Goal: Task Accomplishment & Management: Manage account settings

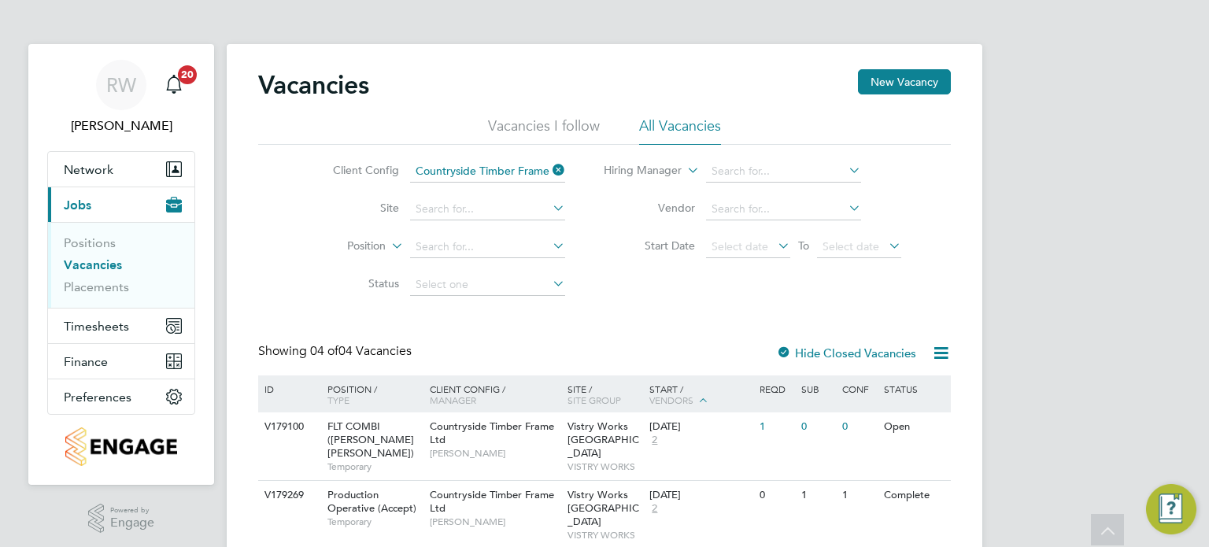
scroll to position [143, 0]
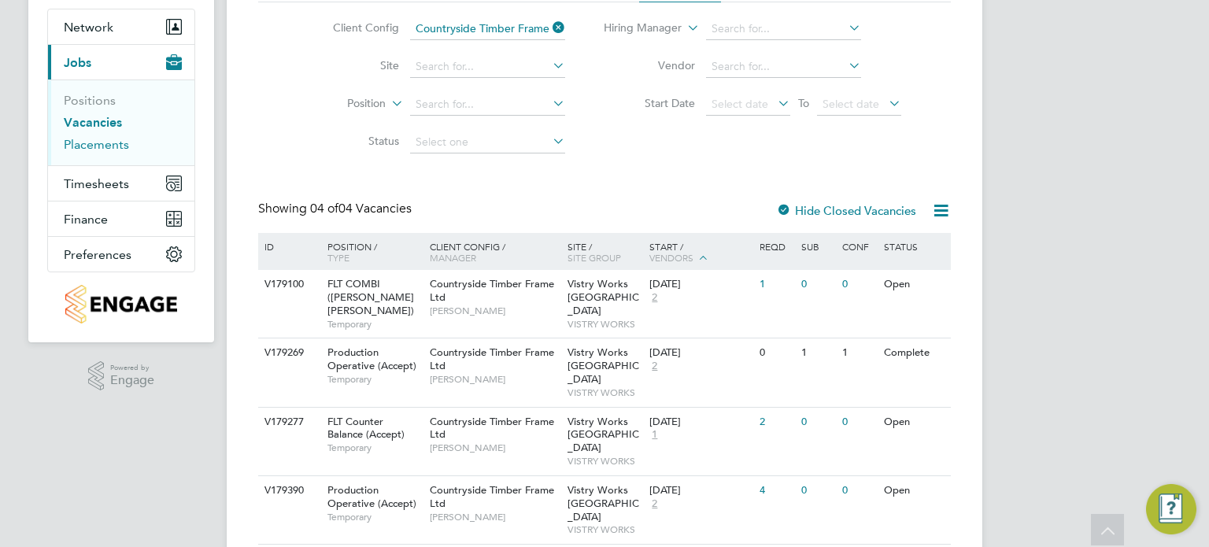
click at [108, 144] on link "Placements" at bounding box center [96, 144] width 65 height 15
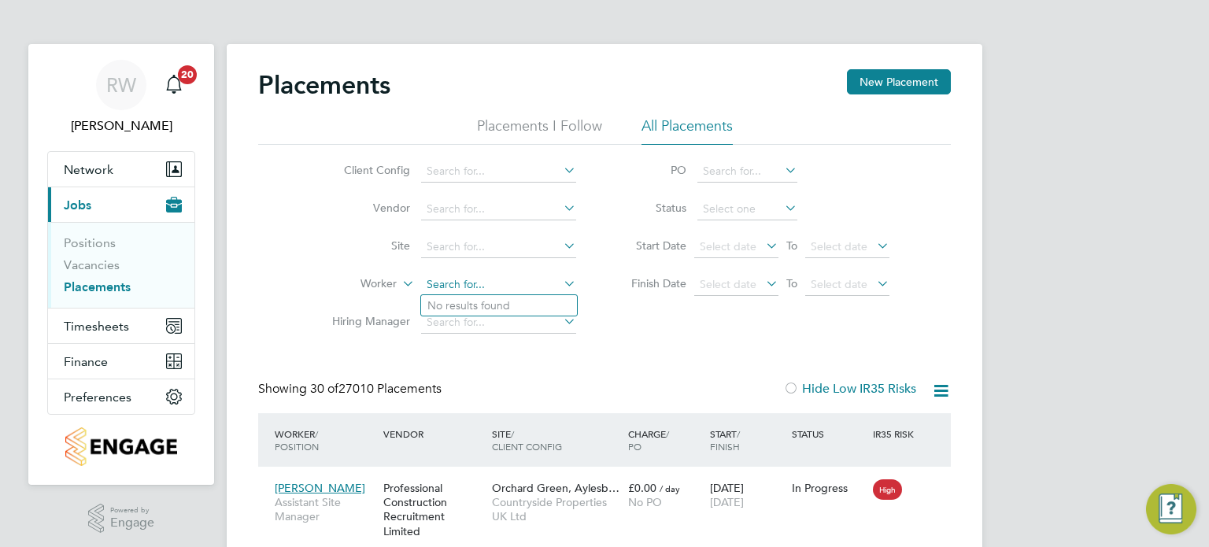
click at [481, 282] on input at bounding box center [498, 285] width 155 height 22
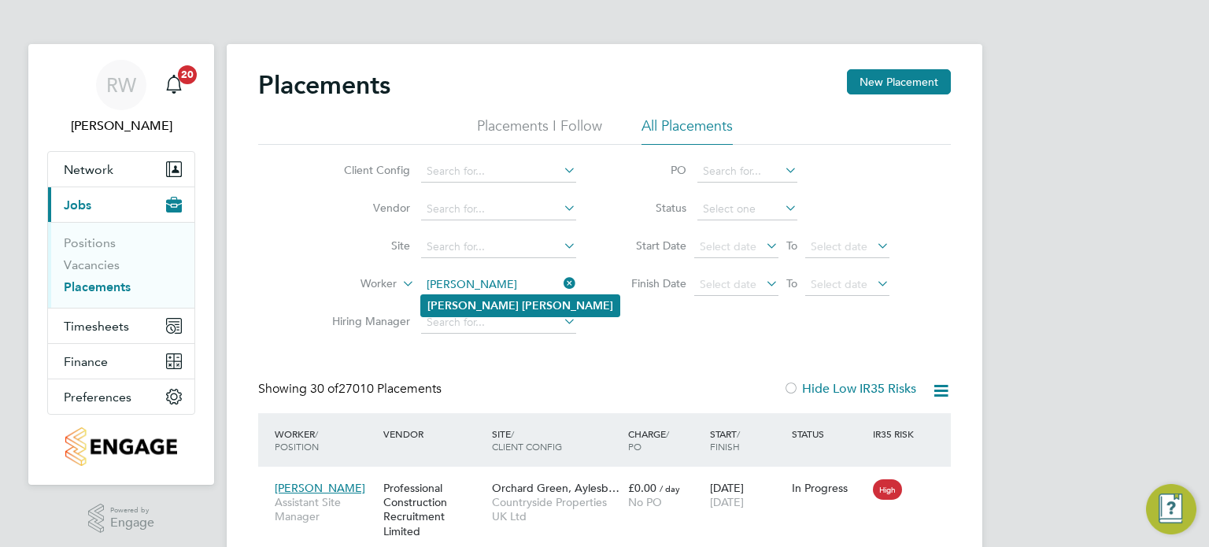
click at [522, 304] on b "Doherty" at bounding box center [567, 305] width 91 height 13
type input "Matthew Doherty"
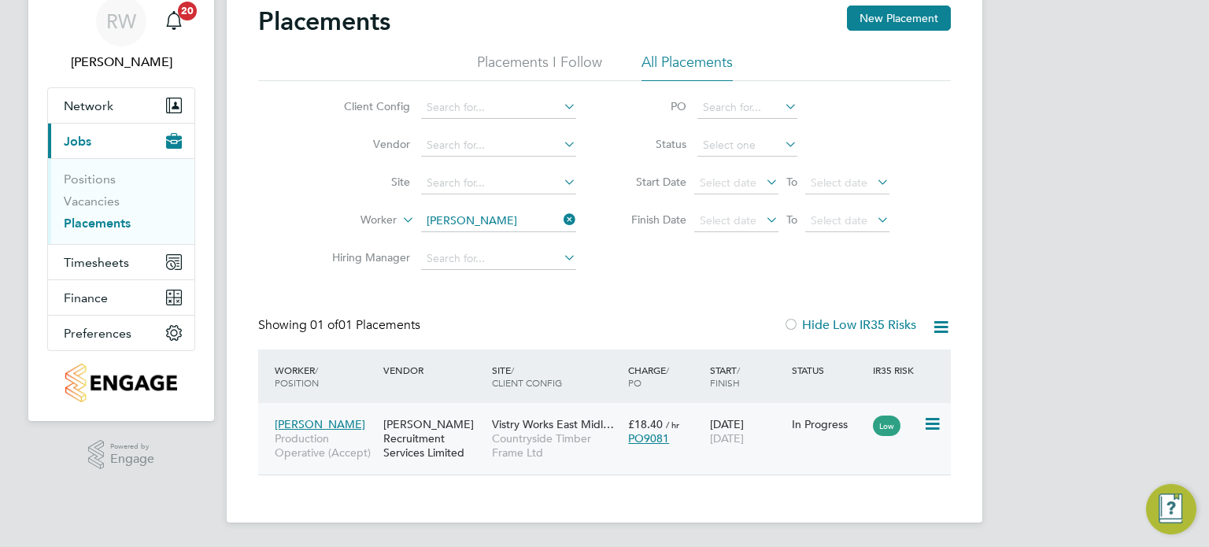
click at [572, 440] on span "Countryside Timber Frame Ltd" at bounding box center [556, 446] width 128 height 28
click at [87, 202] on link "Vacancies" at bounding box center [92, 201] width 56 height 15
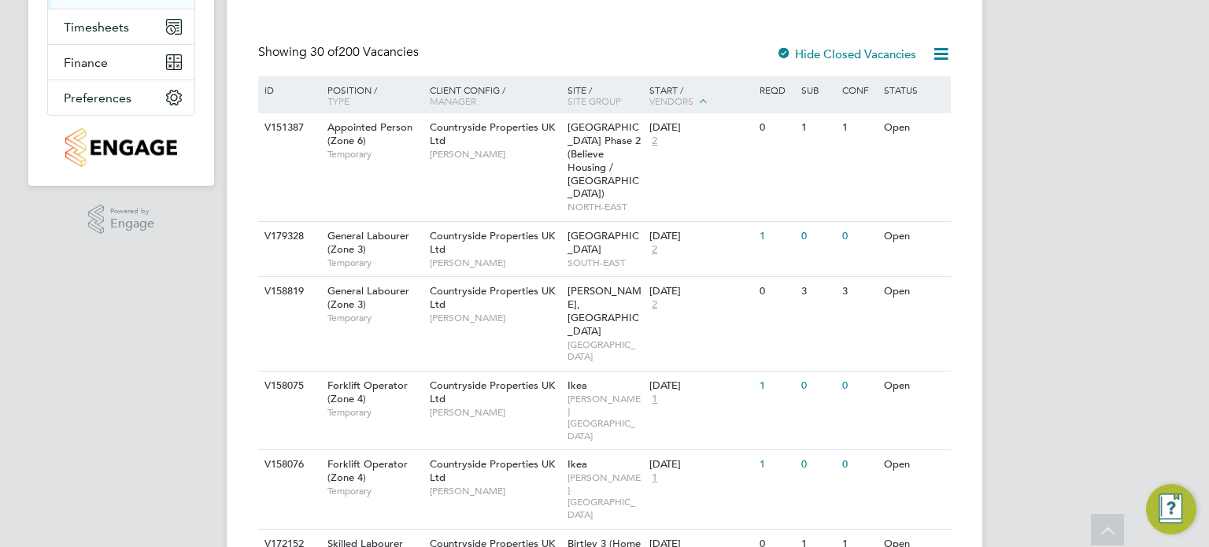
scroll to position [299, 0]
click at [932, 126] on icon at bounding box center [929, 128] width 16 height 19
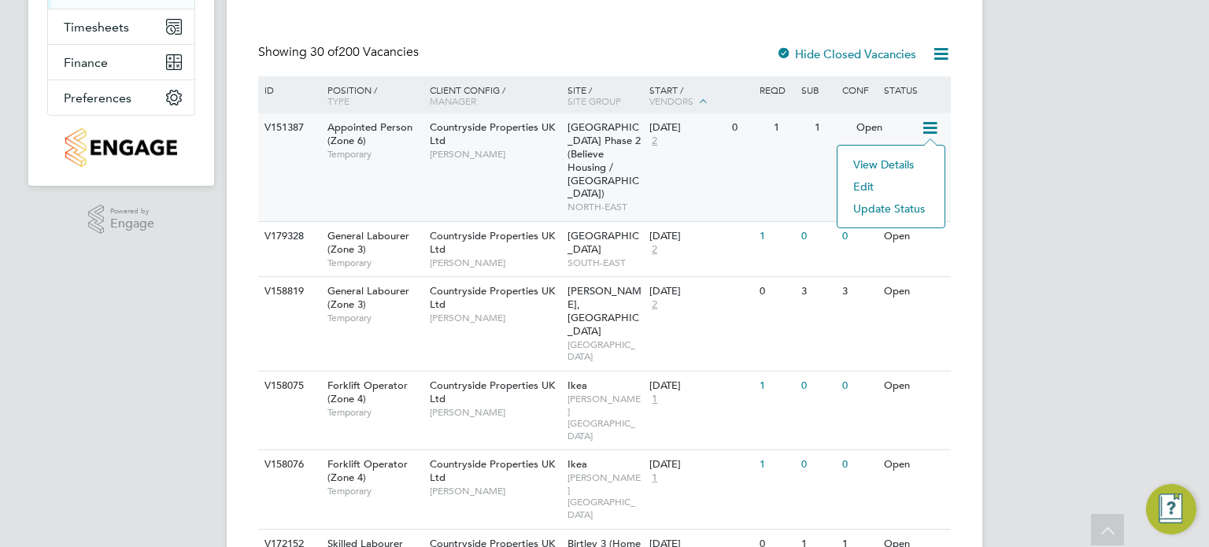
click at [887, 207] on li "Update Status" at bounding box center [891, 209] width 91 height 22
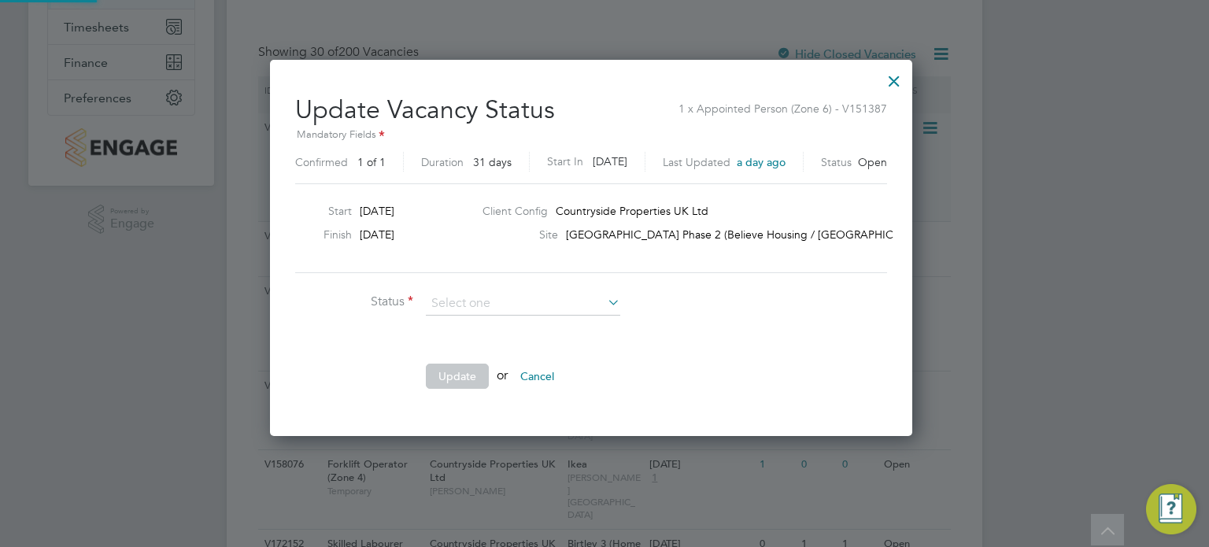
scroll to position [374, 670]
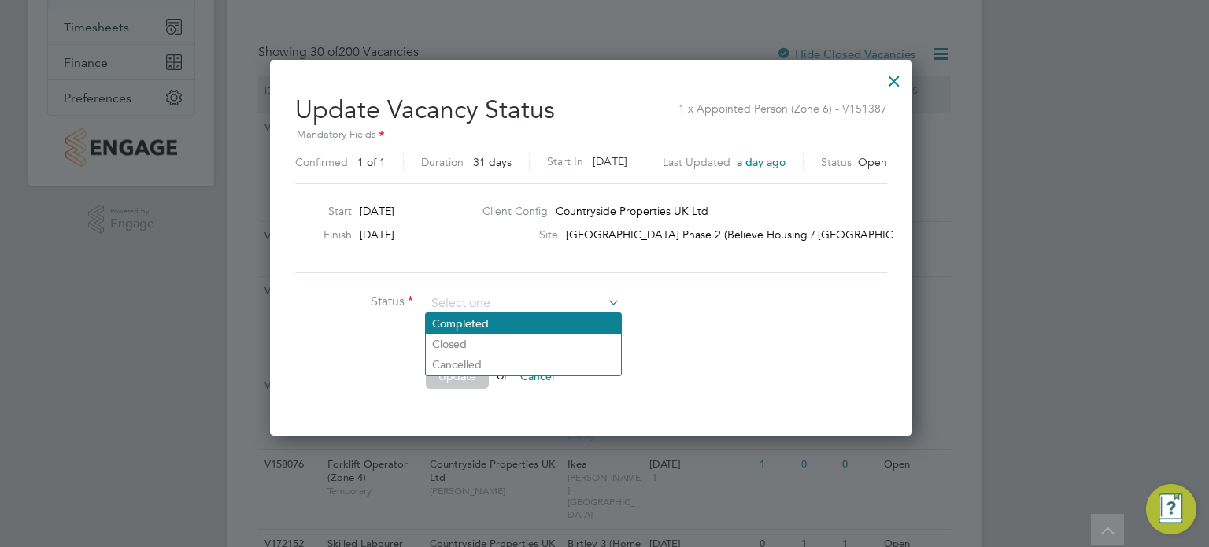
click at [509, 326] on li "Completed" at bounding box center [523, 323] width 195 height 20
type input "Completed"
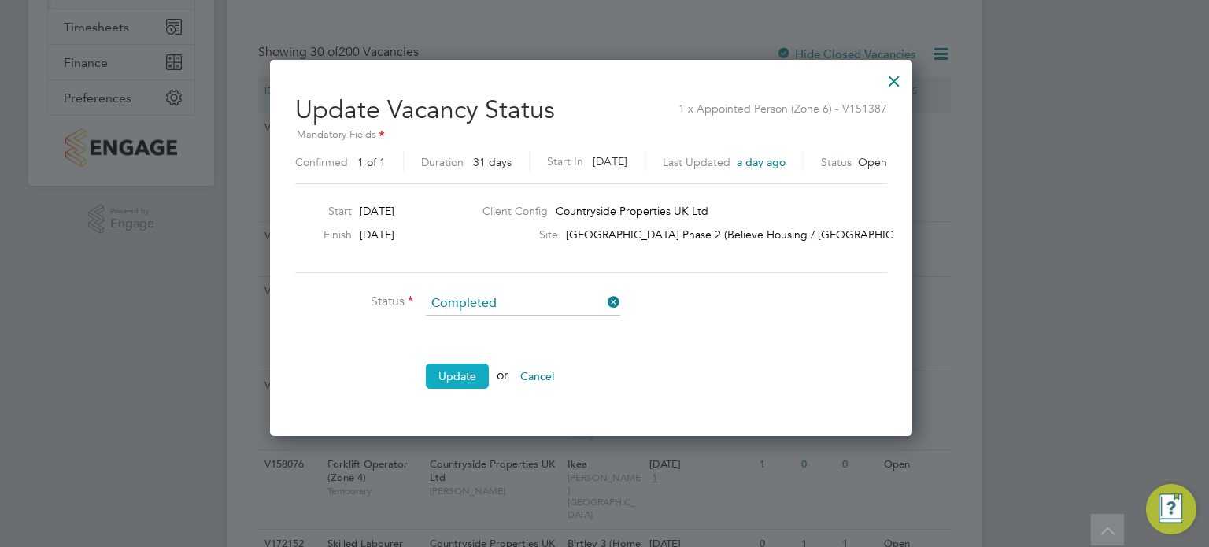
click at [469, 383] on button "Update" at bounding box center [457, 376] width 63 height 25
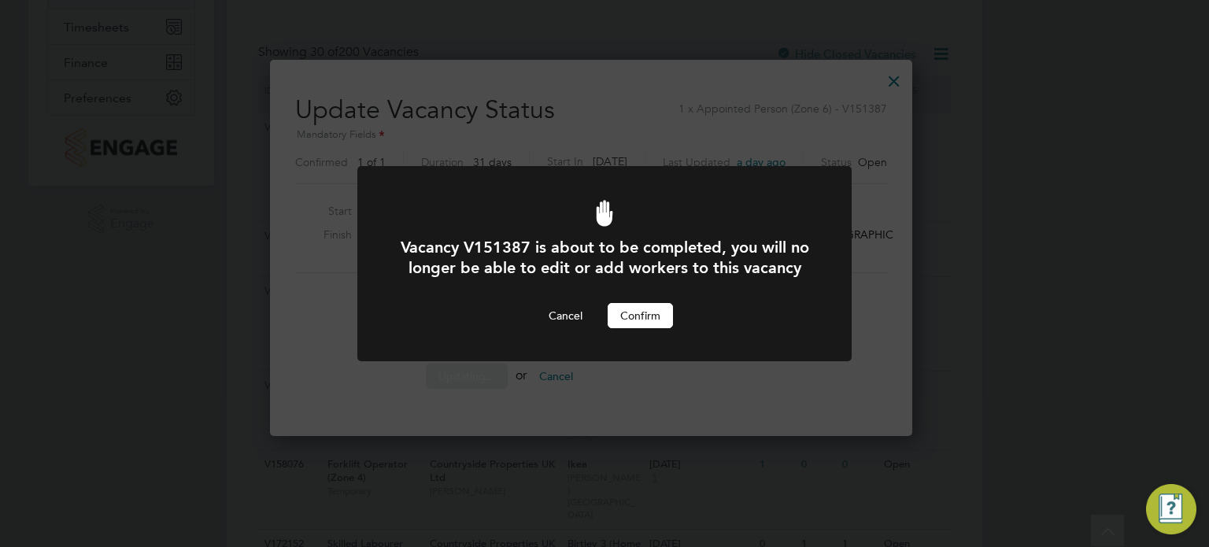
scroll to position [0, 0]
click at [648, 328] on button "Confirm" at bounding box center [640, 315] width 65 height 25
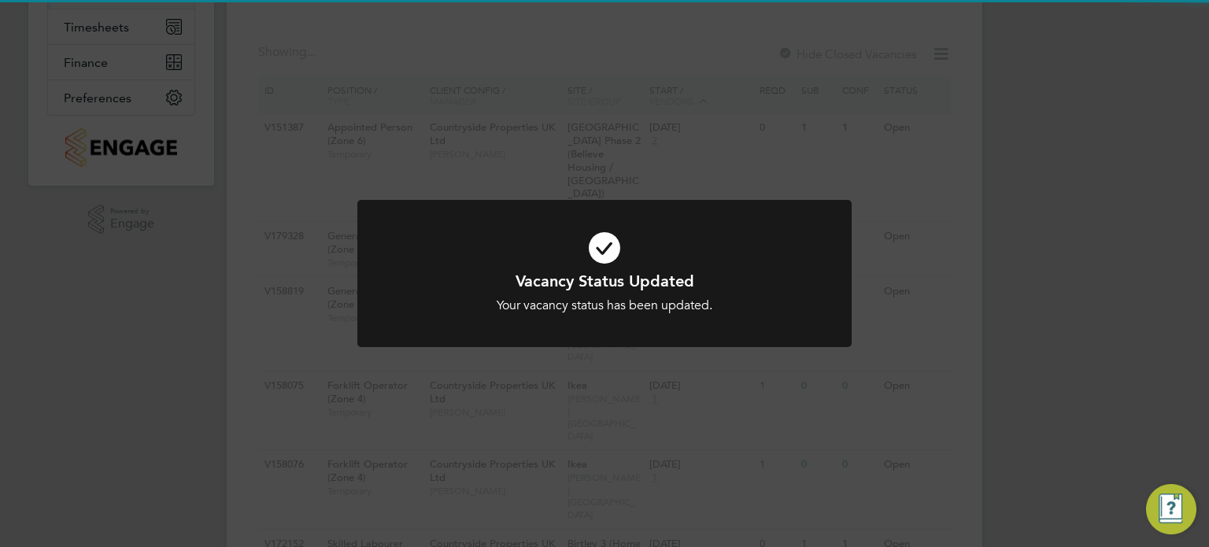
click at [980, 239] on div "Vacancy Status Updated Your vacancy status has been updated. Cancel Okay" at bounding box center [604, 273] width 1209 height 547
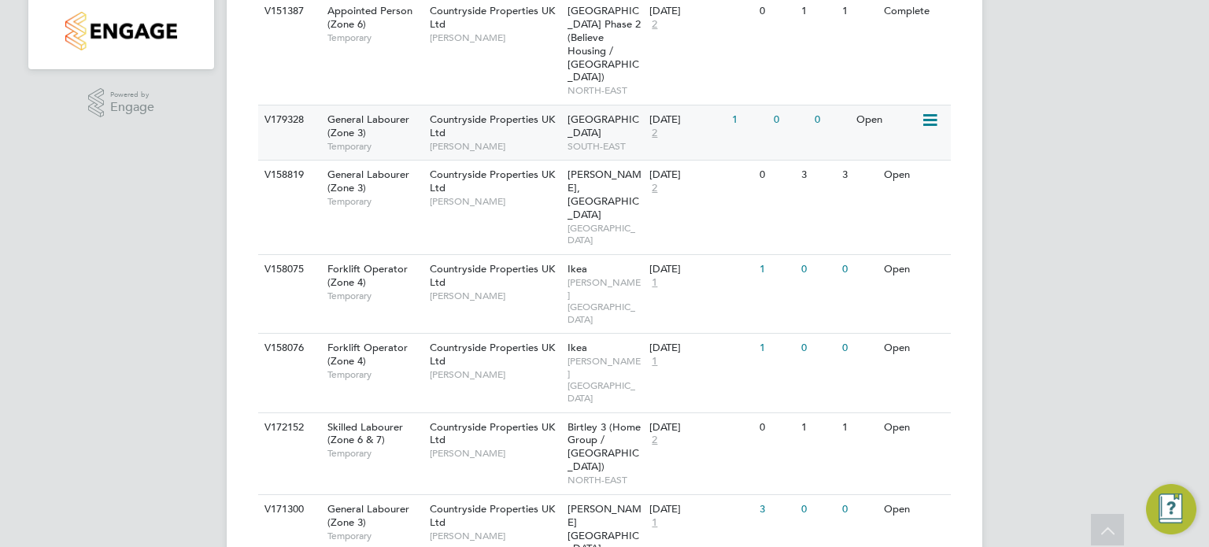
scroll to position [416, 0]
click at [601, 122] on div "Broxborough Park SOUTH-EAST" at bounding box center [605, 133] width 83 height 54
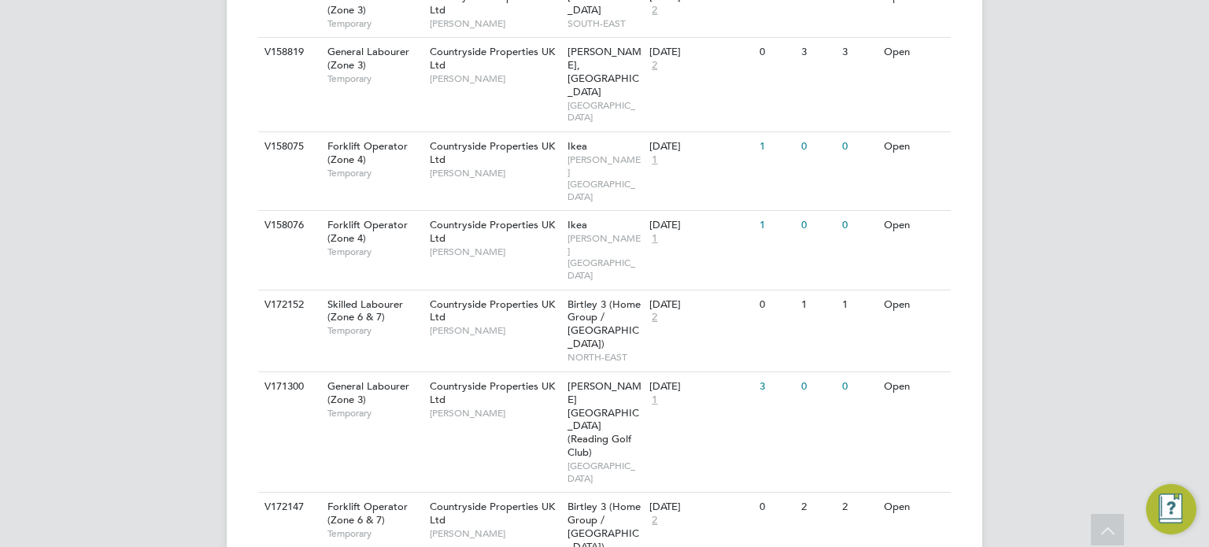
scroll to position [541, 0]
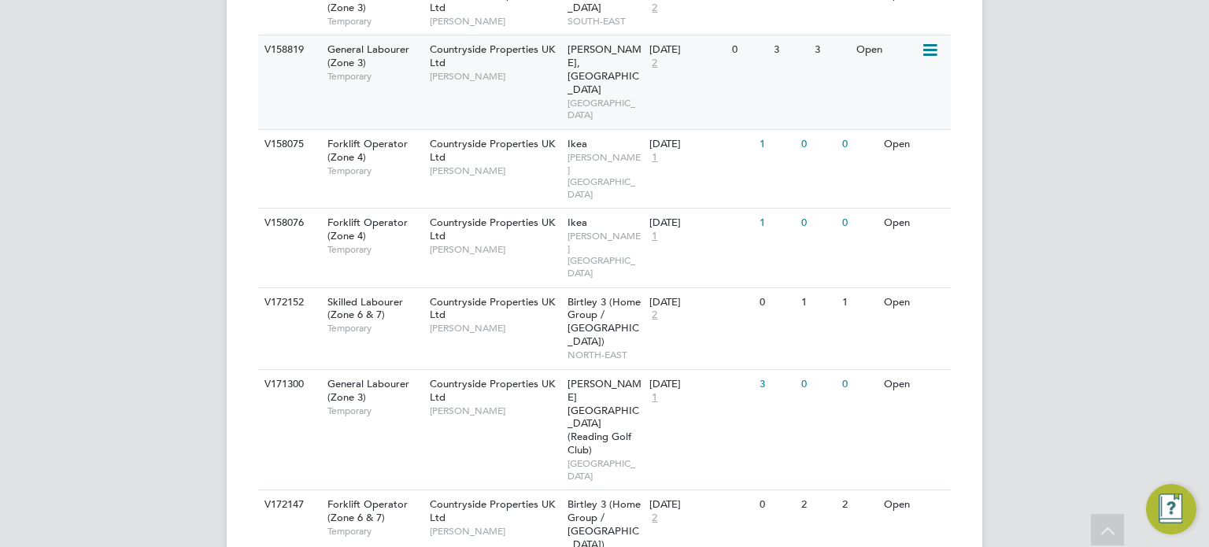
click at [928, 41] on icon at bounding box center [929, 50] width 16 height 19
click at [894, 121] on li "Update Status" at bounding box center [891, 117] width 91 height 22
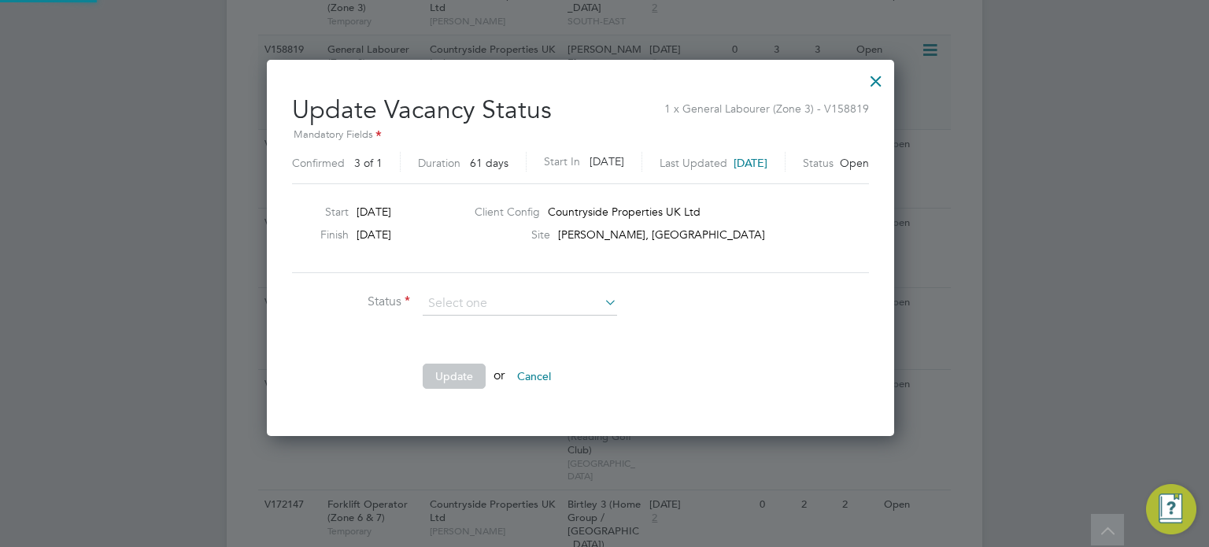
scroll to position [374, 674]
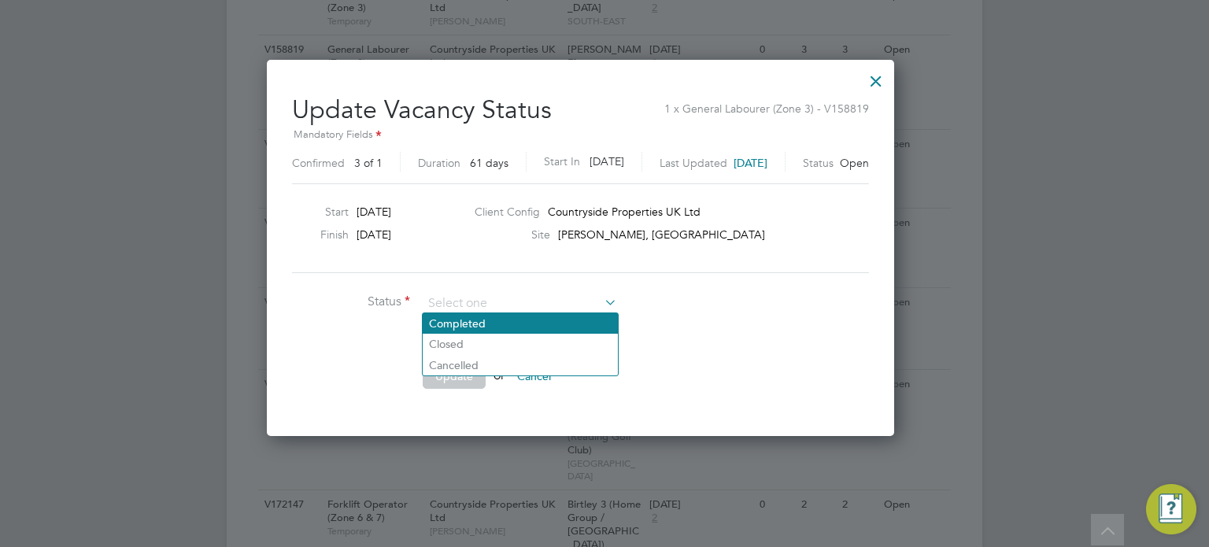
click at [462, 320] on li "Completed" at bounding box center [520, 323] width 195 height 20
type input "Completed"
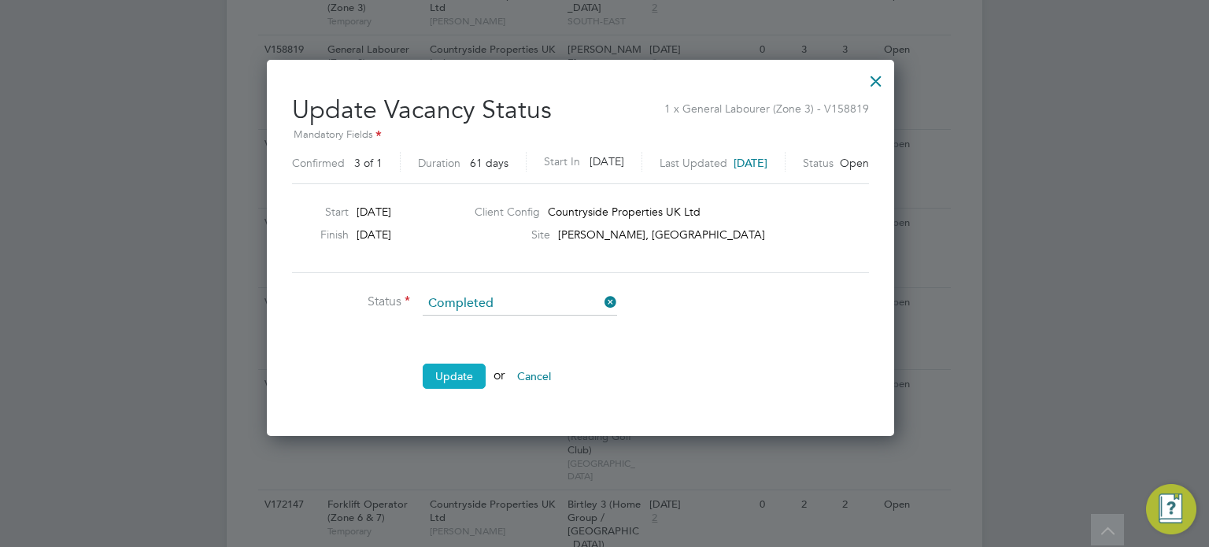
click at [451, 372] on button "Update" at bounding box center [454, 376] width 63 height 25
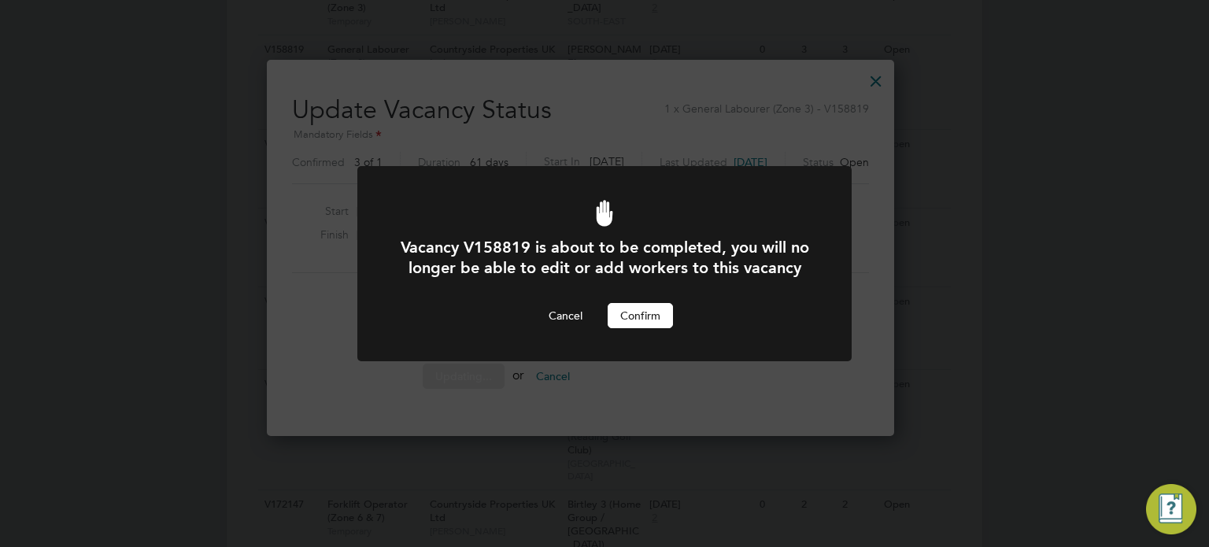
click at [650, 328] on button "Confirm" at bounding box center [640, 315] width 65 height 25
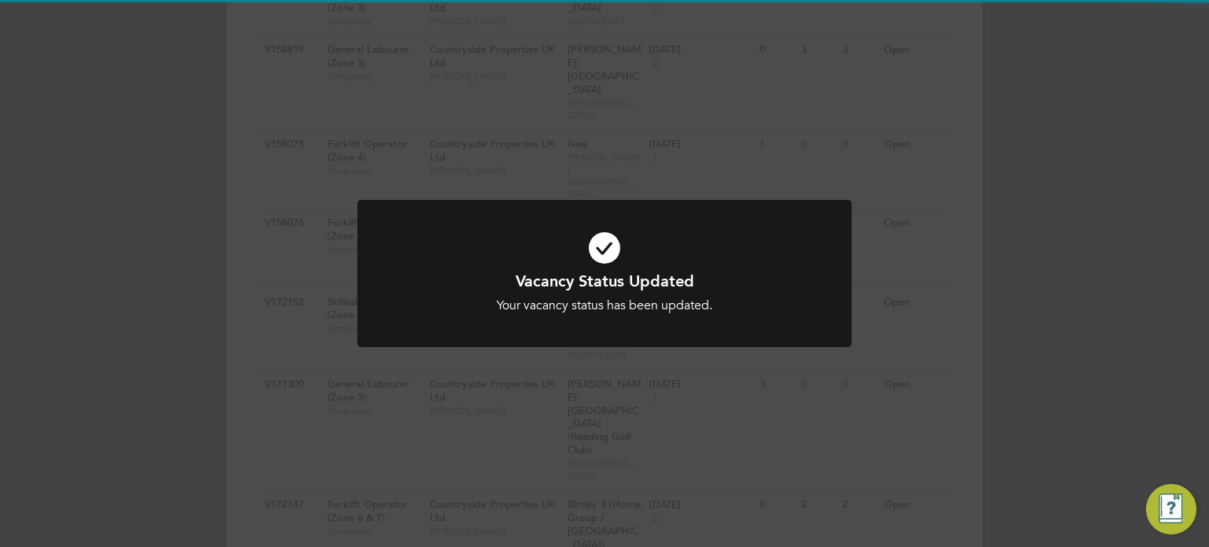
click at [669, 174] on div "Vacancy Status Updated Your vacancy status has been updated. Cancel Okay" at bounding box center [604, 273] width 1209 height 547
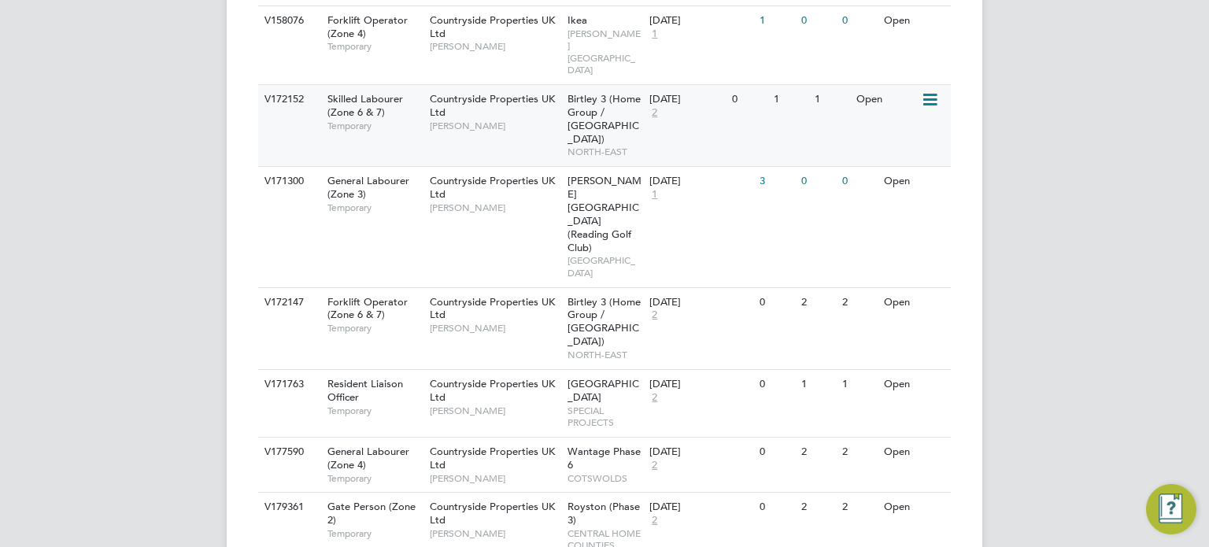
click at [925, 91] on icon at bounding box center [929, 100] width 16 height 19
click at [896, 128] on li "Update Status" at bounding box center [891, 133] width 91 height 22
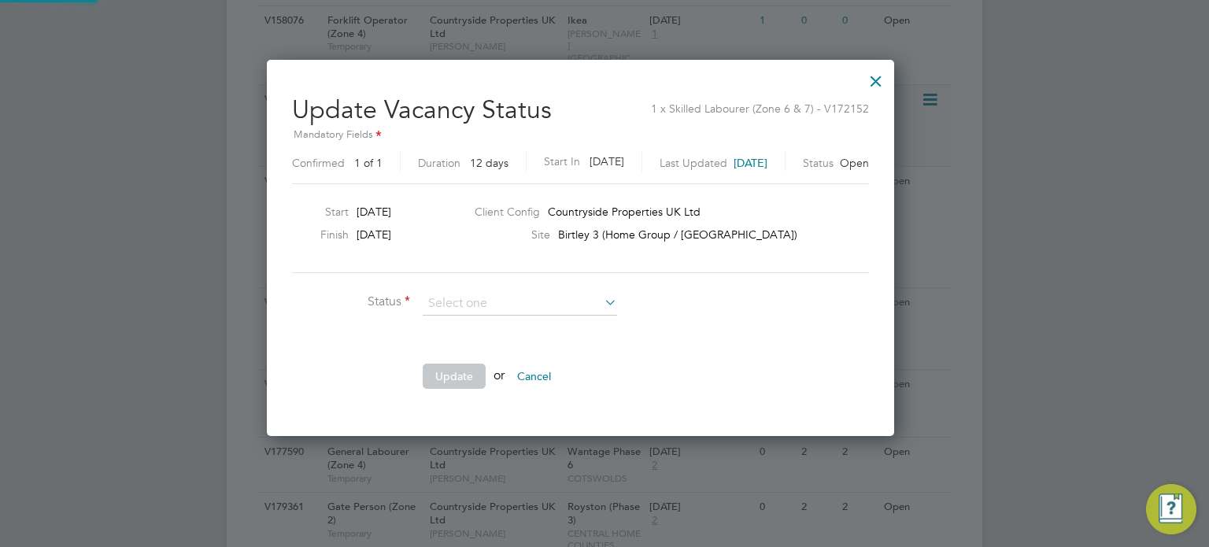
scroll to position [374, 674]
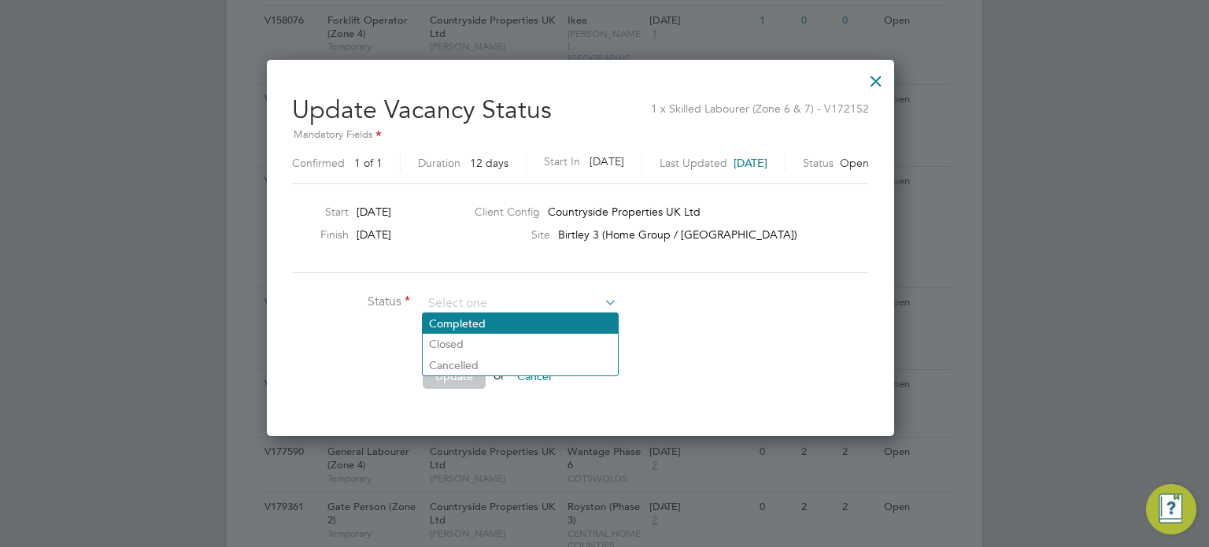
click at [527, 316] on li "Completed" at bounding box center [520, 323] width 195 height 20
type input "Completed"
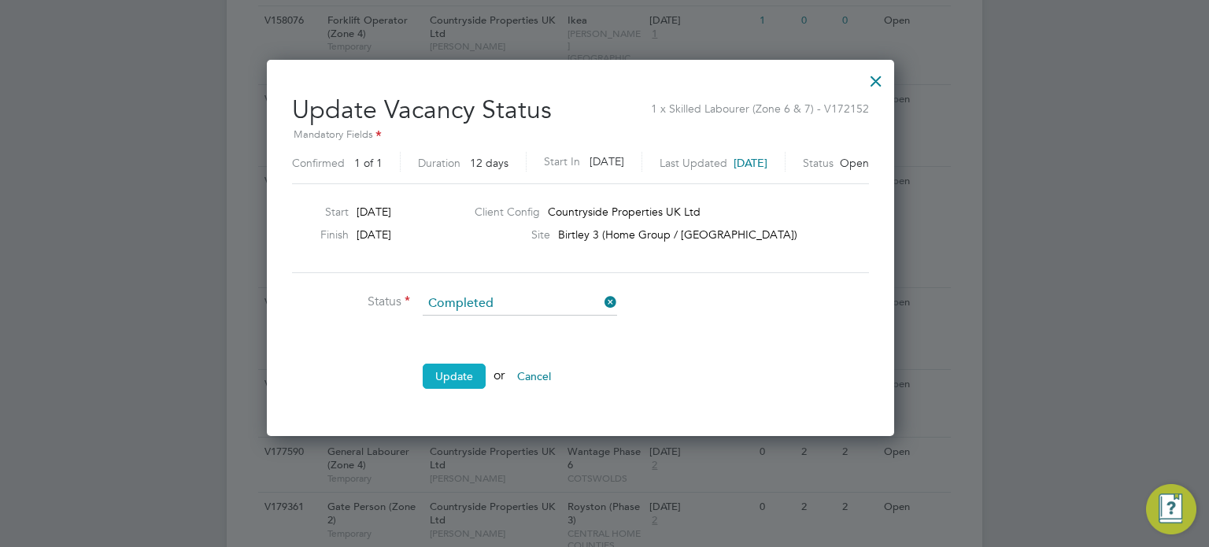
click at [463, 372] on button "Update" at bounding box center [454, 376] width 63 height 25
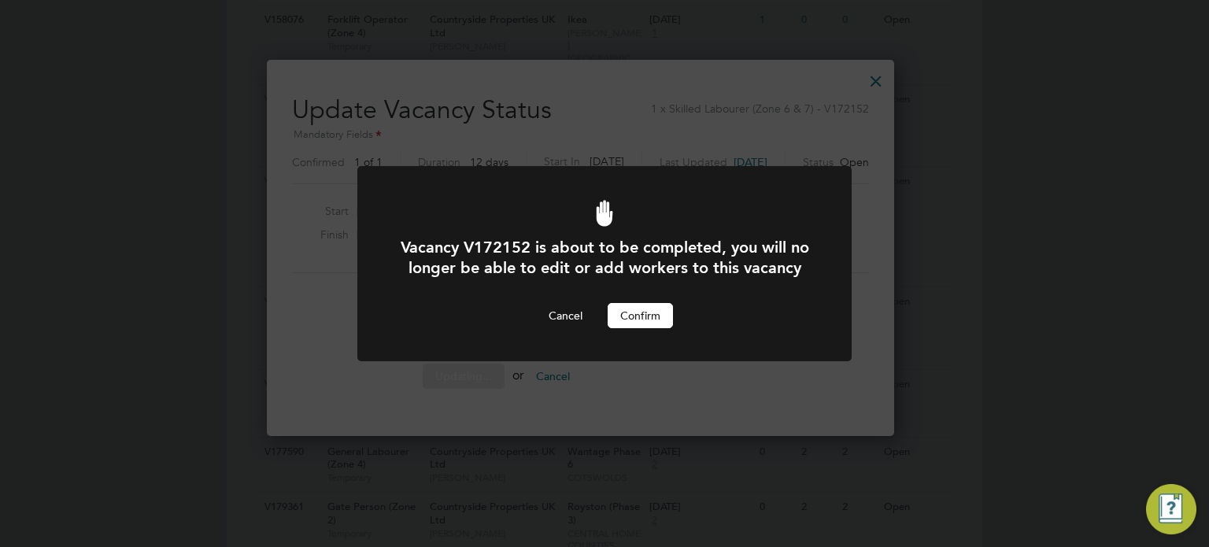
click at [620, 328] on button "Confirm" at bounding box center [640, 315] width 65 height 25
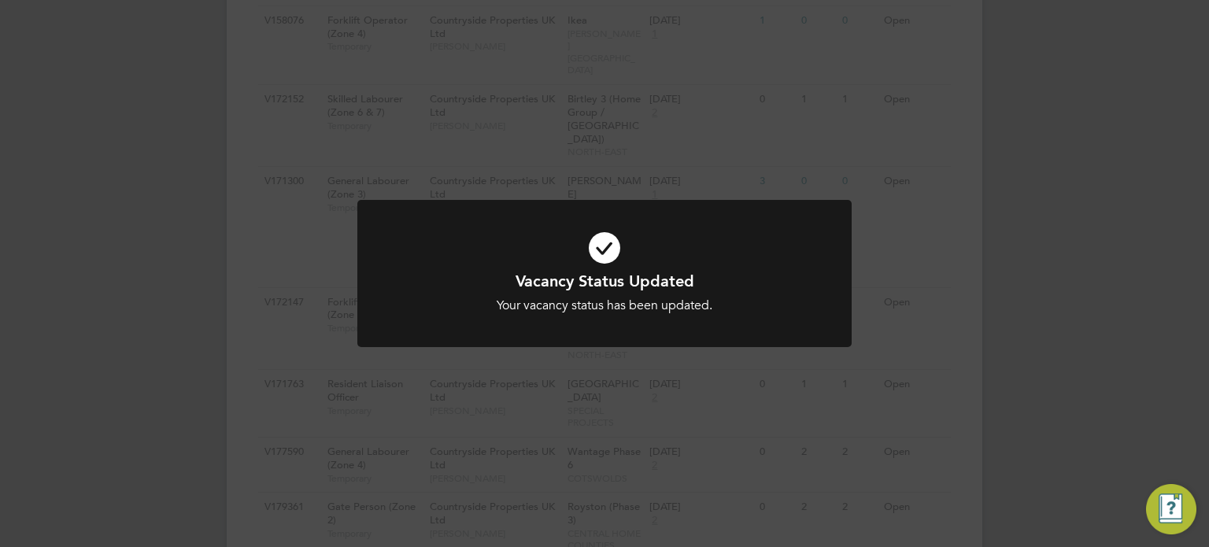
click at [736, 197] on div "Vacancy Status Updated Your vacancy status has been updated. Cancel Okay" at bounding box center [604, 273] width 1209 height 547
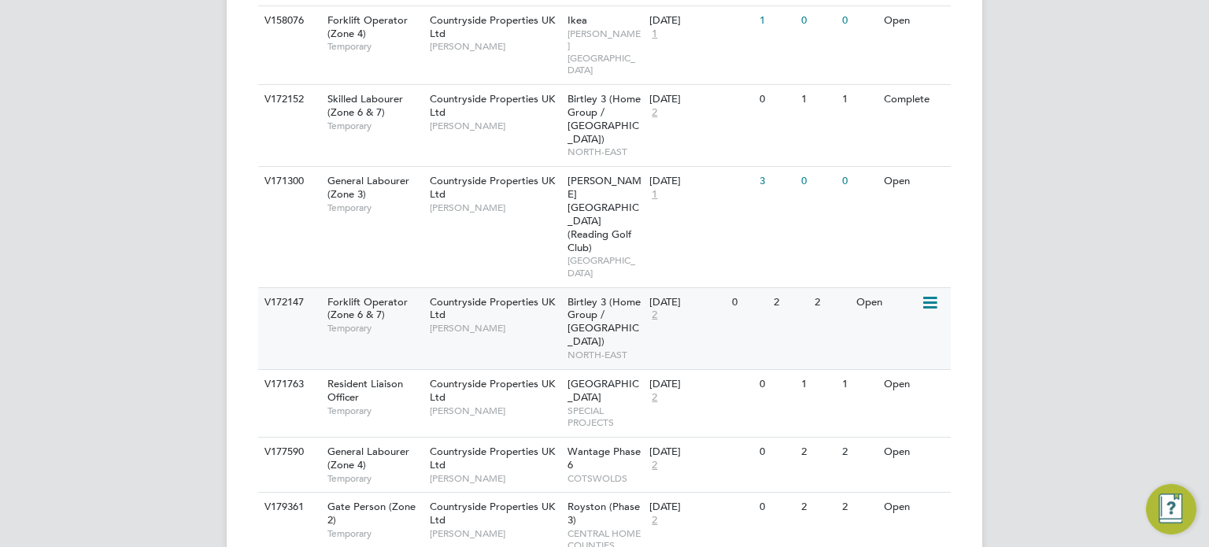
click at [929, 294] on icon at bounding box center [929, 303] width 16 height 19
click at [894, 266] on li "Update Status" at bounding box center [891, 269] width 91 height 22
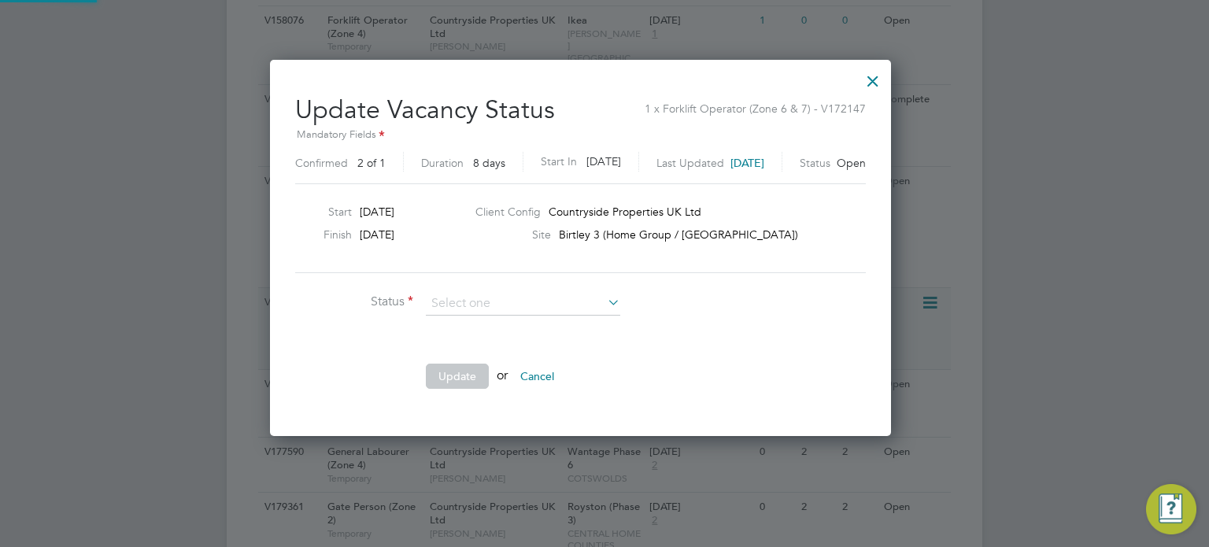
scroll to position [374, 669]
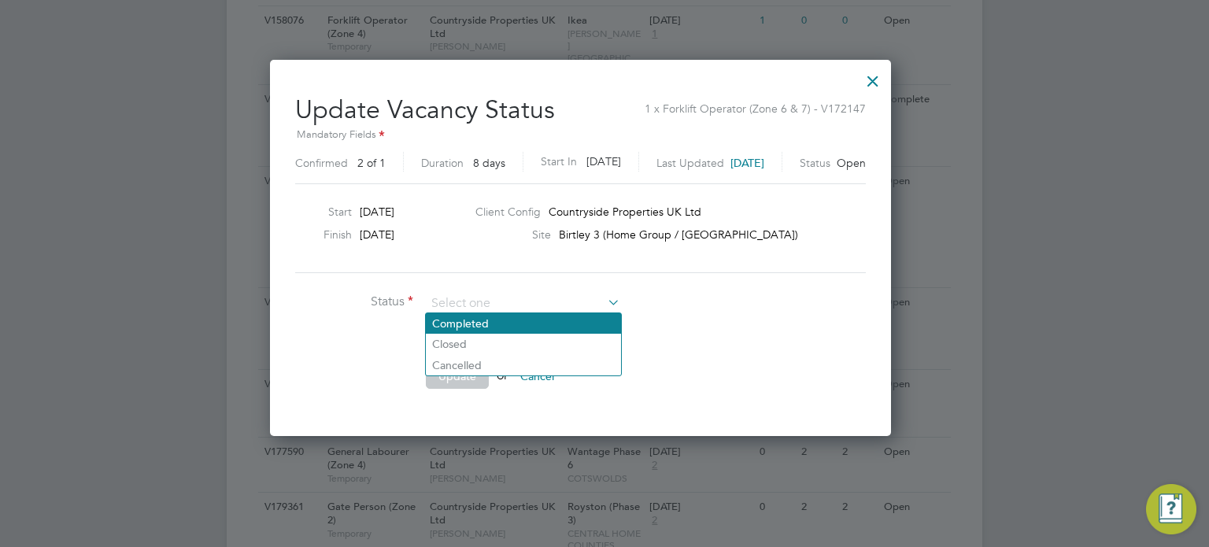
click at [554, 319] on li "Completed" at bounding box center [523, 323] width 195 height 20
type input "Completed"
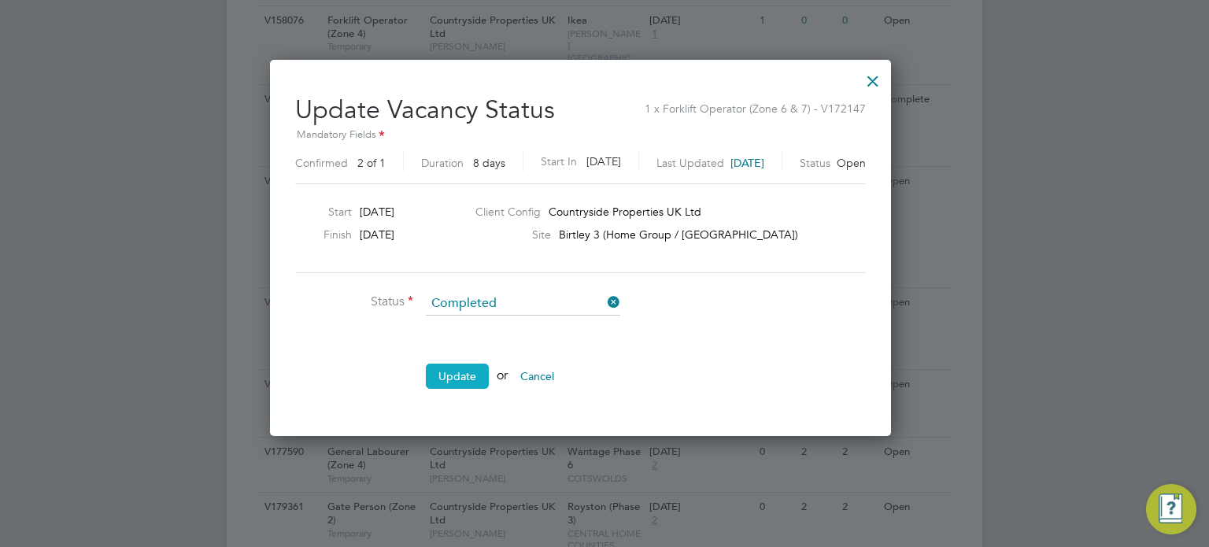
click at [477, 383] on button "Update" at bounding box center [457, 376] width 63 height 25
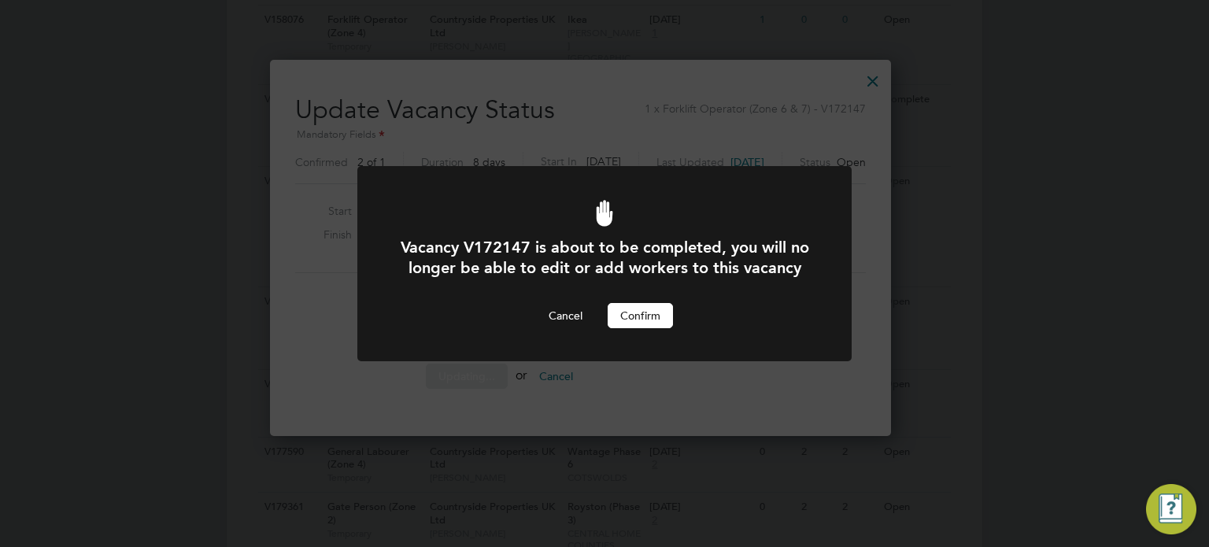
scroll to position [0, 0]
click at [634, 328] on button "Confirm" at bounding box center [640, 315] width 65 height 25
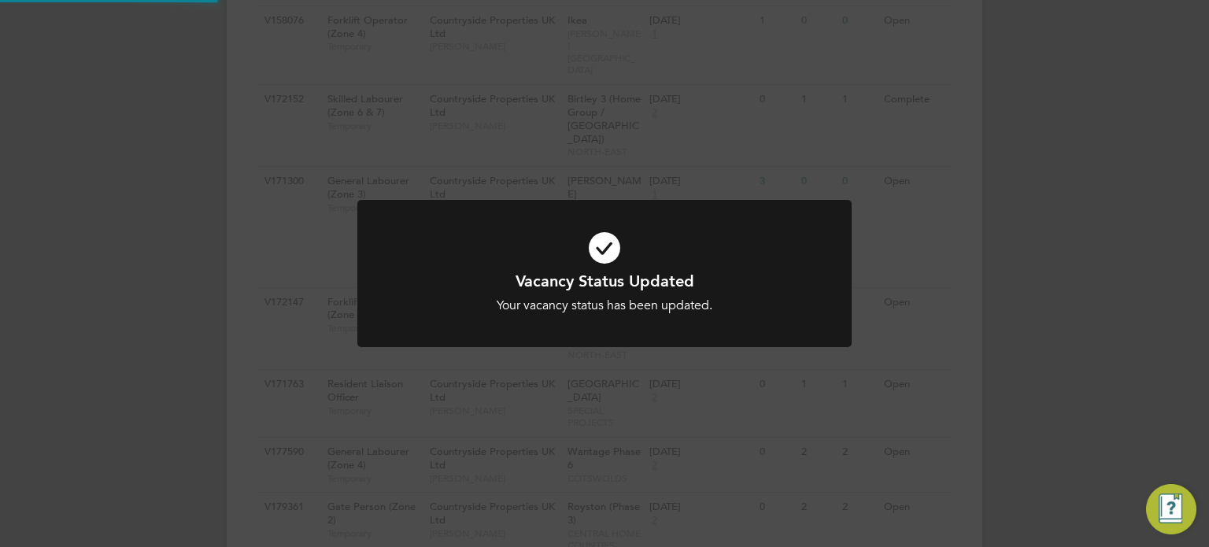
click at [704, 338] on div at bounding box center [604, 273] width 494 height 147
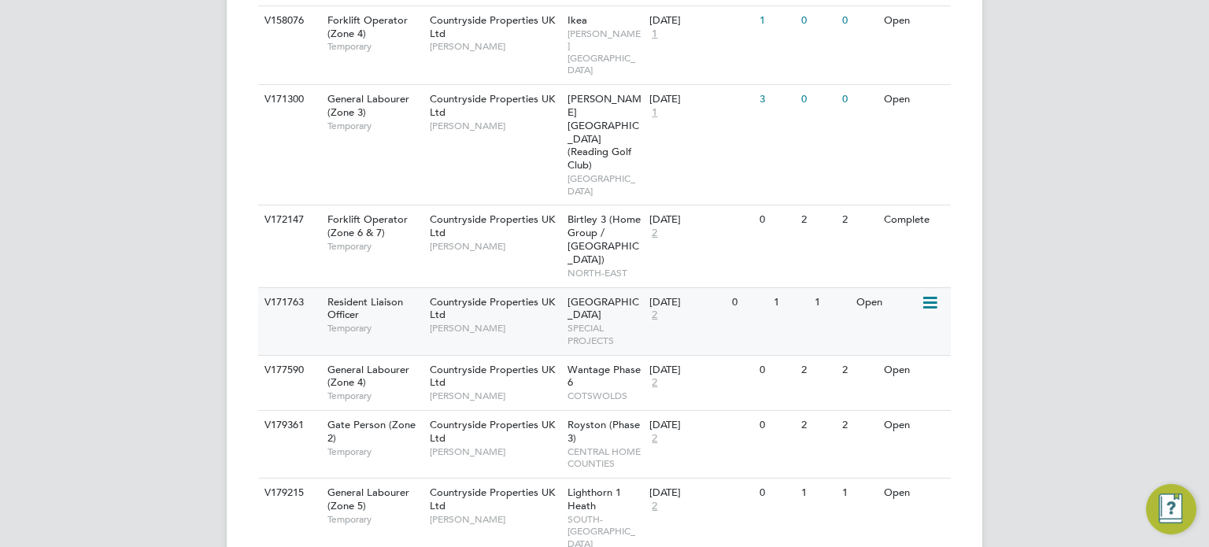
click at [921, 294] on icon at bounding box center [929, 303] width 16 height 19
click at [891, 265] on li "Update Status" at bounding box center [891, 269] width 91 height 22
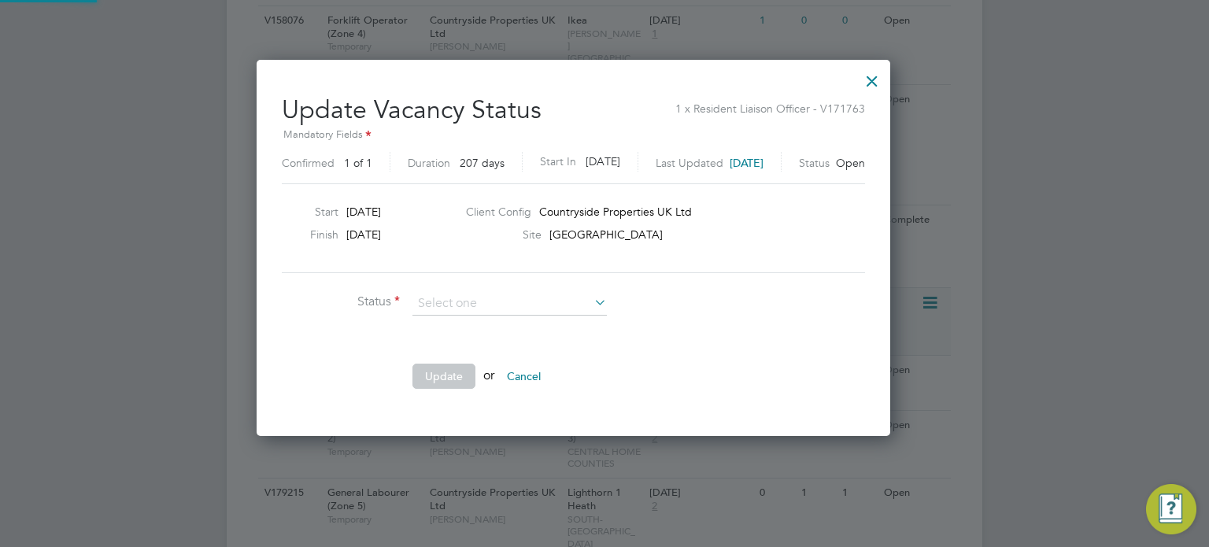
scroll to position [23, 447]
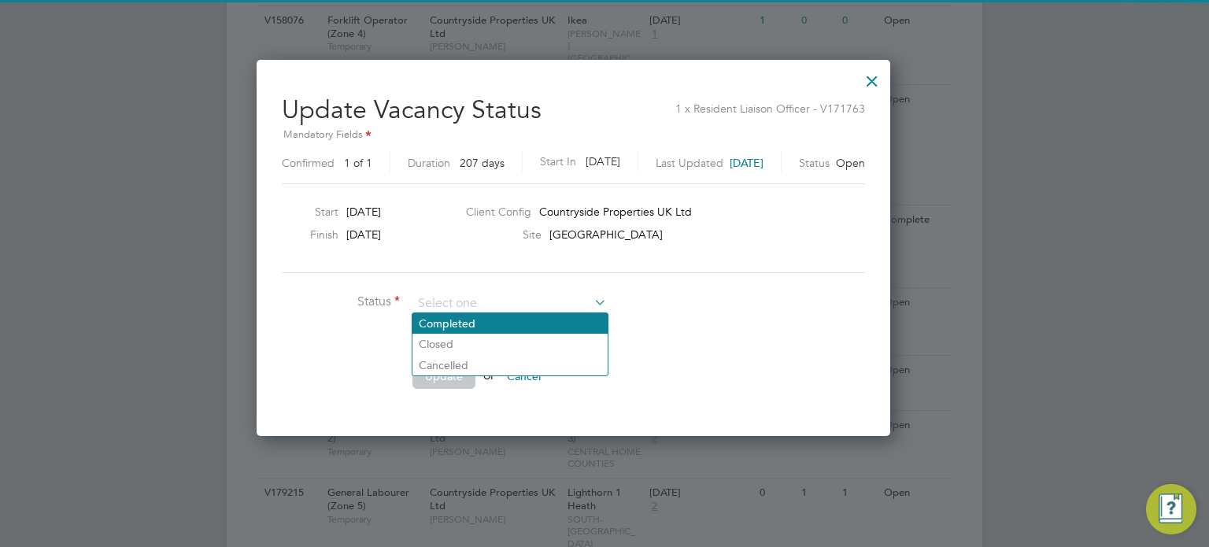
click at [539, 324] on li "Completed" at bounding box center [510, 323] width 195 height 20
type input "Completed"
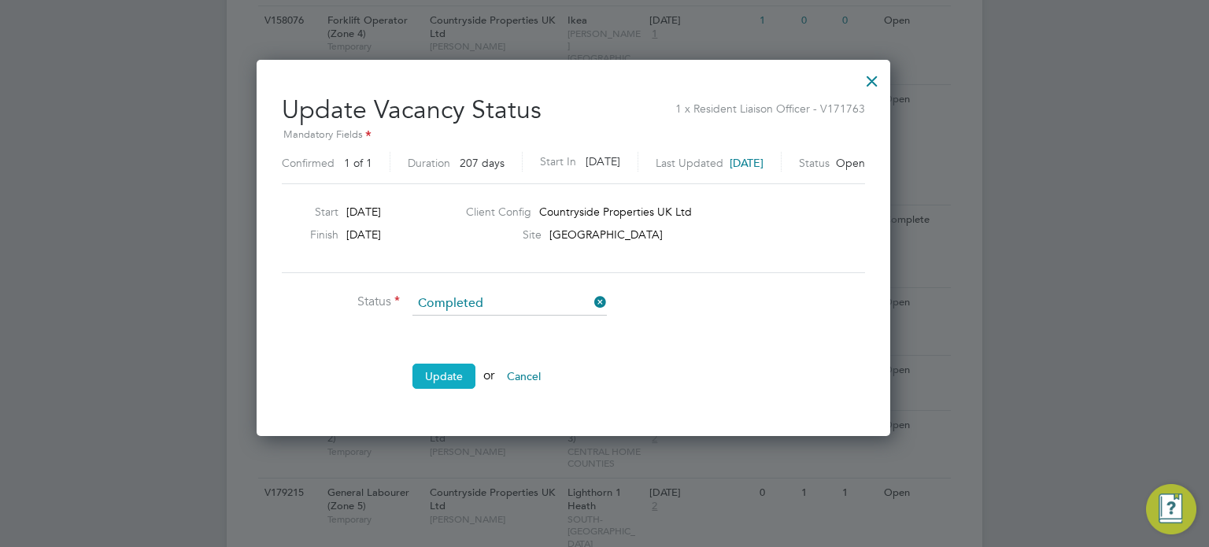
click at [454, 369] on button "Update" at bounding box center [444, 376] width 63 height 25
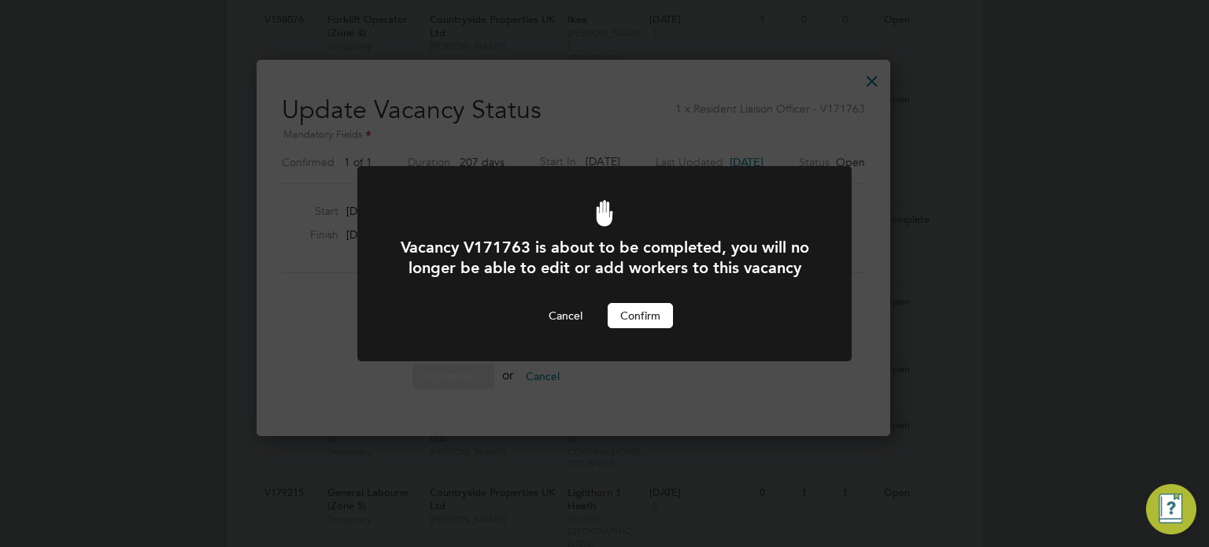
click at [640, 328] on button "Confirm" at bounding box center [640, 315] width 65 height 25
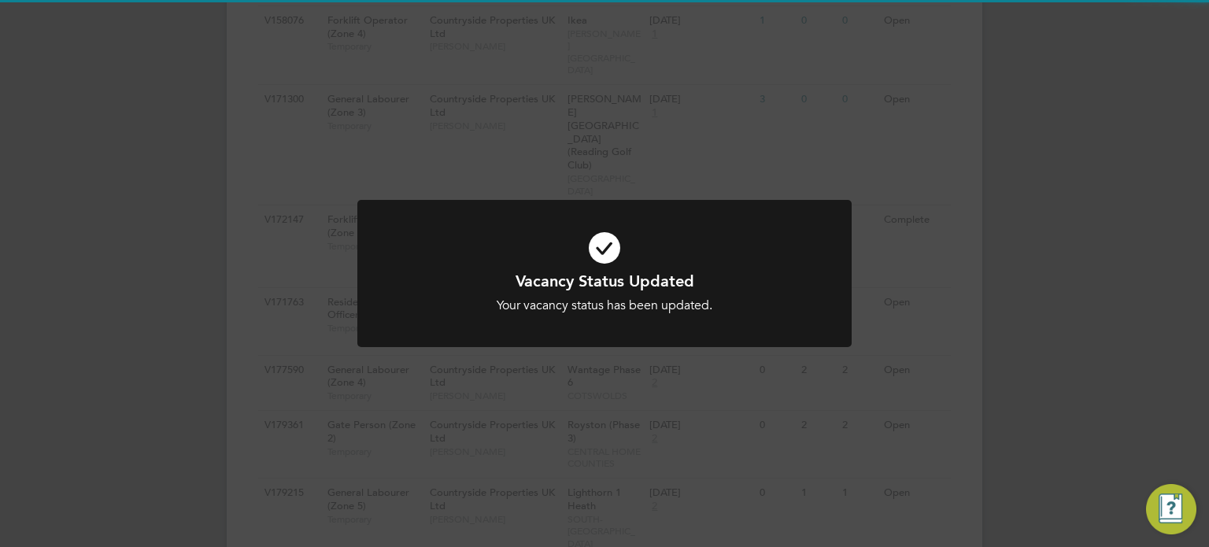
click at [712, 341] on div at bounding box center [604, 273] width 494 height 147
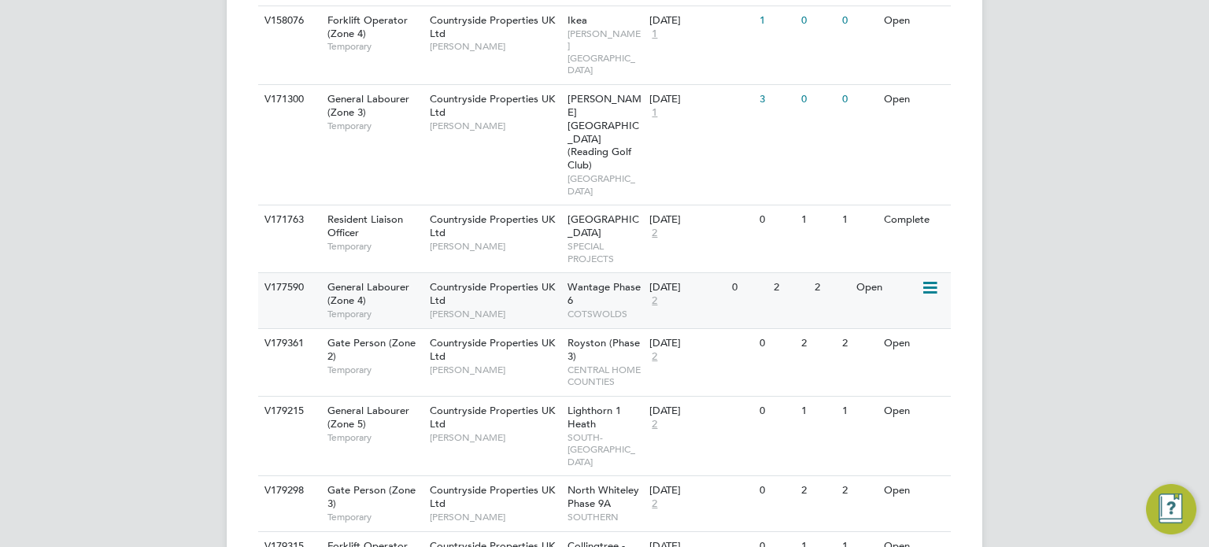
click at [935, 279] on icon at bounding box center [929, 288] width 16 height 19
click at [889, 266] on li "Update Status" at bounding box center [891, 269] width 91 height 22
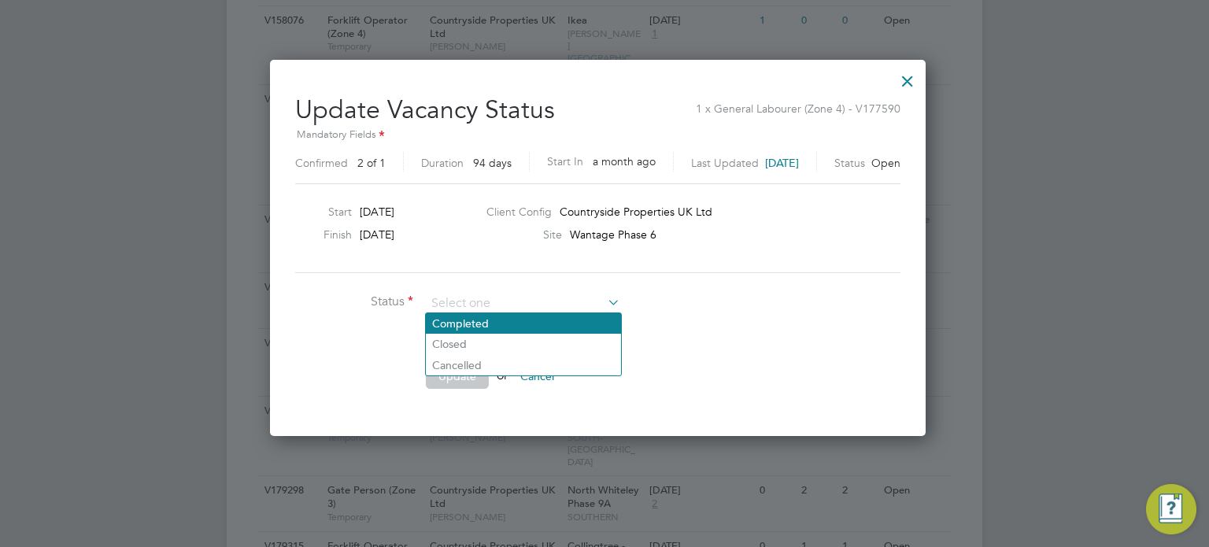
click at [520, 328] on li "Completed" at bounding box center [523, 323] width 195 height 20
type input "Completed"
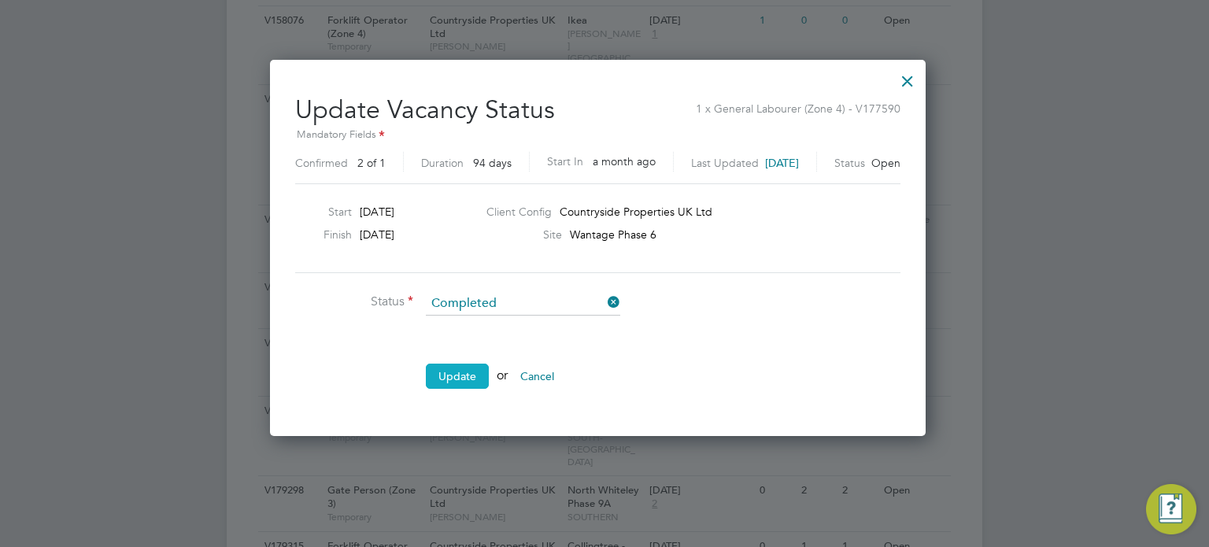
click at [461, 372] on button "Update" at bounding box center [457, 376] width 63 height 25
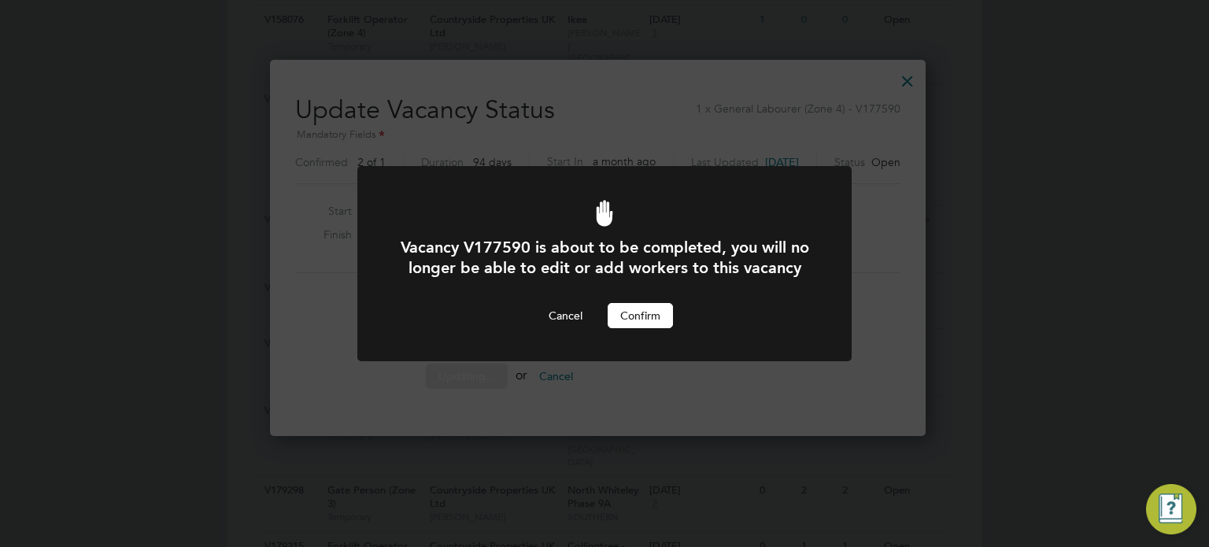
click at [639, 328] on button "Confirm" at bounding box center [640, 315] width 65 height 25
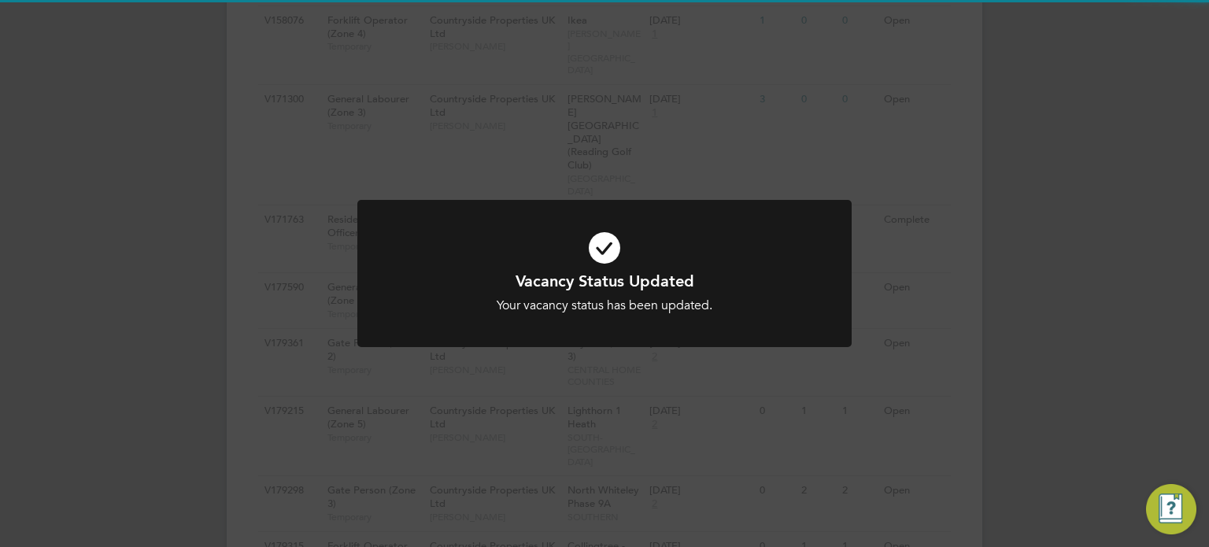
click at [732, 332] on div at bounding box center [604, 273] width 494 height 147
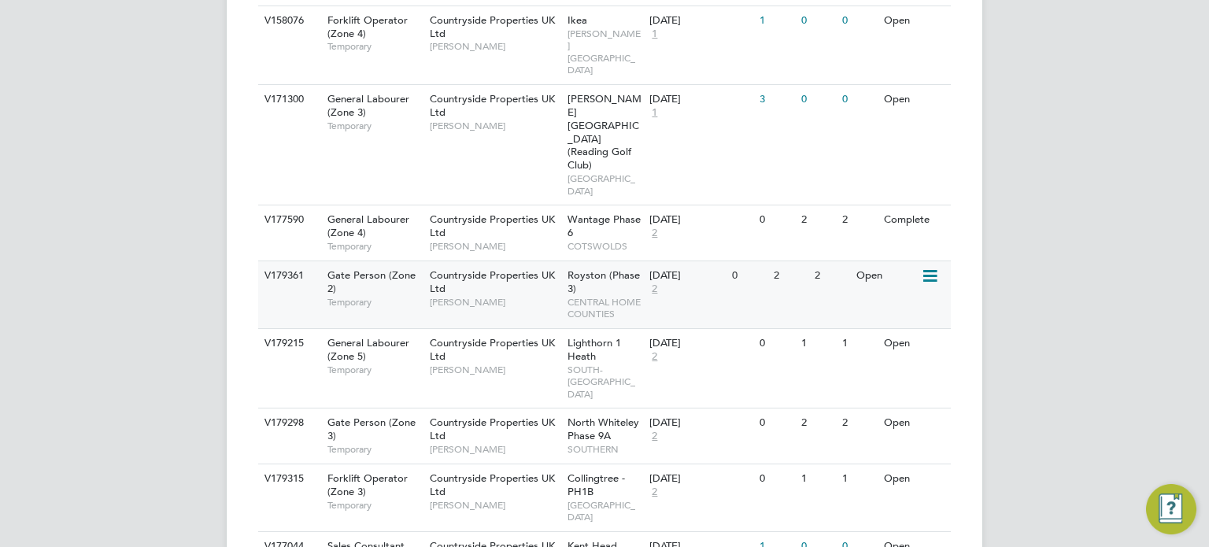
click at [933, 267] on icon at bounding box center [929, 276] width 16 height 19
click at [895, 261] on li "Update Status" at bounding box center [891, 269] width 91 height 22
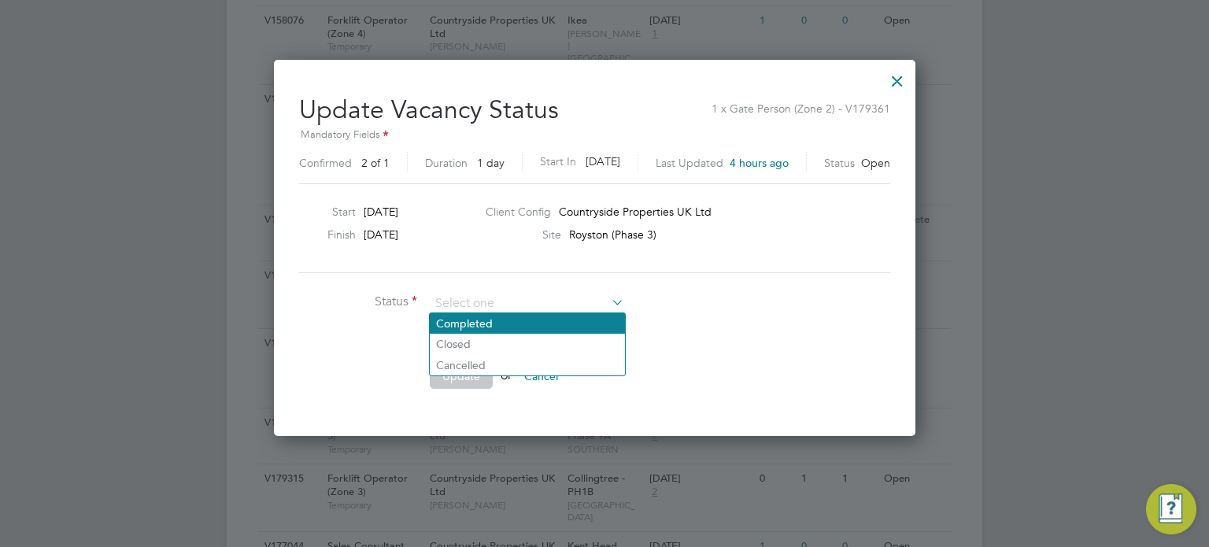
click at [520, 317] on li "Completed" at bounding box center [527, 323] width 195 height 20
type input "Completed"
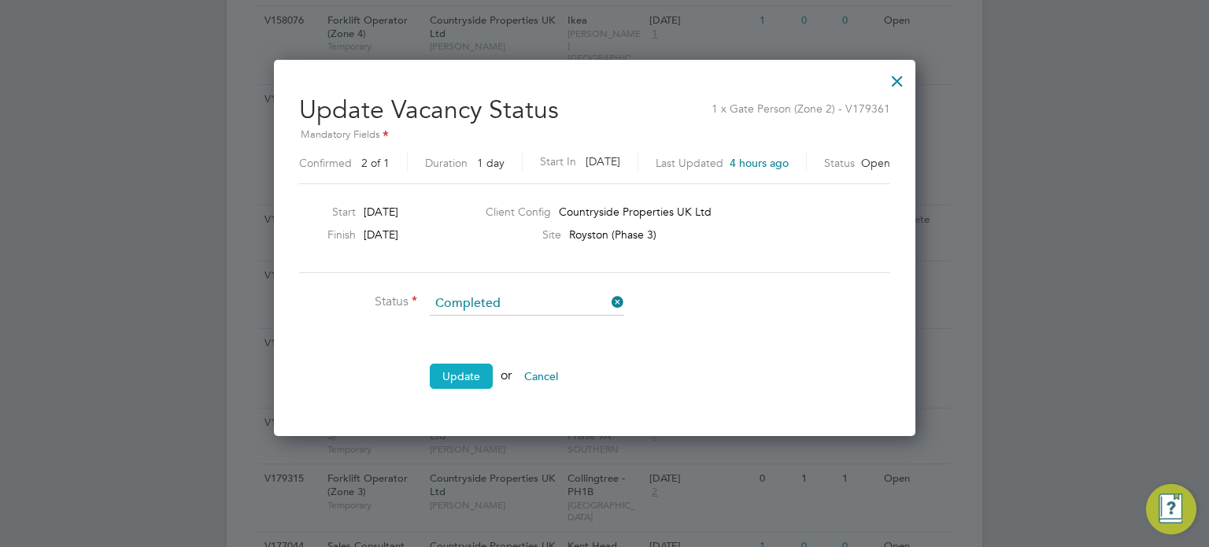
click at [461, 364] on button "Update" at bounding box center [461, 376] width 63 height 25
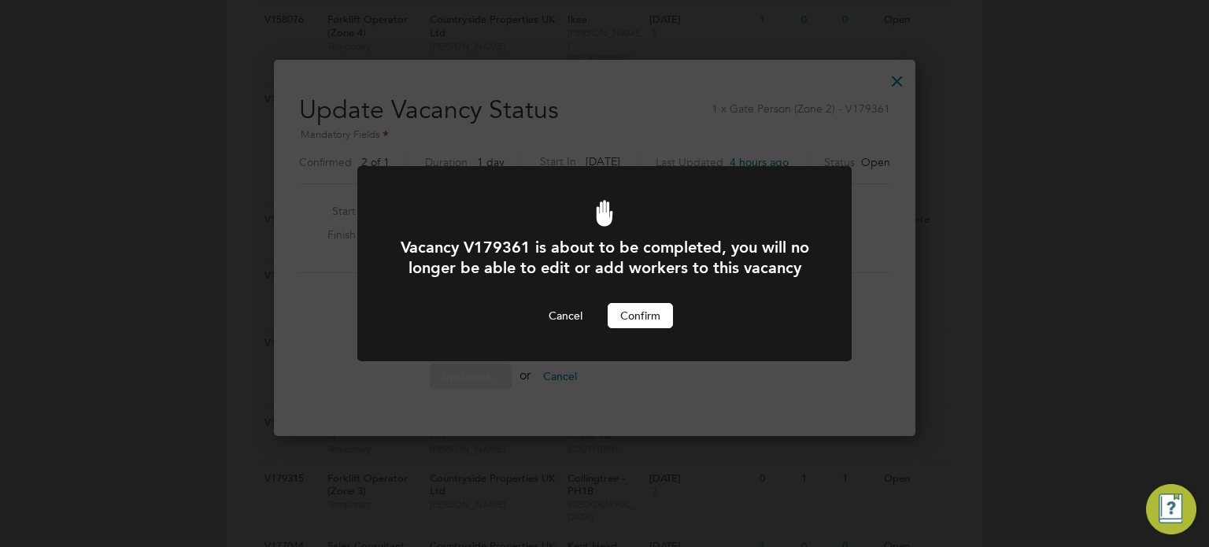
click at [643, 328] on button "Confirm" at bounding box center [640, 315] width 65 height 25
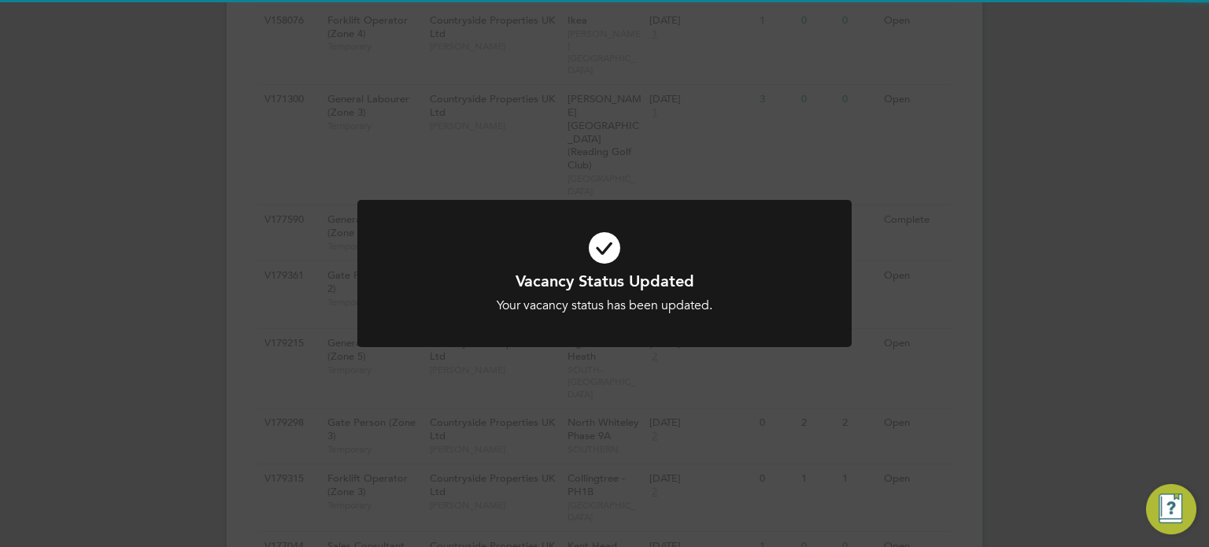
click at [566, 389] on div "Vacancy Status Updated Your vacancy status has been updated. Cancel Okay" at bounding box center [604, 273] width 1209 height 547
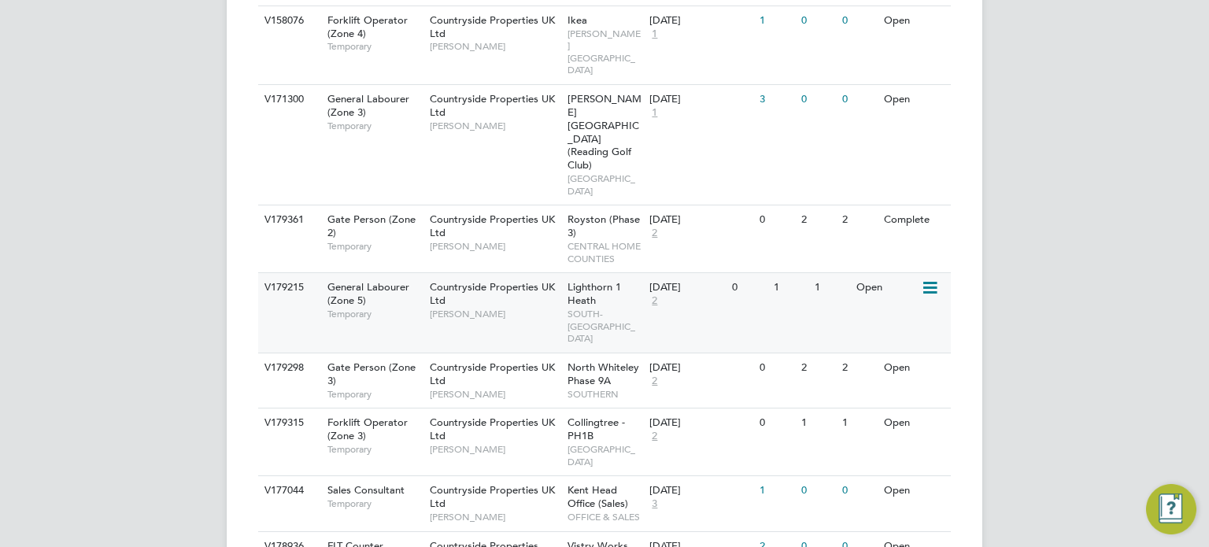
click at [934, 279] on icon at bounding box center [929, 288] width 16 height 19
click at [897, 283] on li "Update Status" at bounding box center [891, 281] width 91 height 22
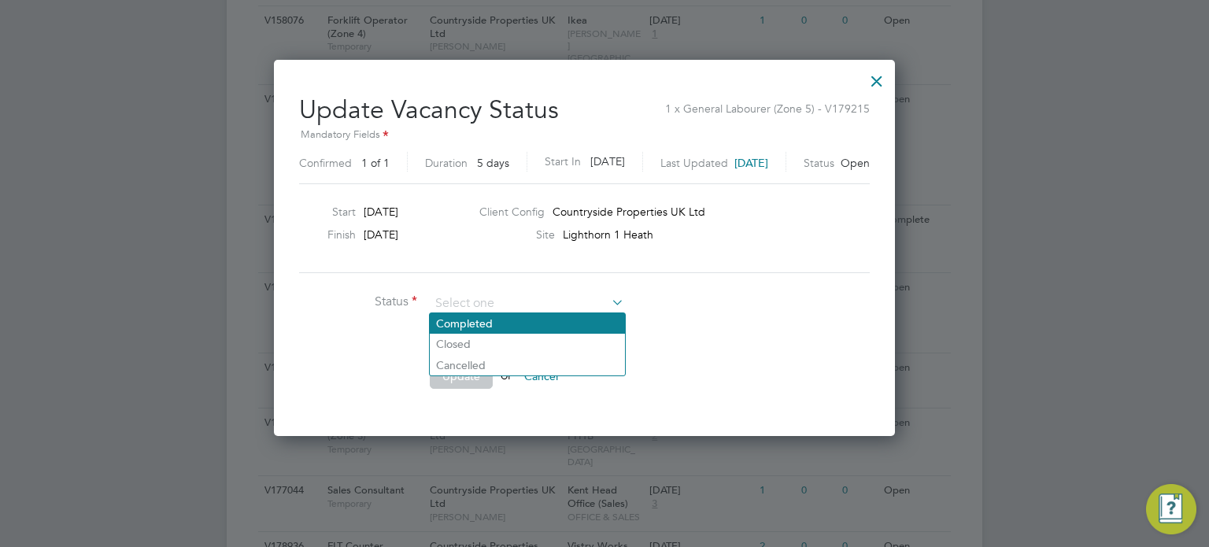
click at [537, 317] on li "Completed" at bounding box center [527, 323] width 195 height 20
type input "Completed"
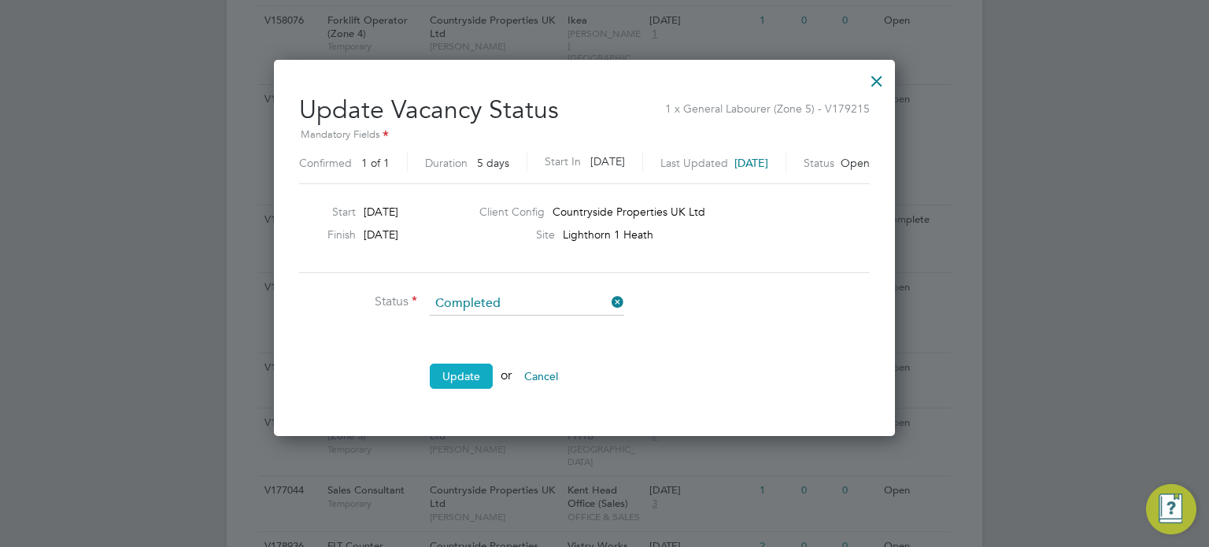
click at [451, 380] on button "Update" at bounding box center [461, 376] width 63 height 25
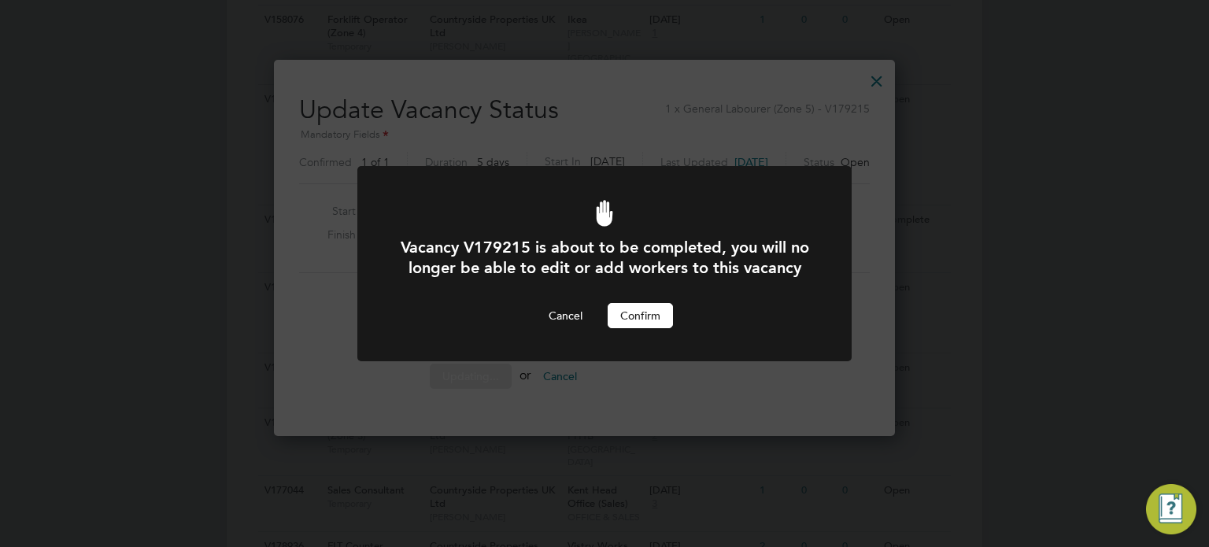
click at [645, 328] on button "Confirm" at bounding box center [640, 315] width 65 height 25
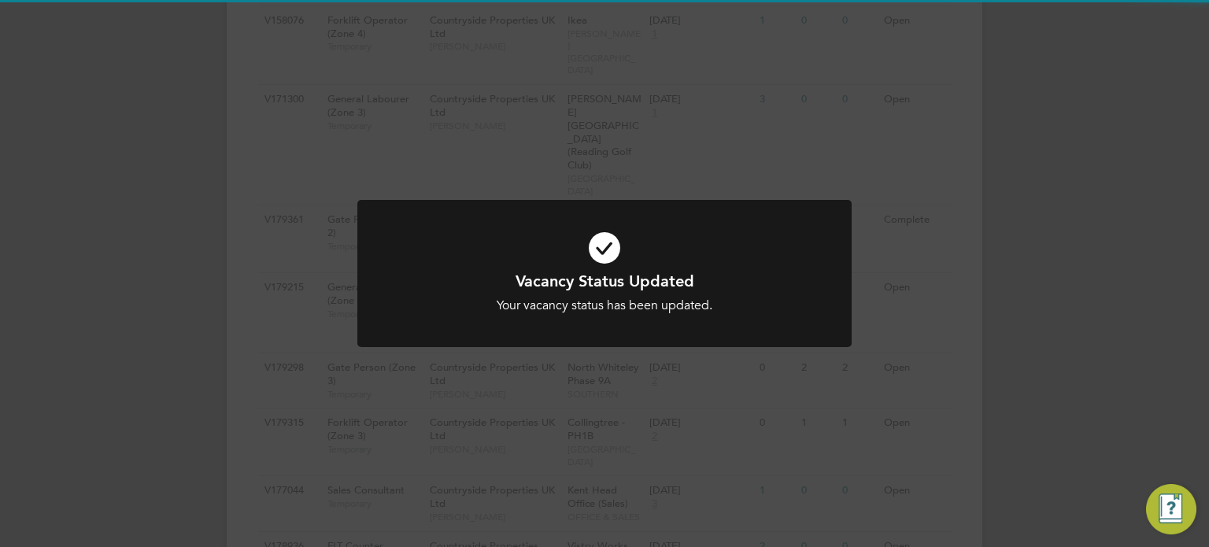
click at [546, 369] on div "Vacancy Status Updated Your vacancy status has been updated. Cancel Okay" at bounding box center [604, 273] width 1209 height 547
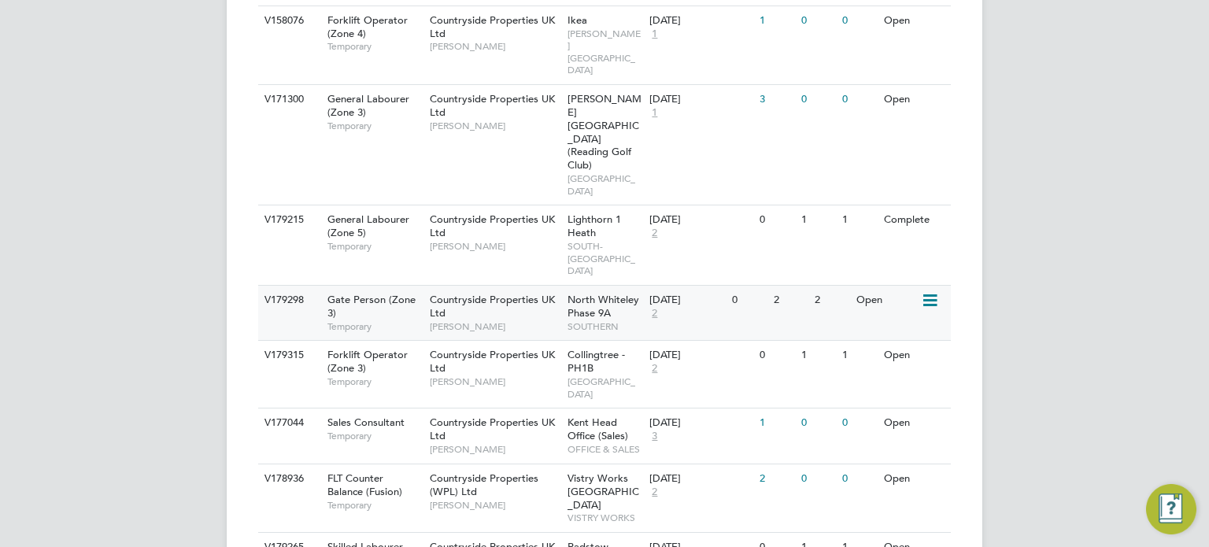
click at [937, 291] on icon at bounding box center [929, 300] width 16 height 19
click at [860, 282] on li "Update Status" at bounding box center [891, 281] width 91 height 22
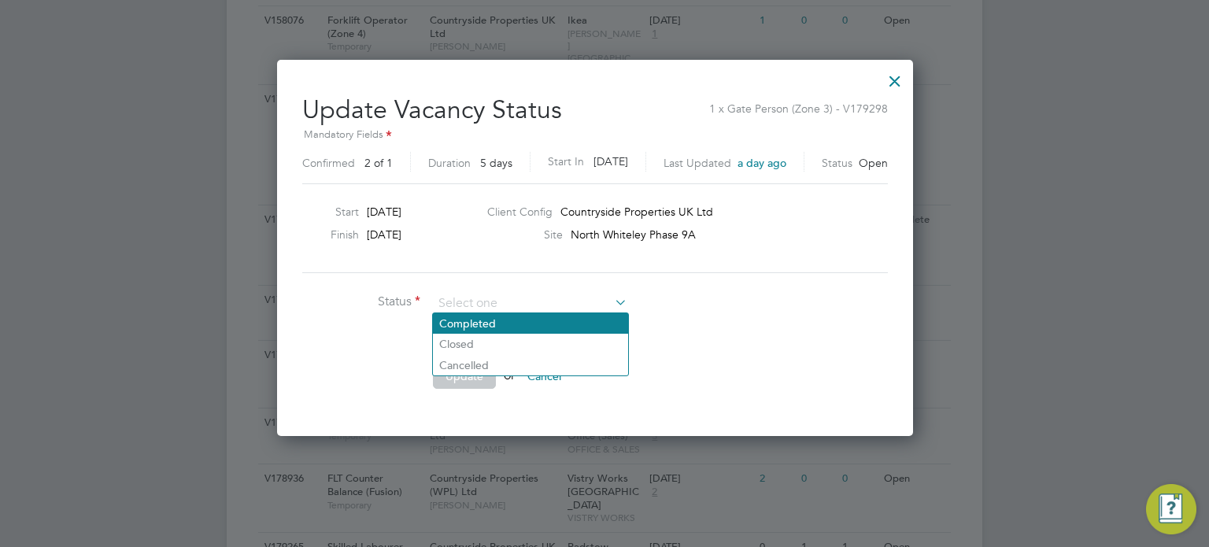
click at [557, 332] on li "Completed" at bounding box center [530, 323] width 195 height 20
type input "Completed"
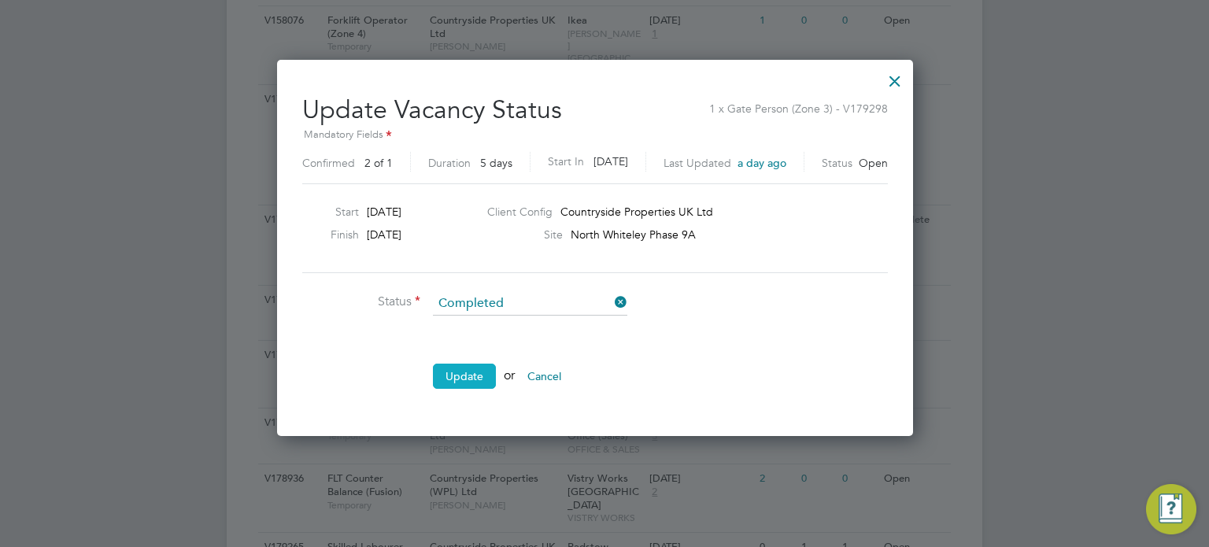
click at [481, 371] on button "Update" at bounding box center [464, 376] width 63 height 25
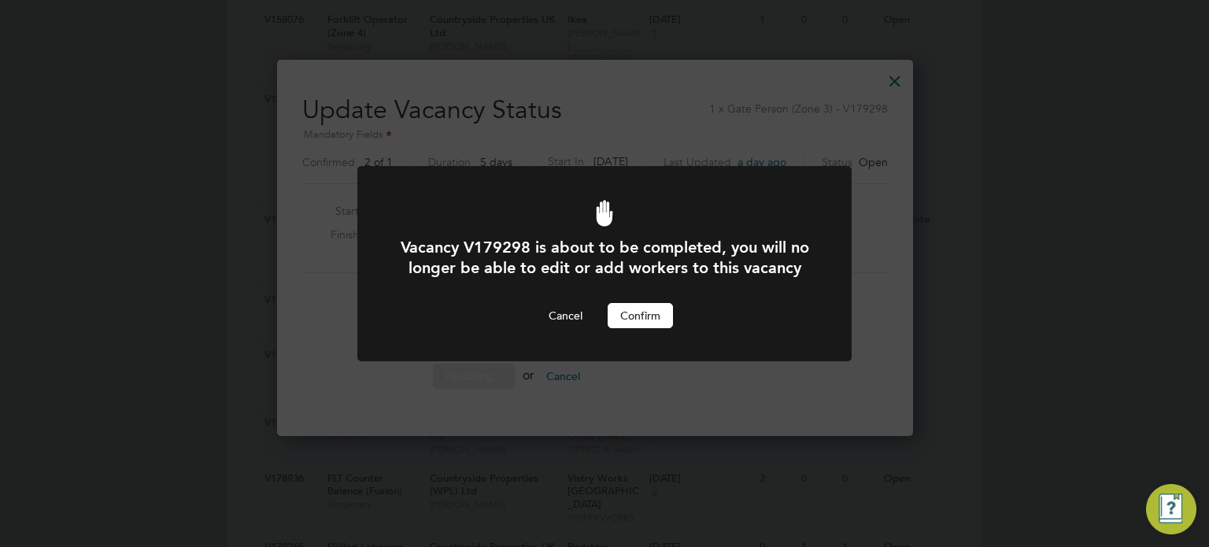
click at [639, 328] on button "Confirm" at bounding box center [640, 315] width 65 height 25
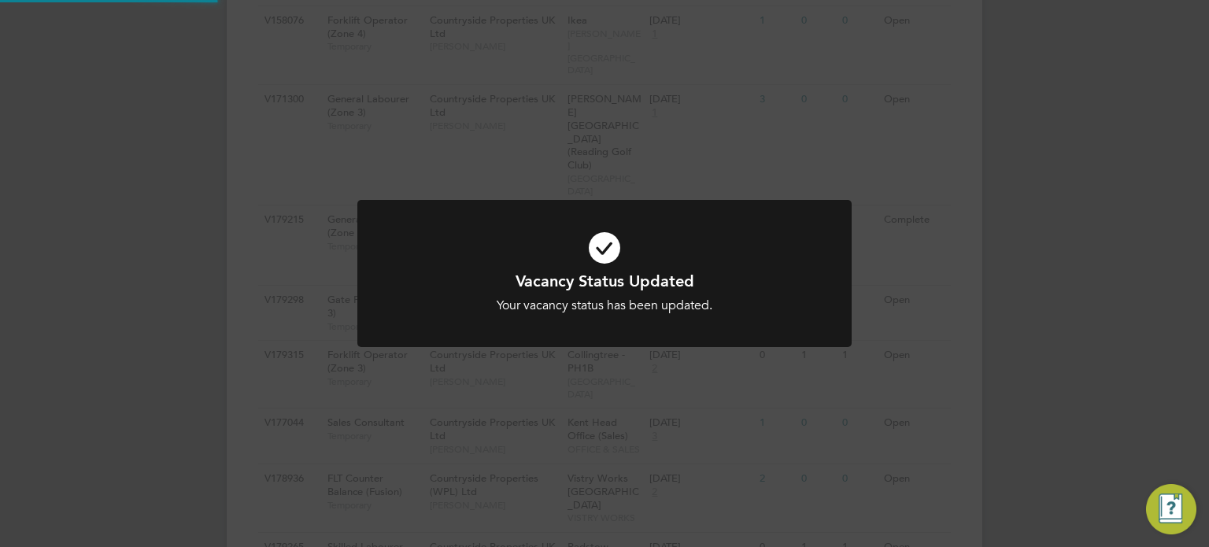
click at [532, 343] on div at bounding box center [604, 273] width 494 height 147
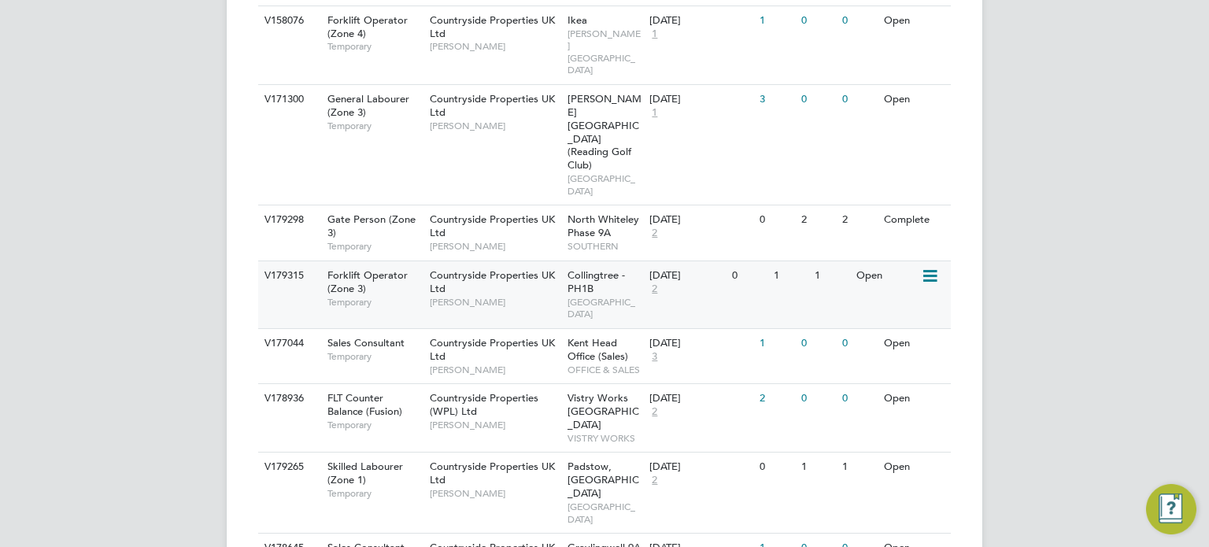
click at [926, 267] on icon at bounding box center [929, 276] width 16 height 19
click at [876, 267] on li "Update Status" at bounding box center [891, 269] width 91 height 22
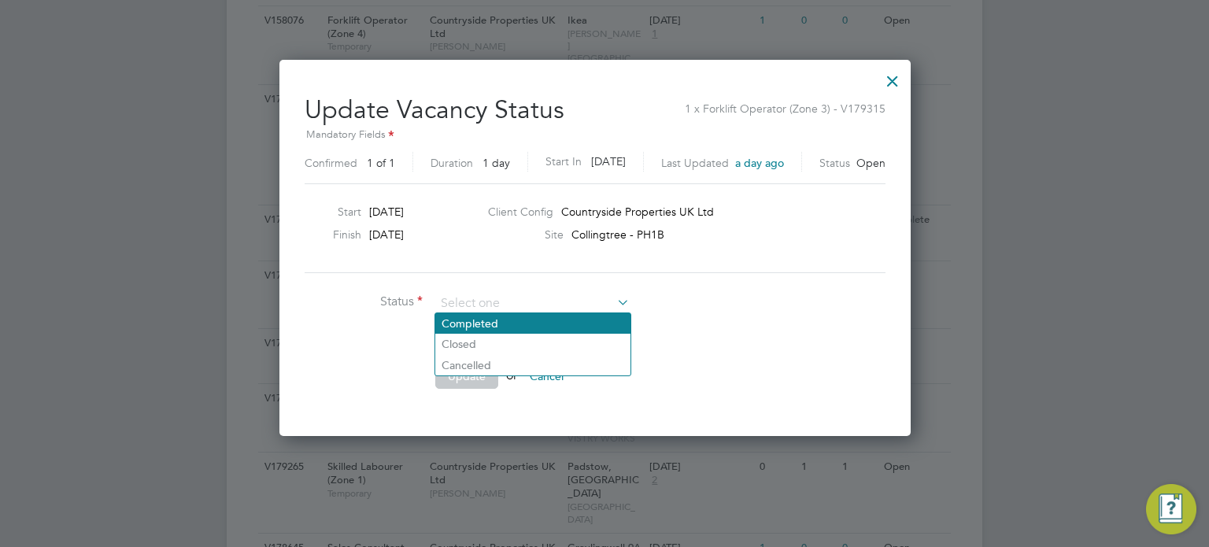
click at [532, 326] on li "Completed" at bounding box center [532, 323] width 195 height 20
type input "Completed"
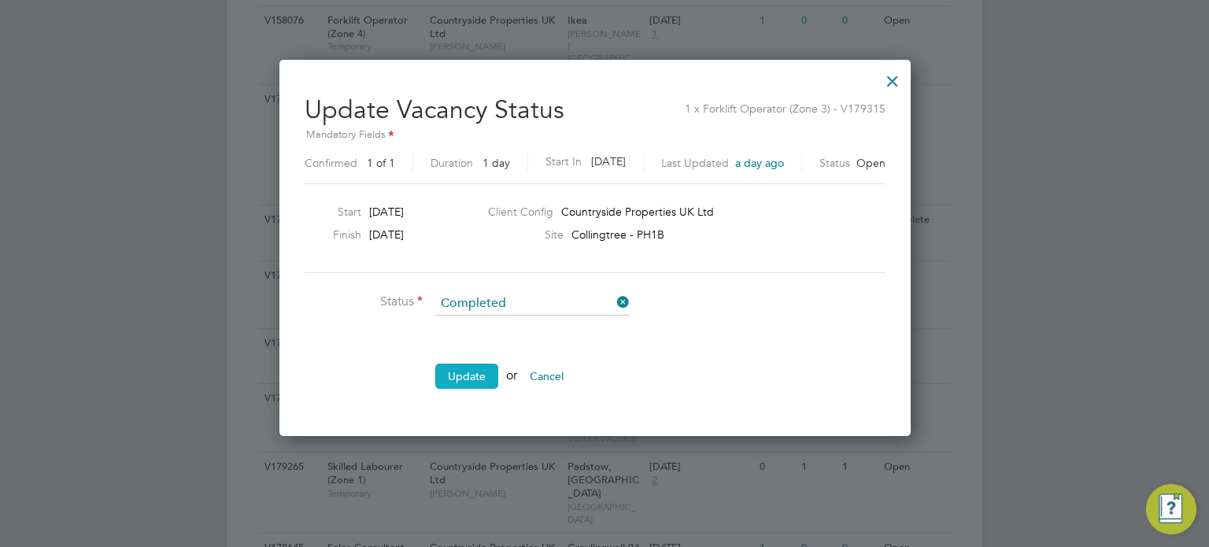
click at [487, 369] on button "Update" at bounding box center [466, 376] width 63 height 25
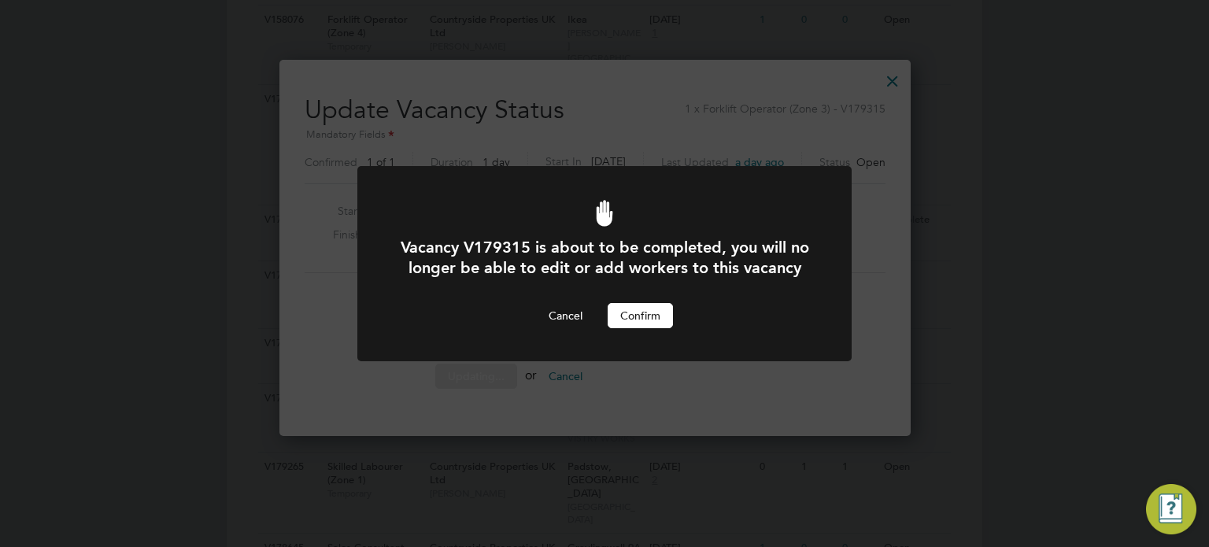
click at [639, 328] on button "Confirm" at bounding box center [640, 315] width 65 height 25
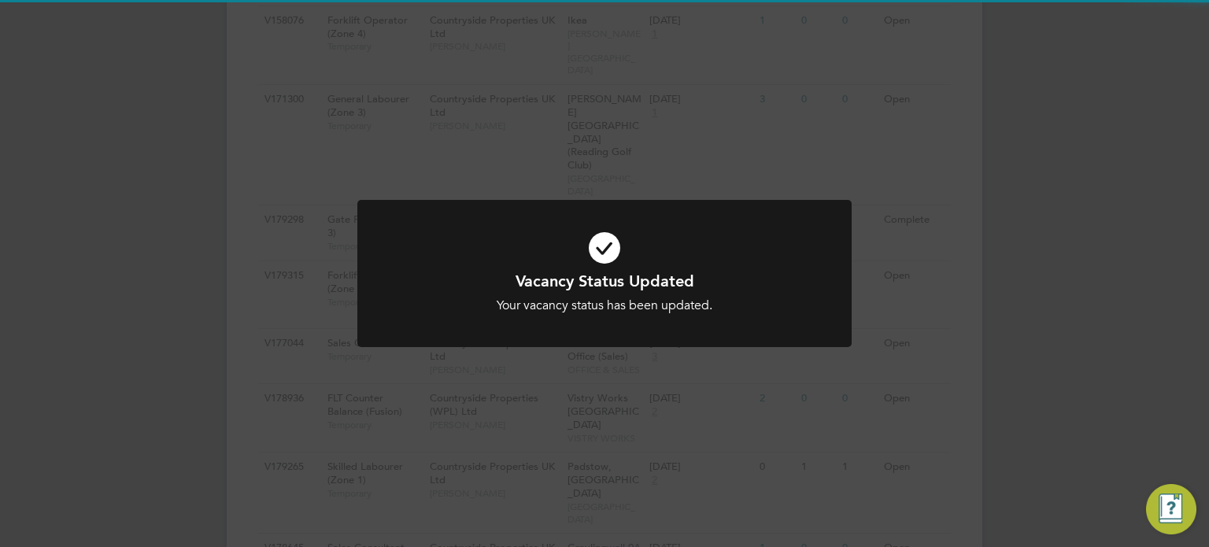
click at [517, 355] on div "Vacancy Status Updated Your vacancy status has been updated. Cancel Okay" at bounding box center [604, 283] width 494 height 166
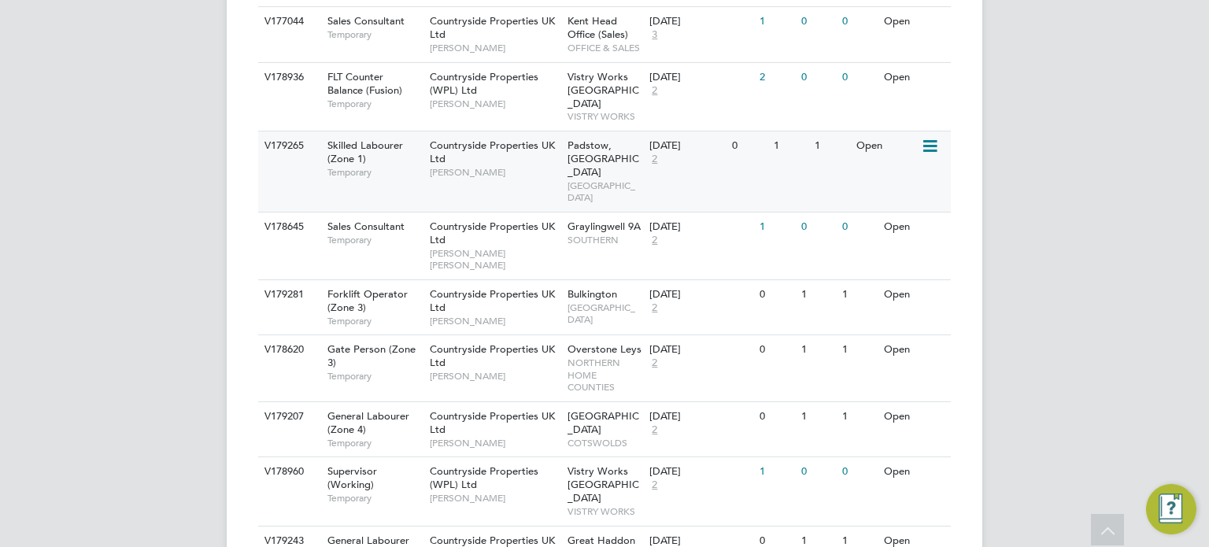
click at [932, 137] on icon at bounding box center [929, 146] width 16 height 19
click at [892, 135] on li "Update Status" at bounding box center [891, 138] width 91 height 22
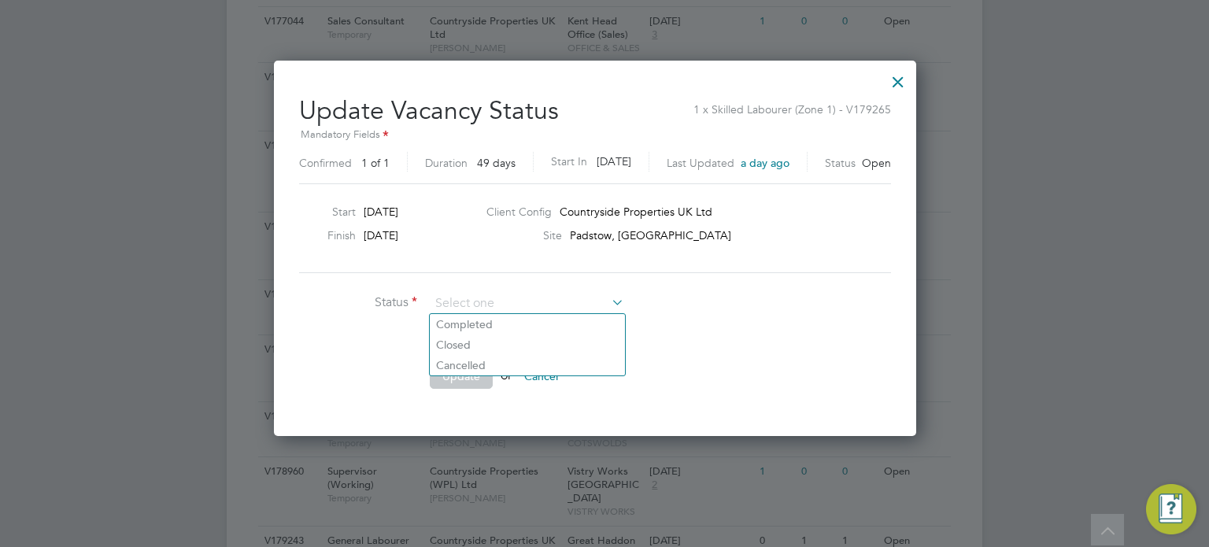
click at [510, 314] on li "Completed" at bounding box center [527, 324] width 195 height 20
type input "Completed"
click at [470, 358] on ul "Status Completed Comment Update or Cancel" at bounding box center [535, 348] width 472 height 113
click at [468, 364] on button "Update" at bounding box center [461, 376] width 63 height 25
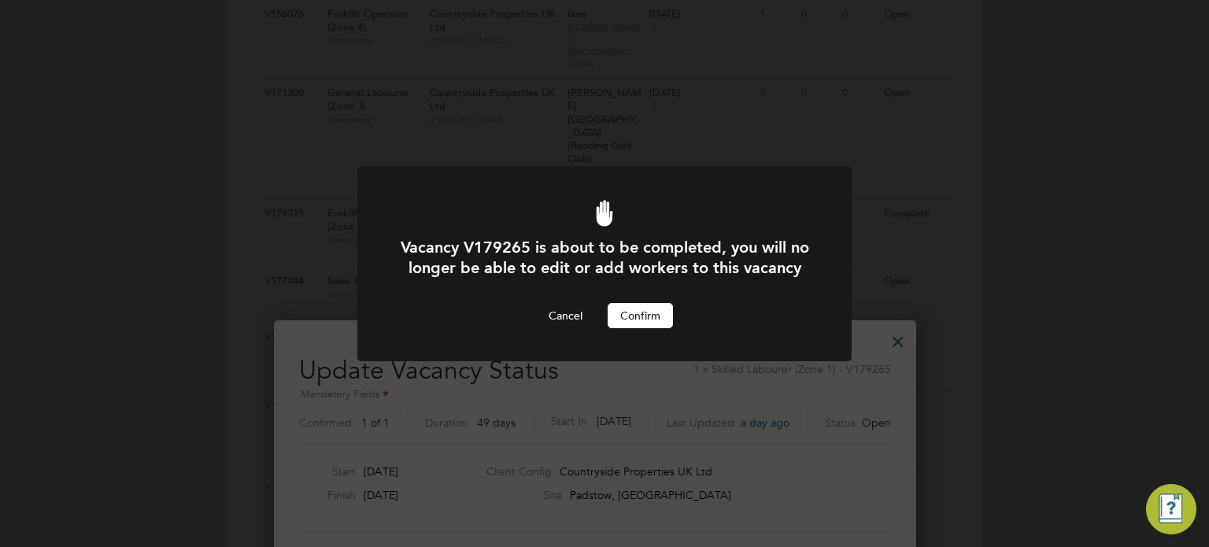
click at [634, 327] on button "Confirm" at bounding box center [640, 315] width 65 height 25
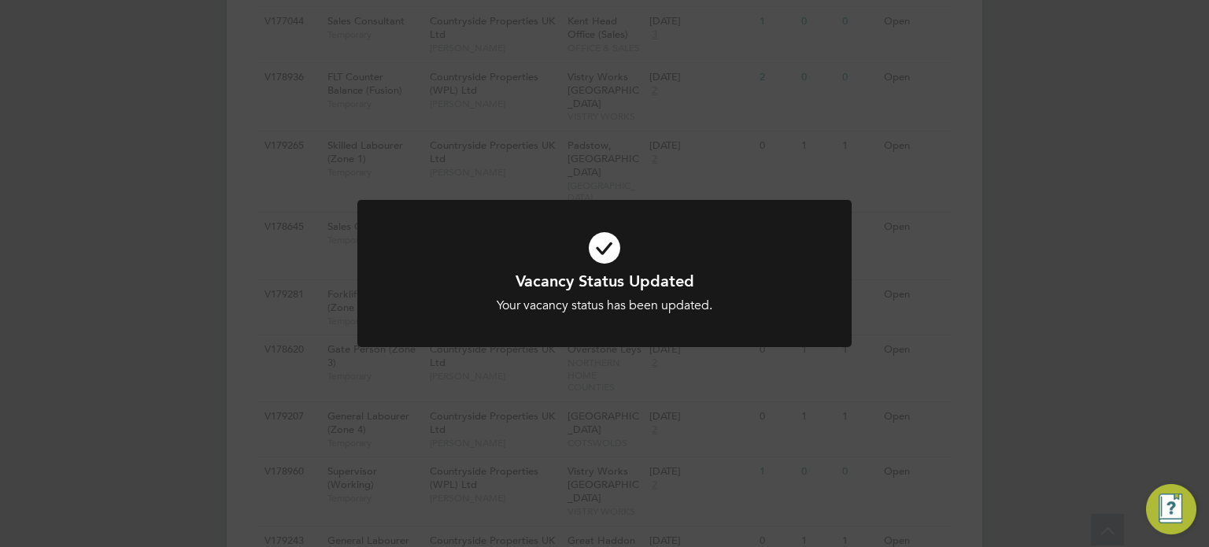
click at [605, 150] on div "Vacancy Status Updated Your vacancy status has been updated. Cancel Okay" at bounding box center [604, 273] width 1209 height 547
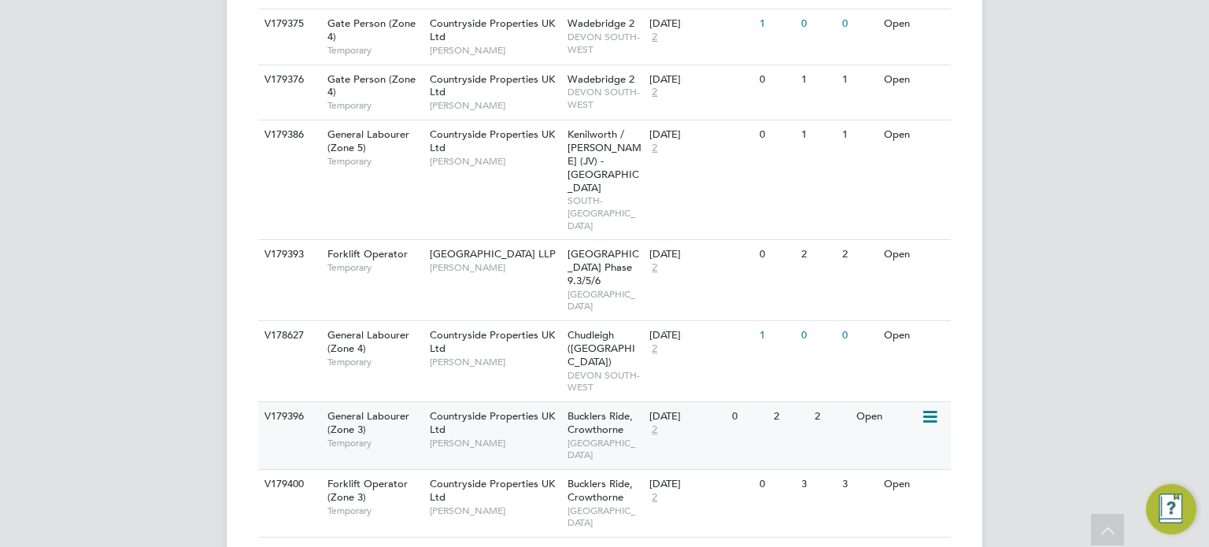
click at [927, 408] on icon at bounding box center [929, 417] width 16 height 19
click at [887, 168] on li "Update Status" at bounding box center [891, 171] width 91 height 22
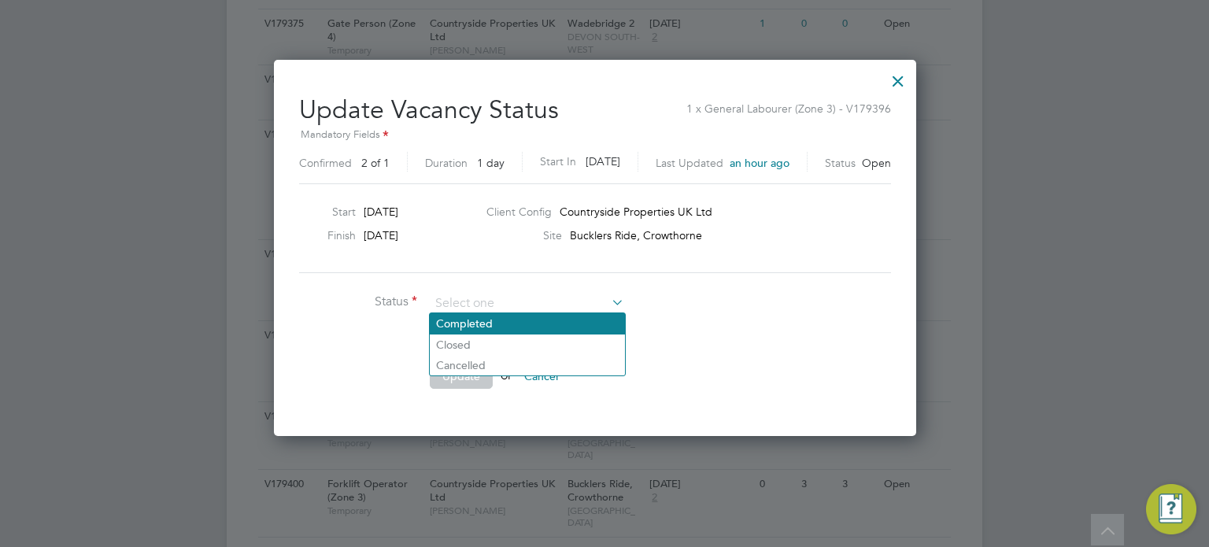
click at [534, 324] on li "Completed" at bounding box center [527, 323] width 195 height 20
type input "Completed"
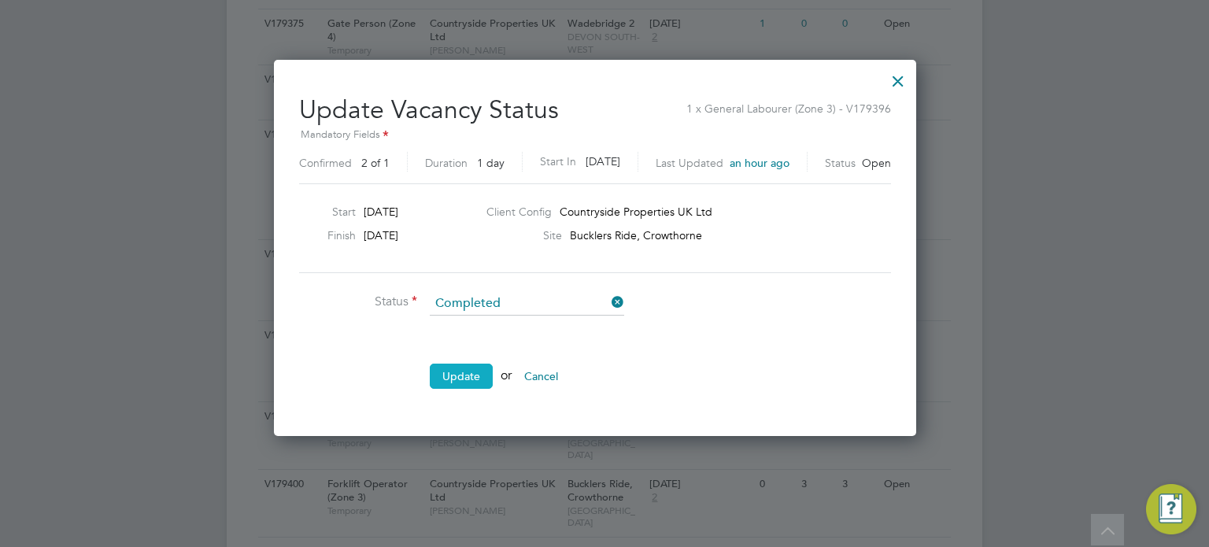
click at [469, 375] on button "Update" at bounding box center [461, 376] width 63 height 25
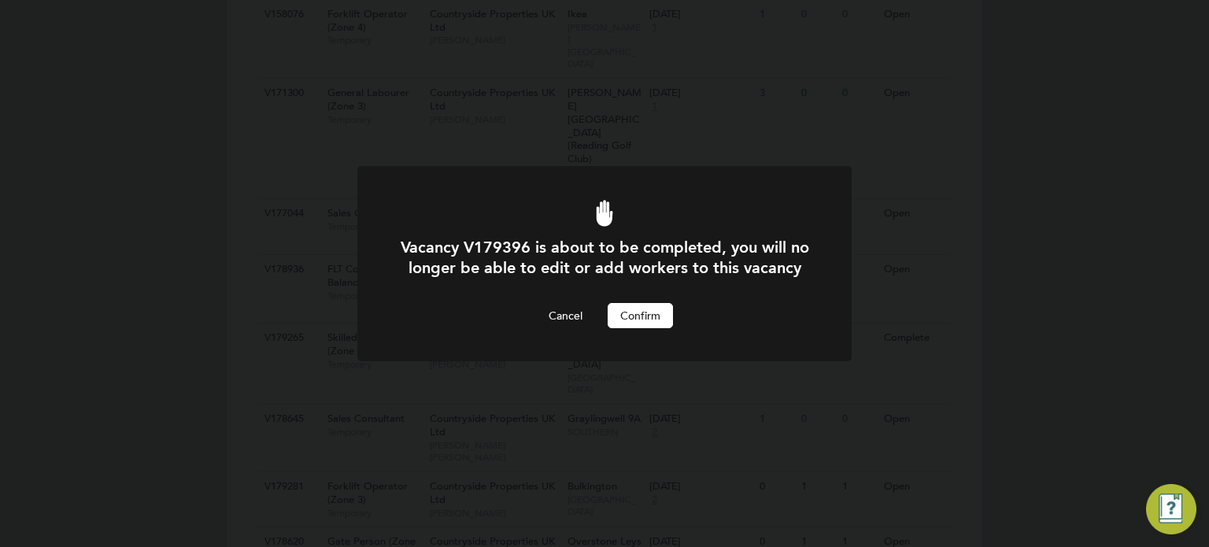
click at [646, 328] on button "Confirm" at bounding box center [640, 315] width 65 height 25
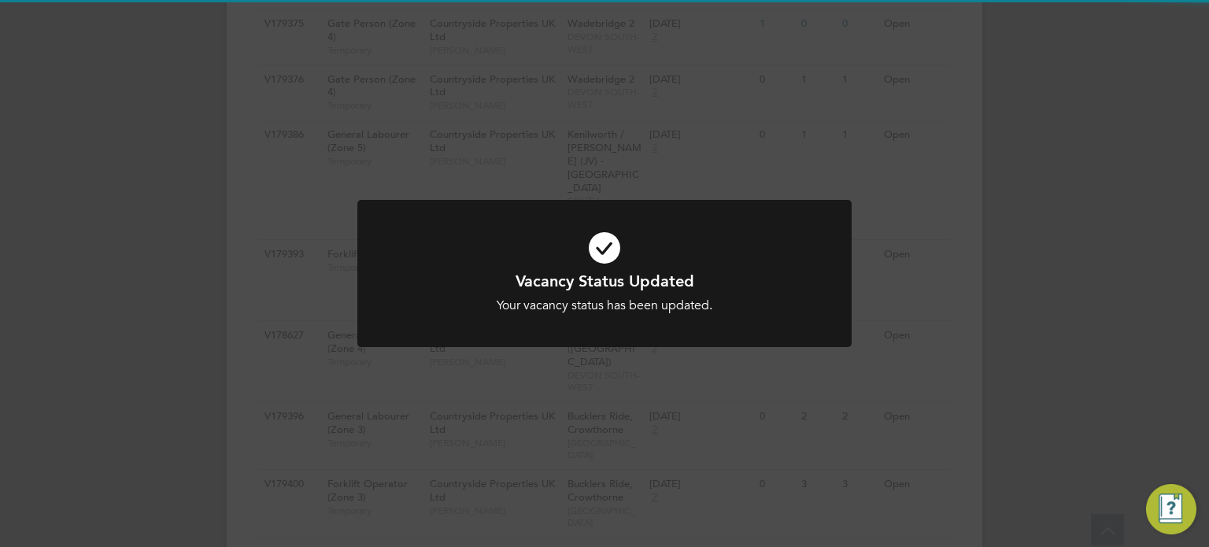
click at [846, 289] on div at bounding box center [604, 273] width 494 height 147
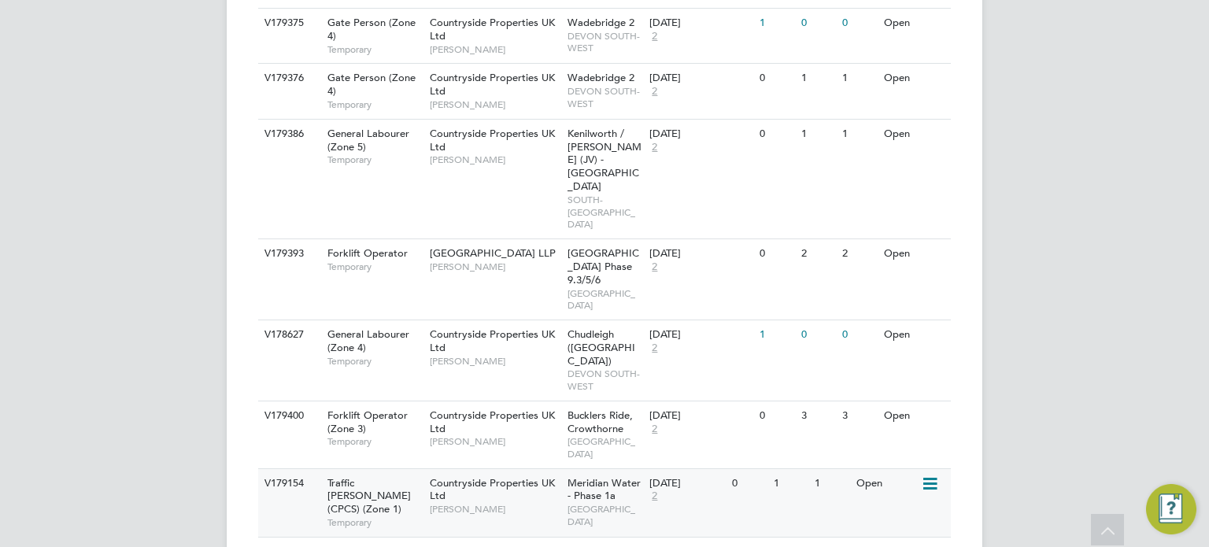
click at [928, 475] on icon at bounding box center [929, 484] width 16 height 19
click at [888, 235] on li "Update Status" at bounding box center [891, 239] width 91 height 22
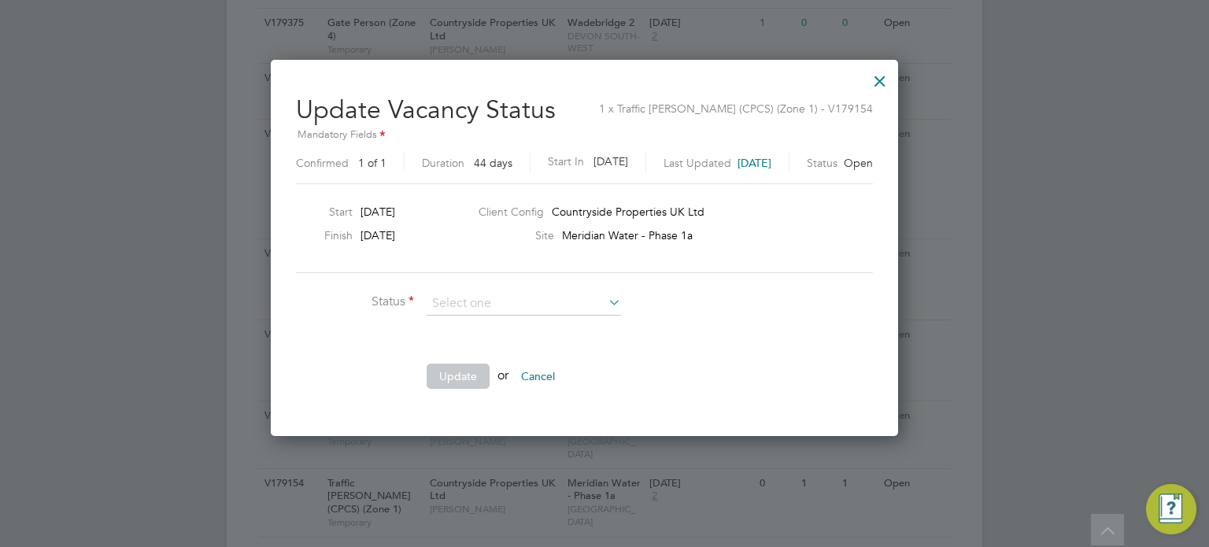
click at [554, 327] on li "Completed" at bounding box center [524, 323] width 195 height 20
type input "Completed"
click at [468, 373] on button "Update" at bounding box center [458, 376] width 63 height 25
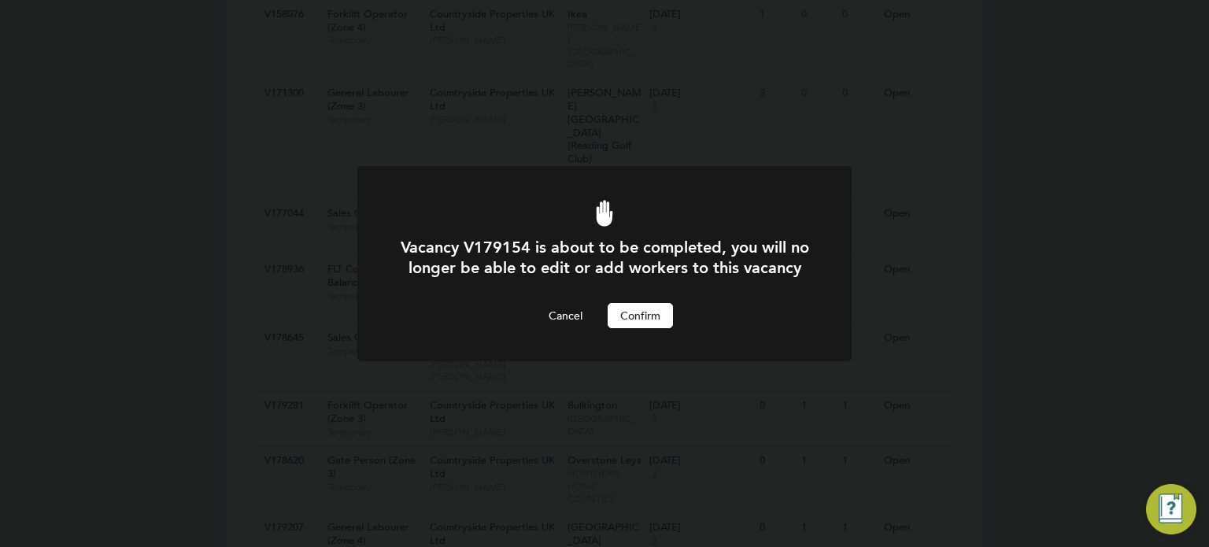
click at [640, 328] on button "Confirm" at bounding box center [640, 315] width 65 height 25
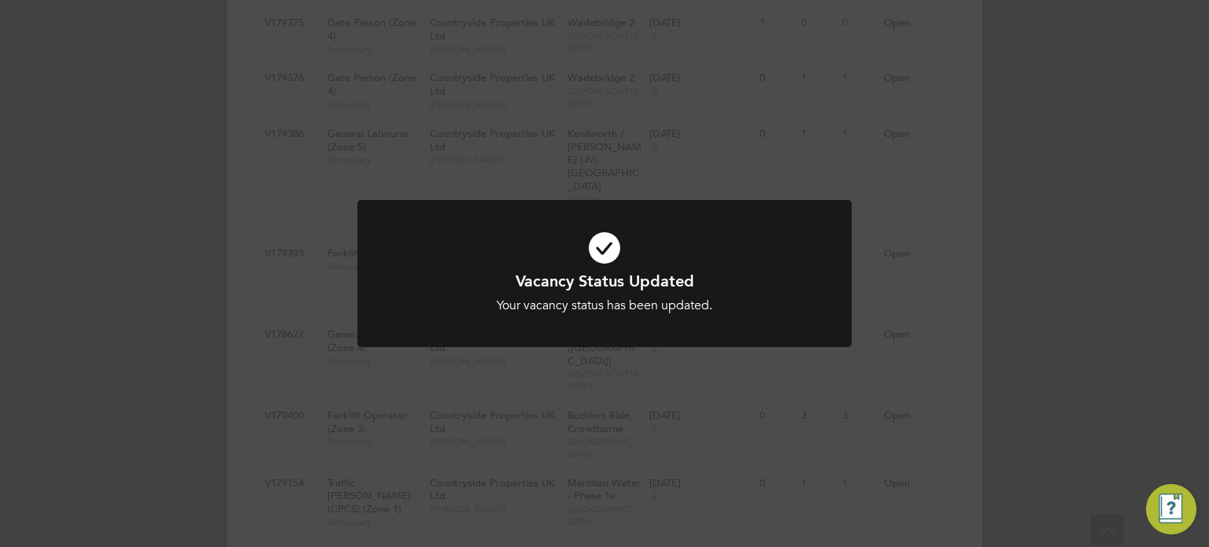
click at [640, 334] on div at bounding box center [604, 273] width 494 height 147
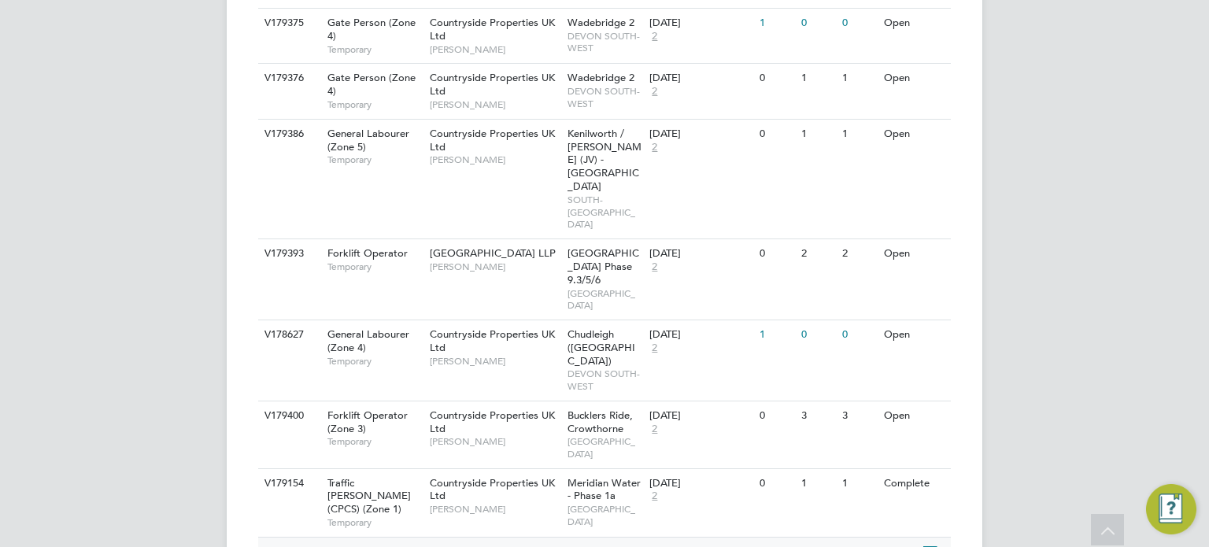
click at [924, 543] on icon at bounding box center [929, 552] width 16 height 19
click at [876, 302] on li "Update Status" at bounding box center [891, 306] width 91 height 22
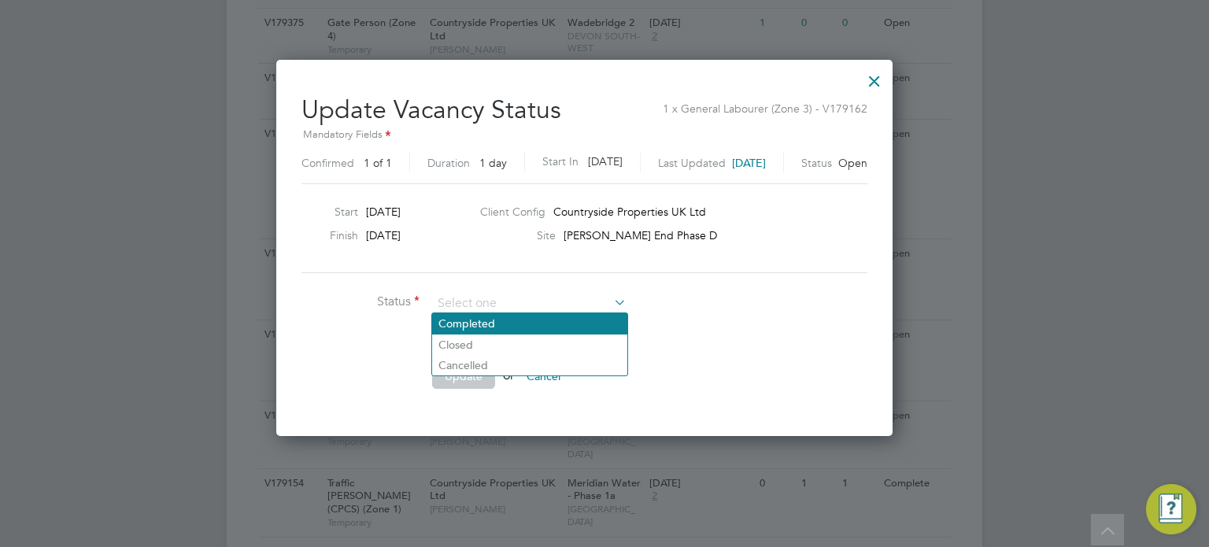
click at [576, 317] on li "Completed" at bounding box center [529, 323] width 195 height 20
type input "Completed"
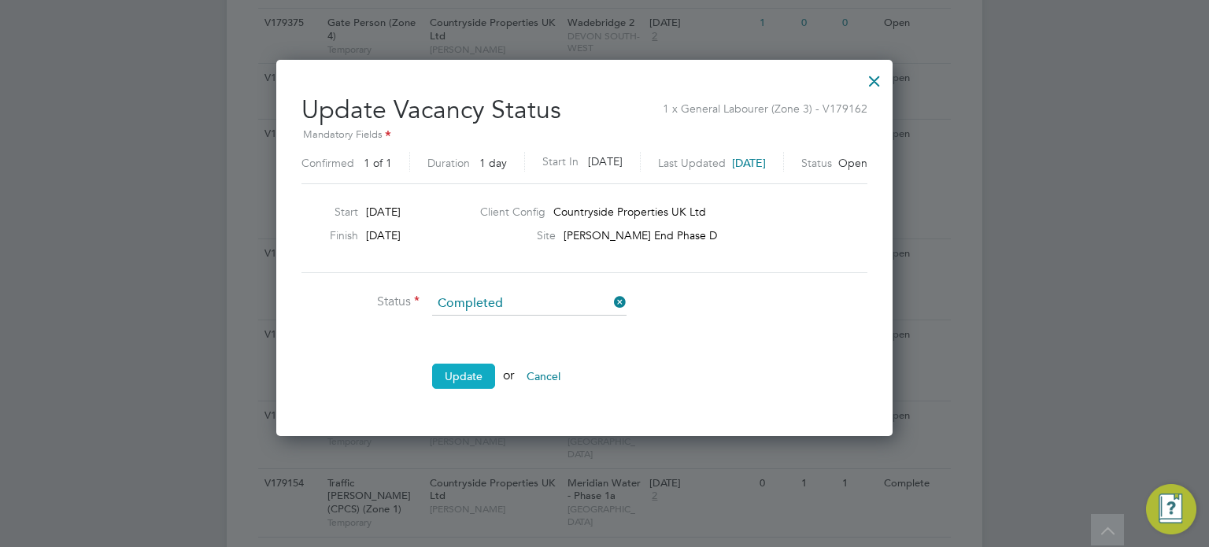
click at [465, 371] on button "Update" at bounding box center [463, 376] width 63 height 25
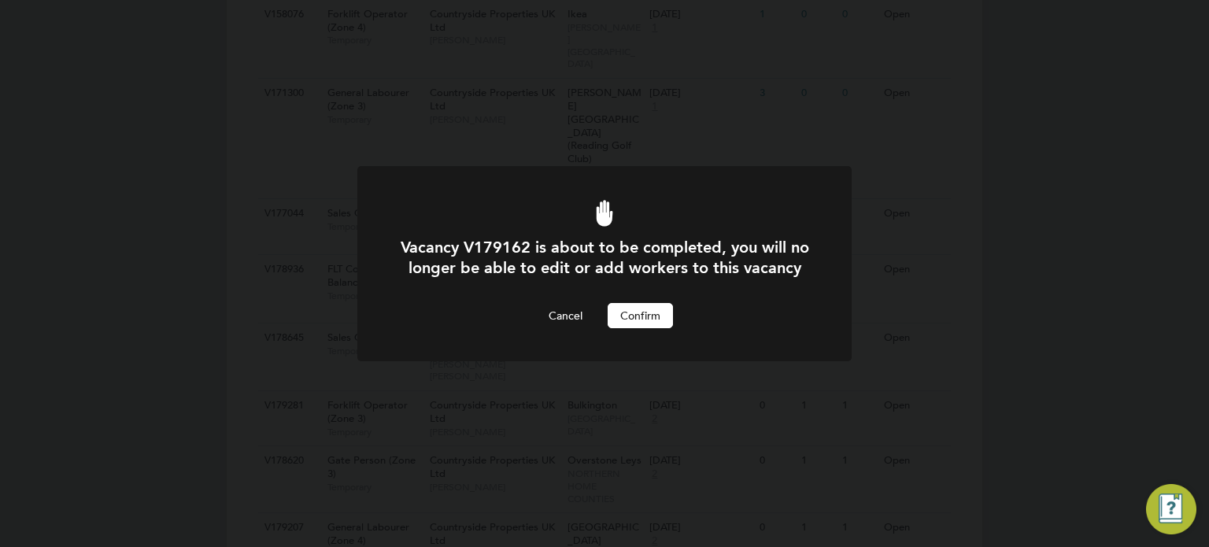
click at [640, 326] on button "Confirm" at bounding box center [640, 315] width 65 height 25
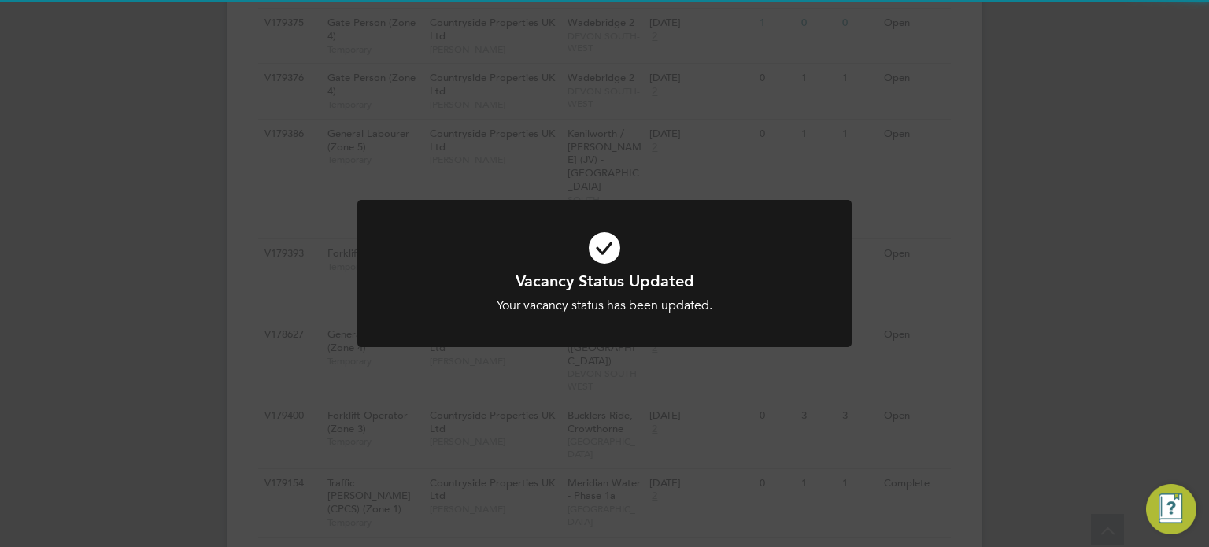
click at [776, 320] on div at bounding box center [604, 273] width 494 height 147
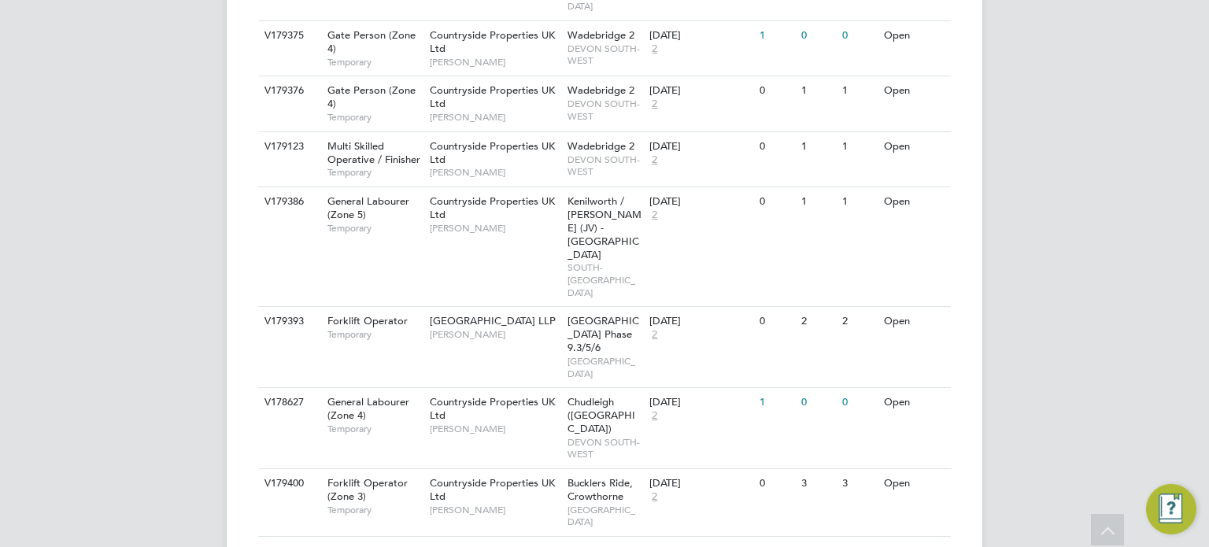
click at [881, 482] on li "Update Status" at bounding box center [891, 485] width 91 height 22
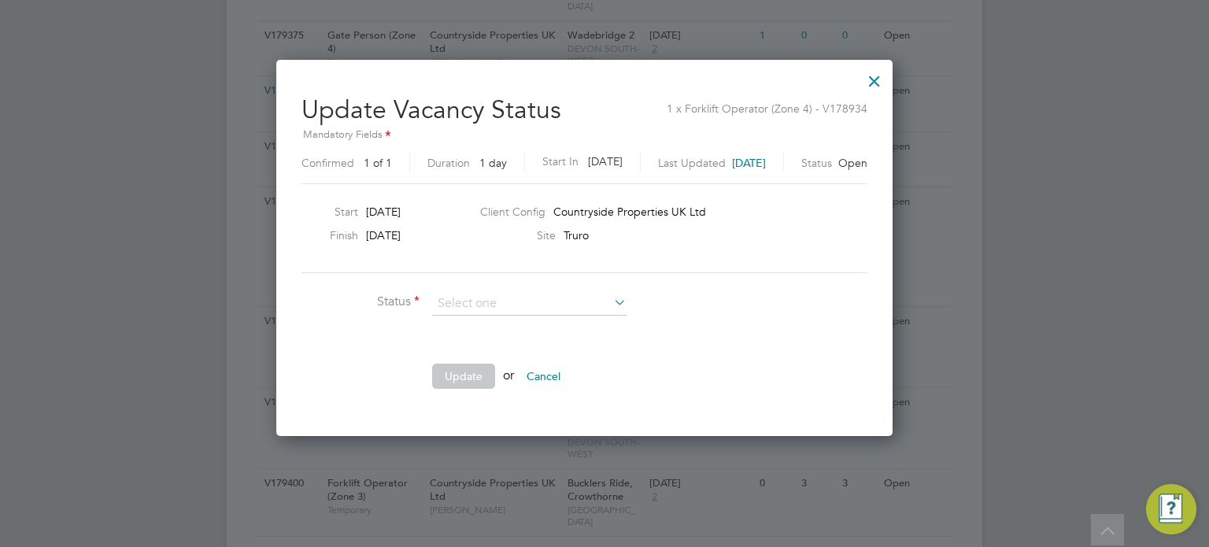
click at [554, 324] on li "Completed" at bounding box center [529, 323] width 195 height 20
type input "Completed"
click at [465, 373] on button "Update" at bounding box center [463, 376] width 63 height 25
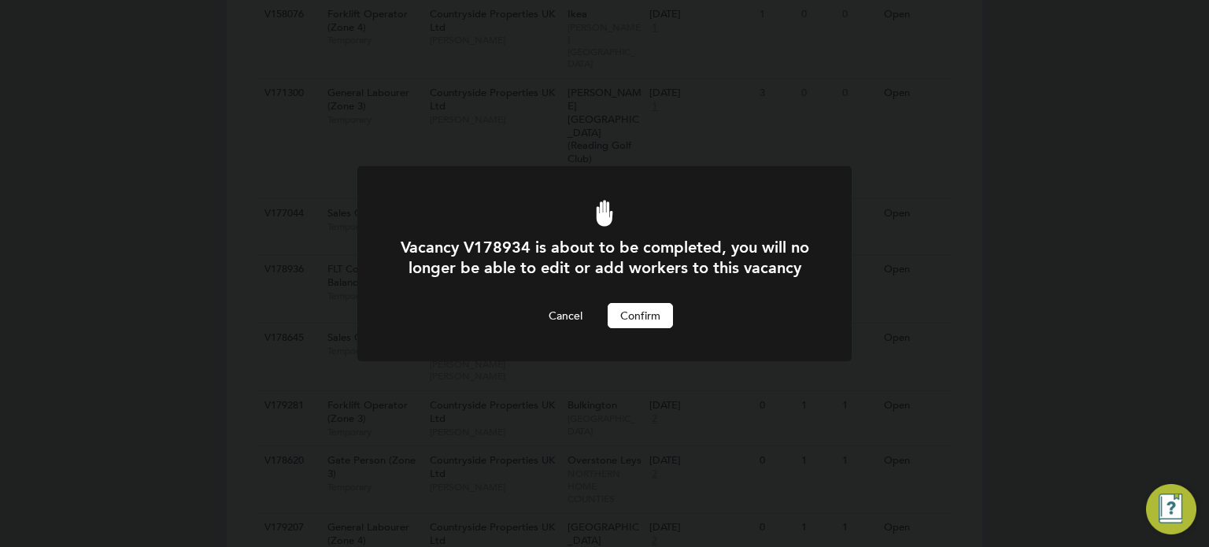
click at [650, 328] on button "Confirm" at bounding box center [640, 315] width 65 height 25
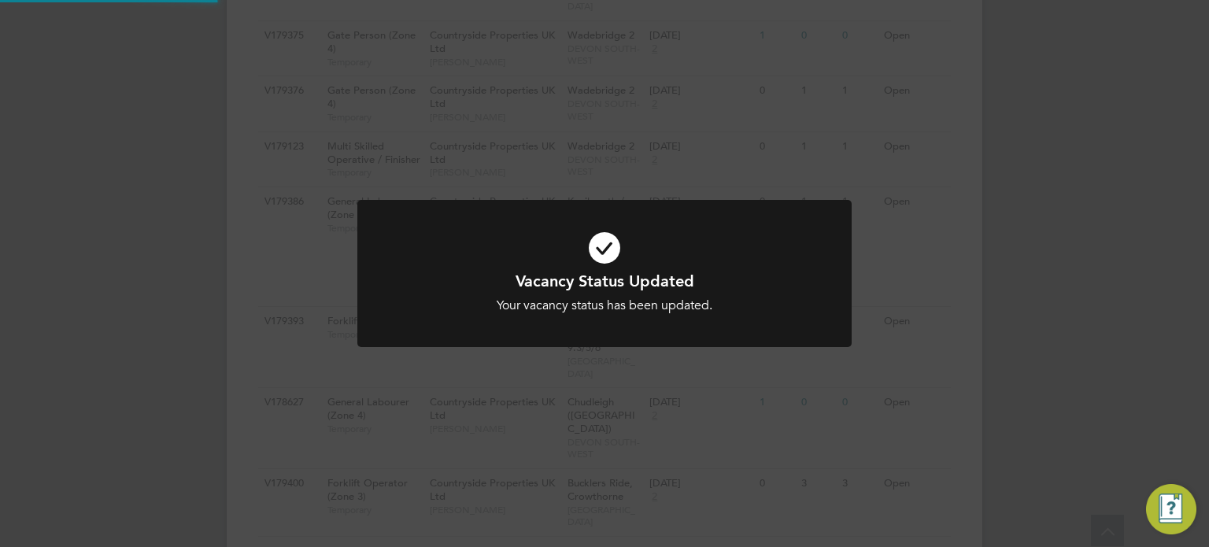
click at [929, 365] on div "Vacancy Status Updated Your vacancy status has been updated. Cancel Okay" at bounding box center [604, 273] width 1209 height 547
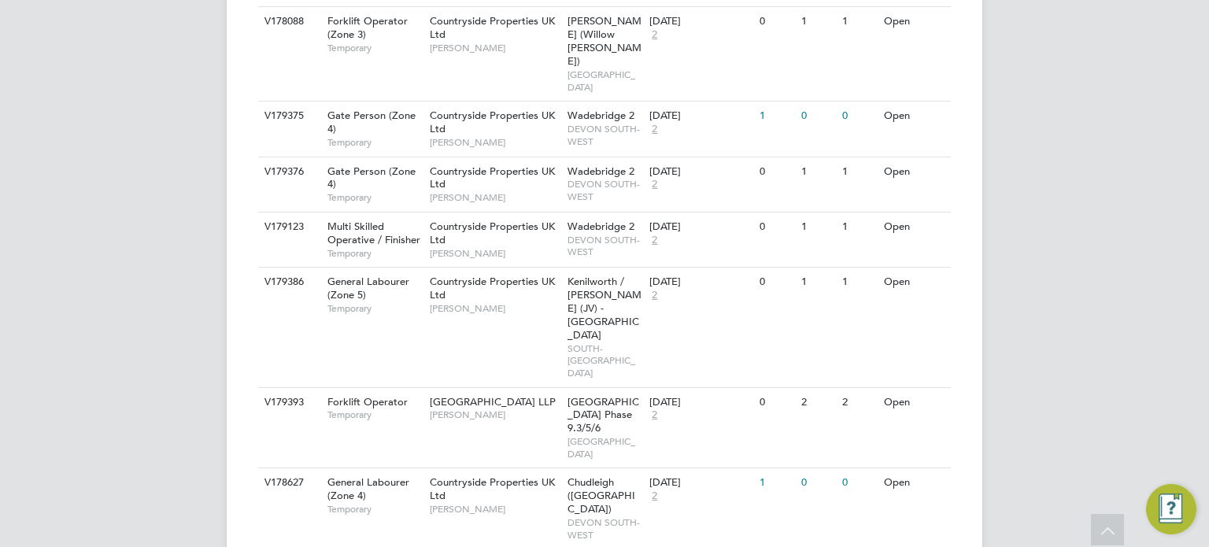
click at [891, 366] on li "Update Status" at bounding box center [891, 373] width 91 height 22
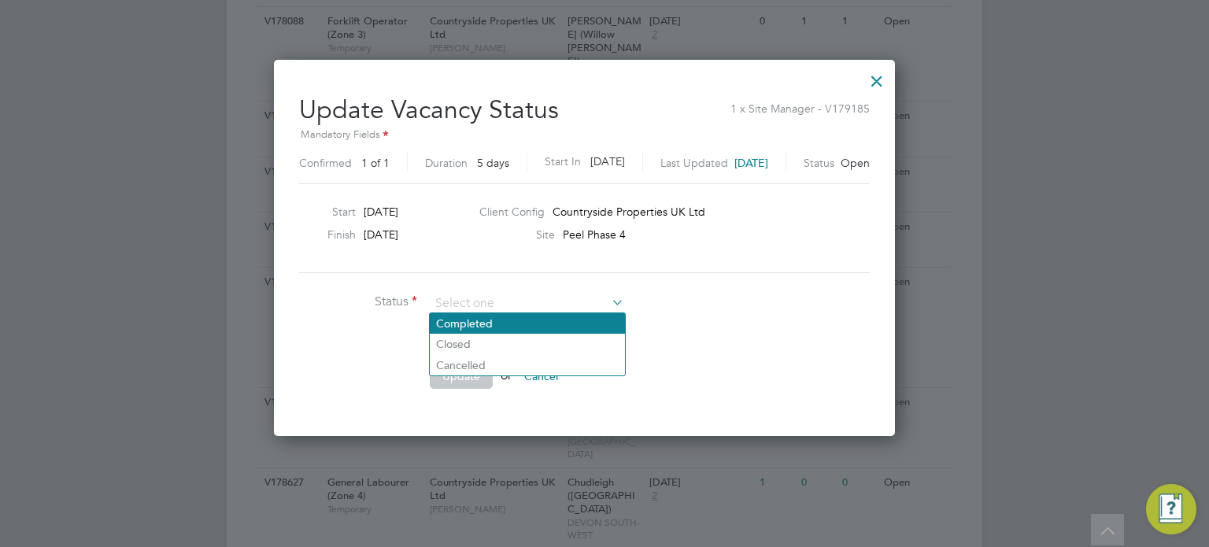
click at [563, 320] on li "Completed" at bounding box center [527, 323] width 195 height 20
type input "Completed"
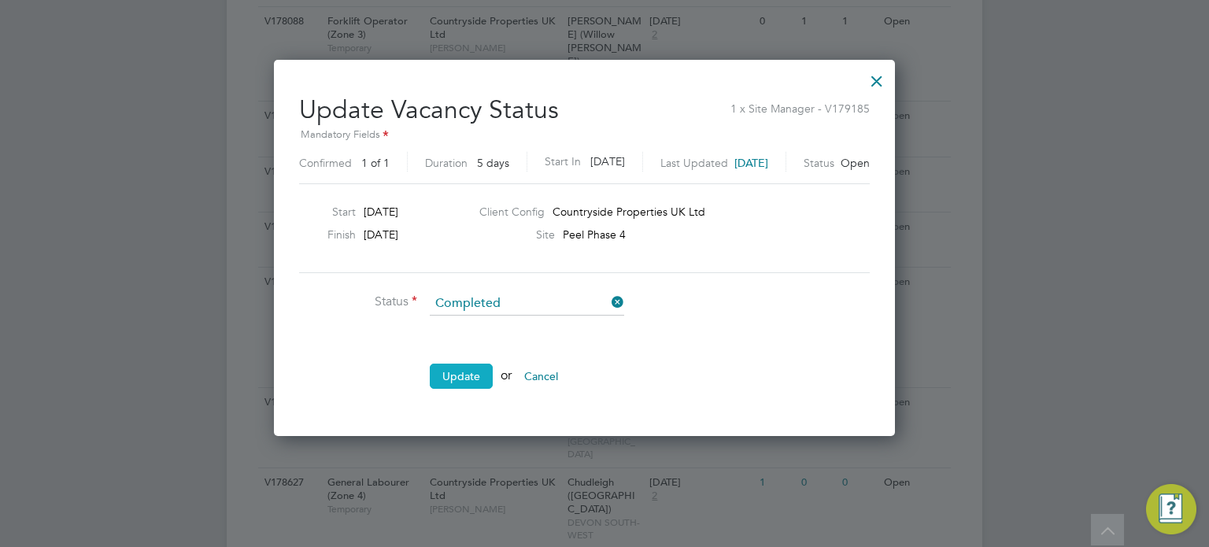
click at [463, 374] on button "Update" at bounding box center [461, 376] width 63 height 25
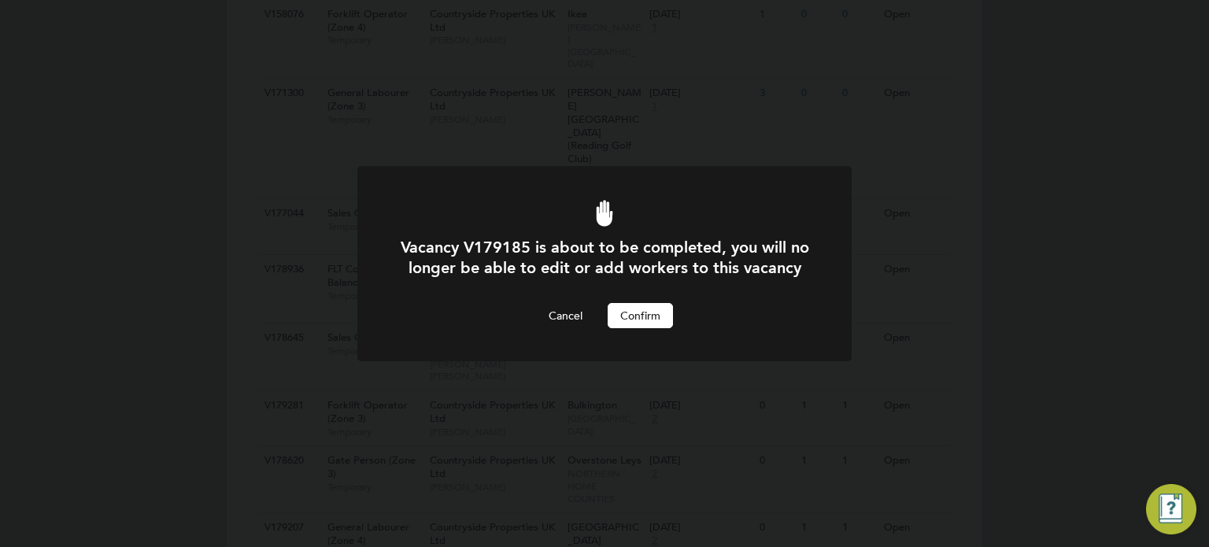
click at [665, 328] on button "Confirm" at bounding box center [640, 315] width 65 height 25
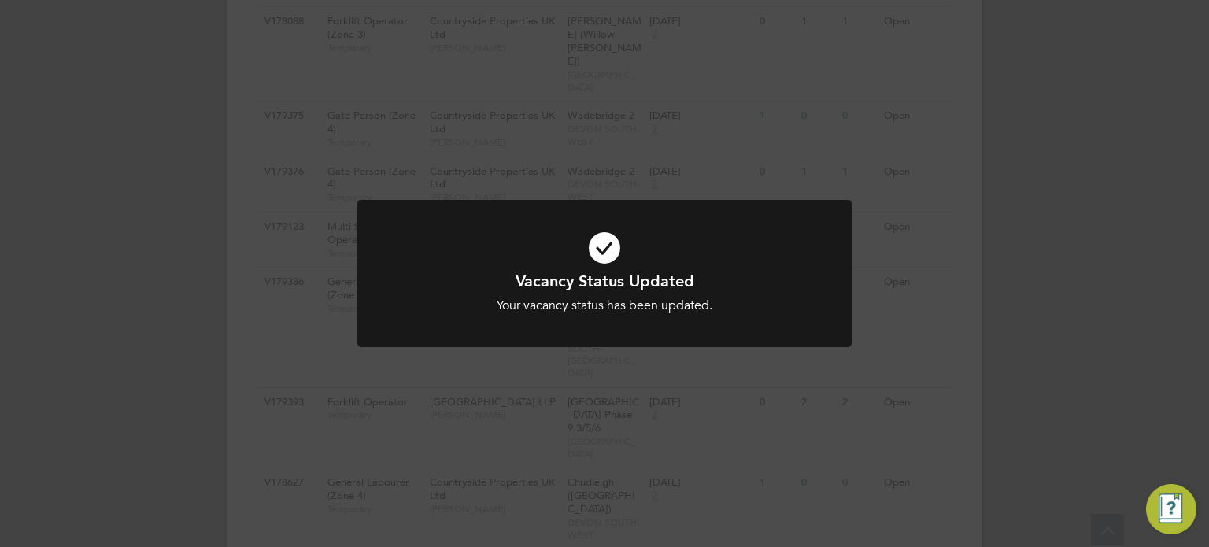
click at [962, 332] on div "Vacancy Status Updated Your vacancy status has been updated. Cancel Okay" at bounding box center [604, 273] width 1209 height 547
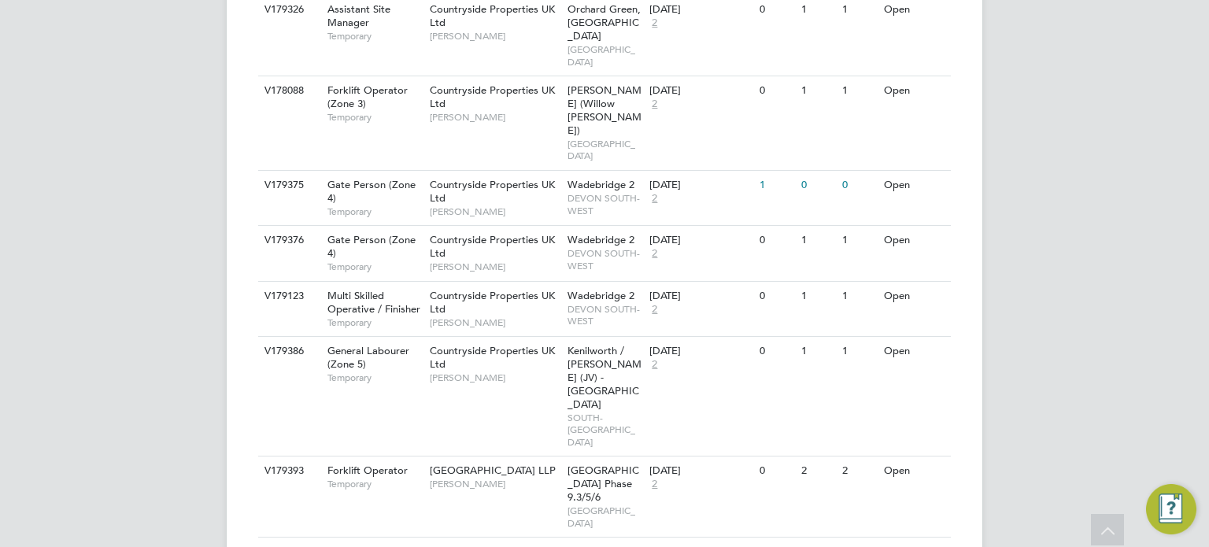
click at [880, 362] on li "Update Status" at bounding box center [891, 362] width 91 height 22
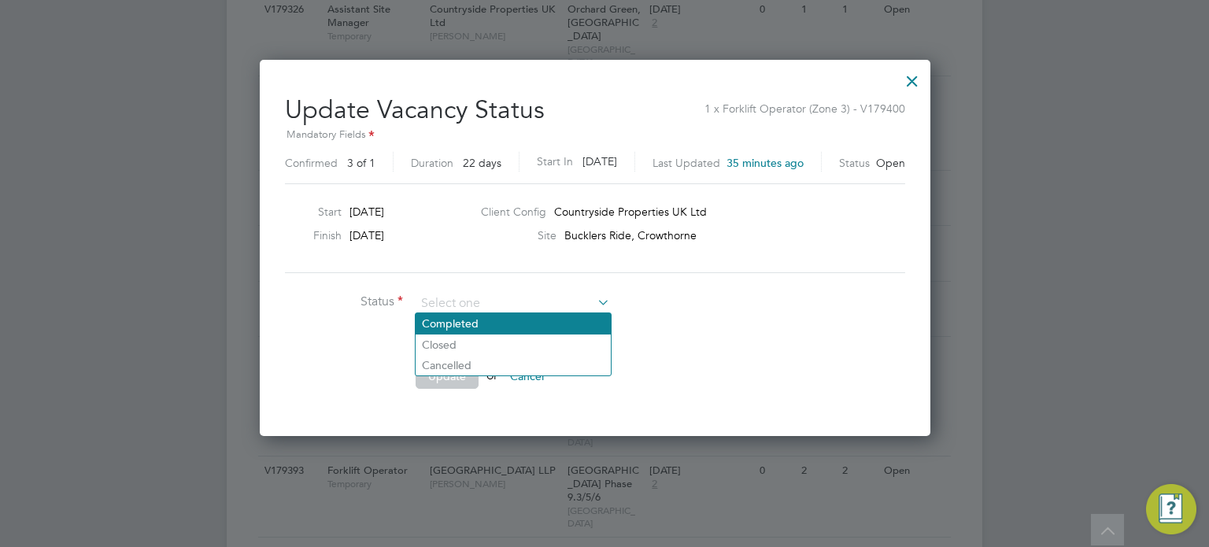
click at [576, 326] on li "Completed" at bounding box center [513, 323] width 195 height 20
type input "Completed"
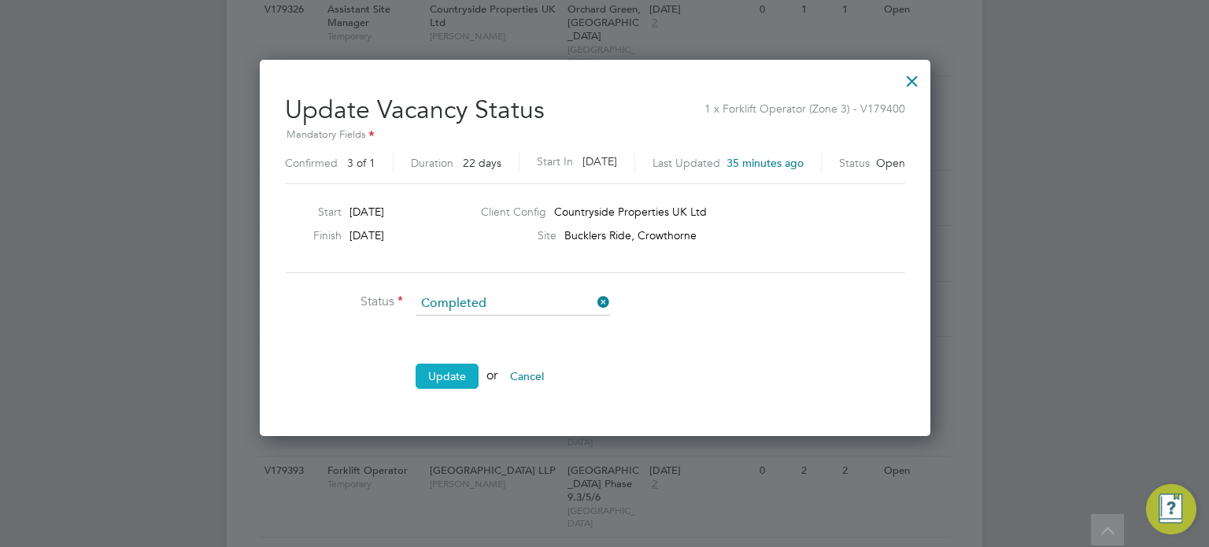
click at [456, 377] on button "Update" at bounding box center [447, 376] width 63 height 25
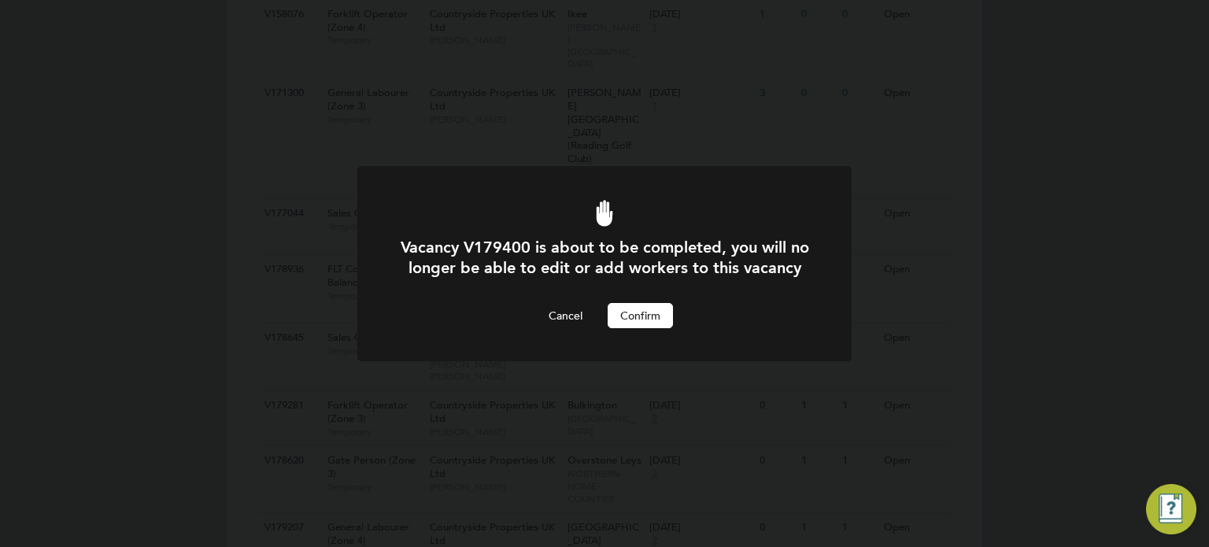
click at [627, 328] on button "Confirm" at bounding box center [640, 315] width 65 height 25
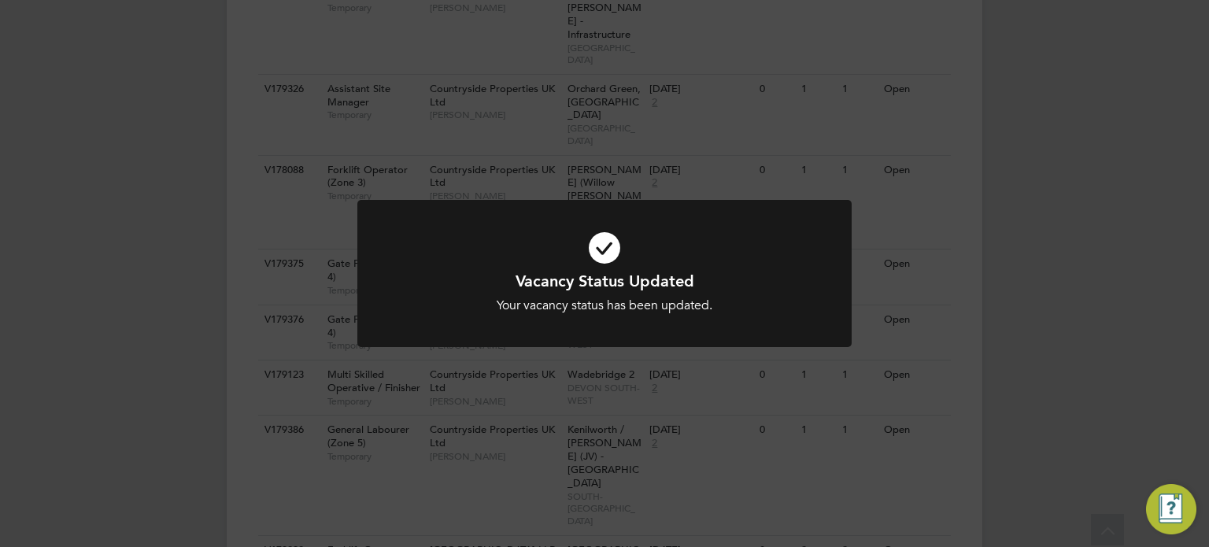
click at [1046, 291] on div "Vacancy Status Updated Your vacancy status has been updated. Cancel Okay" at bounding box center [604, 273] width 1209 height 547
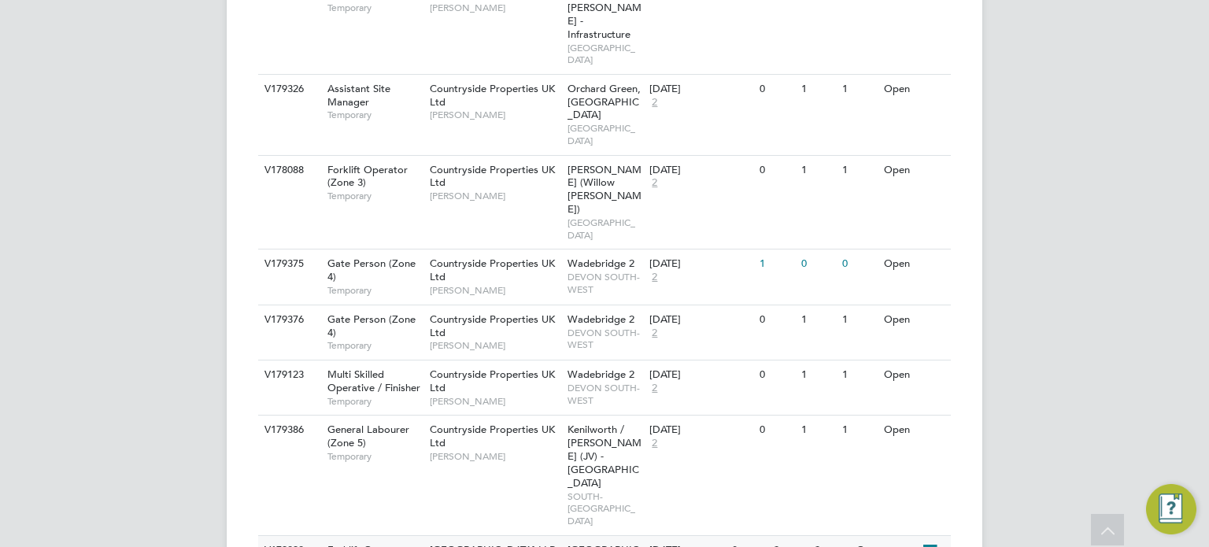
click at [929, 542] on icon at bounding box center [929, 551] width 16 height 19
click at [875, 295] on li "Update Status" at bounding box center [891, 294] width 91 height 22
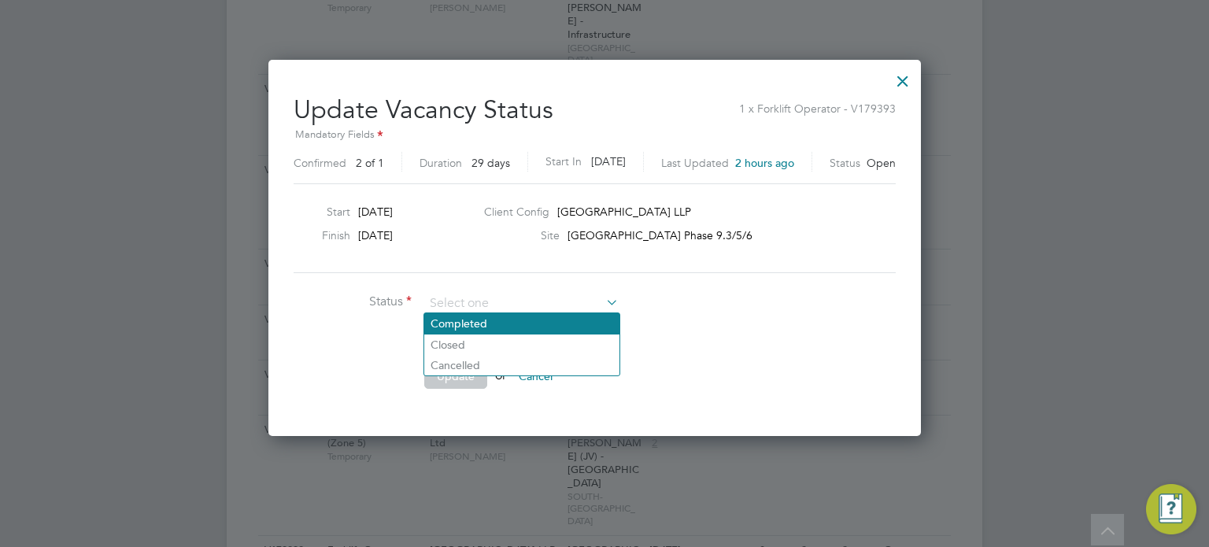
click at [551, 320] on li "Completed" at bounding box center [521, 323] width 195 height 20
type input "Completed"
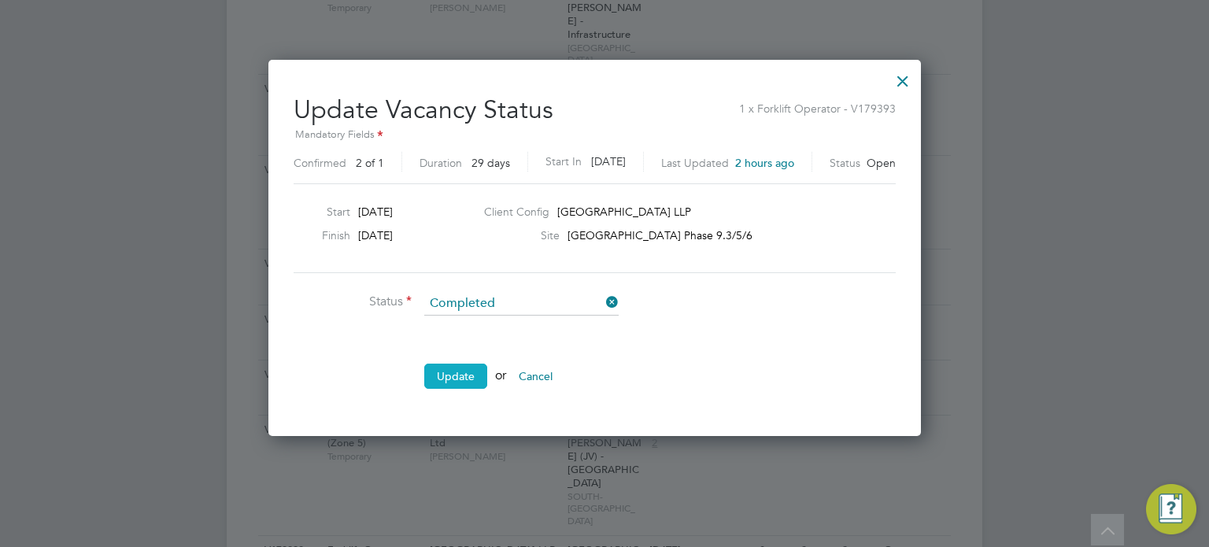
click at [466, 376] on button "Update" at bounding box center [455, 376] width 63 height 25
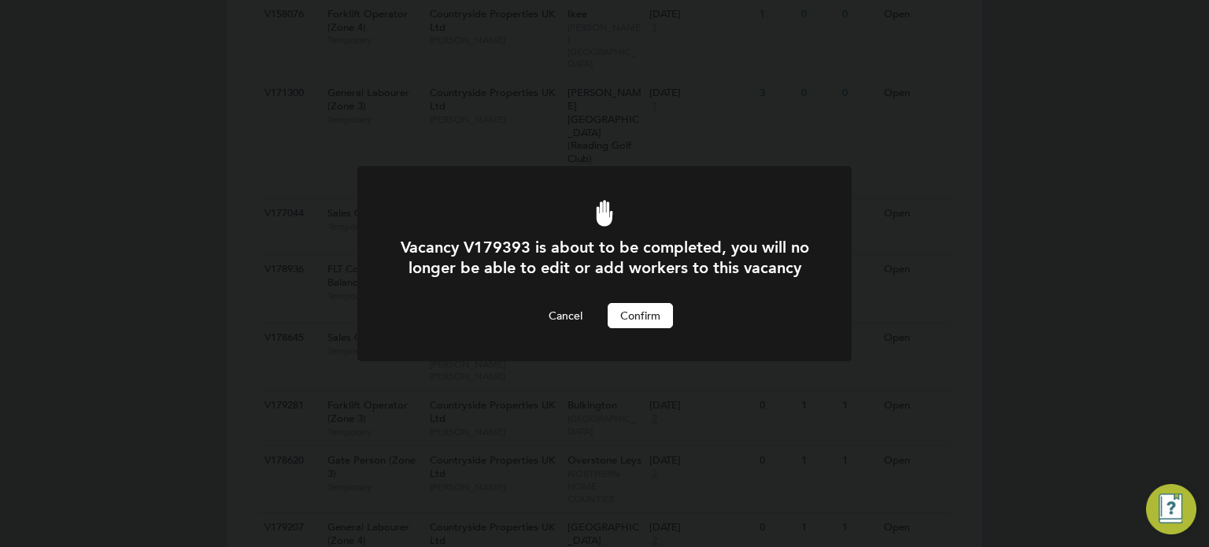
click at [656, 321] on div "Vacancy V179393 is about to be completed, you will no longer be able to edit or…" at bounding box center [604, 282] width 409 height 91
click at [650, 328] on button "Confirm" at bounding box center [640, 315] width 65 height 25
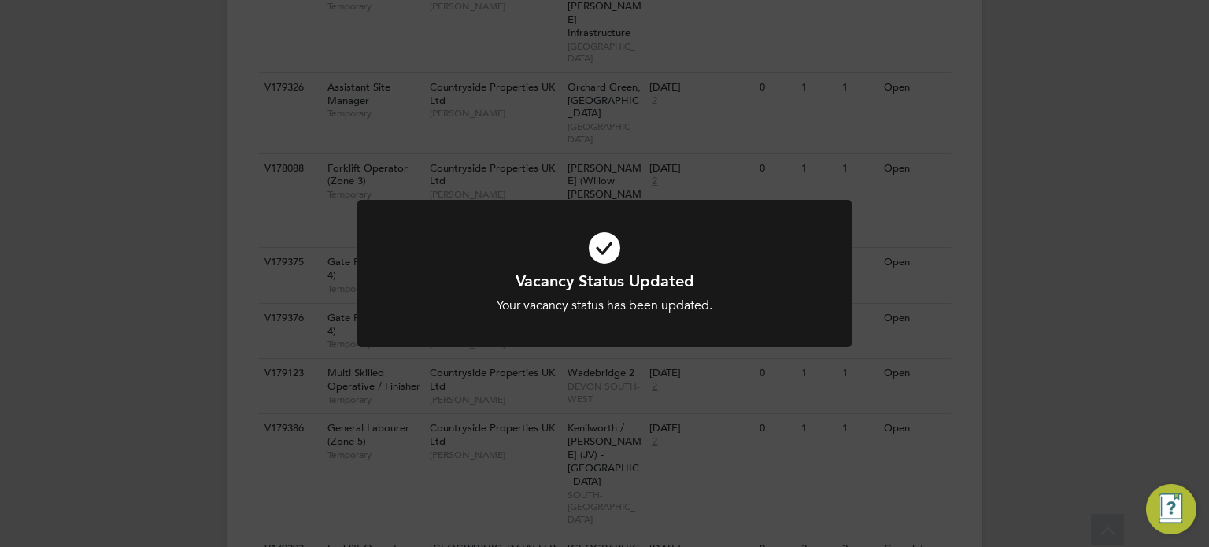
click at [1089, 308] on div "Vacancy Status Updated Your vacancy status has been updated. Cancel Okay" at bounding box center [604, 273] width 1209 height 547
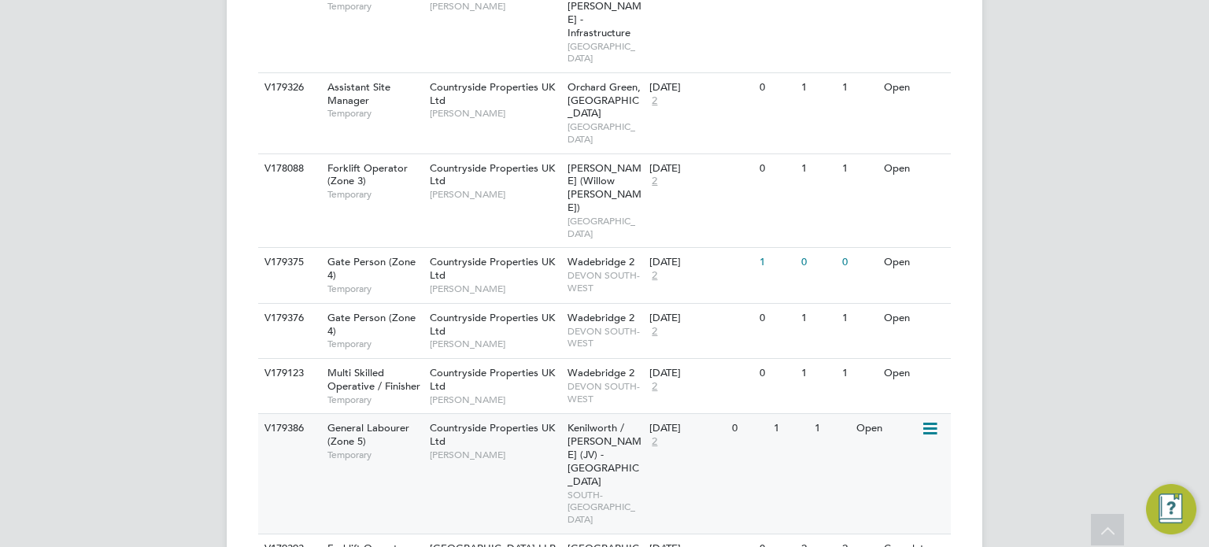
click at [932, 420] on icon at bounding box center [929, 429] width 16 height 19
click at [898, 217] on li "Update Status" at bounding box center [891, 212] width 91 height 22
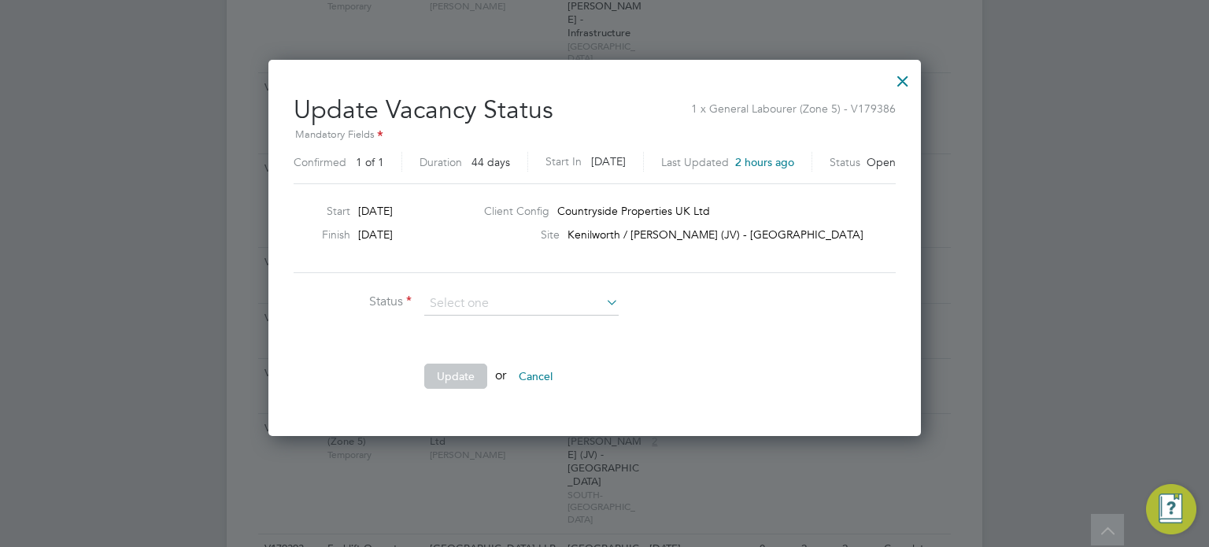
click at [499, 318] on li "Completed" at bounding box center [521, 323] width 195 height 20
type input "Completed"
click at [451, 373] on button "Update" at bounding box center [455, 376] width 63 height 25
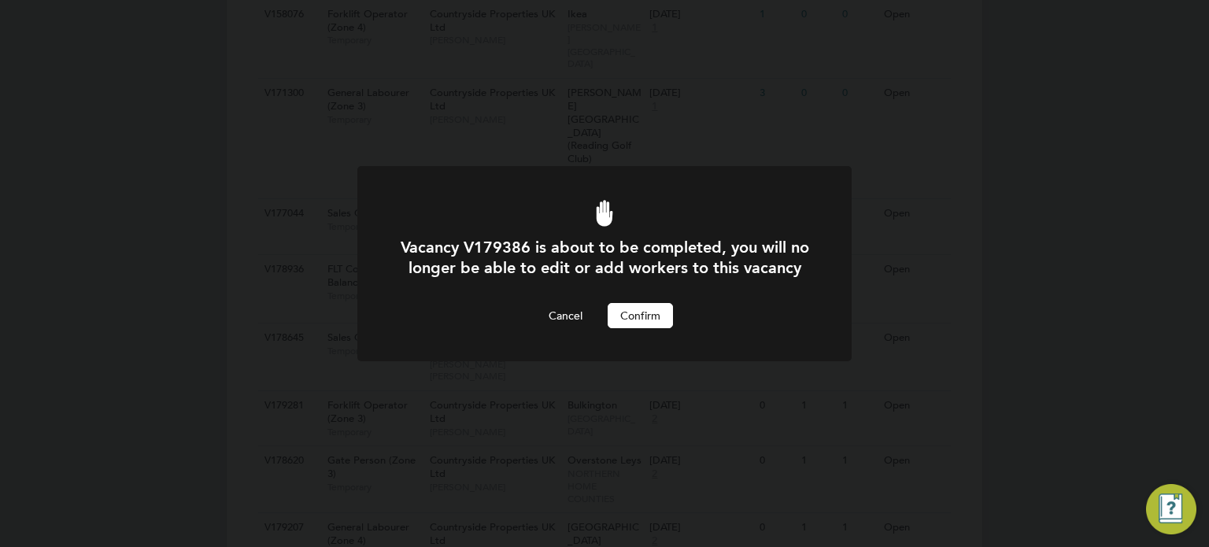
click at [628, 328] on button "Confirm" at bounding box center [640, 315] width 65 height 25
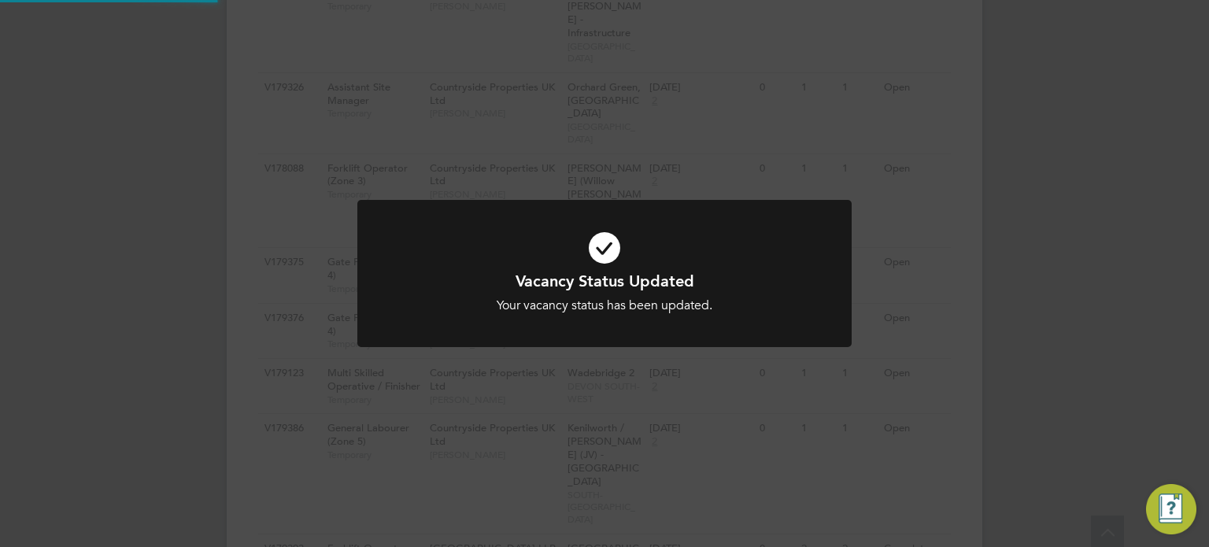
click at [999, 257] on div "Vacancy Status Updated Your vacancy status has been updated. Cancel Okay" at bounding box center [604, 273] width 1209 height 547
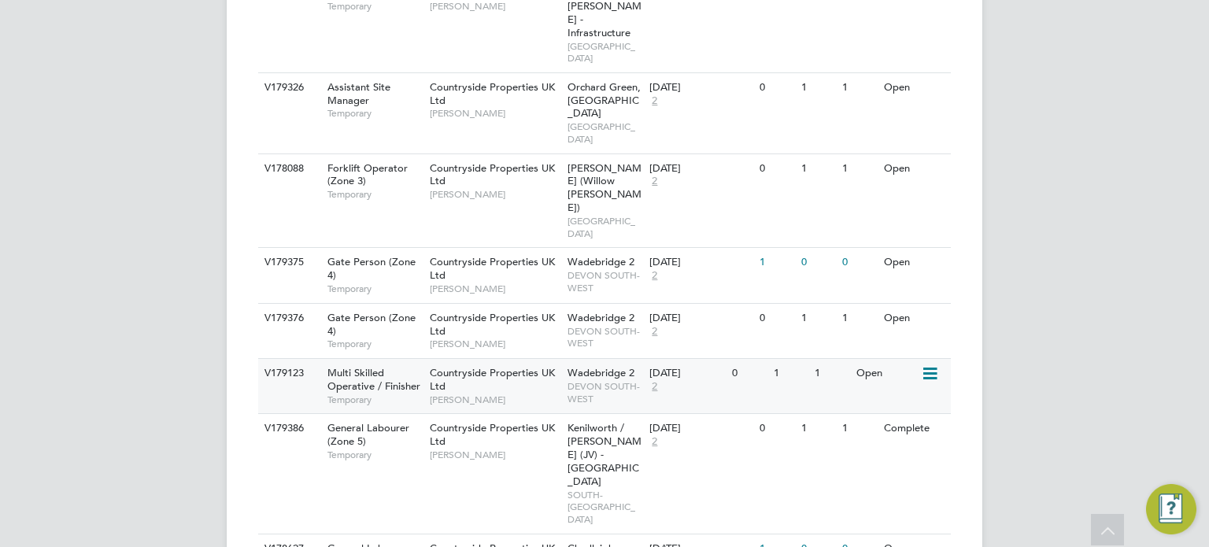
click at [926, 365] on icon at bounding box center [929, 374] width 16 height 19
click at [887, 146] on li "Update Status" at bounding box center [891, 157] width 91 height 22
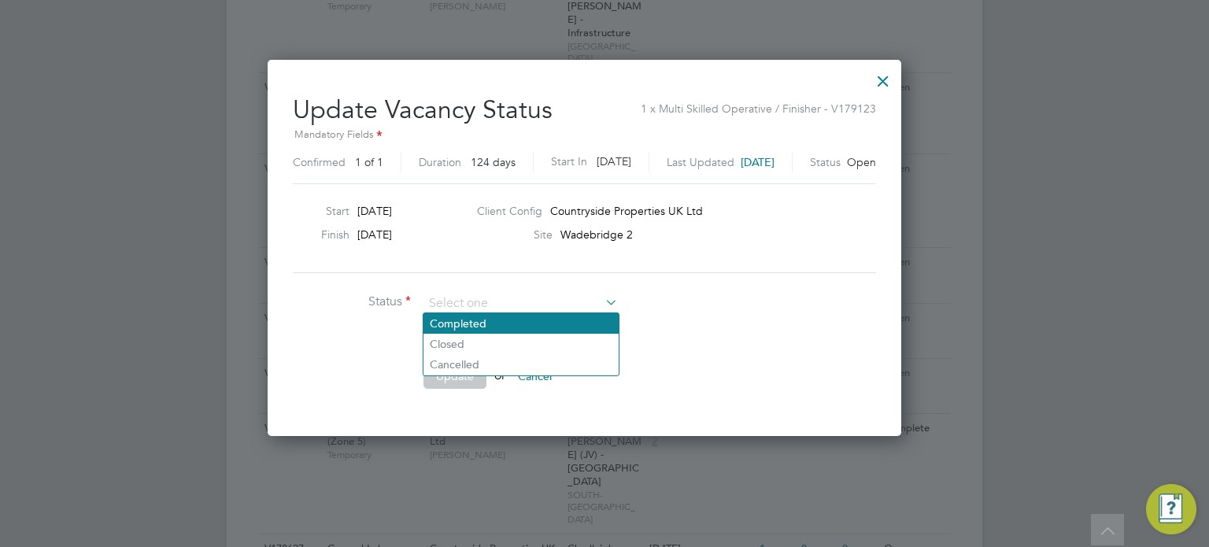
click at [495, 320] on li "Completed" at bounding box center [521, 323] width 195 height 20
type input "Completed"
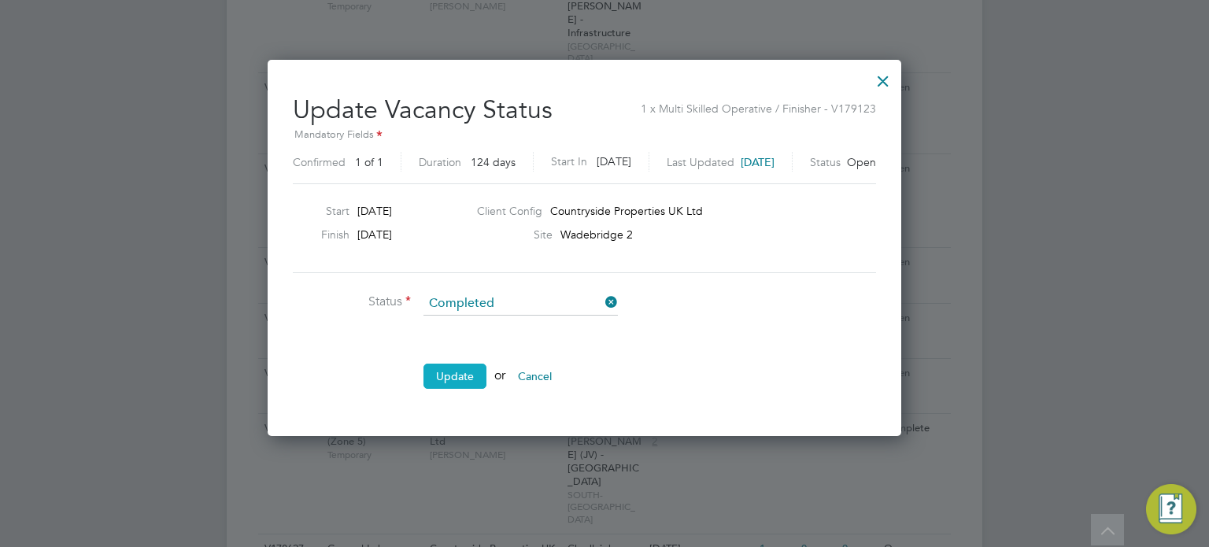
click at [458, 375] on button "Update" at bounding box center [455, 376] width 63 height 25
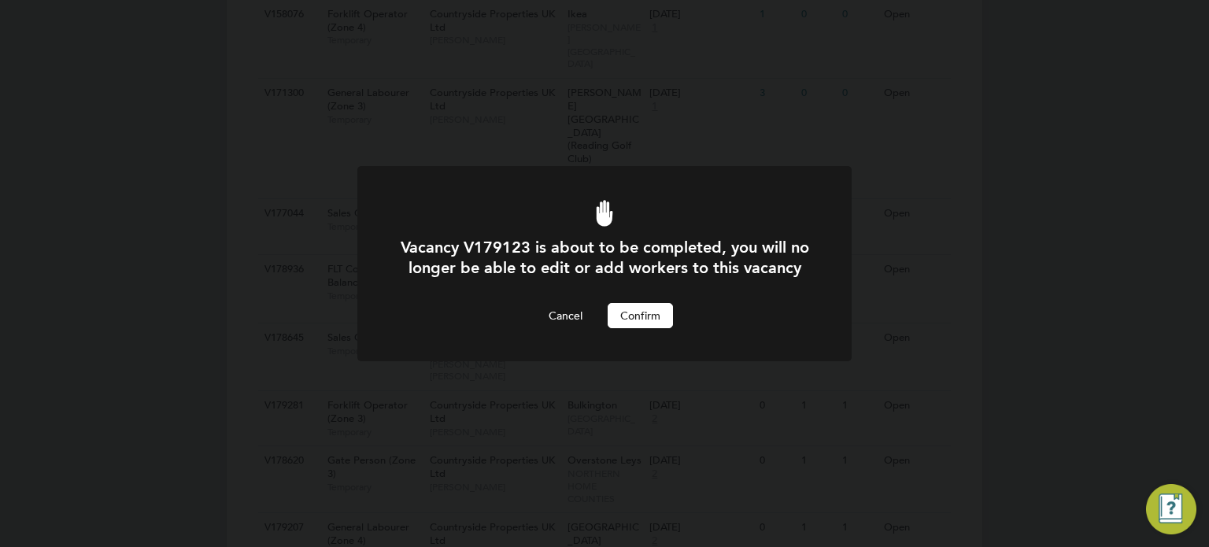
click at [631, 328] on button "Confirm" at bounding box center [640, 315] width 65 height 25
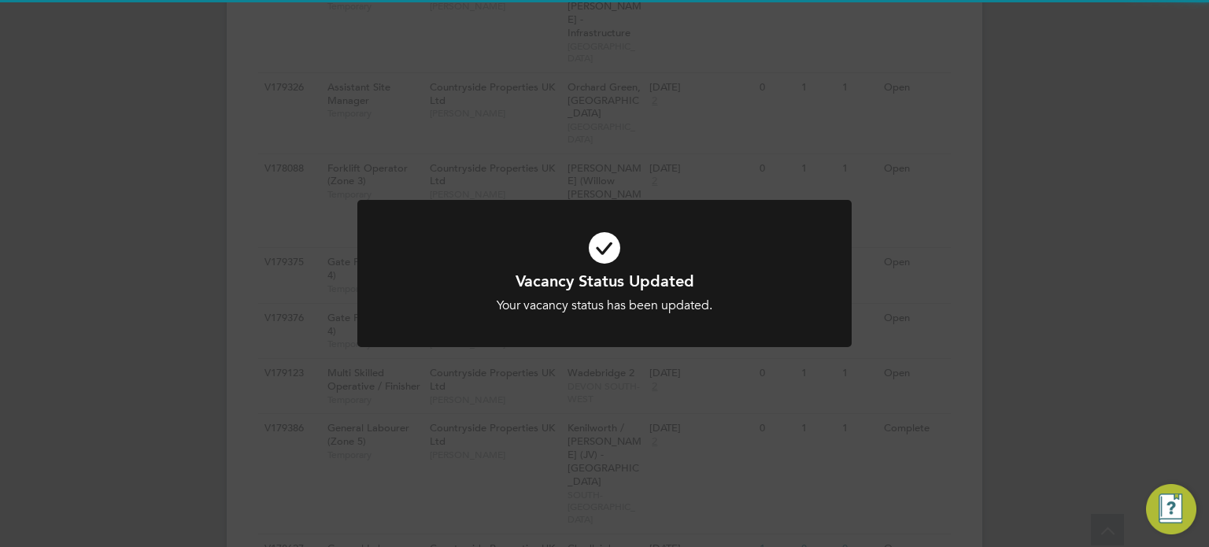
click at [1077, 229] on div "Vacancy Status Updated Your vacancy status has been updated. Cancel Okay" at bounding box center [604, 273] width 1209 height 547
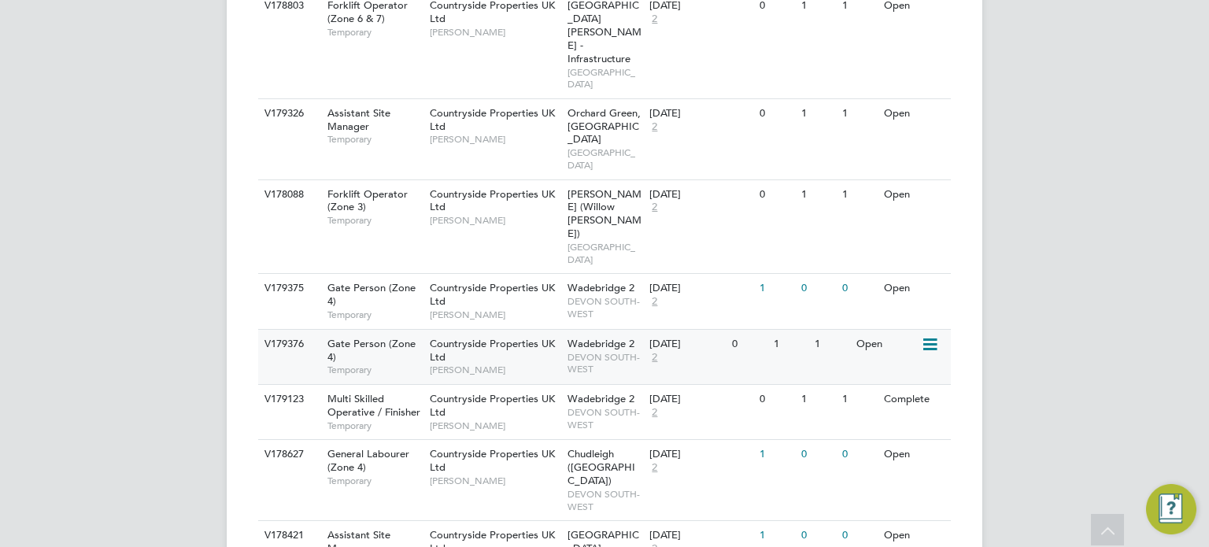
click at [932, 335] on icon at bounding box center [929, 344] width 16 height 19
click at [891, 131] on li "Update Status" at bounding box center [891, 128] width 91 height 22
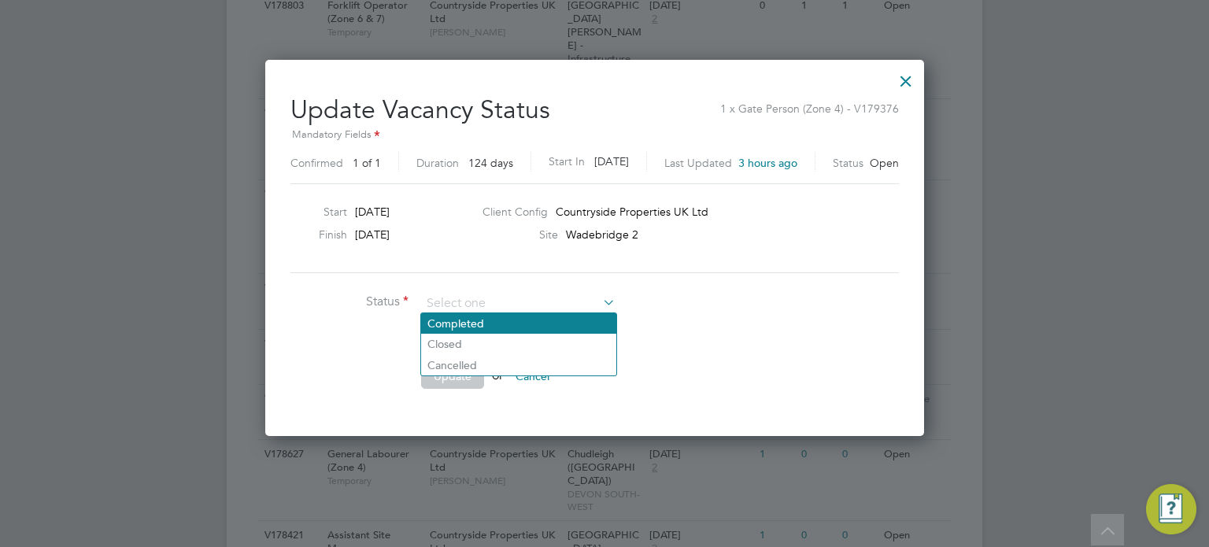
click at [509, 330] on li "Completed" at bounding box center [518, 323] width 195 height 20
type input "Completed"
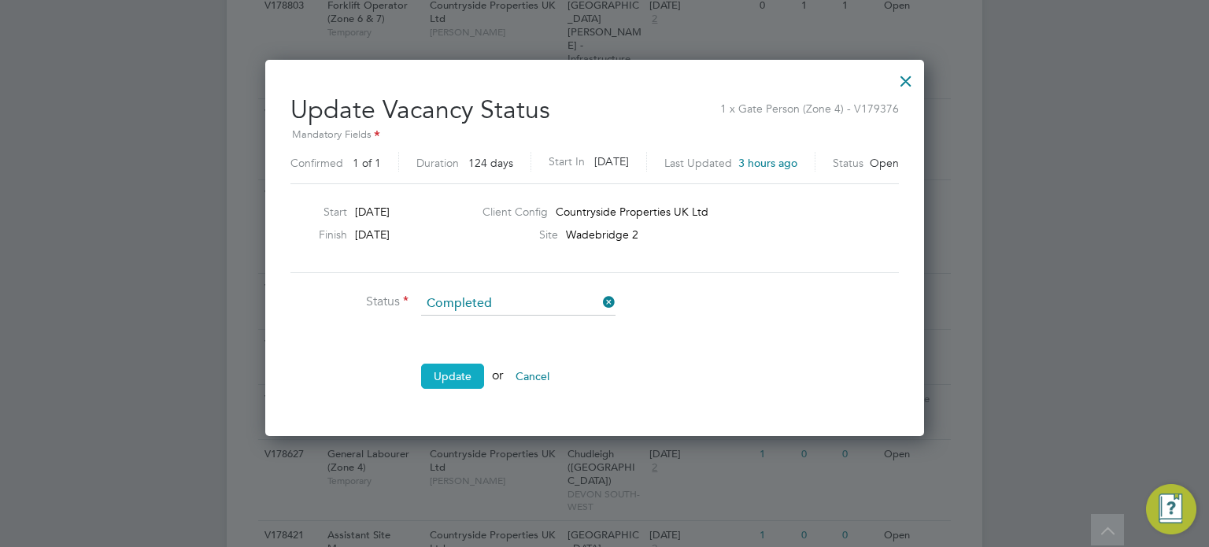
click at [470, 369] on button "Update" at bounding box center [452, 376] width 63 height 25
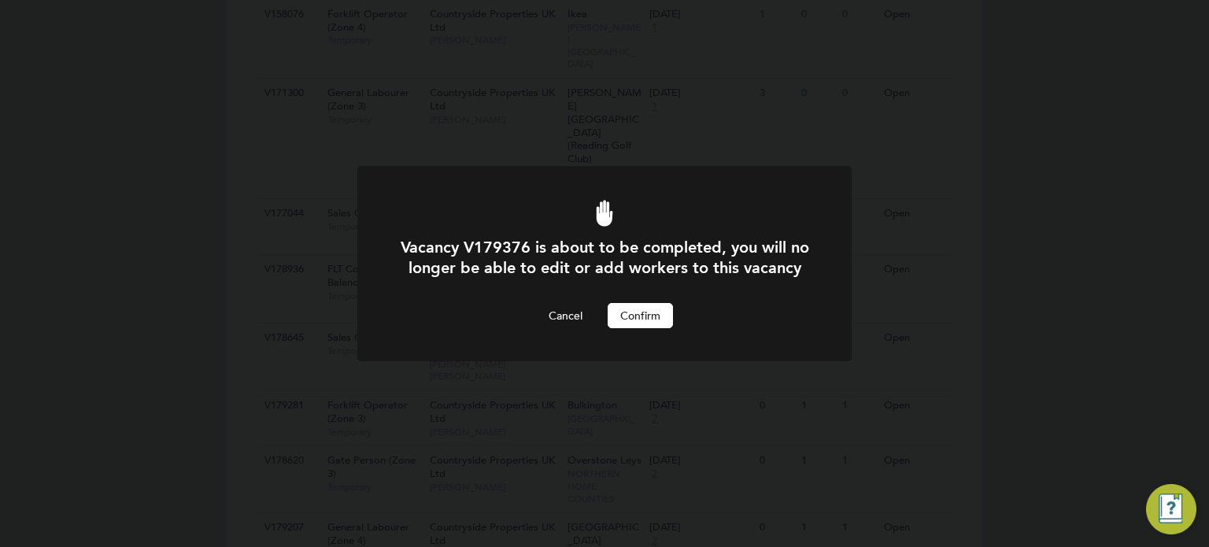
click at [648, 328] on button "Confirm" at bounding box center [640, 315] width 65 height 25
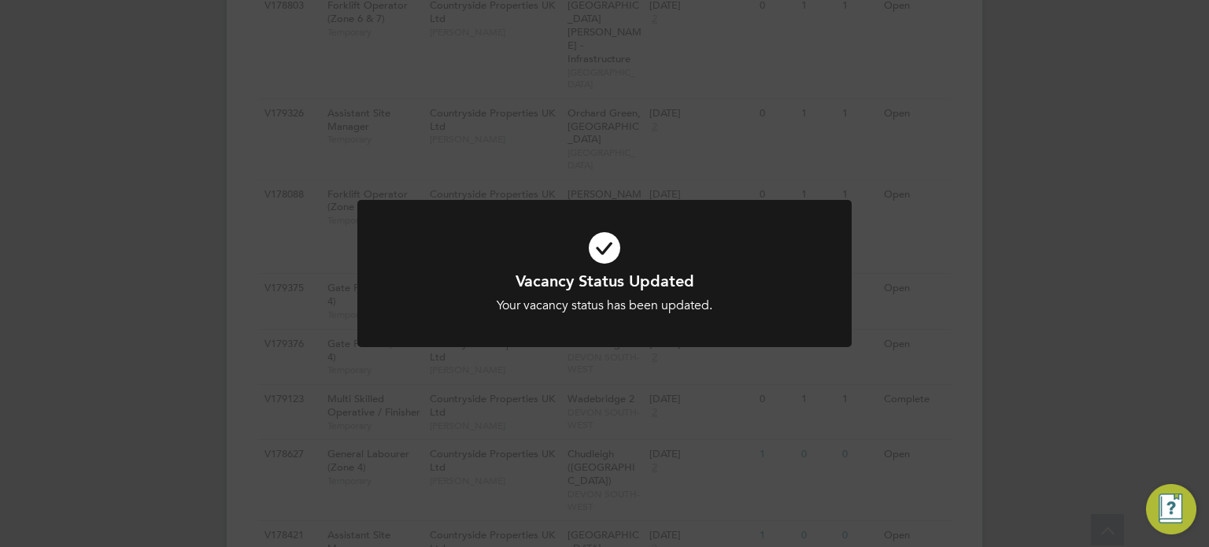
click at [1039, 248] on div "Vacancy Status Updated Your vacancy status has been updated. Cancel Okay" at bounding box center [604, 273] width 1209 height 547
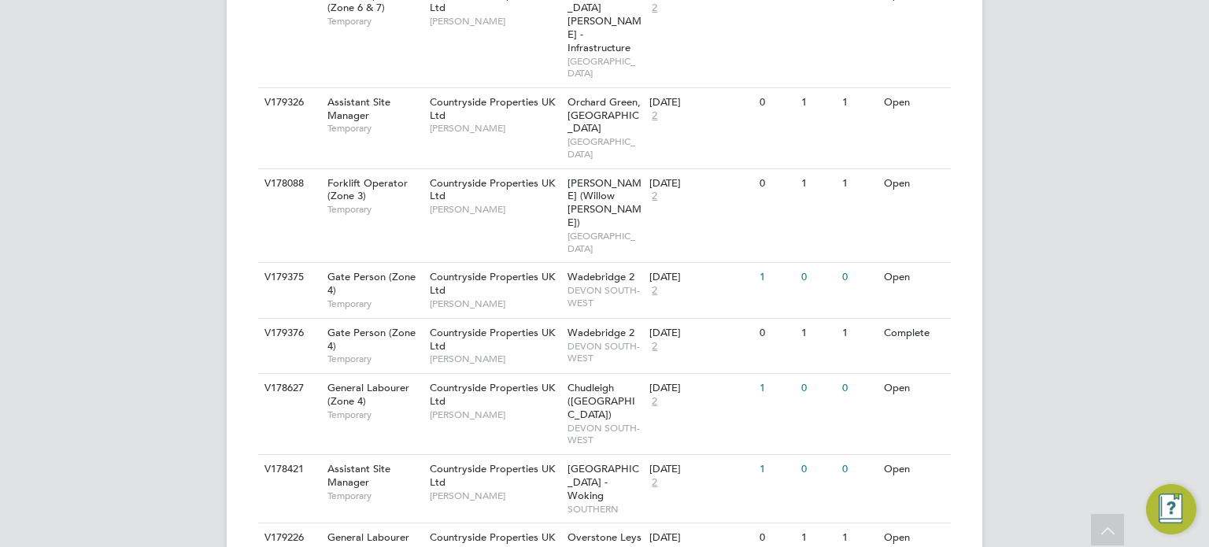
click at [867, 481] on li "Update Status" at bounding box center [891, 485] width 91 height 22
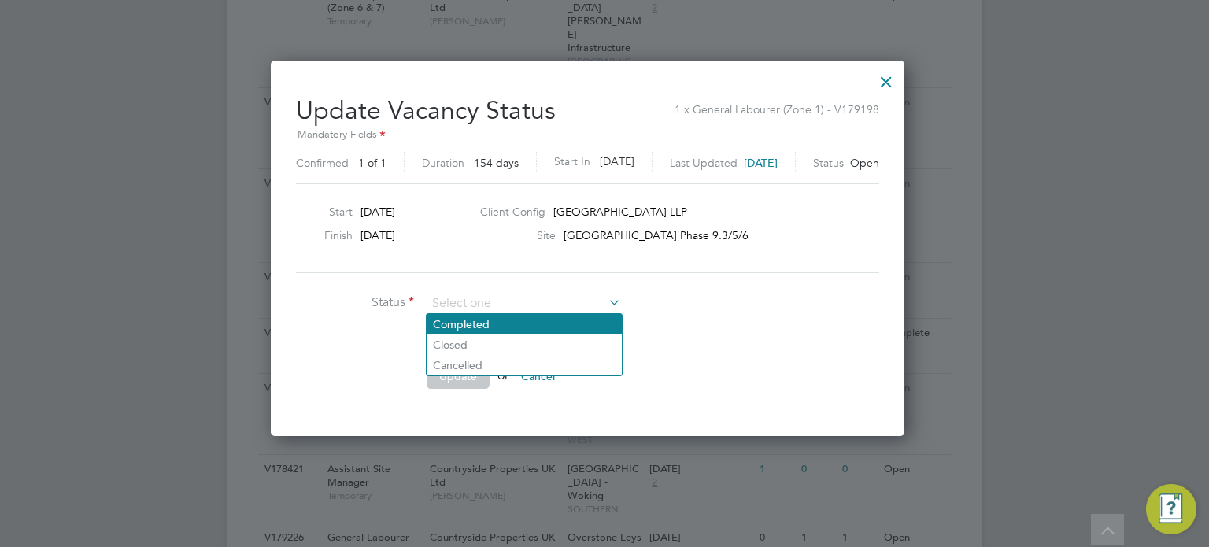
click at [564, 327] on li "Completed" at bounding box center [524, 324] width 195 height 20
type input "Completed"
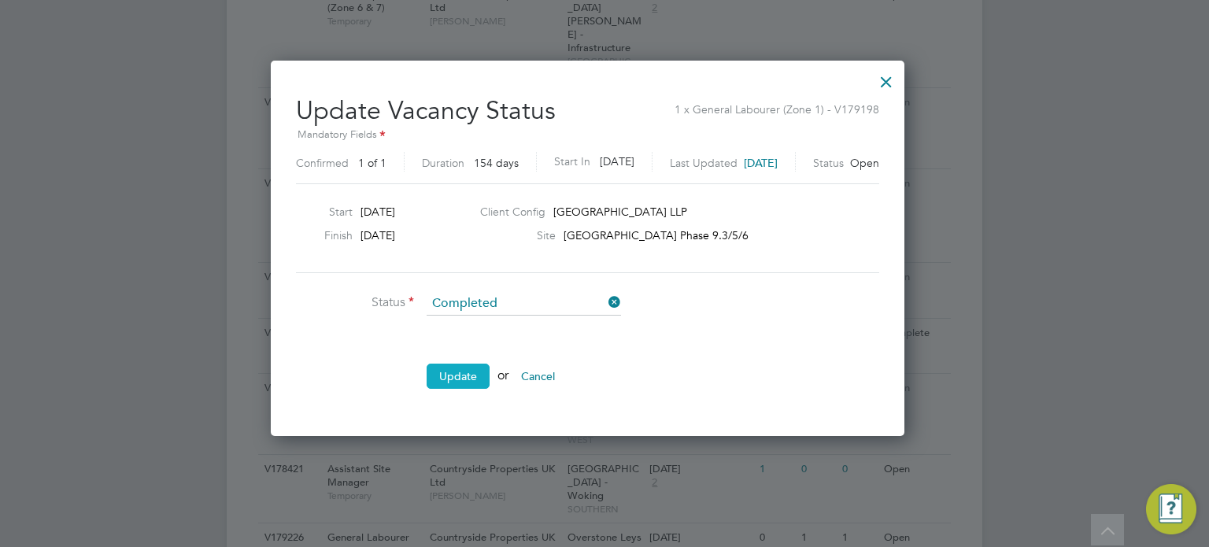
click at [469, 371] on button "Update" at bounding box center [458, 376] width 63 height 25
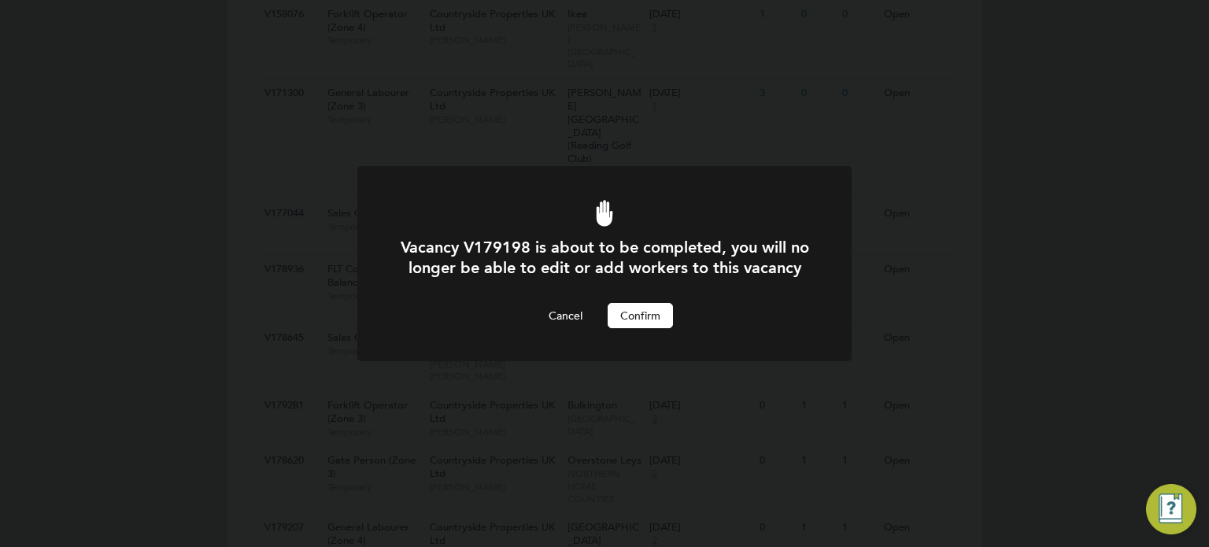
click at [627, 328] on button "Confirm" at bounding box center [640, 315] width 65 height 25
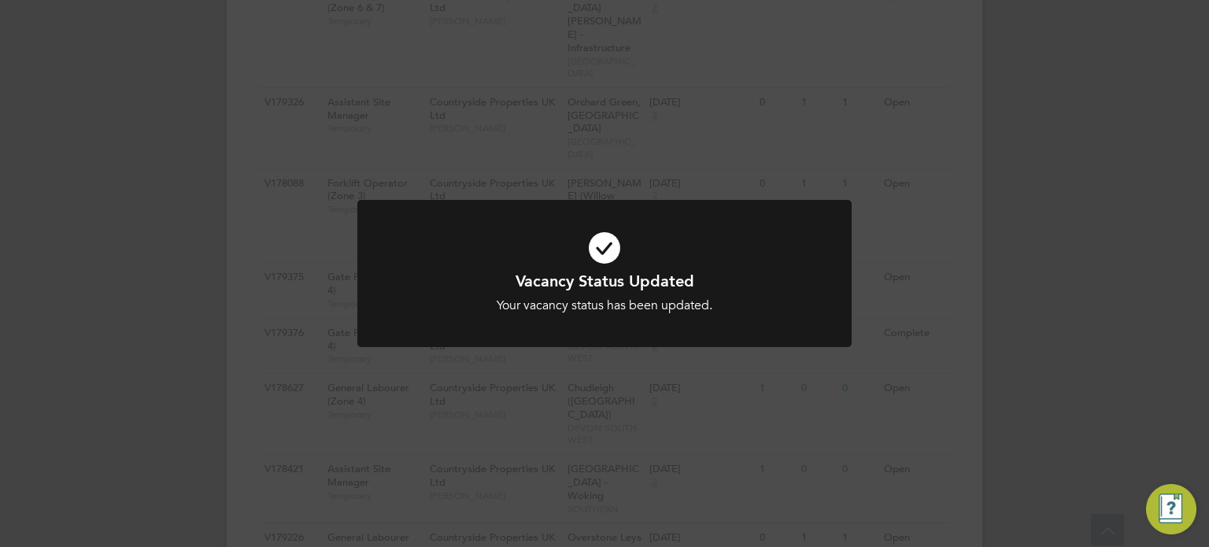
click at [972, 269] on div "Vacancy Status Updated Your vacancy status has been updated. Cancel Okay" at bounding box center [604, 273] width 1209 height 547
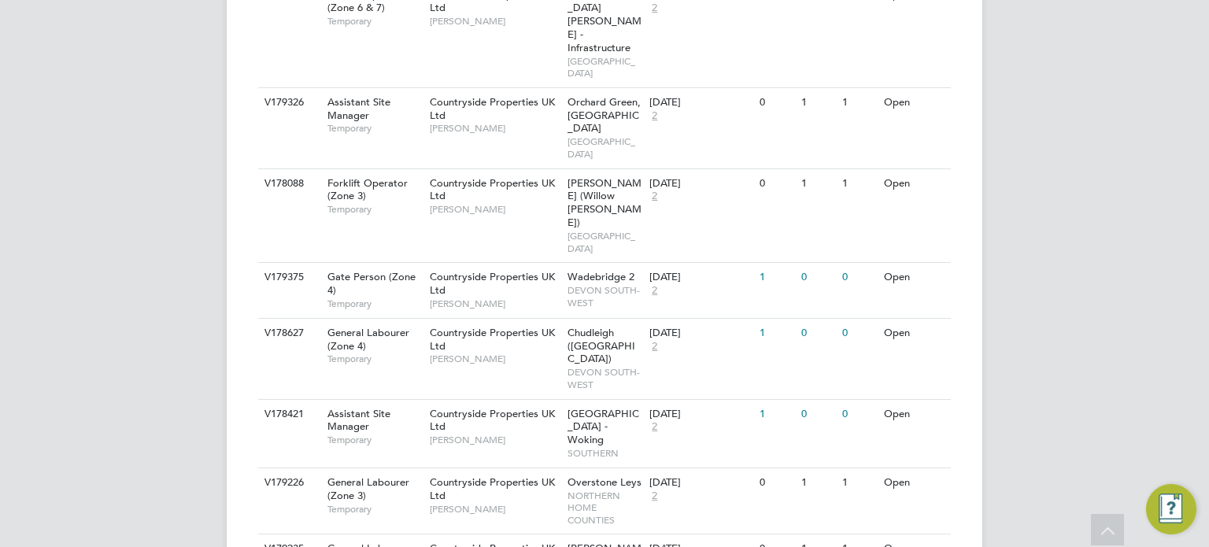
click at [879, 424] on li "Update Status" at bounding box center [891, 429] width 91 height 22
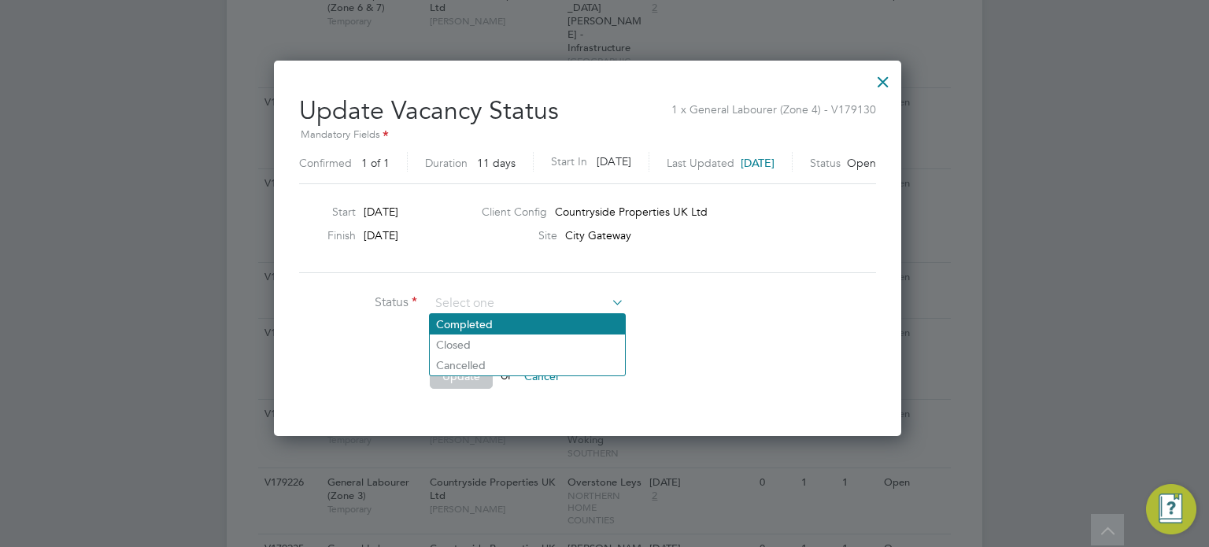
click at [536, 324] on li "Completed" at bounding box center [527, 324] width 195 height 20
type input "Completed"
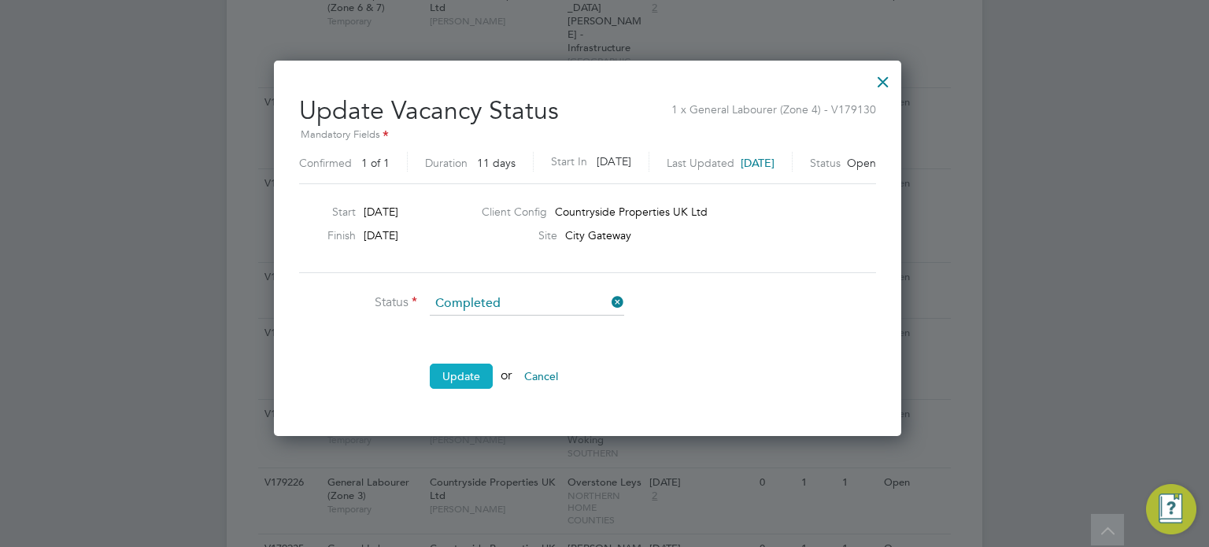
click at [460, 383] on button "Update" at bounding box center [461, 376] width 63 height 25
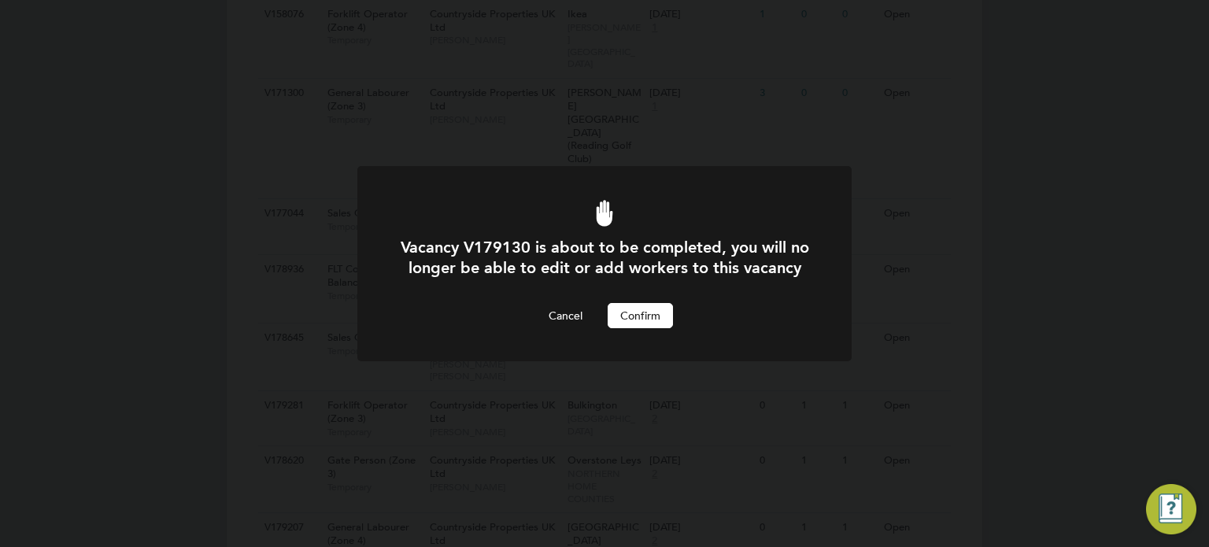
click at [649, 328] on button "Confirm" at bounding box center [640, 315] width 65 height 25
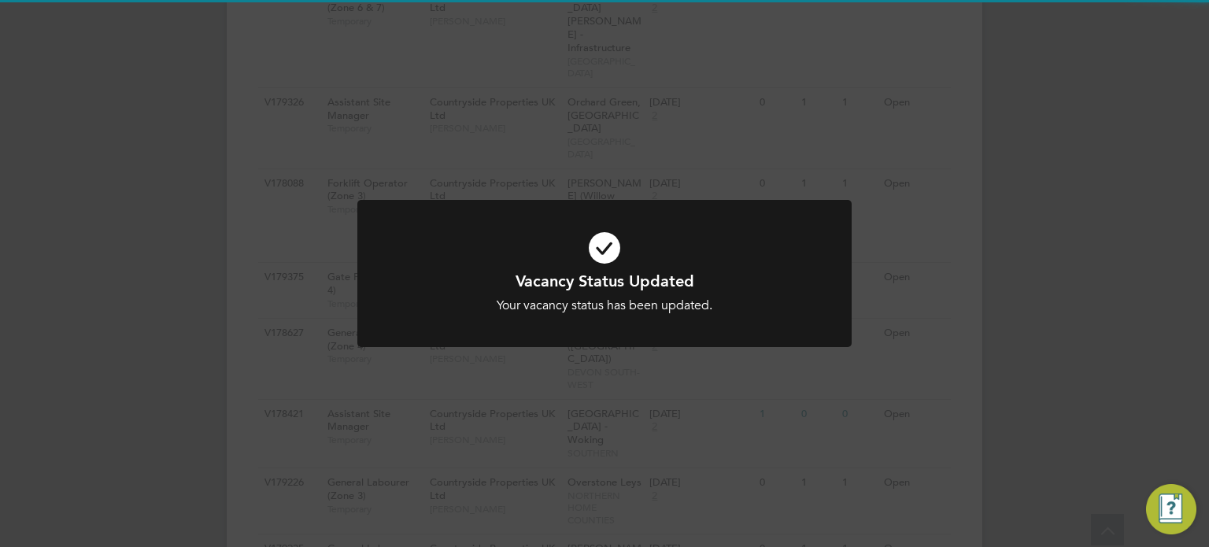
click at [1062, 361] on div "Vacancy Status Updated Your vacancy status has been updated. Cancel Okay" at bounding box center [604, 273] width 1209 height 547
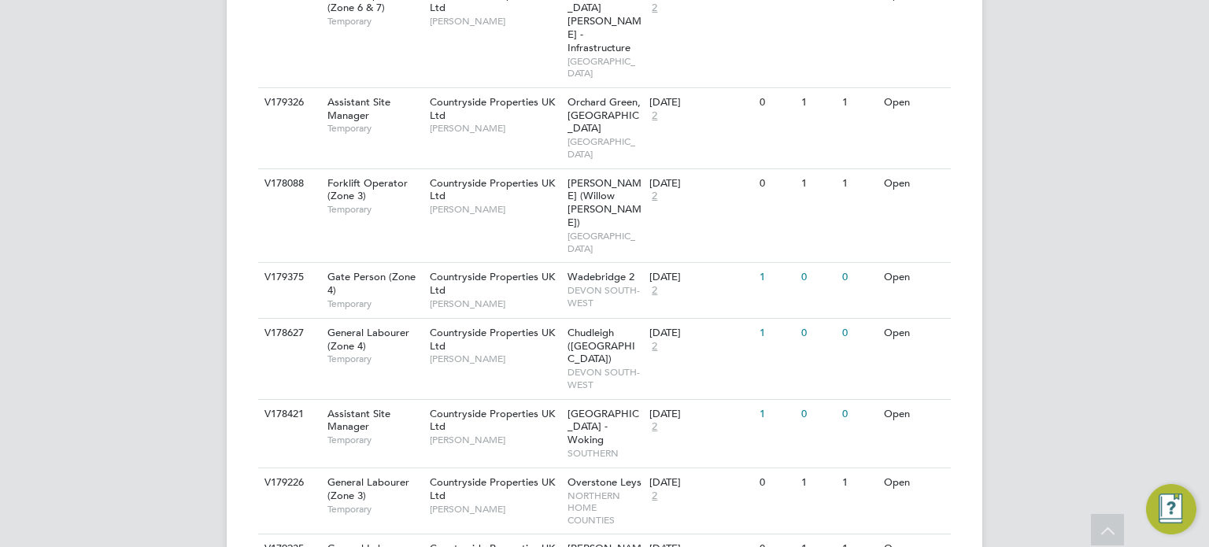
click at [872, 377] on li "Update Status" at bounding box center [891, 374] width 91 height 22
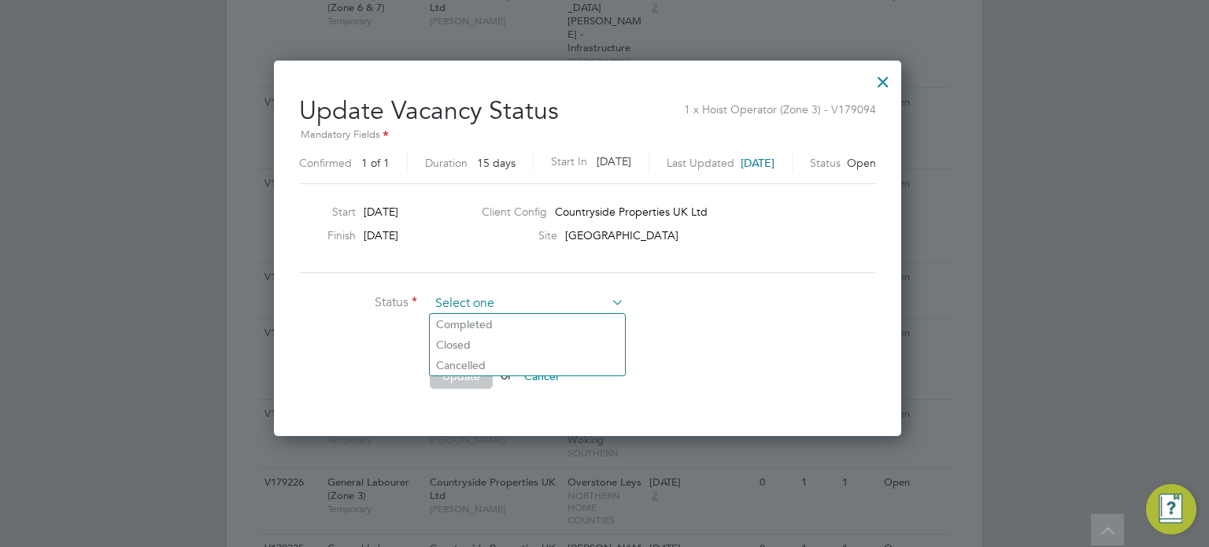
click at [529, 311] on input at bounding box center [527, 304] width 194 height 24
click at [523, 323] on li "Completed" at bounding box center [527, 324] width 195 height 20
type input "Completed"
click at [480, 365] on button "Update" at bounding box center [461, 376] width 63 height 25
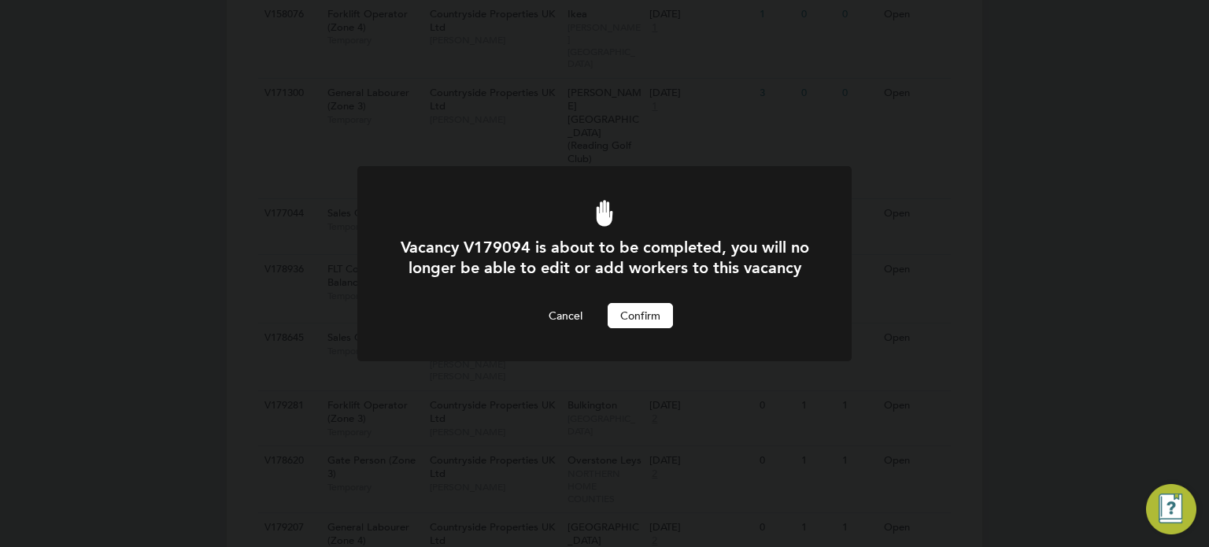
click at [635, 328] on button "Confirm" at bounding box center [640, 315] width 65 height 25
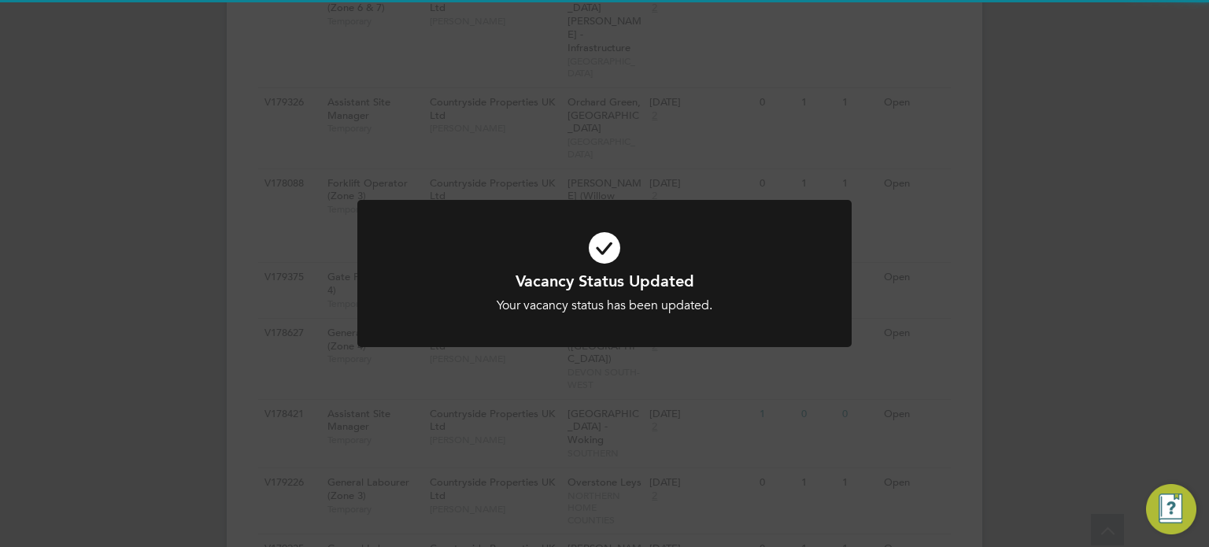
click at [1030, 335] on div "Vacancy Status Updated Your vacancy status has been updated. Cancel Okay" at bounding box center [604, 273] width 1209 height 547
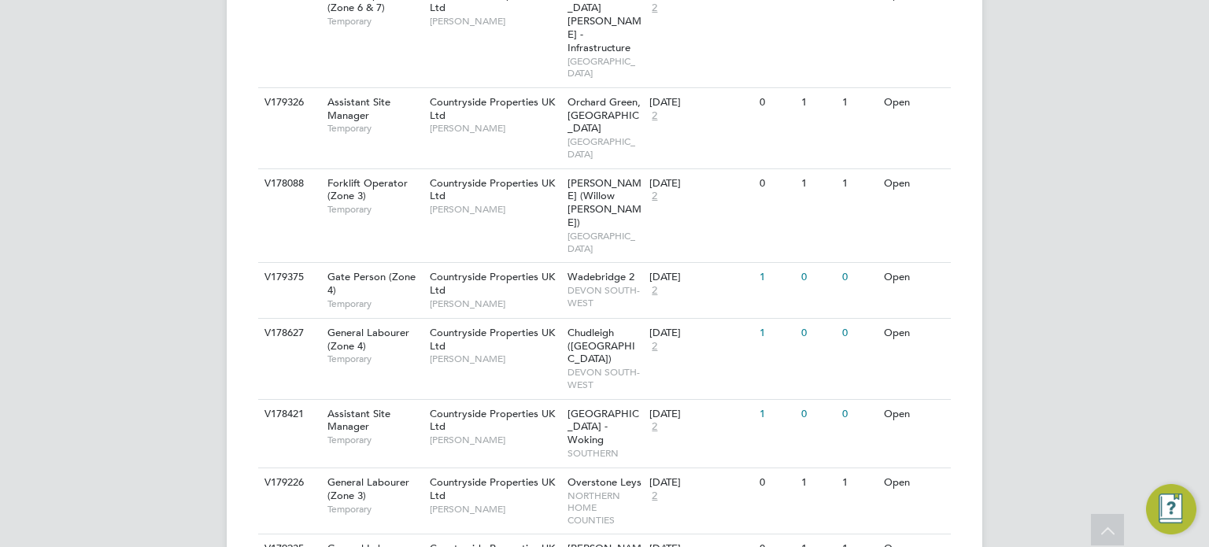
click at [864, 371] on li "Update Status" at bounding box center [891, 374] width 91 height 22
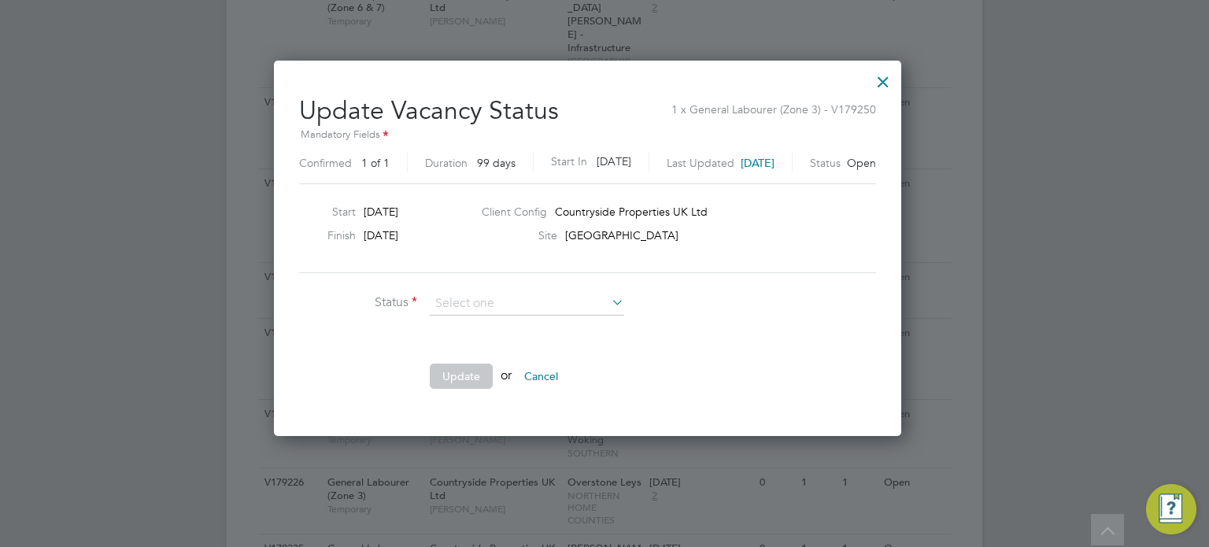
click at [535, 316] on li "Completed" at bounding box center [527, 324] width 195 height 20
type input "Completed"
click at [479, 368] on button "Update" at bounding box center [461, 376] width 63 height 25
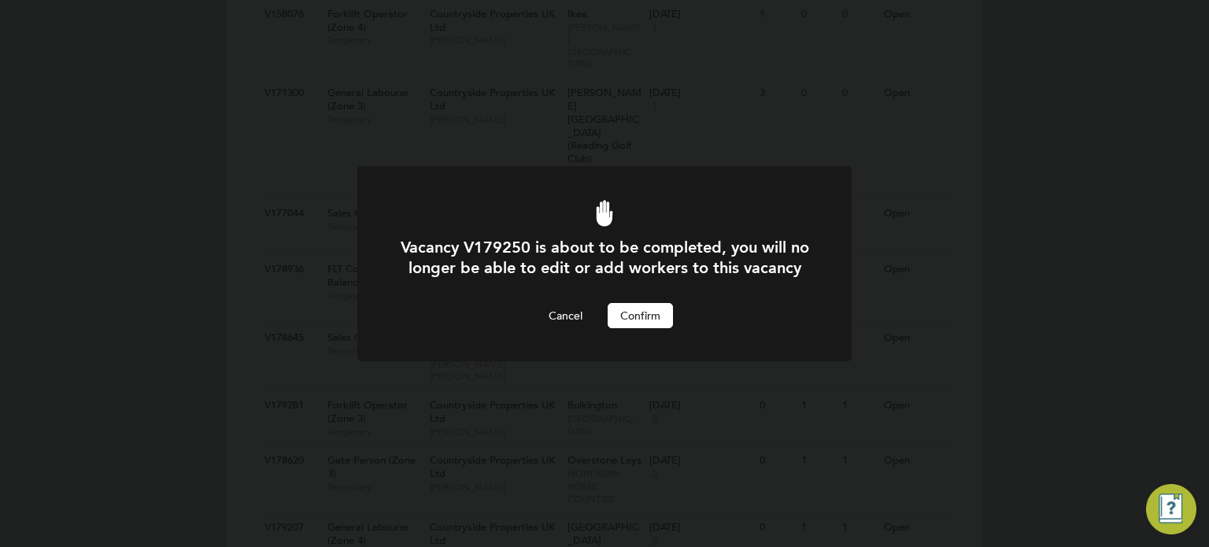
click at [631, 328] on button "Confirm" at bounding box center [640, 315] width 65 height 25
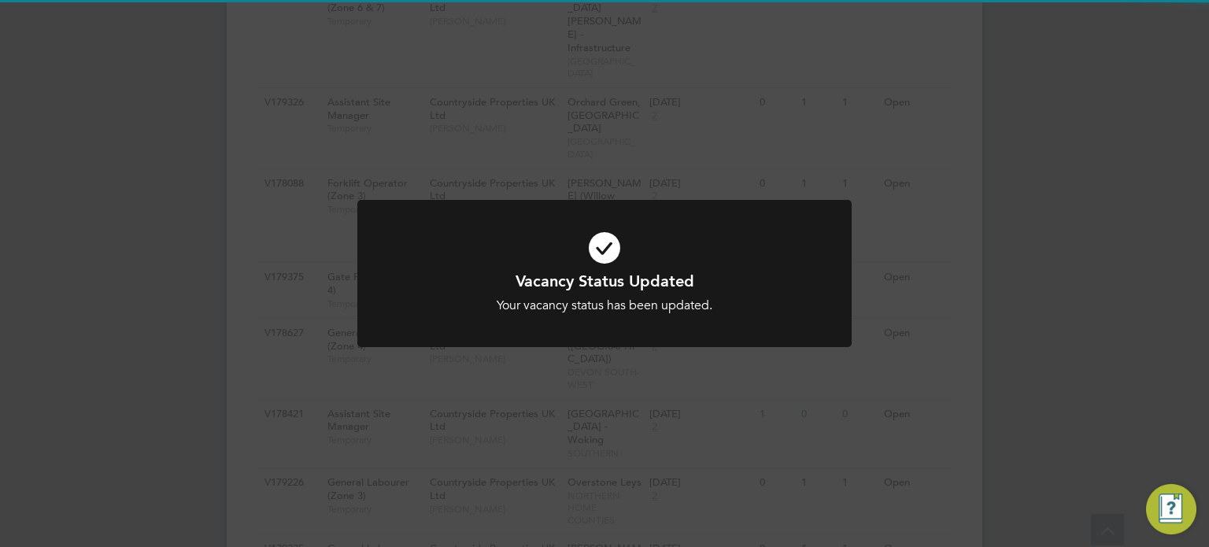
click at [983, 332] on div "Vacancy Status Updated Your vacancy status has been updated. Cancel Okay" at bounding box center [604, 273] width 1209 height 547
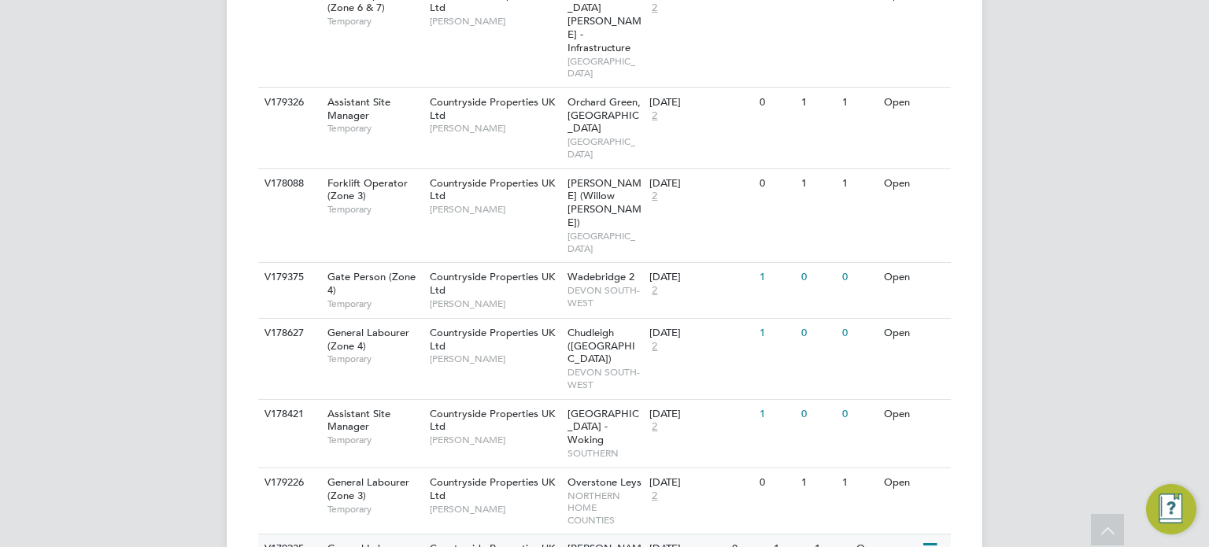
click at [924, 540] on icon at bounding box center [929, 549] width 16 height 19
click at [872, 305] on li "Update Status" at bounding box center [891, 305] width 91 height 22
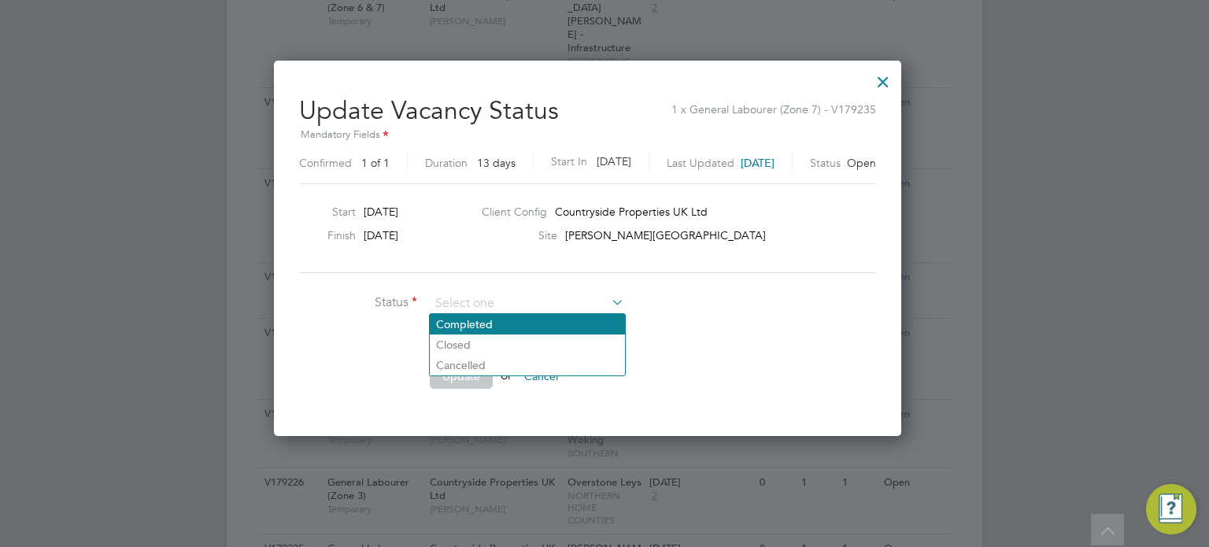
click at [528, 324] on li "Completed" at bounding box center [527, 324] width 195 height 20
type input "Completed"
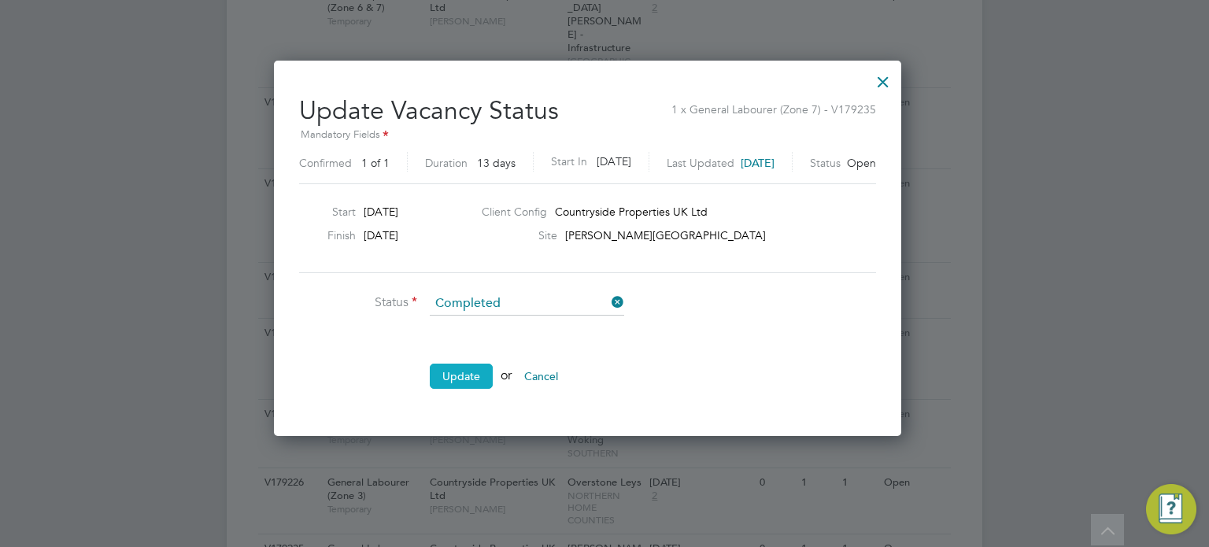
click at [462, 369] on button "Update" at bounding box center [461, 376] width 63 height 25
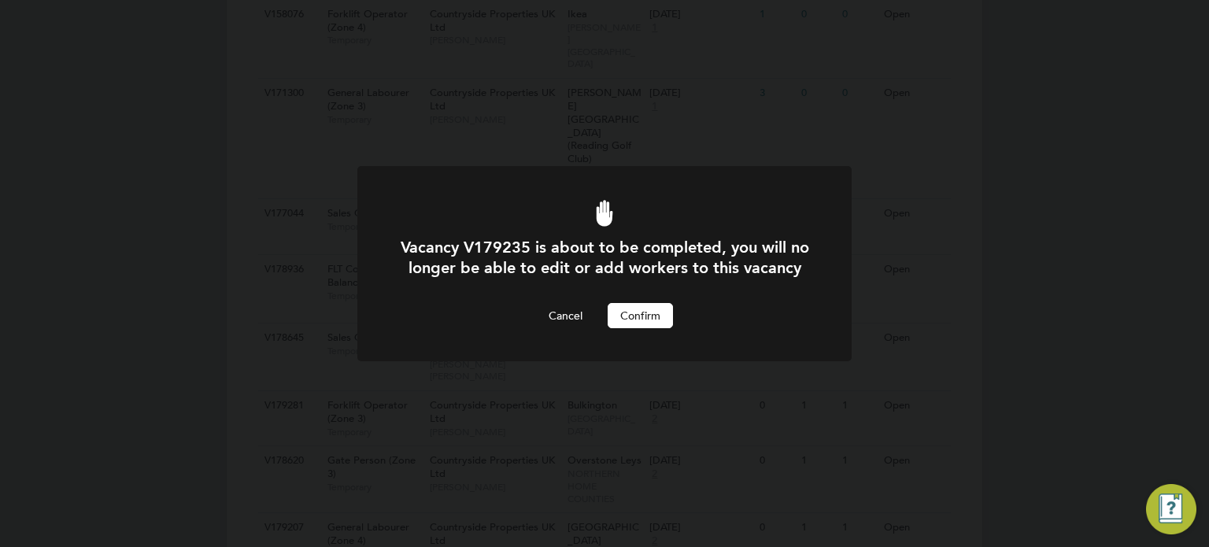
click at [624, 328] on button "Confirm" at bounding box center [640, 315] width 65 height 25
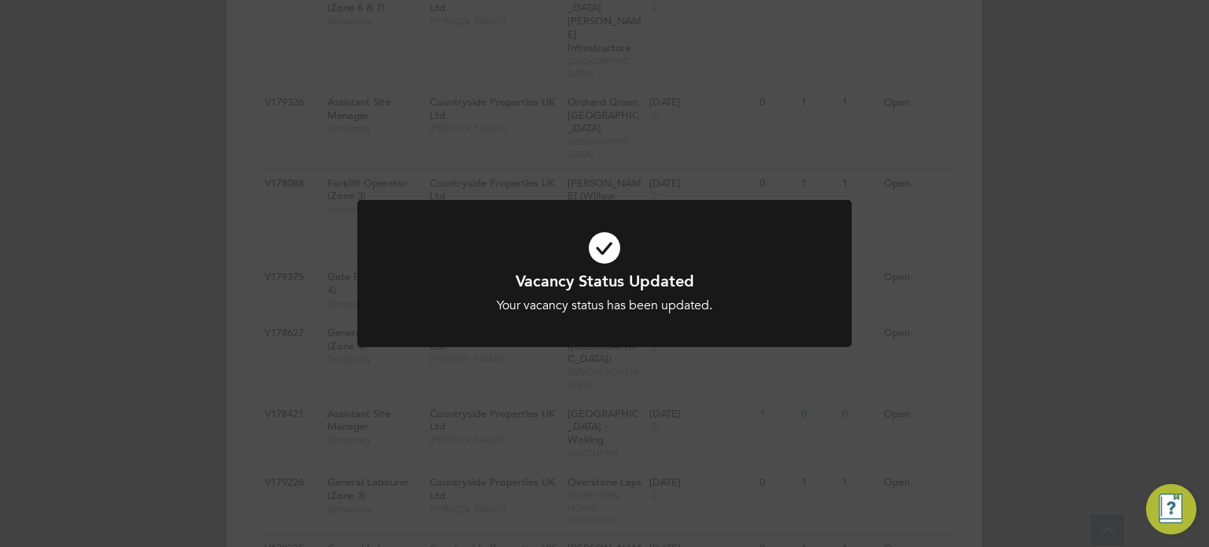
click at [1002, 332] on div "Vacancy Status Updated Your vacancy status has been updated. Cancel Okay" at bounding box center [604, 273] width 1209 height 547
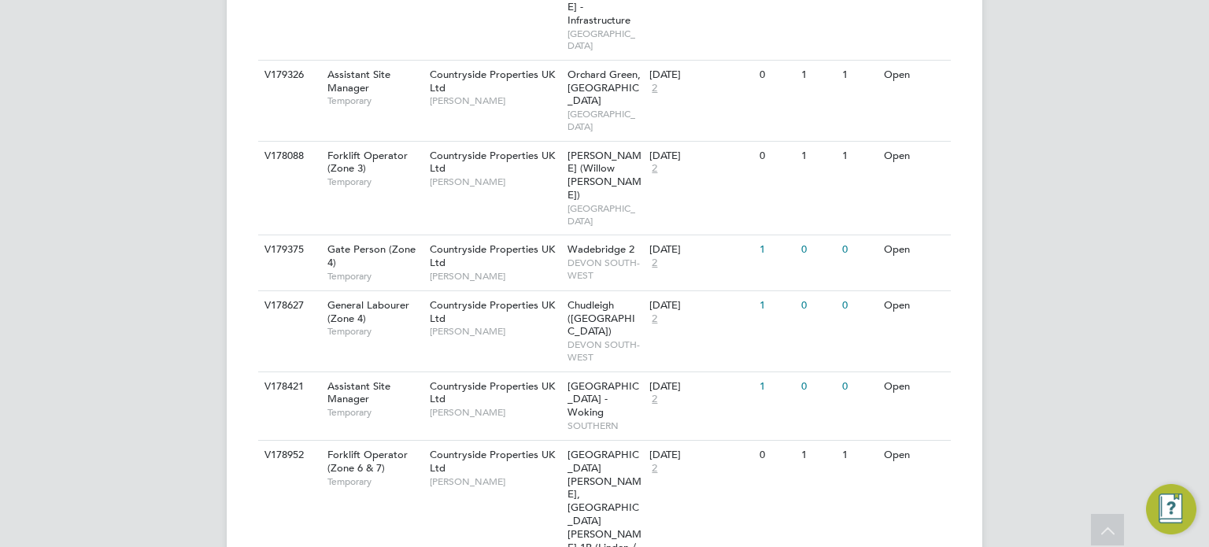
click at [879, 289] on li "Update Status" at bounding box center [891, 294] width 91 height 22
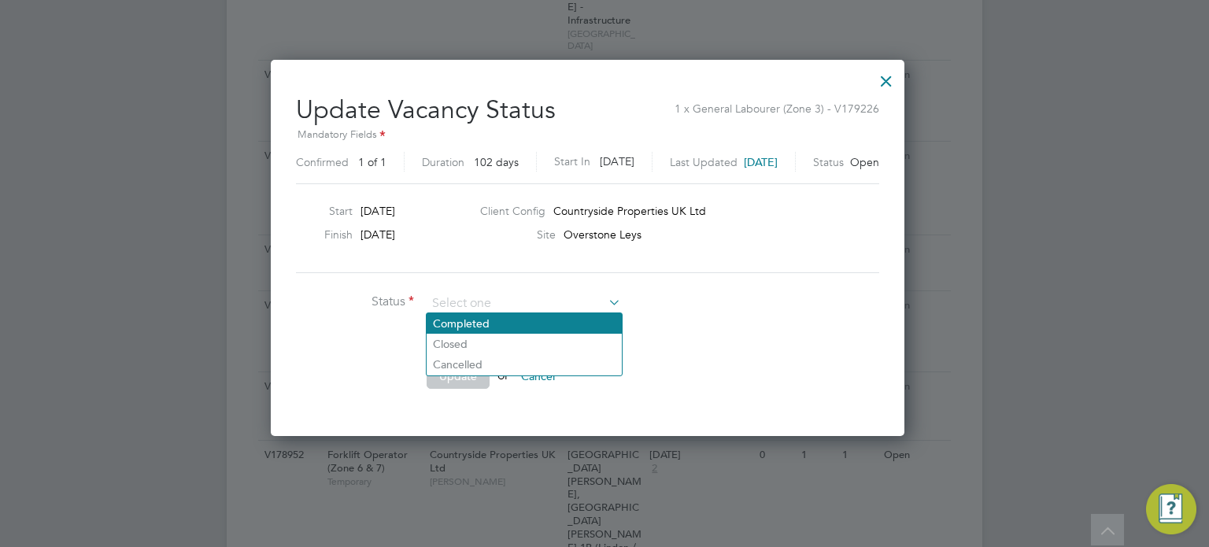
click at [535, 323] on li "Completed" at bounding box center [524, 323] width 195 height 20
type input "Completed"
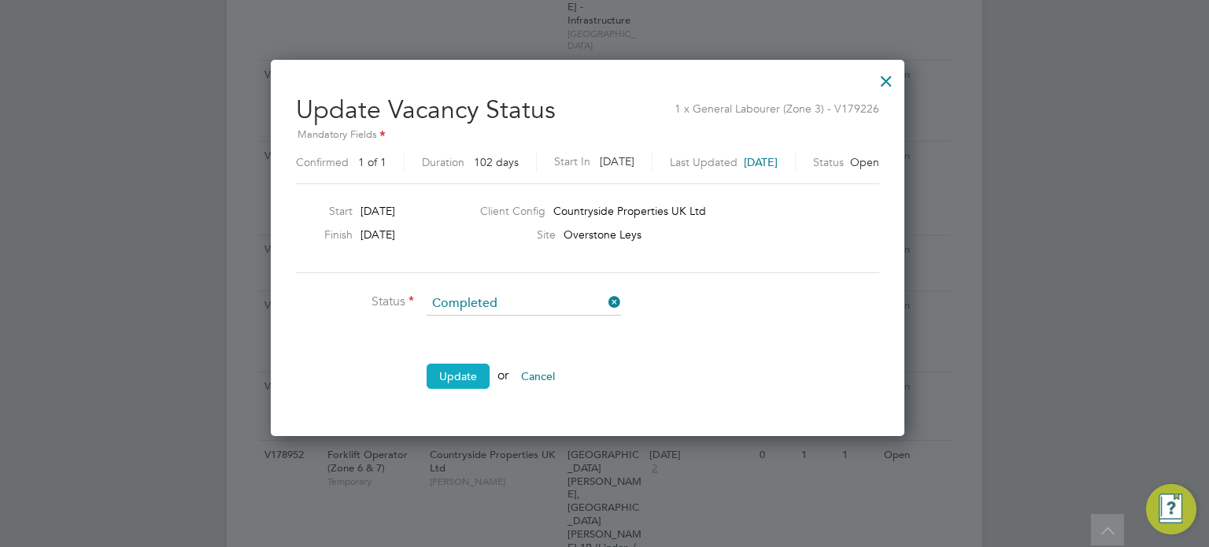
click at [470, 377] on button "Update" at bounding box center [458, 376] width 63 height 25
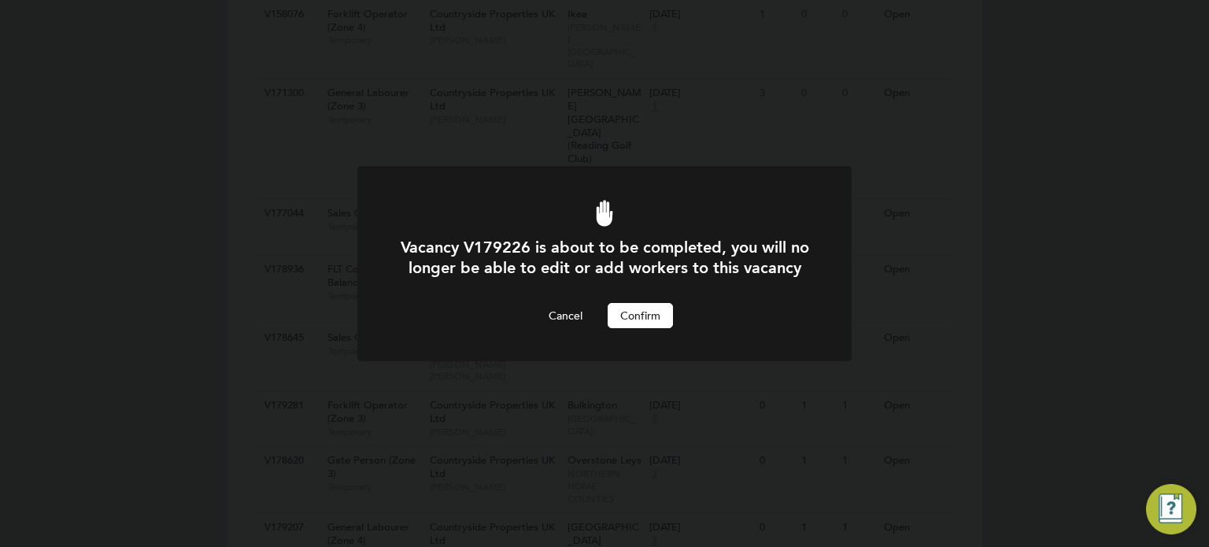
click at [645, 328] on button "Confirm" at bounding box center [640, 315] width 65 height 25
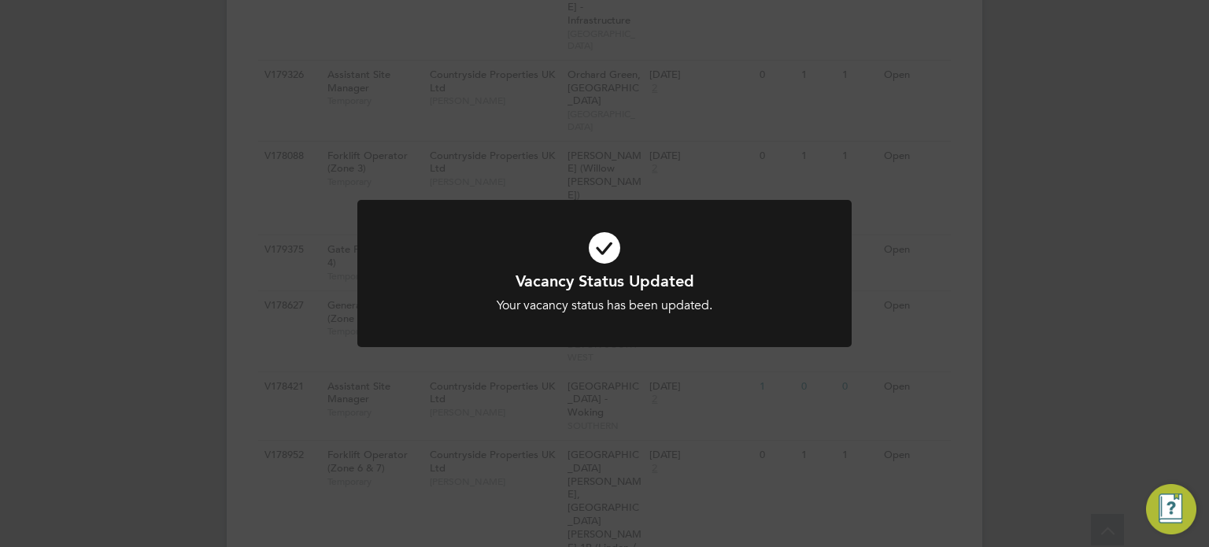
click at [1012, 339] on div "Vacancy Status Updated Your vacancy status has been updated. Cancel Okay" at bounding box center [604, 273] width 1209 height 547
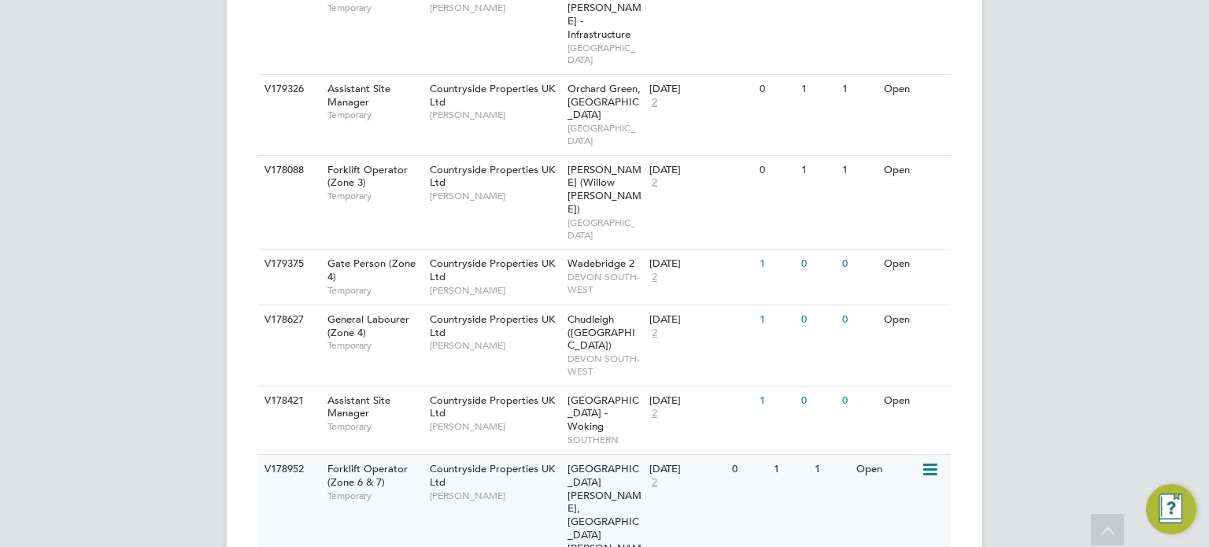
click at [932, 461] on icon at bounding box center [929, 470] width 16 height 19
click at [899, 220] on li "Update Status" at bounding box center [891, 226] width 91 height 22
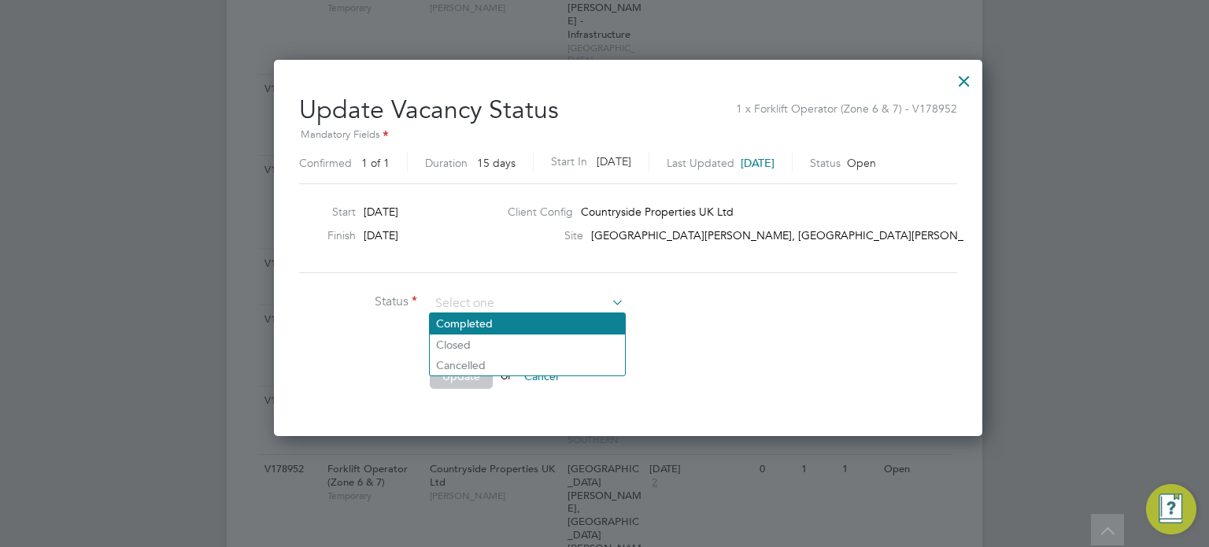
click at [494, 323] on li "Completed" at bounding box center [527, 323] width 195 height 20
type input "Completed"
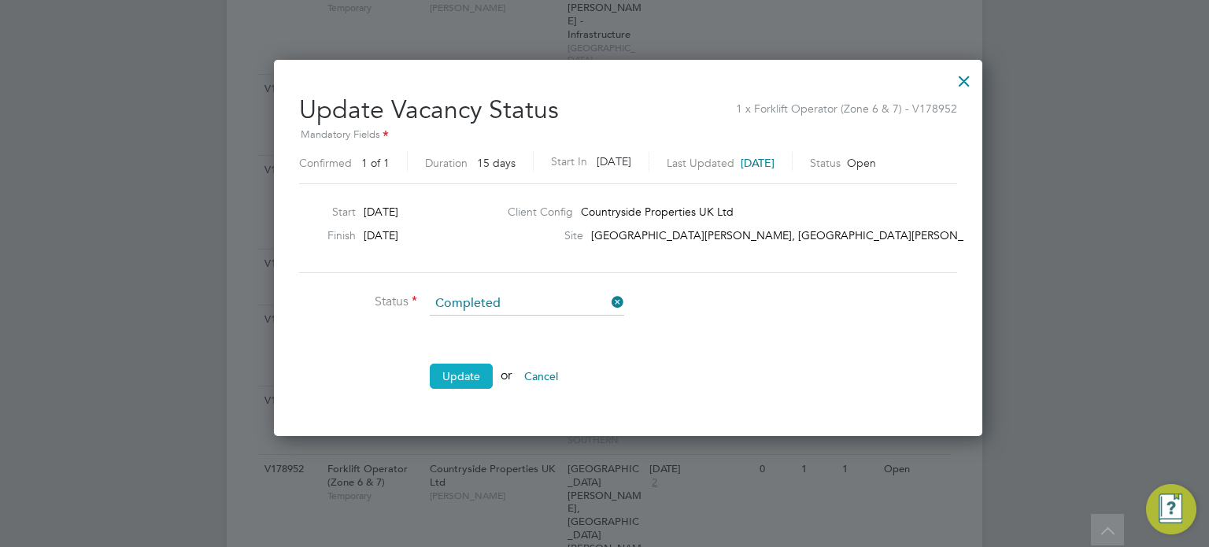
click at [464, 372] on button "Update" at bounding box center [461, 376] width 63 height 25
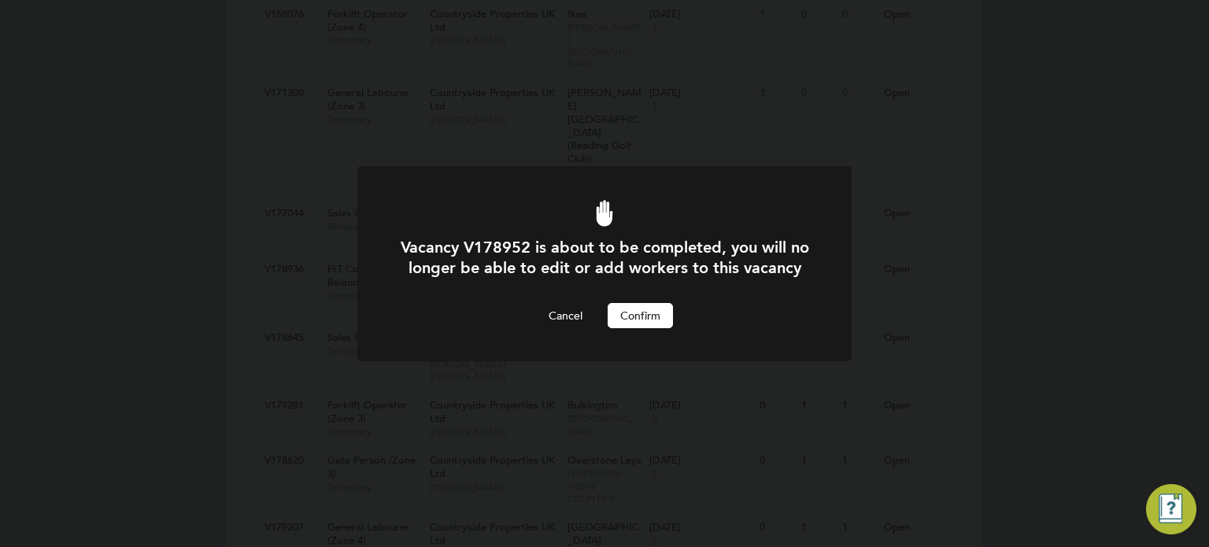
click at [621, 328] on button "Confirm" at bounding box center [640, 315] width 65 height 25
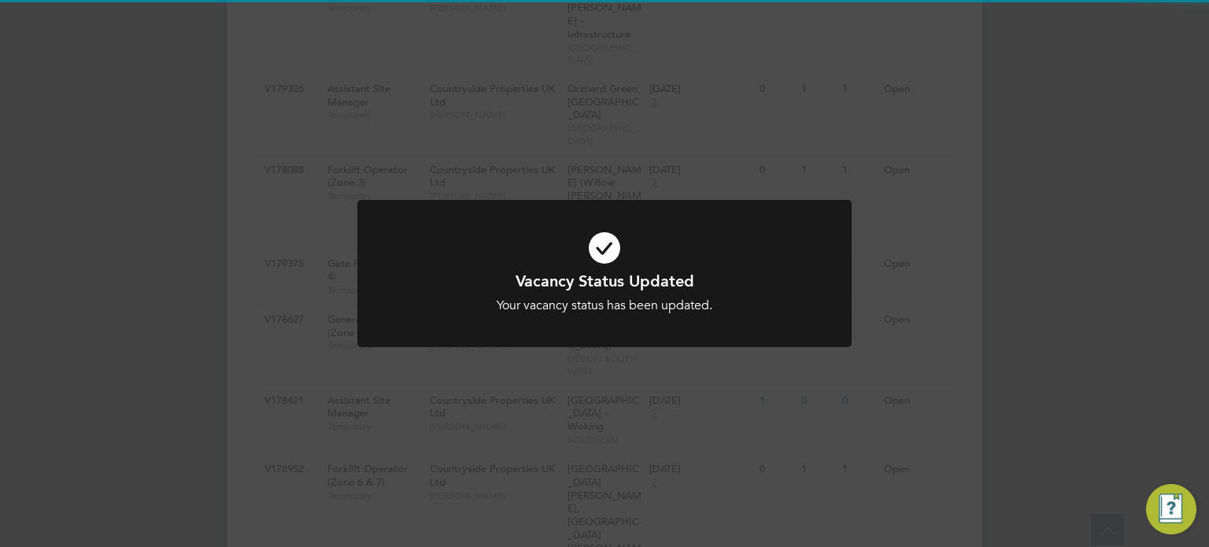
click at [1051, 317] on div "Vacancy Status Updated Your vacancy status has been updated. Cancel Okay" at bounding box center [604, 273] width 1209 height 547
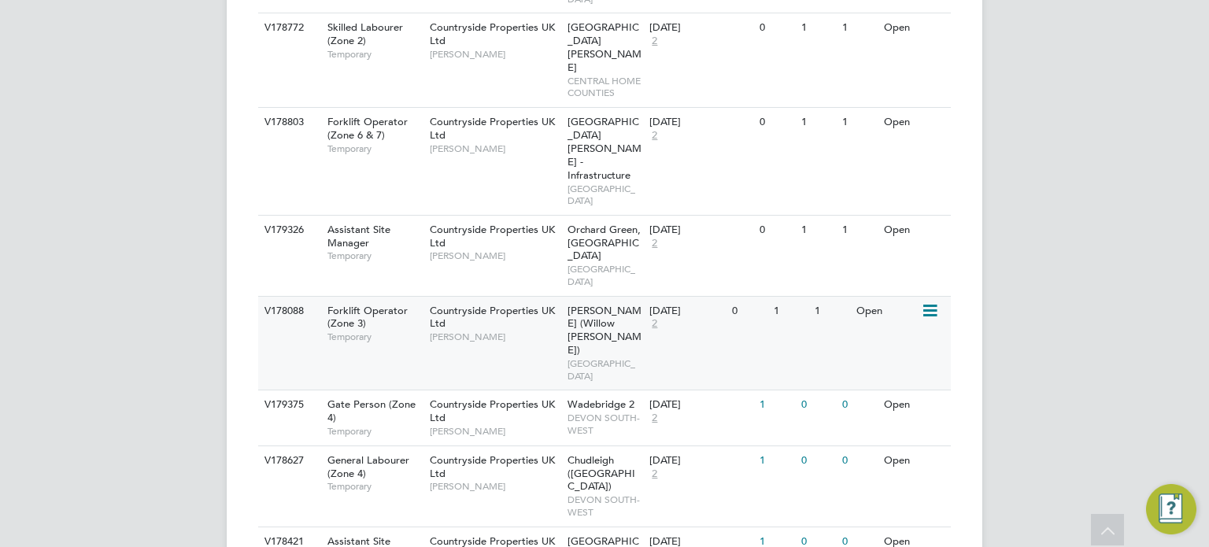
click at [924, 302] on icon at bounding box center [929, 311] width 16 height 19
click at [880, 136] on li "Update Status" at bounding box center [891, 133] width 91 height 22
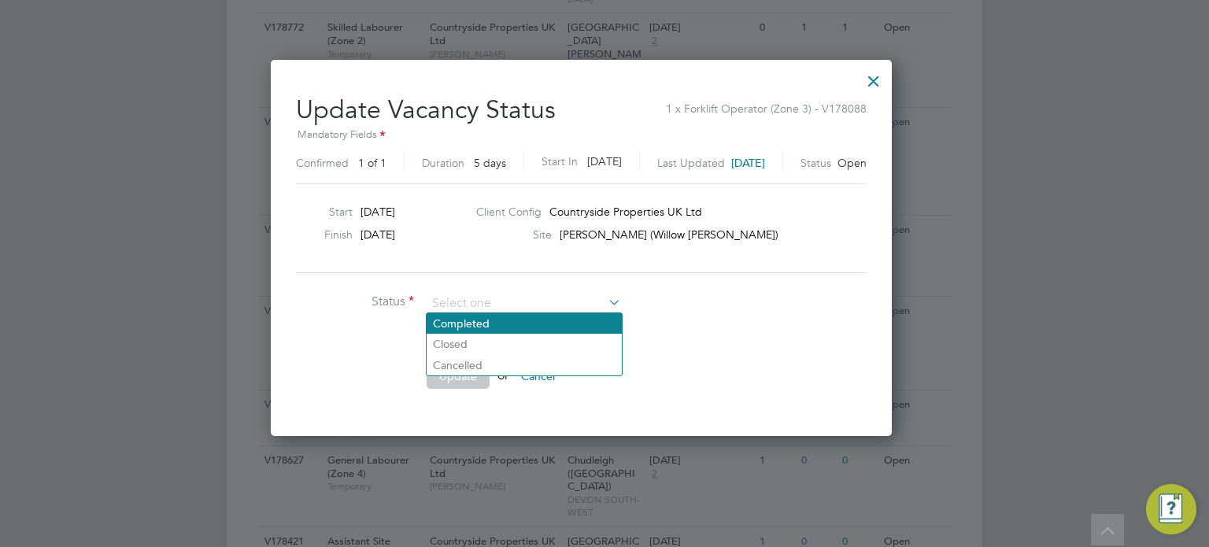
click at [488, 321] on li "Completed" at bounding box center [524, 323] width 195 height 20
type input "Completed"
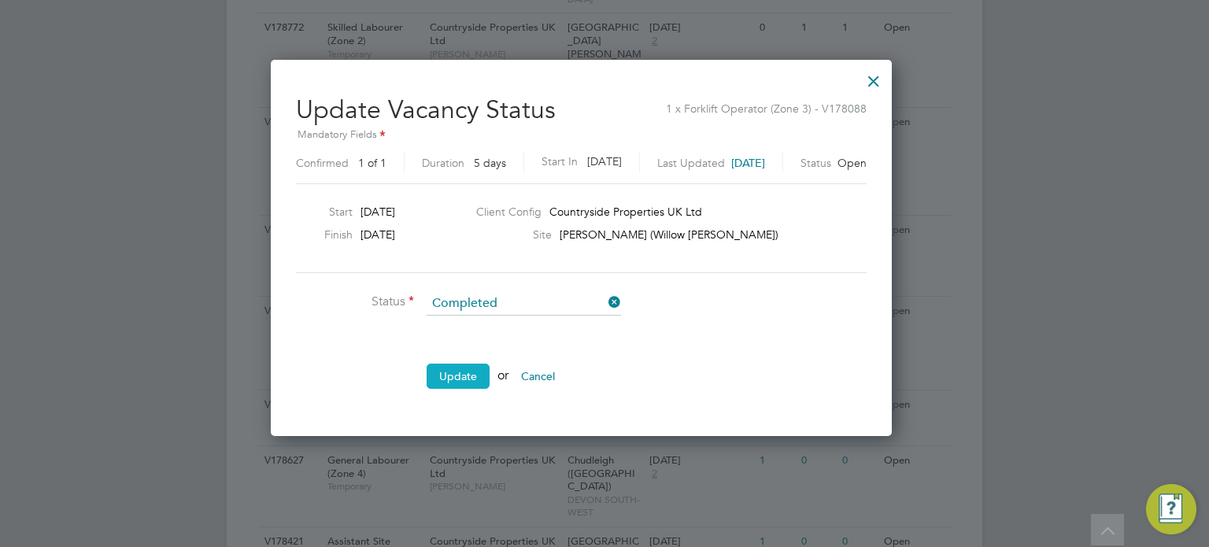
click at [457, 378] on button "Update" at bounding box center [458, 376] width 63 height 25
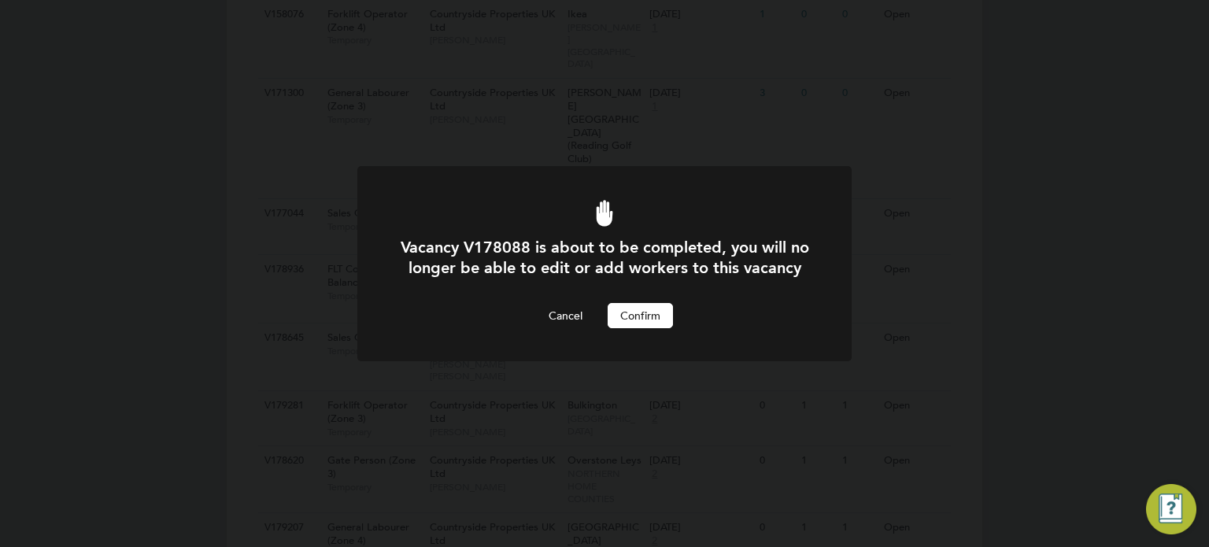
click at [639, 326] on button "Confirm" at bounding box center [640, 315] width 65 height 25
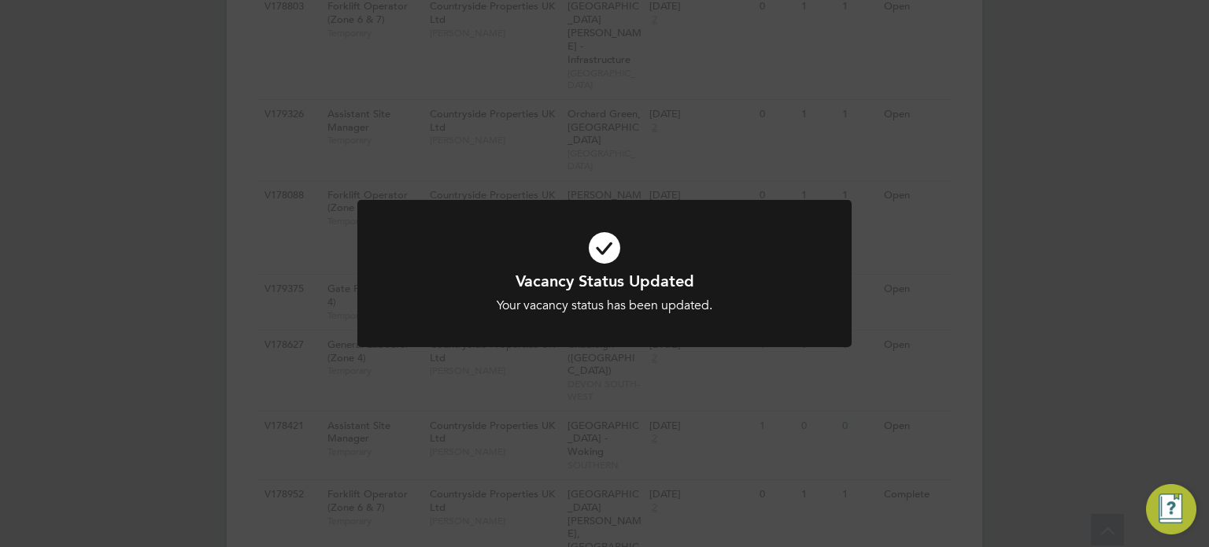
click at [1002, 304] on div "Vacancy Status Updated Your vacancy status has been updated. Cancel Okay" at bounding box center [604, 273] width 1209 height 547
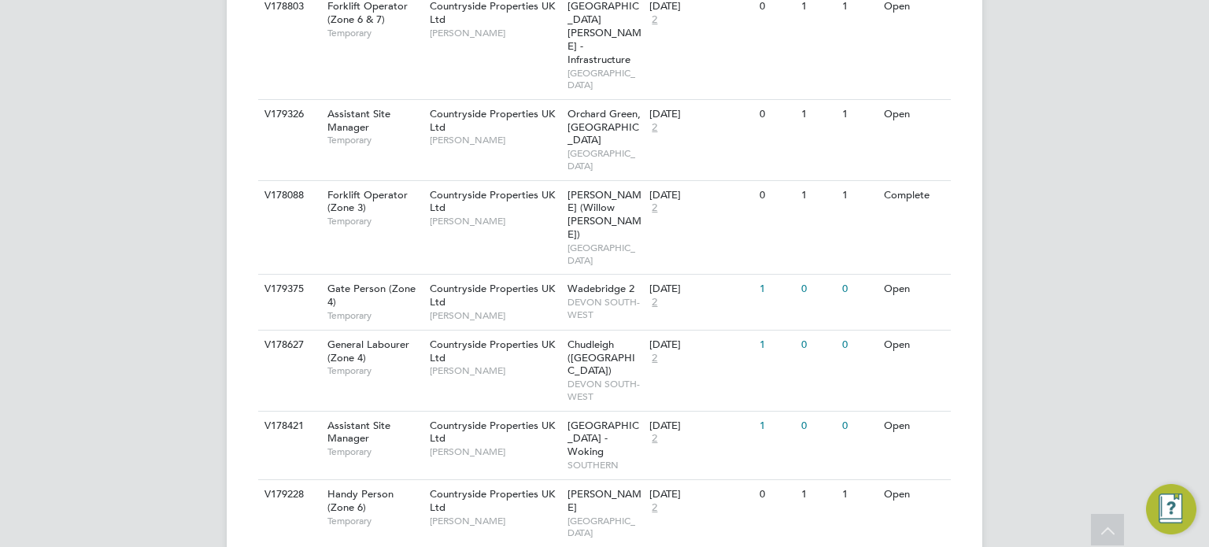
click at [867, 471] on li "Update Status" at bounding box center [891, 472] width 91 height 22
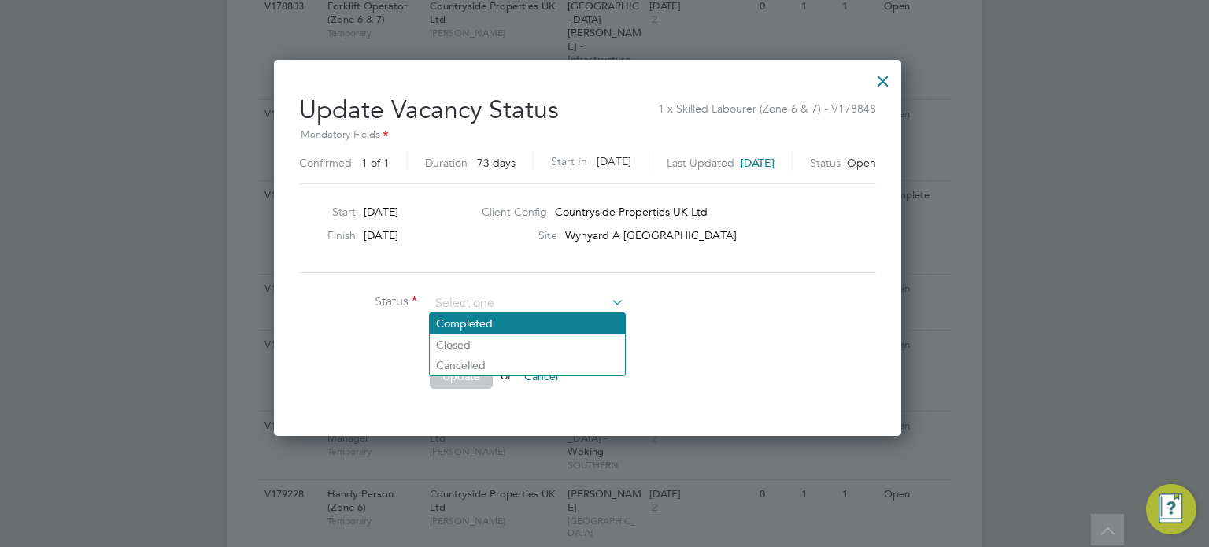
click at [520, 329] on li "Completed" at bounding box center [527, 323] width 195 height 20
type input "Completed"
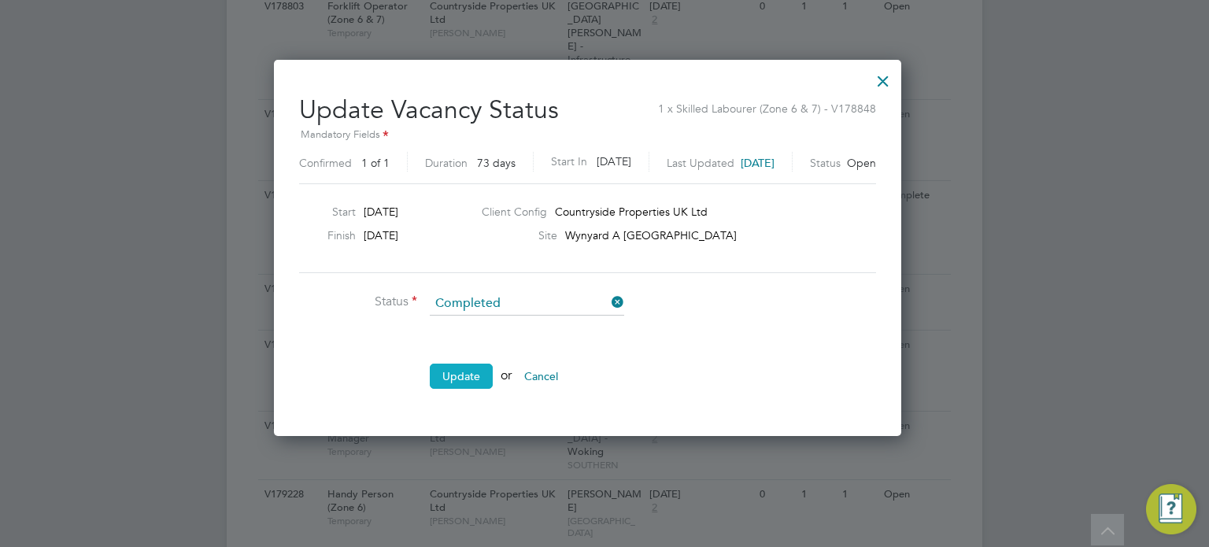
click at [461, 368] on button "Update" at bounding box center [461, 376] width 63 height 25
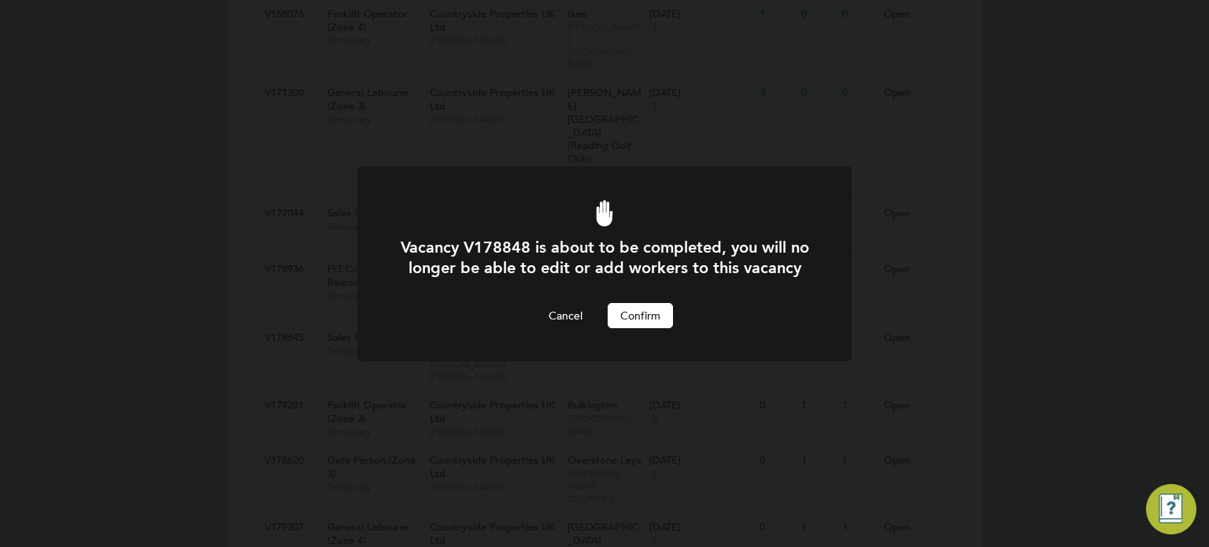
click at [636, 328] on button "Confirm" at bounding box center [640, 315] width 65 height 25
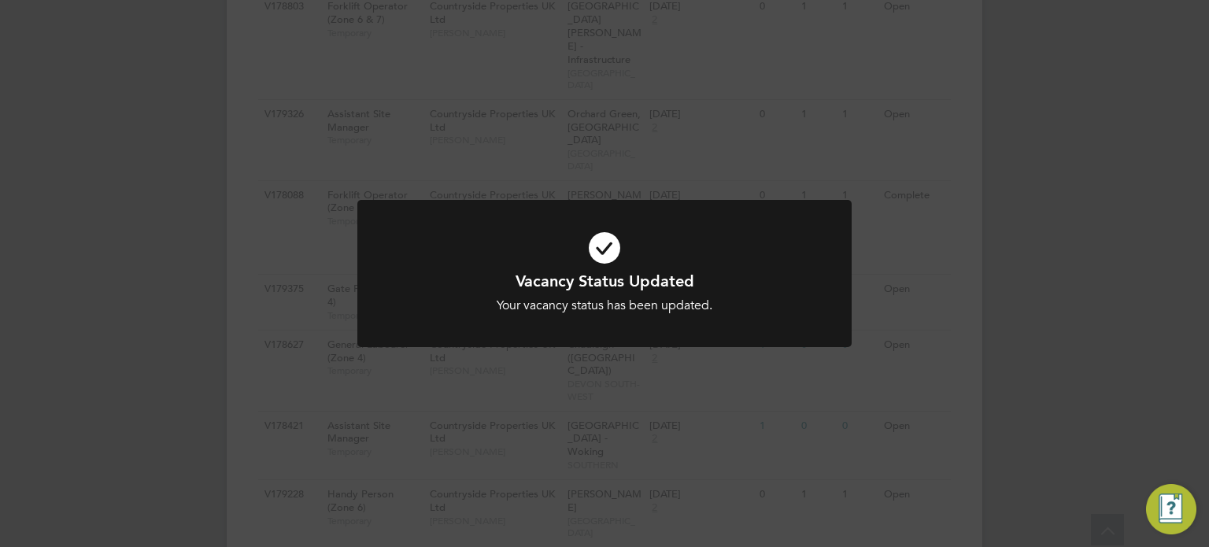
click at [983, 375] on div "Vacancy Status Updated Your vacancy status has been updated. Cancel Okay" at bounding box center [604, 273] width 1209 height 547
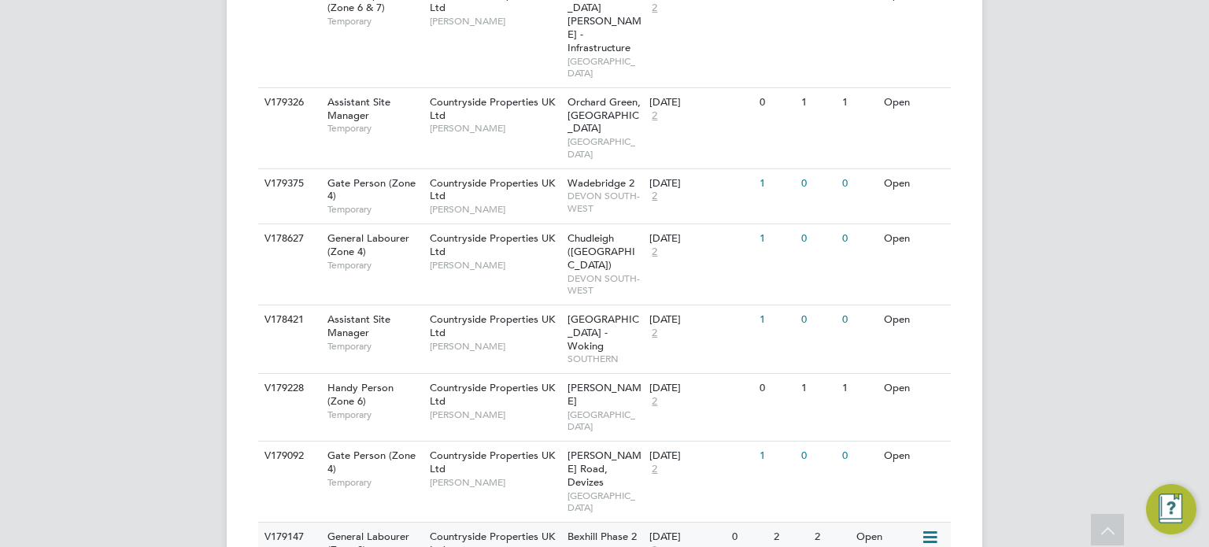
click at [934, 528] on icon at bounding box center [929, 537] width 16 height 19
click at [907, 291] on li "Update Status" at bounding box center [891, 294] width 91 height 22
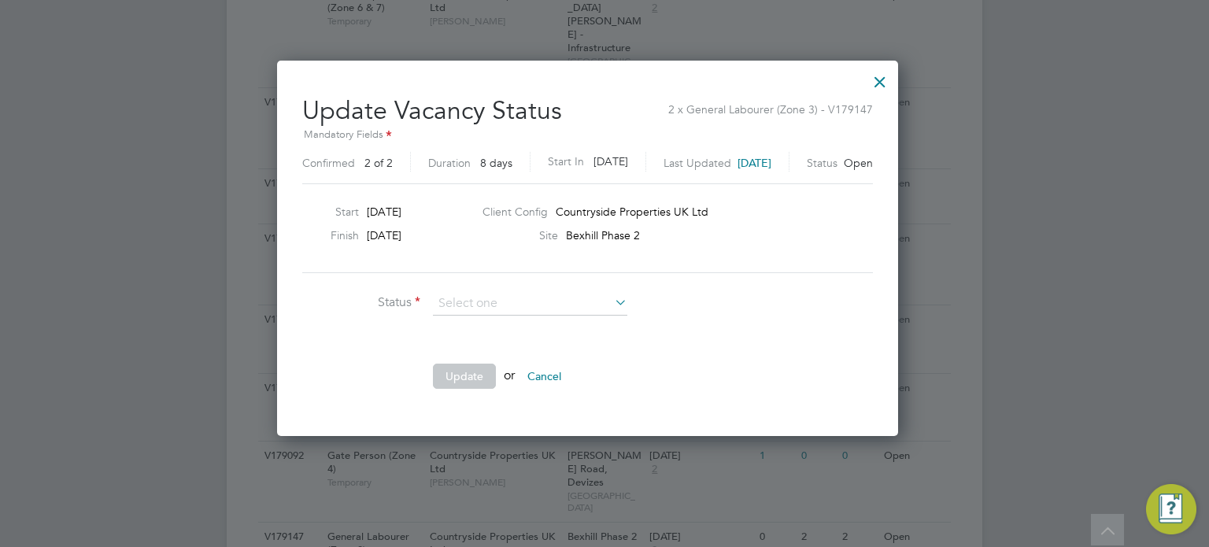
click at [532, 317] on li "Completed" at bounding box center [530, 324] width 195 height 20
type input "Completed"
click at [472, 368] on button "Update" at bounding box center [464, 376] width 63 height 25
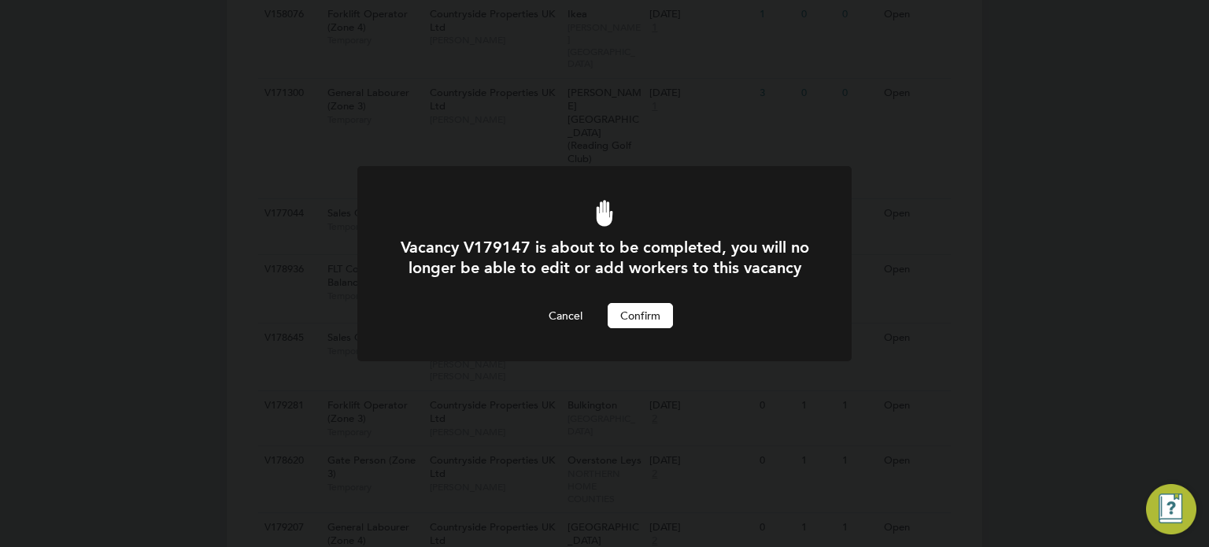
click at [644, 322] on div "Vacancy V179147 is about to be completed, you will no longer be able to edit or…" at bounding box center [604, 282] width 409 height 91
click at [645, 328] on button "Confirm" at bounding box center [640, 315] width 65 height 25
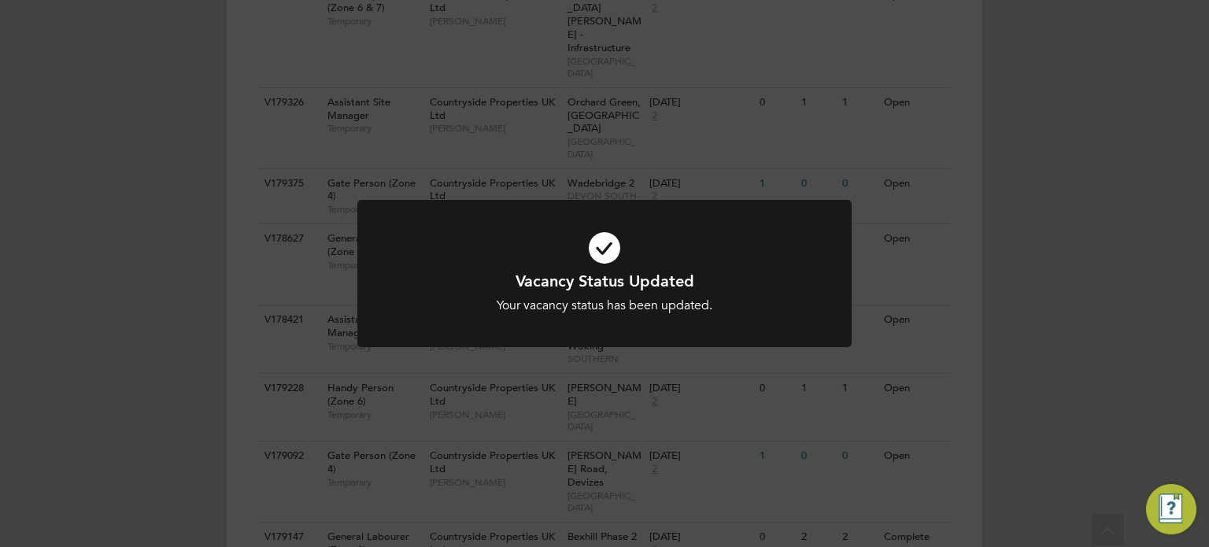
click at [964, 319] on div "Vacancy Status Updated Your vacancy status has been updated. Cancel Okay" at bounding box center [604, 273] width 1209 height 547
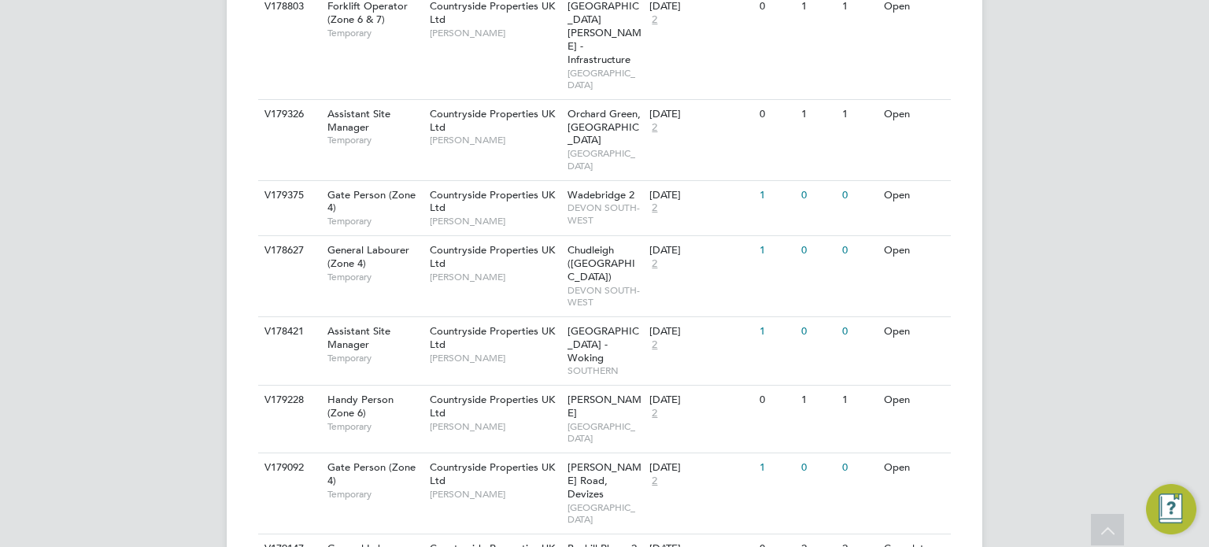
click at [872, 472] on li "Update Status" at bounding box center [891, 472] width 91 height 22
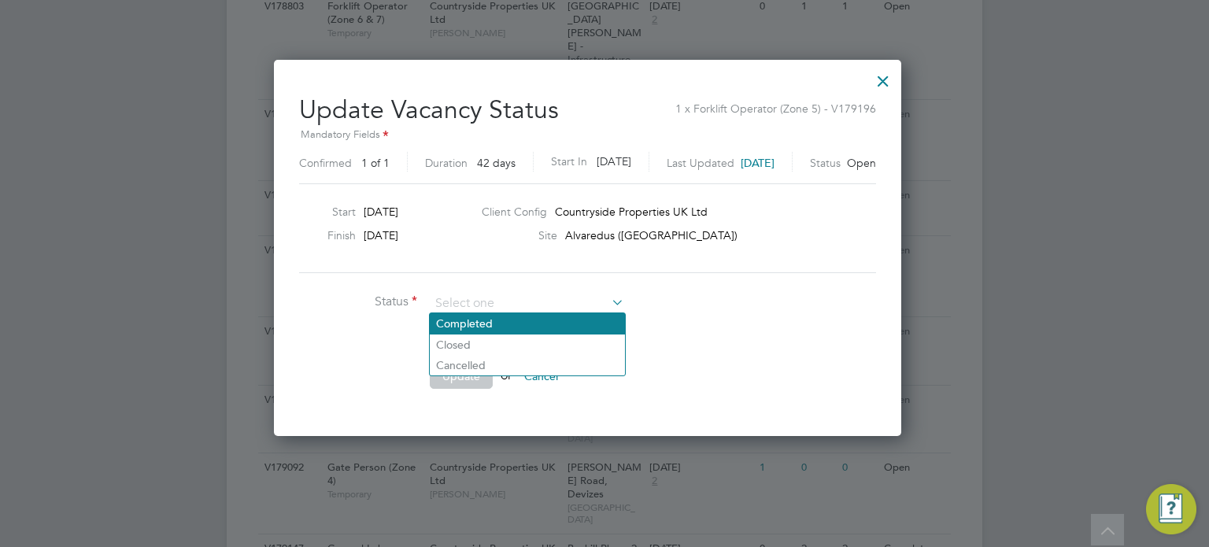
click at [551, 329] on li "Completed" at bounding box center [527, 323] width 195 height 20
type input "Completed"
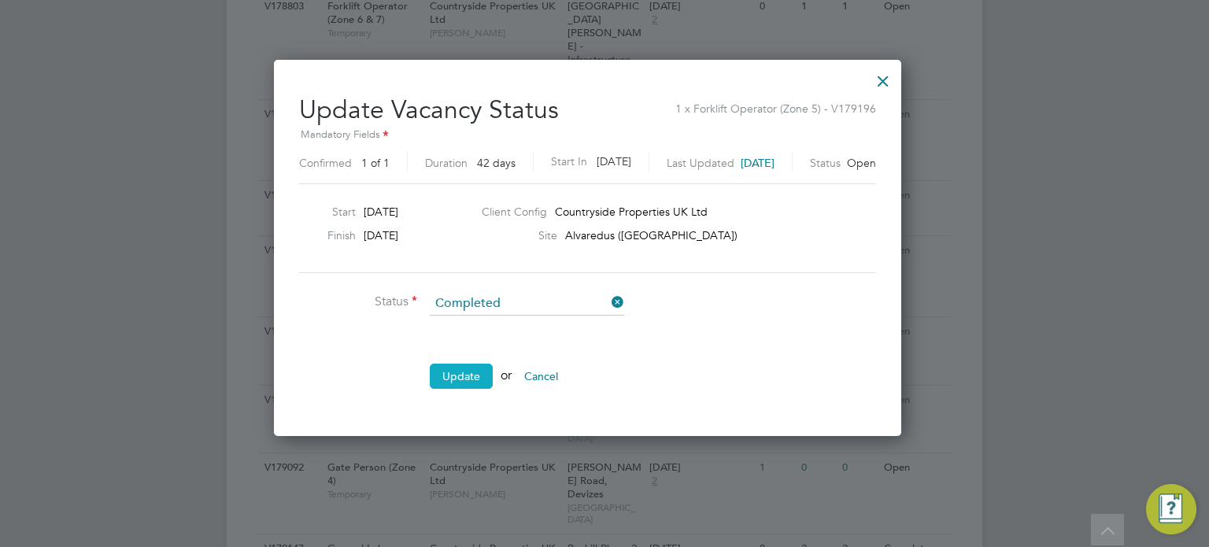
click at [469, 380] on button "Update" at bounding box center [461, 376] width 63 height 25
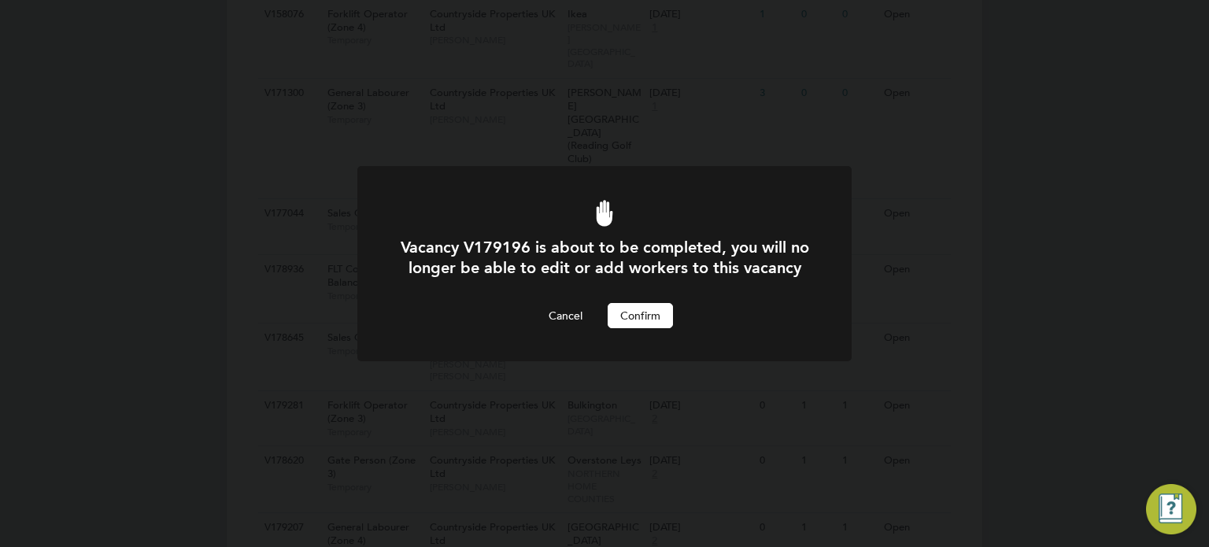
click at [615, 350] on div at bounding box center [604, 263] width 494 height 195
click at [638, 328] on button "Confirm" at bounding box center [640, 315] width 65 height 25
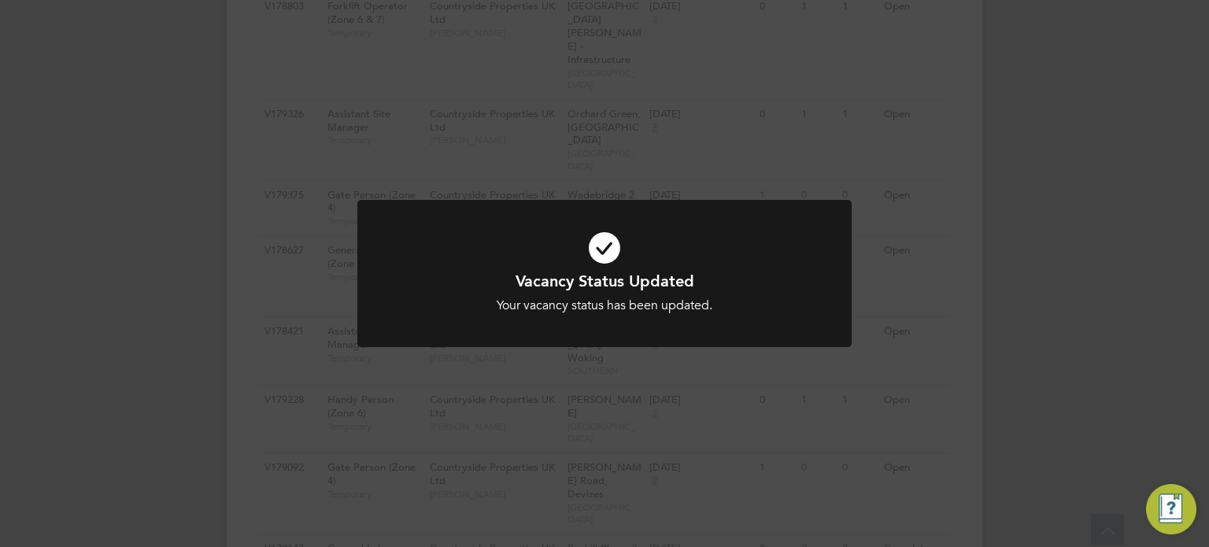
click at [1002, 357] on div "Vacancy Status Updated Your vacancy status has been updated. Cancel Okay" at bounding box center [604, 273] width 1209 height 547
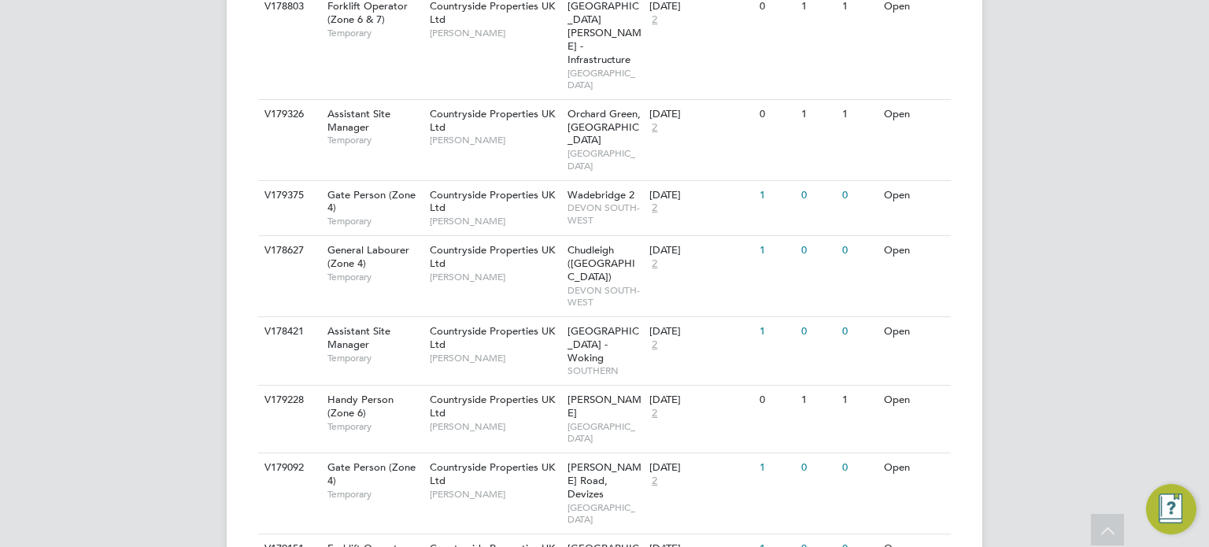
click at [898, 418] on li "Update Status" at bounding box center [891, 417] width 91 height 22
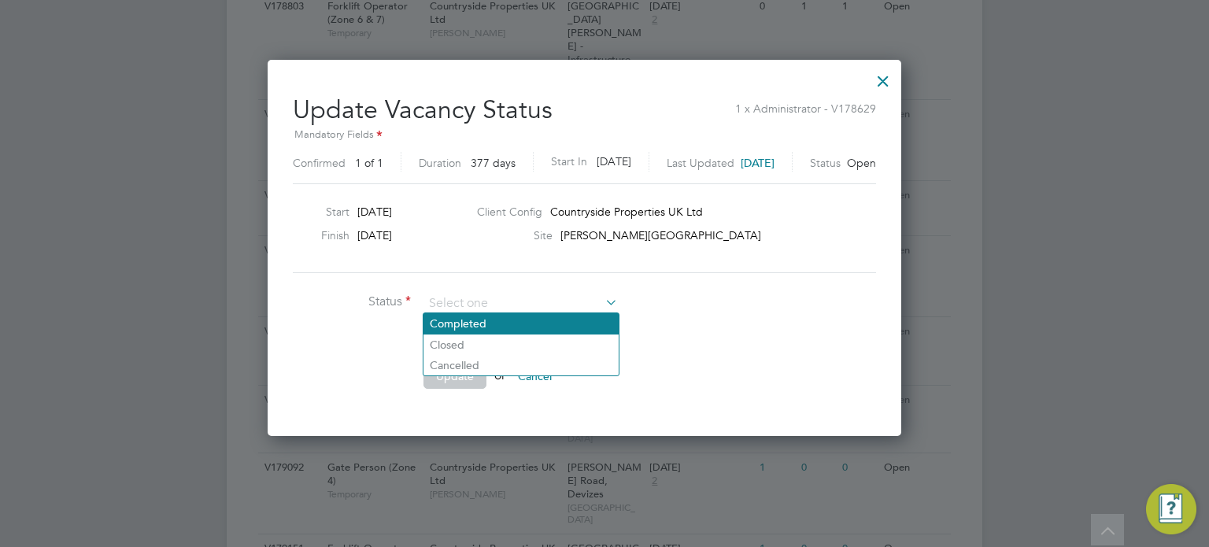
click at [527, 327] on li "Completed" at bounding box center [521, 323] width 195 height 20
type input "Completed"
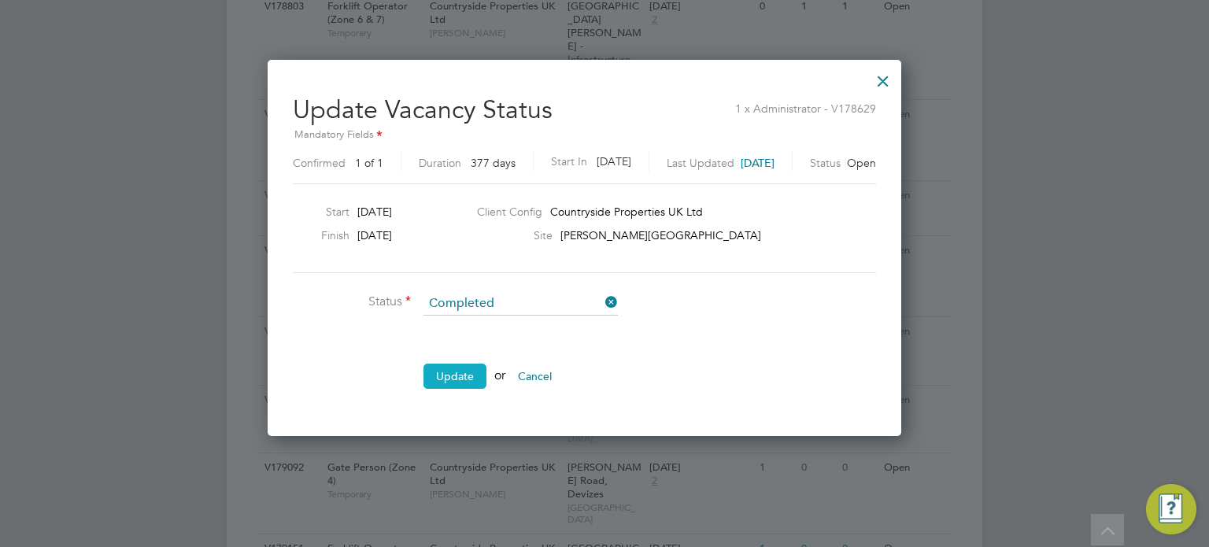
click at [473, 368] on button "Update" at bounding box center [455, 376] width 63 height 25
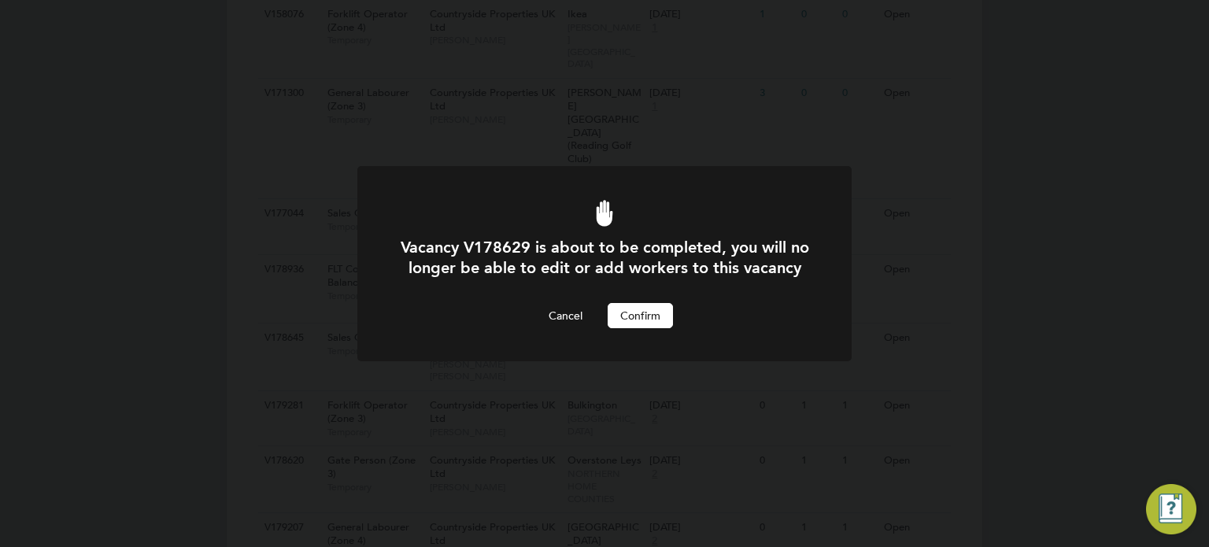
click at [635, 328] on button "Confirm" at bounding box center [640, 315] width 65 height 25
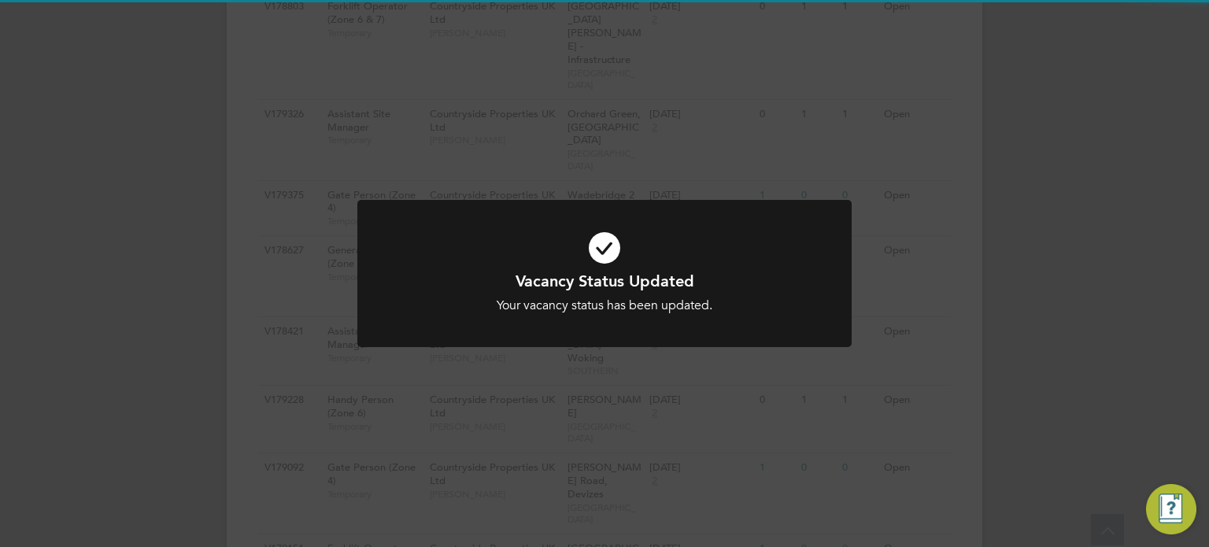
click at [1003, 379] on div "Vacancy Status Updated Your vacancy status has been updated. Cancel Okay" at bounding box center [604, 273] width 1209 height 547
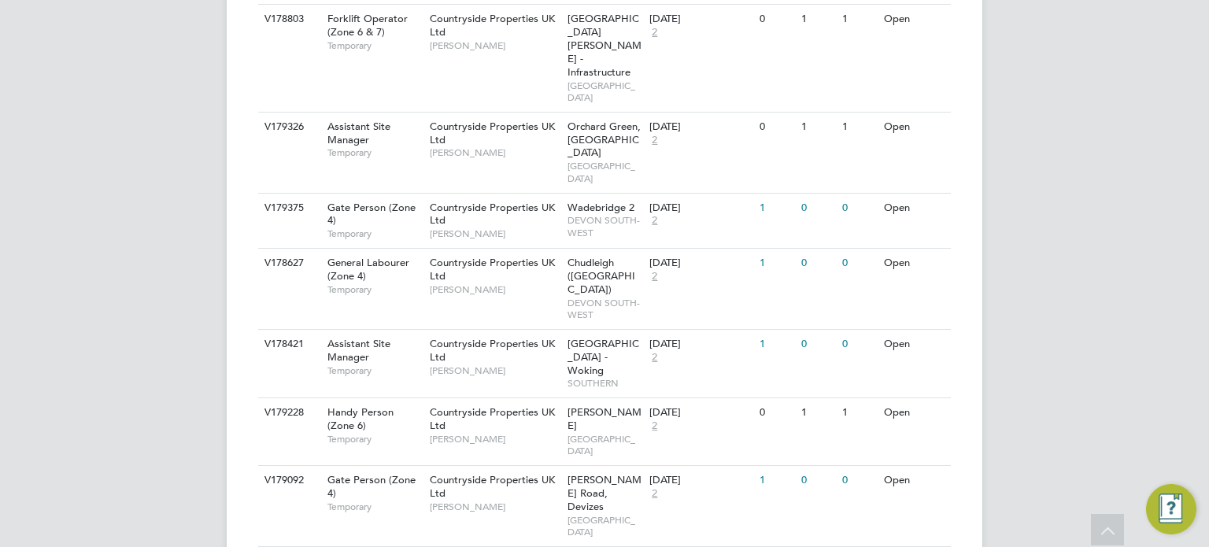
click at [892, 371] on li "Update Status" at bounding box center [891, 374] width 91 height 22
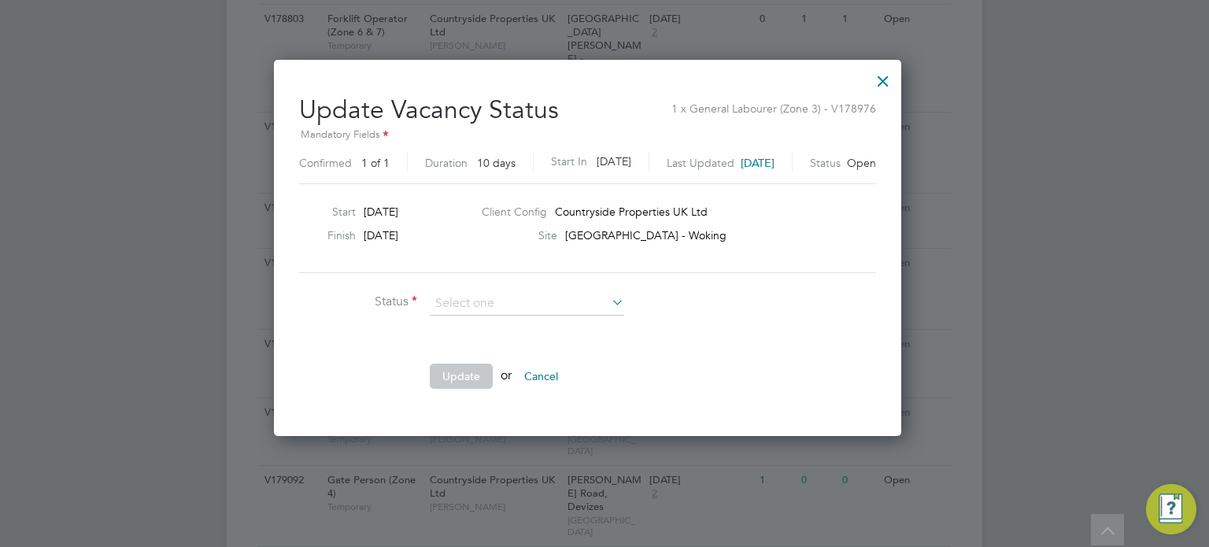
click at [545, 329] on li "Completed" at bounding box center [527, 323] width 195 height 20
type input "Completed"
click at [457, 366] on button "Update" at bounding box center [461, 376] width 63 height 25
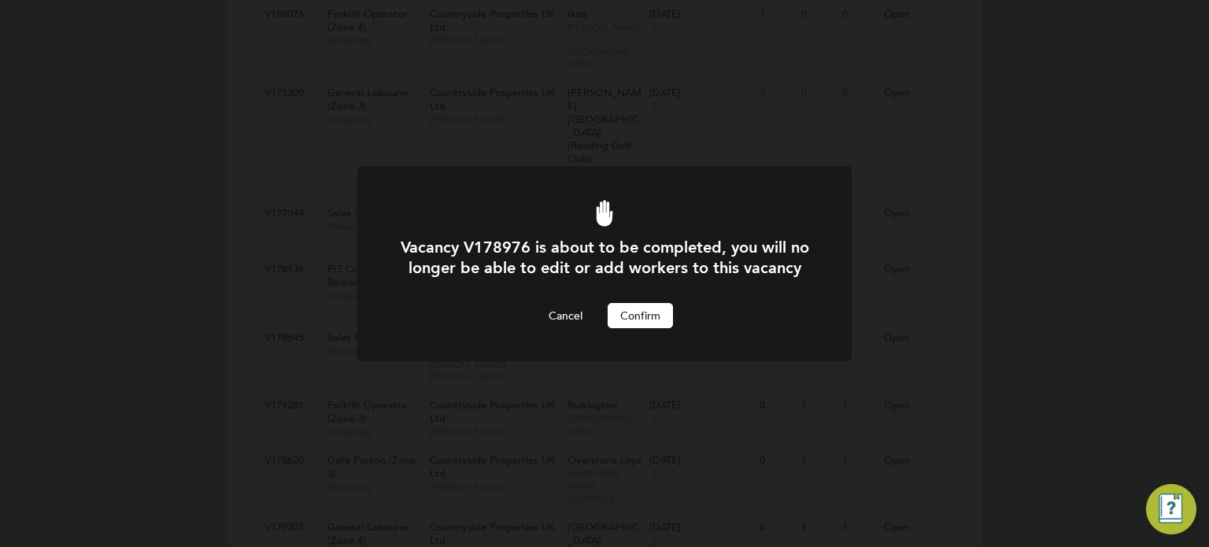
click at [635, 328] on button "Confirm" at bounding box center [640, 315] width 65 height 25
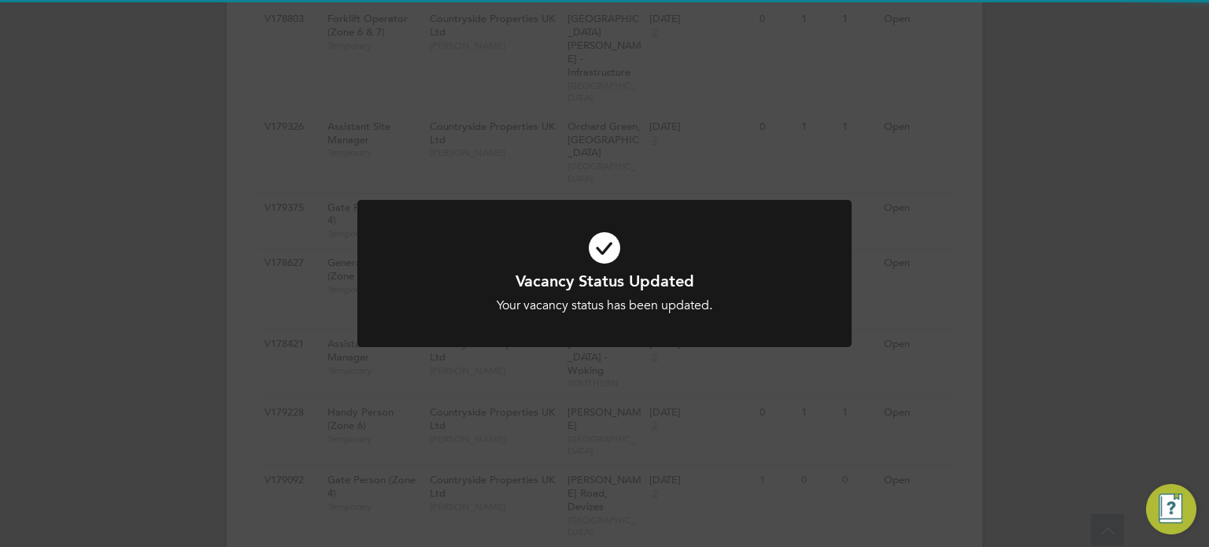
click at [985, 365] on div "Vacancy Status Updated Your vacancy status has been updated. Cancel Okay" at bounding box center [604, 273] width 1209 height 547
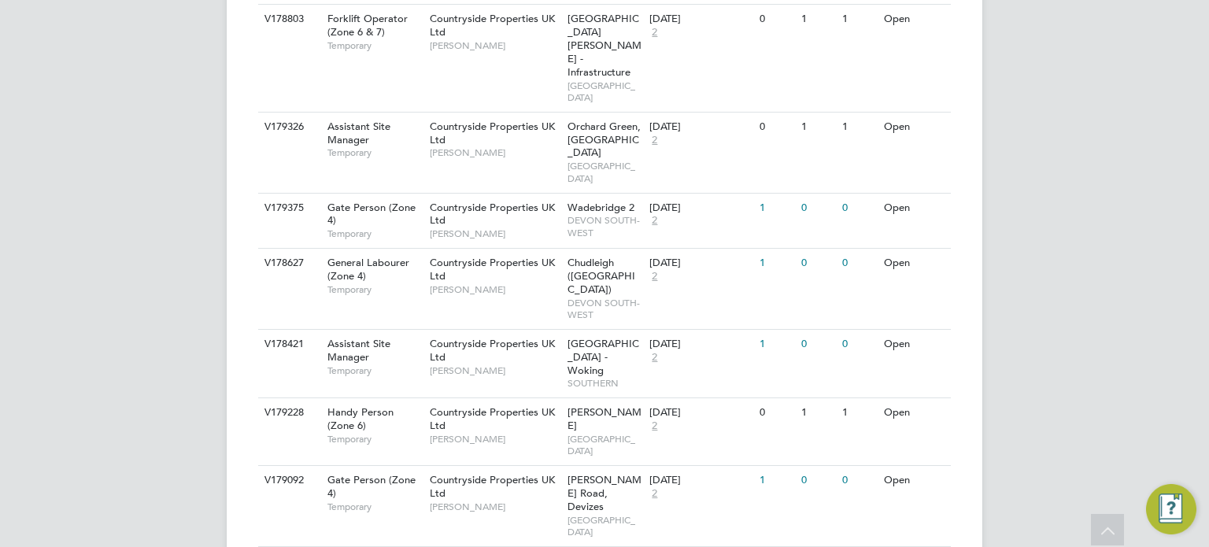
click at [879, 422] on li "Update Status" at bounding box center [891, 429] width 91 height 22
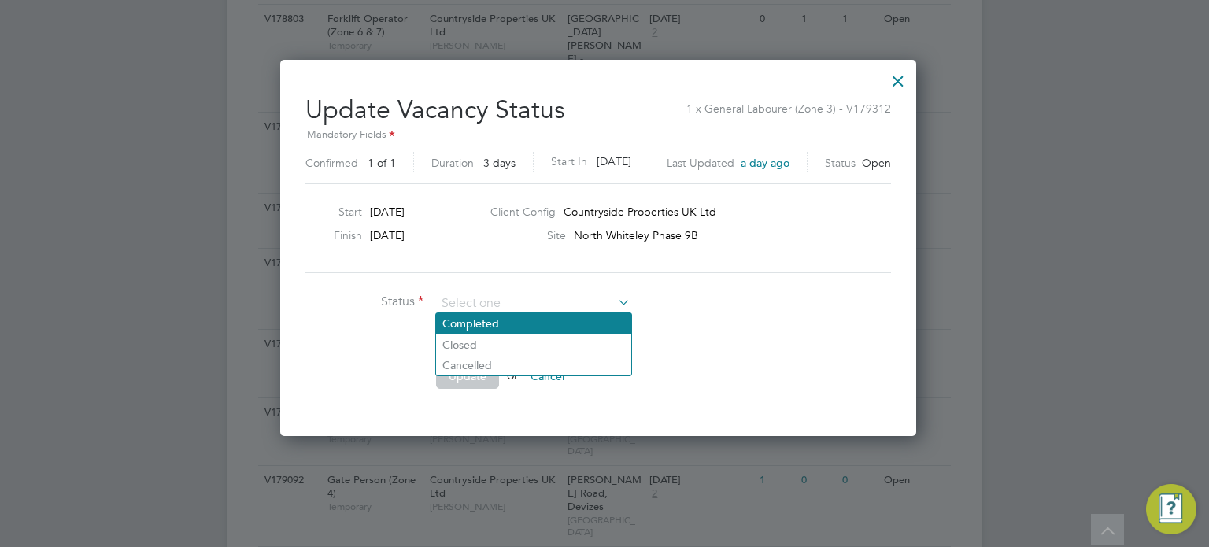
click at [545, 320] on li "Completed" at bounding box center [533, 323] width 195 height 20
type input "Completed"
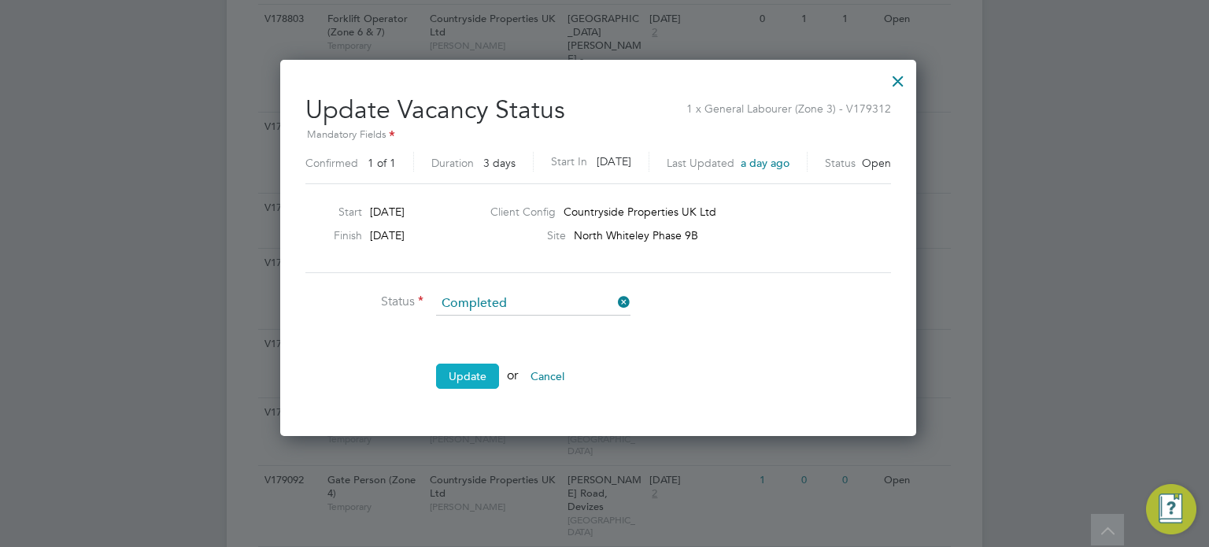
click at [471, 375] on button "Update" at bounding box center [467, 376] width 63 height 25
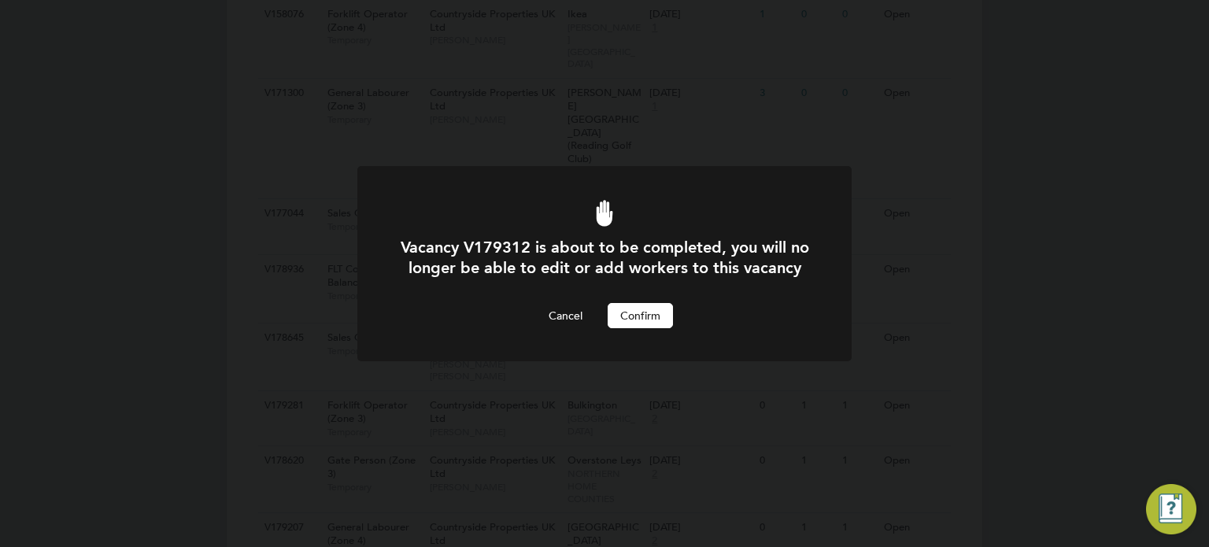
click at [654, 328] on button "Confirm" at bounding box center [640, 315] width 65 height 25
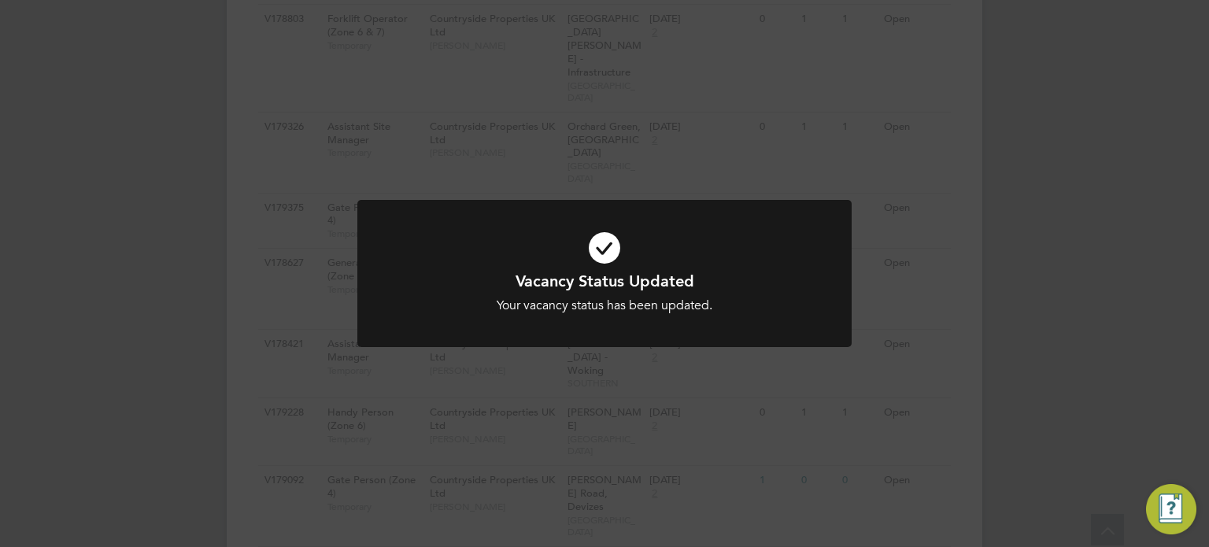
click at [1096, 283] on div "Vacancy Status Updated Your vacancy status has been updated. Cancel Okay" at bounding box center [604, 273] width 1209 height 547
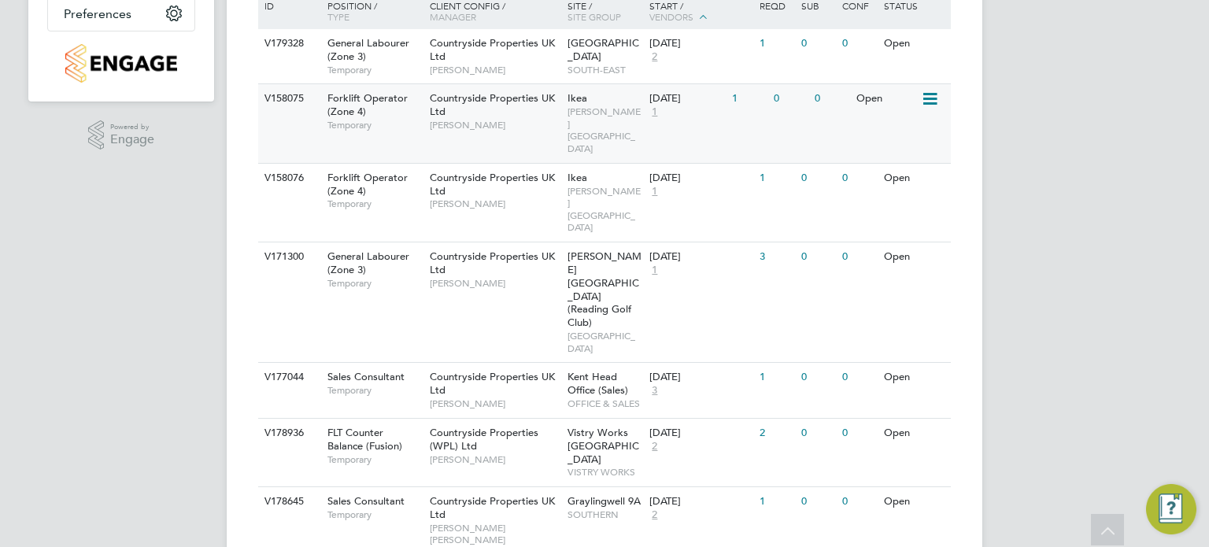
click at [617, 111] on span "CORNWELL SOUTH WEST" at bounding box center [605, 130] width 75 height 49
click at [659, 172] on div "31 Jan 2025" at bounding box center [687, 178] width 75 height 13
click at [590, 250] on span "Emmer Green Drive (Reading Golf Club)" at bounding box center [605, 290] width 74 height 80
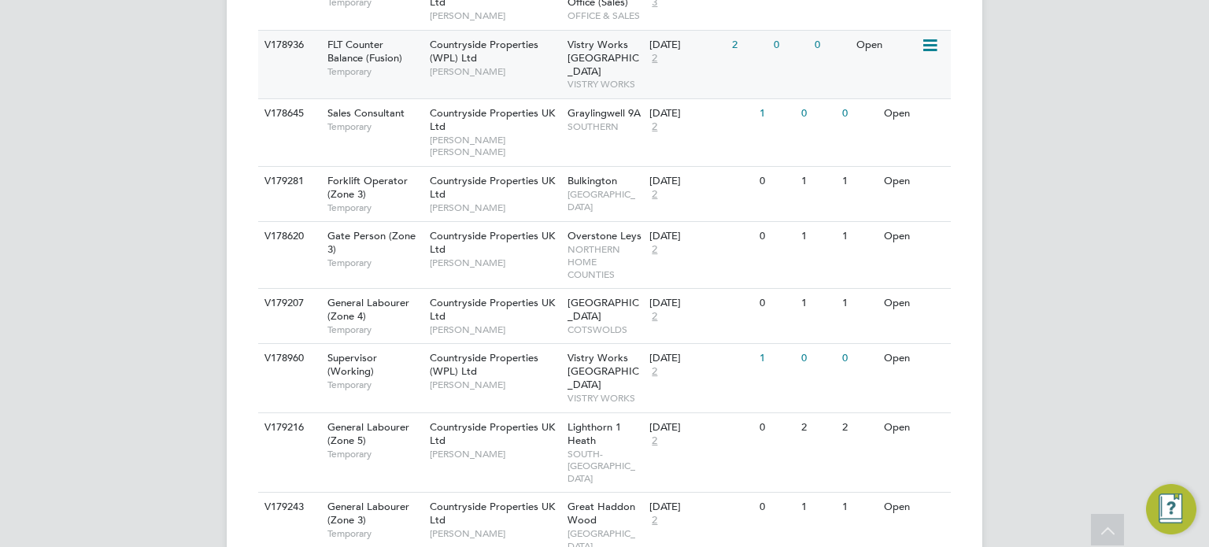
scroll to position [772, 0]
click at [605, 174] on span "Bulkington" at bounding box center [593, 180] width 50 height 13
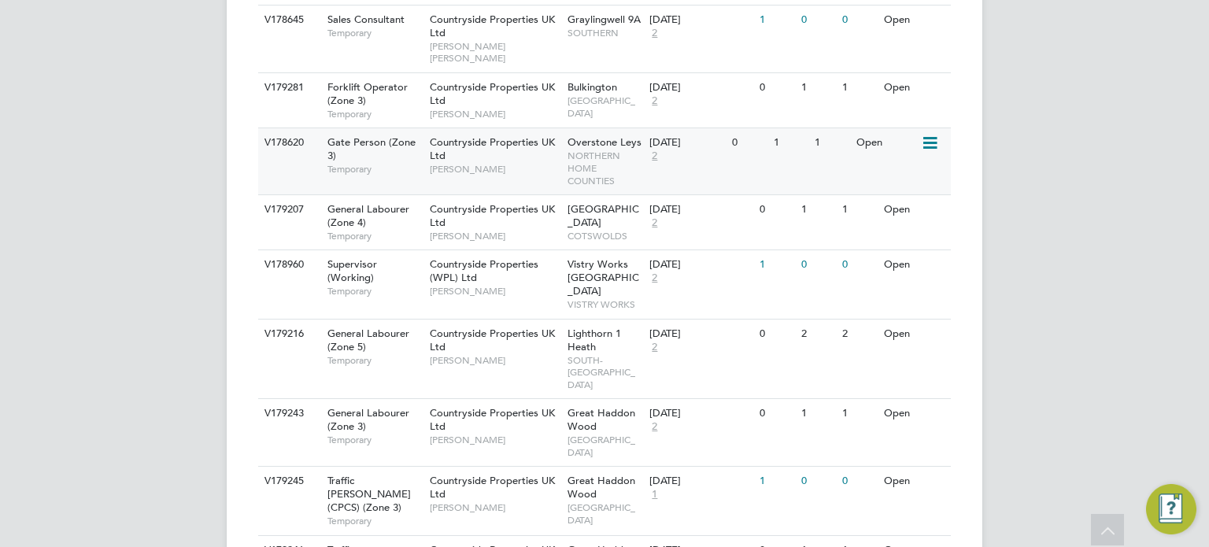
scroll to position [872, 0]
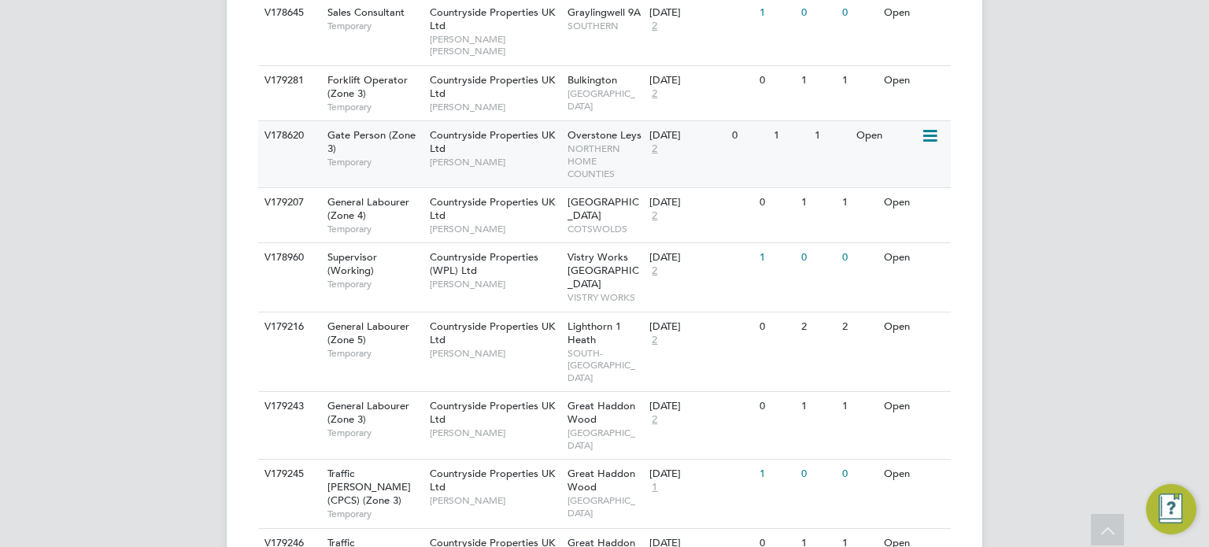
click at [650, 143] on span "2" at bounding box center [655, 149] width 10 height 13
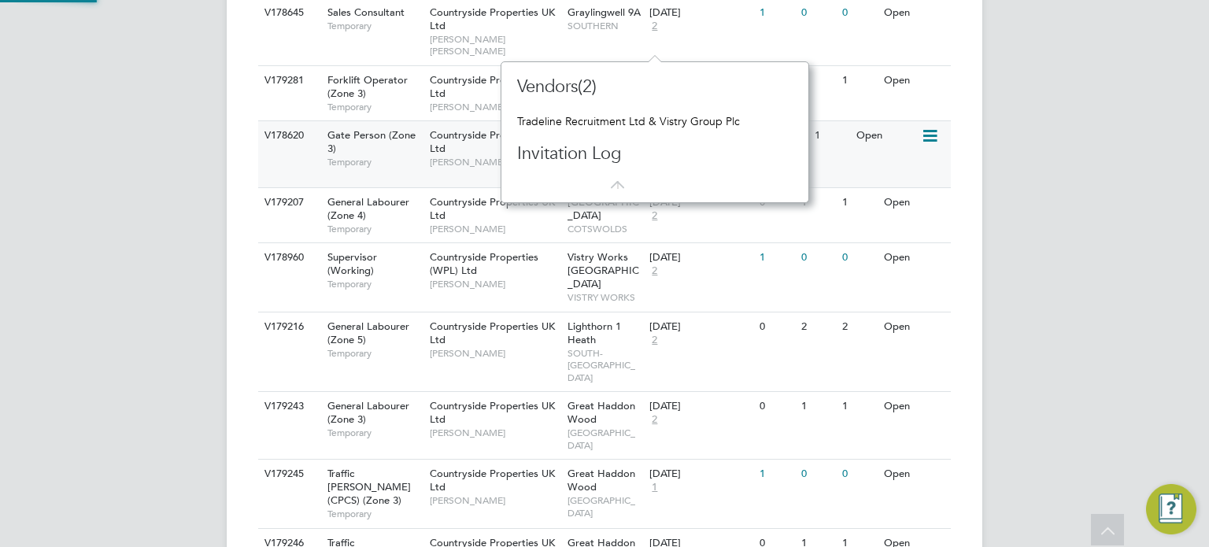
scroll to position [14, 11]
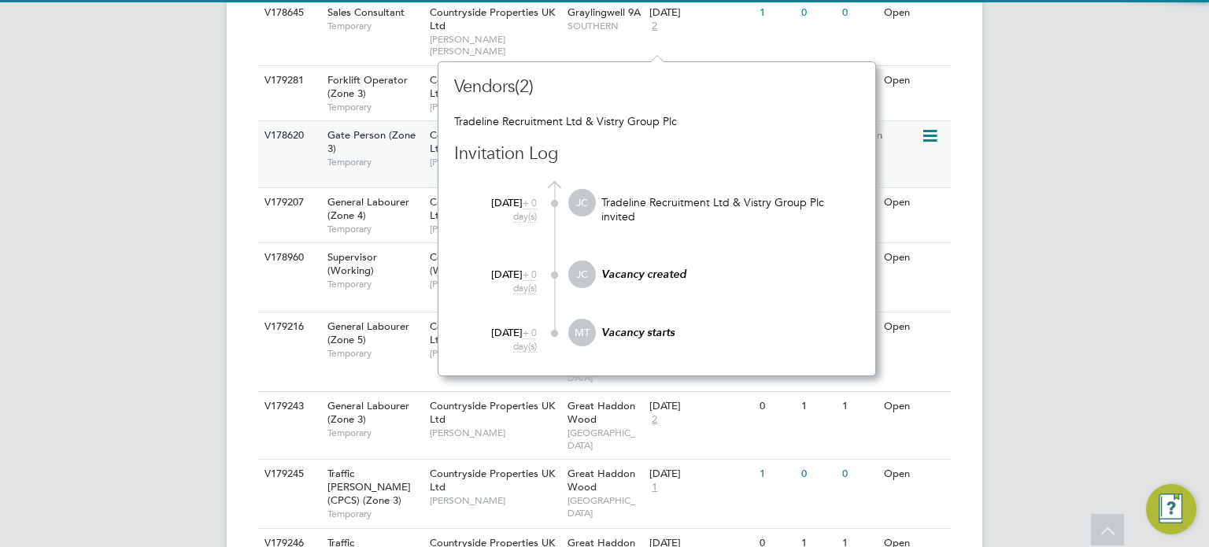
click at [600, 143] on span "NORTHERN HOME COUNTIES" at bounding box center [605, 161] width 75 height 37
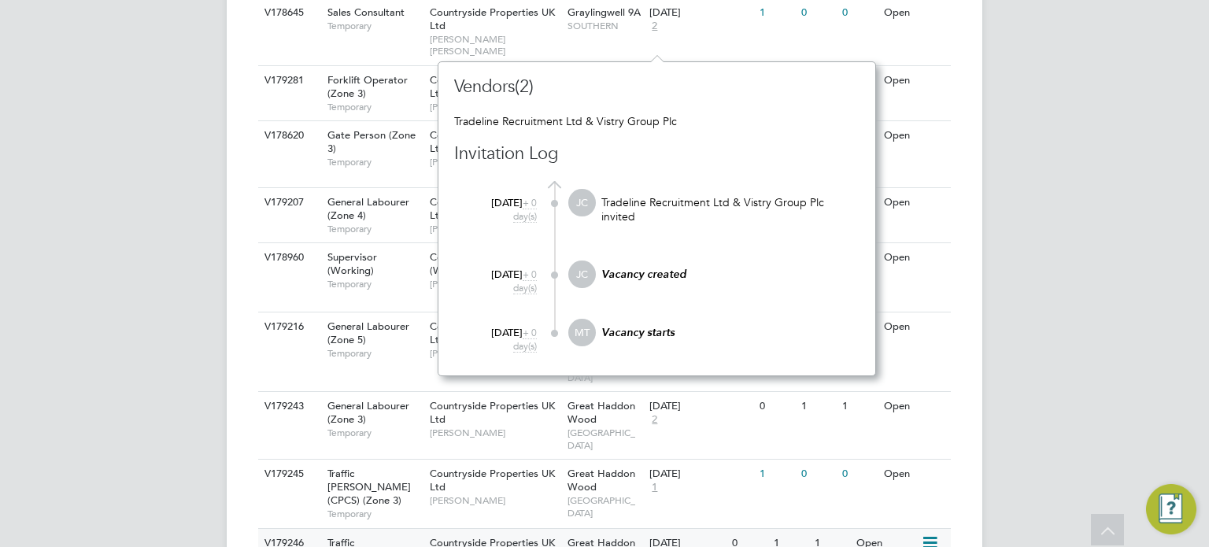
click at [536, 536] on span "Countryside Properties UK Ltd" at bounding box center [492, 549] width 125 height 27
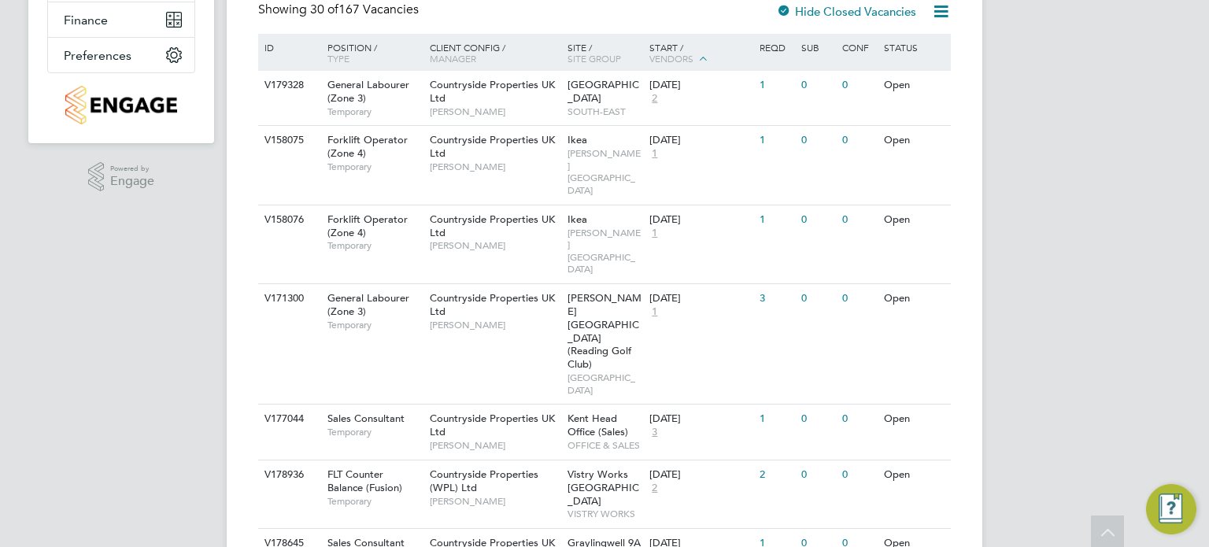
scroll to position [0, 0]
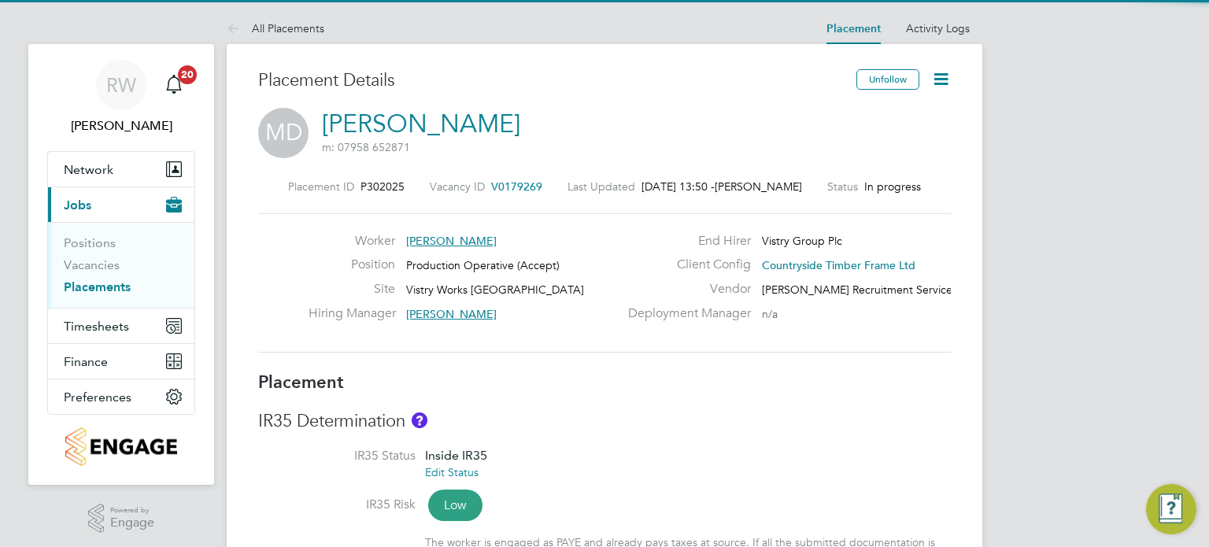
click at [946, 81] on icon at bounding box center [942, 79] width 20 height 20
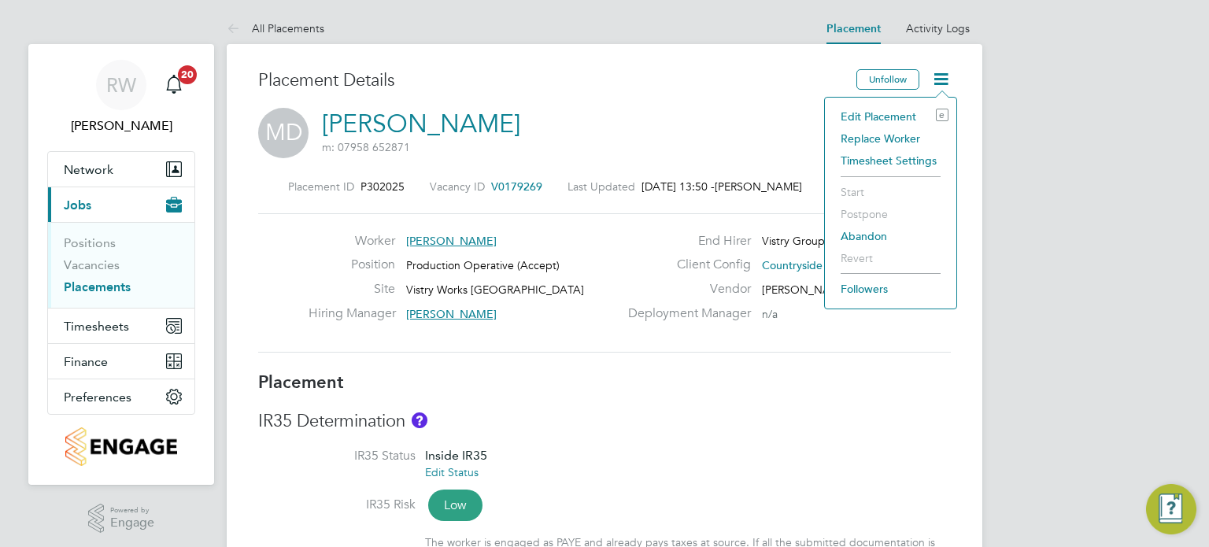
click at [901, 106] on li "Edit Placement e" at bounding box center [891, 117] width 116 height 22
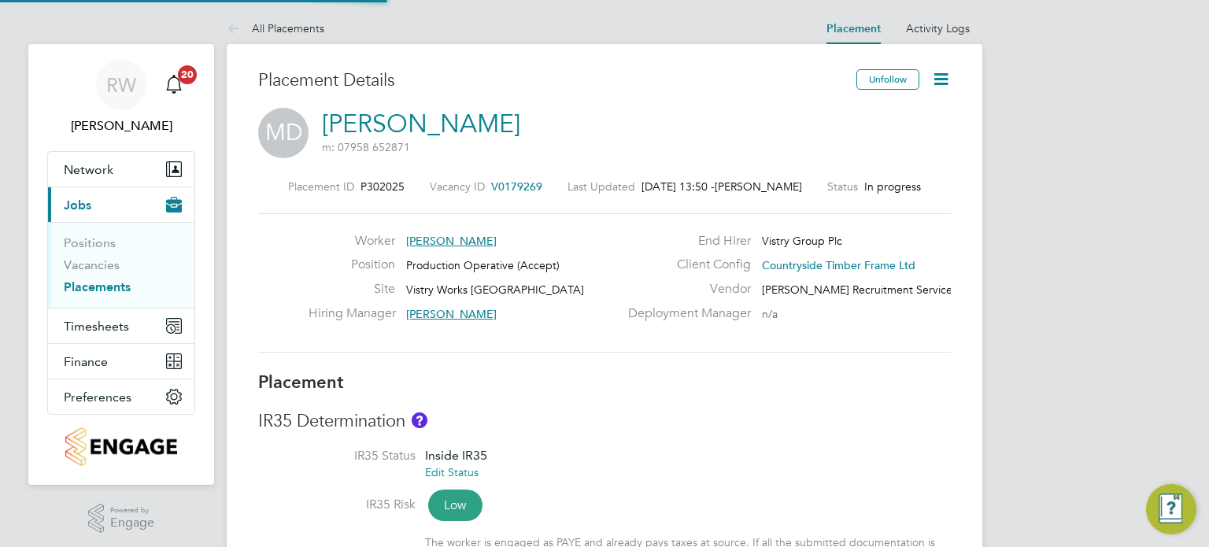
type input "James Gill"
type input "Dave Spiller"
type input "27 Aug 2025"
type input "05 Oct 2025"
type input "06:00"
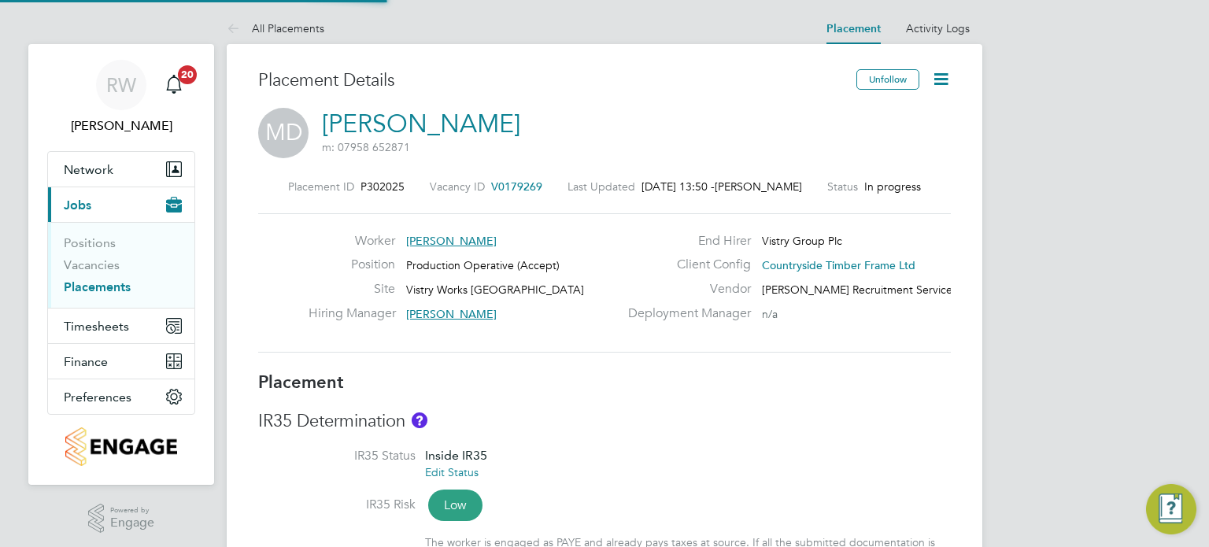
type input "14:00"
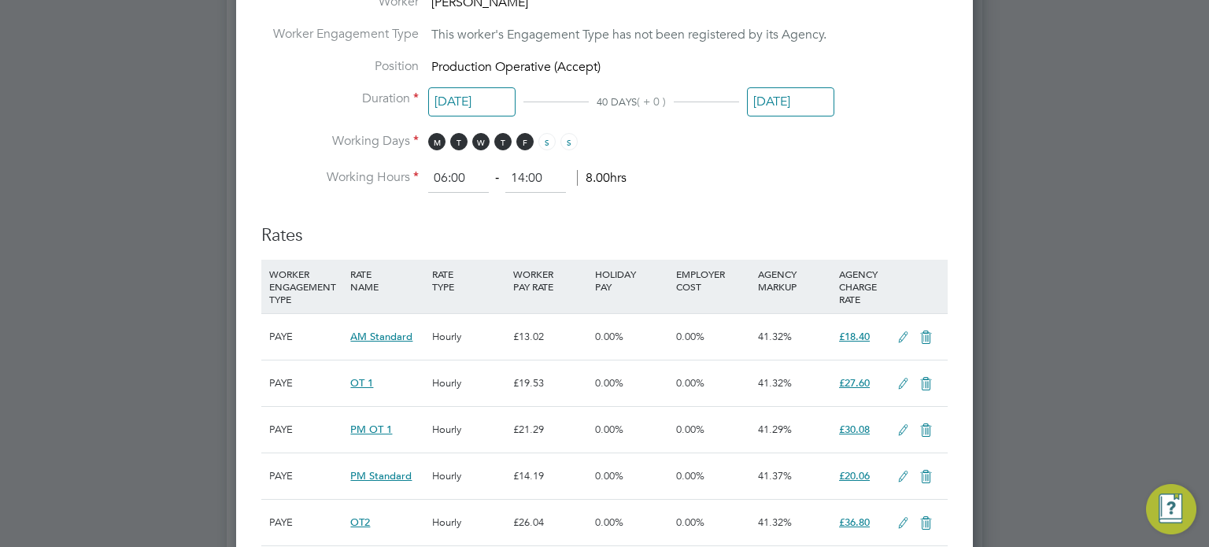
click at [794, 112] on input "05 Oct 2025" at bounding box center [790, 101] width 87 height 29
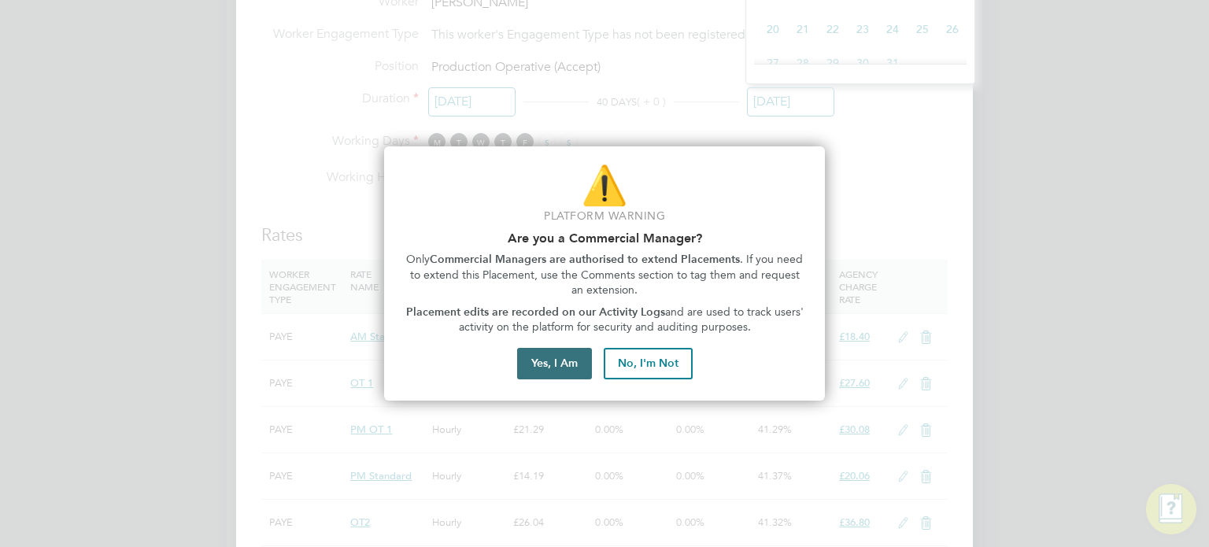
click at [551, 366] on button "Yes, I Am" at bounding box center [554, 363] width 75 height 31
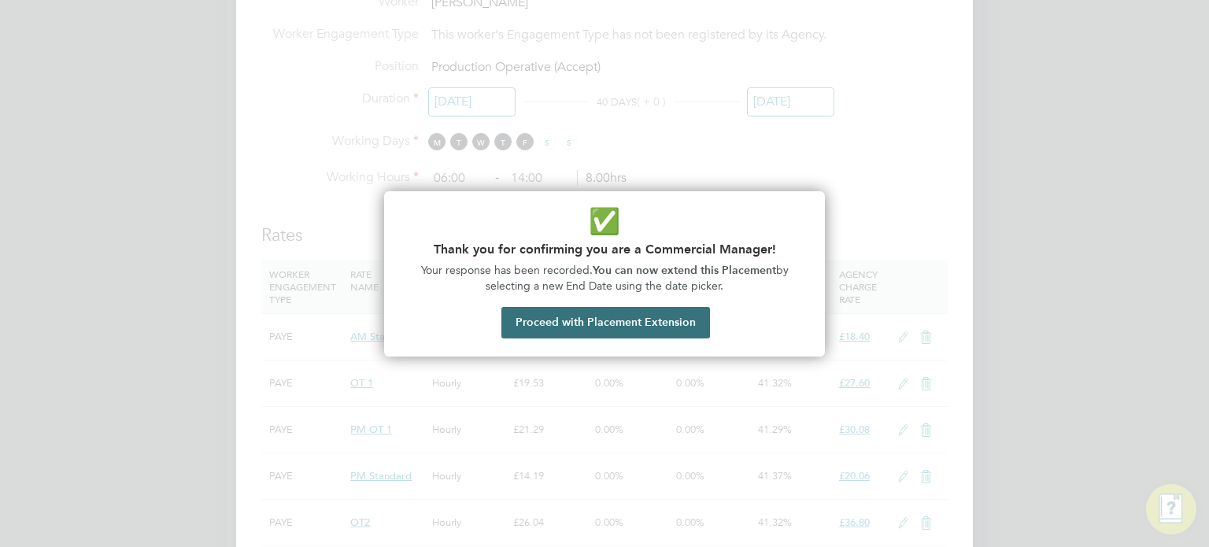
click at [554, 316] on button "Proceed with Placement Extension" at bounding box center [606, 322] width 209 height 31
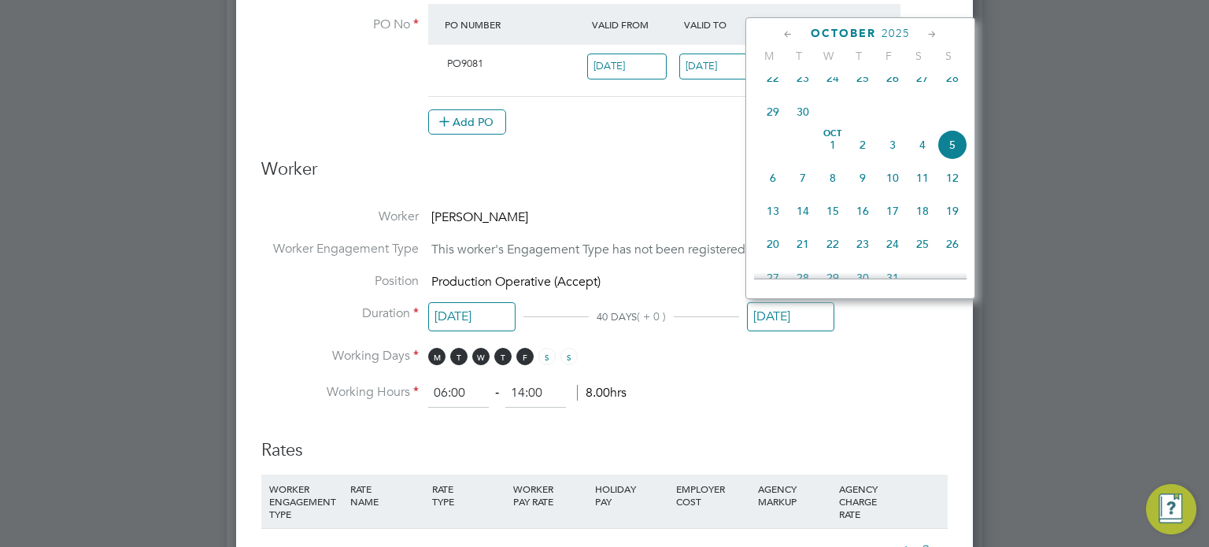
click at [783, 31] on icon at bounding box center [788, 34] width 15 height 17
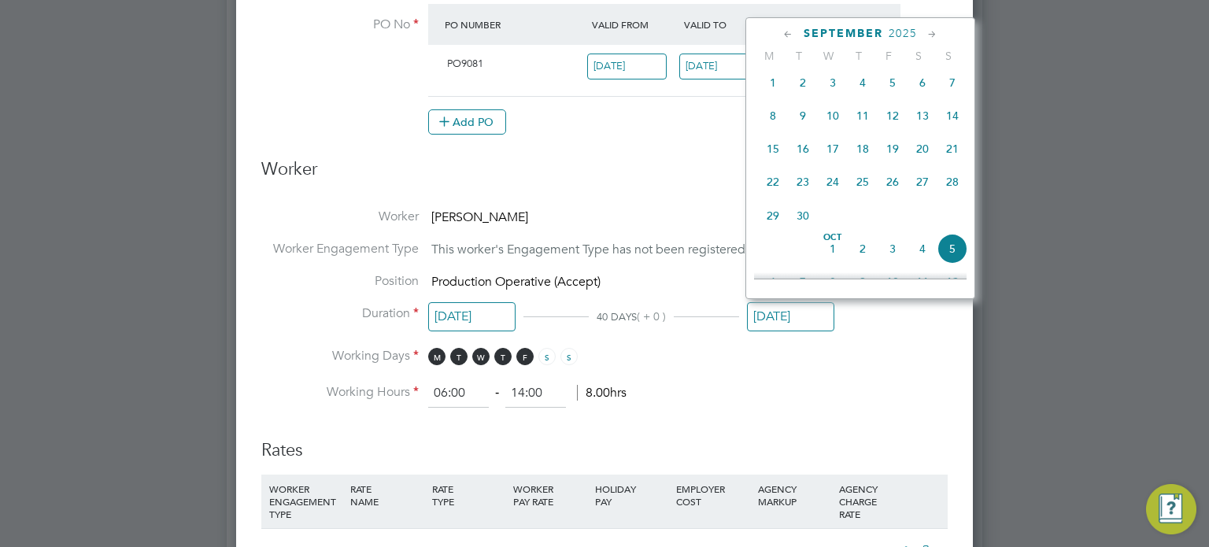
click at [783, 31] on icon at bounding box center [788, 34] width 15 height 17
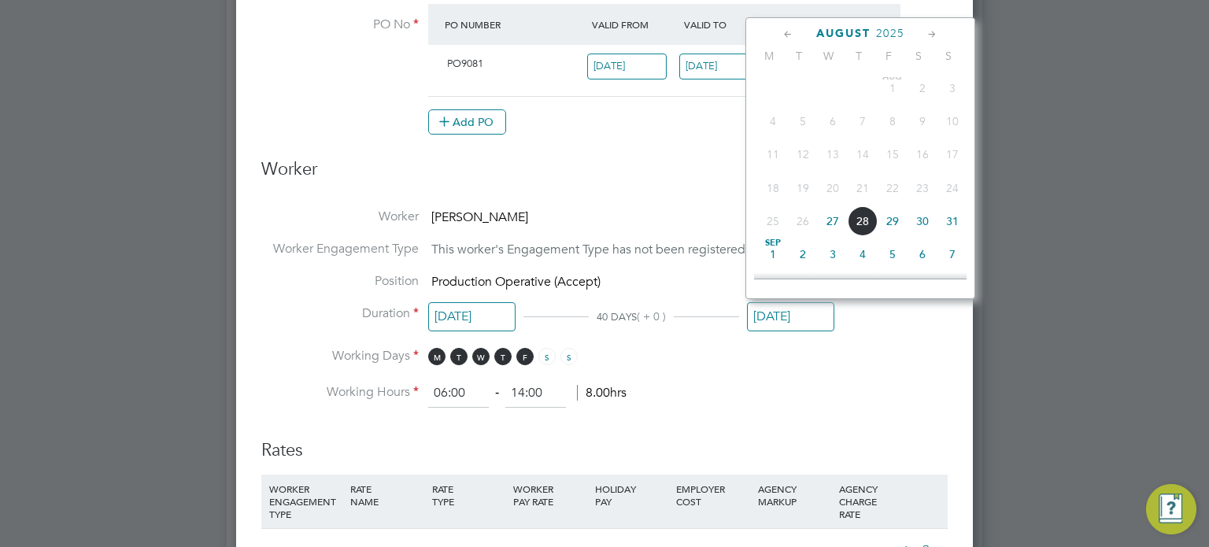
click at [698, 128] on div "Add PO" at bounding box center [664, 121] width 472 height 25
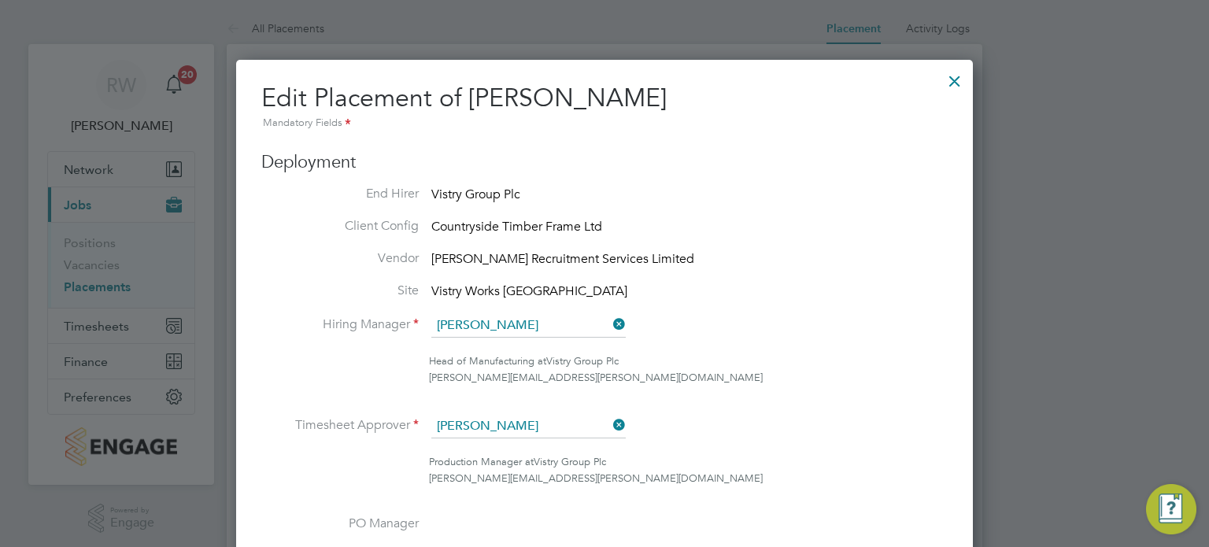
click at [956, 76] on div at bounding box center [955, 77] width 28 height 28
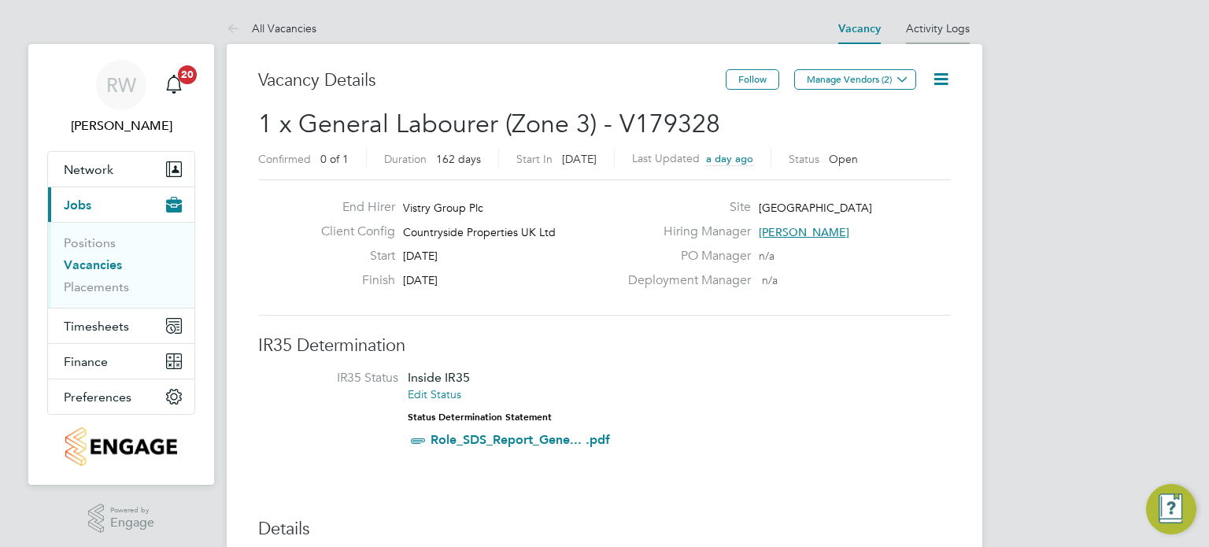
click at [937, 29] on link "Activity Logs" at bounding box center [938, 28] width 64 height 14
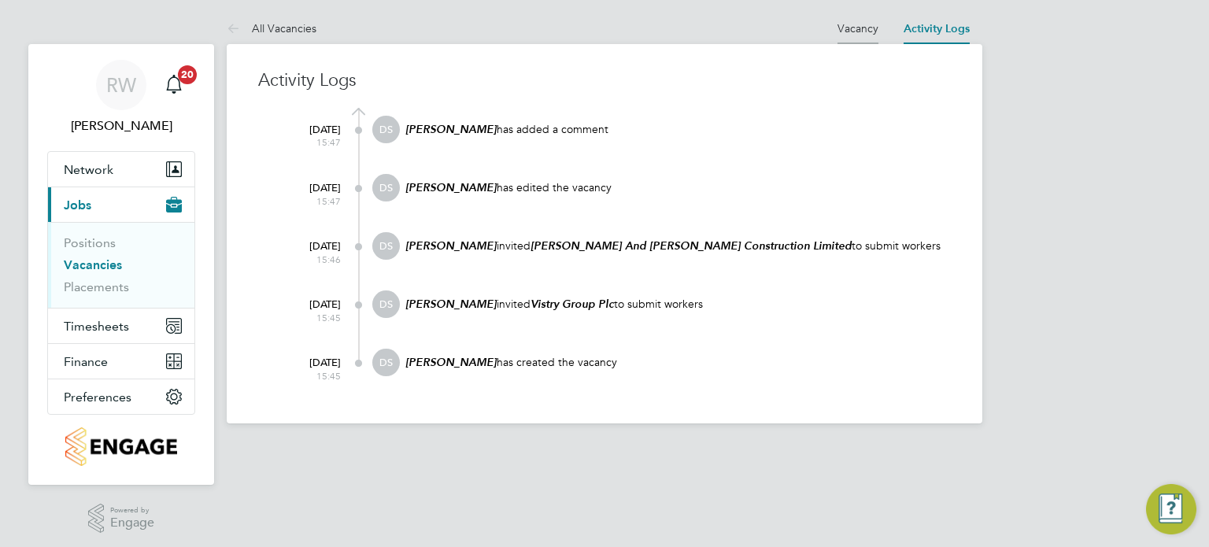
click at [865, 20] on li "Vacancy" at bounding box center [858, 28] width 41 height 31
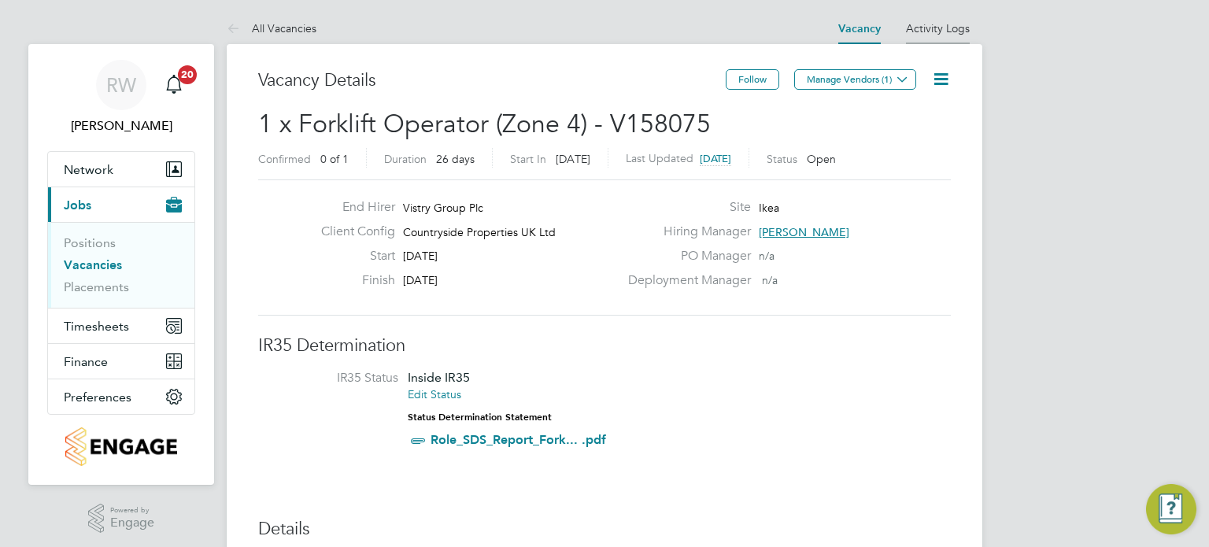
click at [936, 15] on li "Activity Logs" at bounding box center [938, 28] width 64 height 31
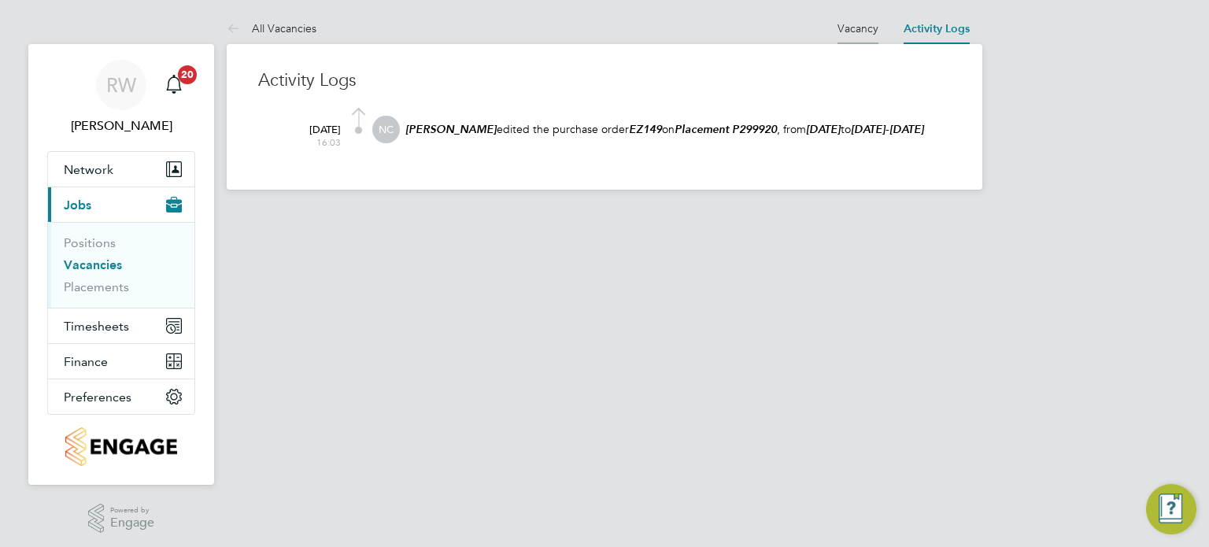
click at [860, 30] on link "Vacancy" at bounding box center [858, 28] width 41 height 14
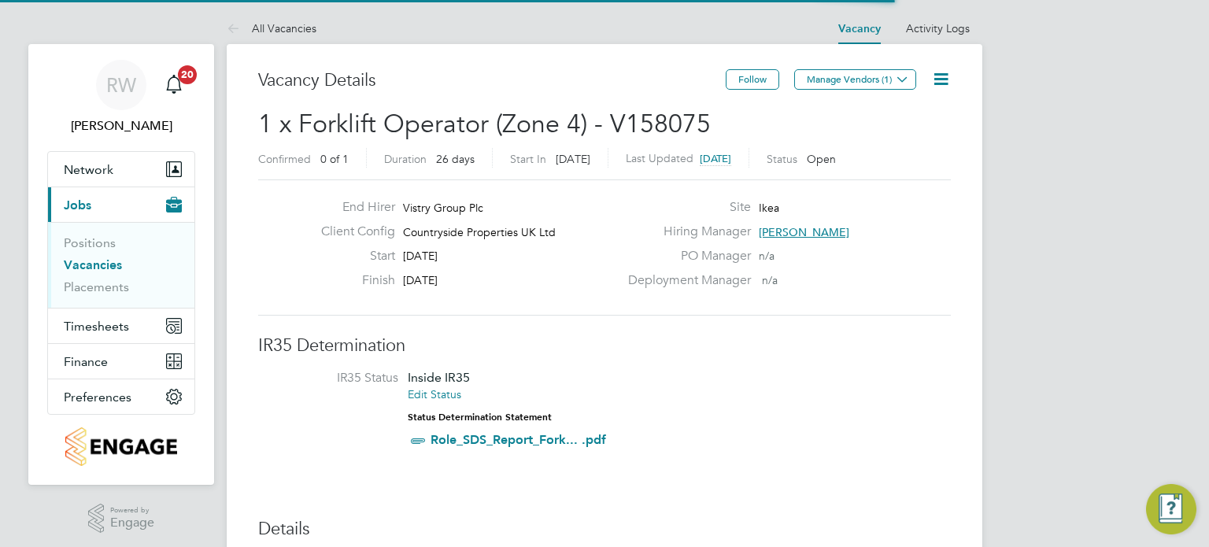
scroll to position [27, 148]
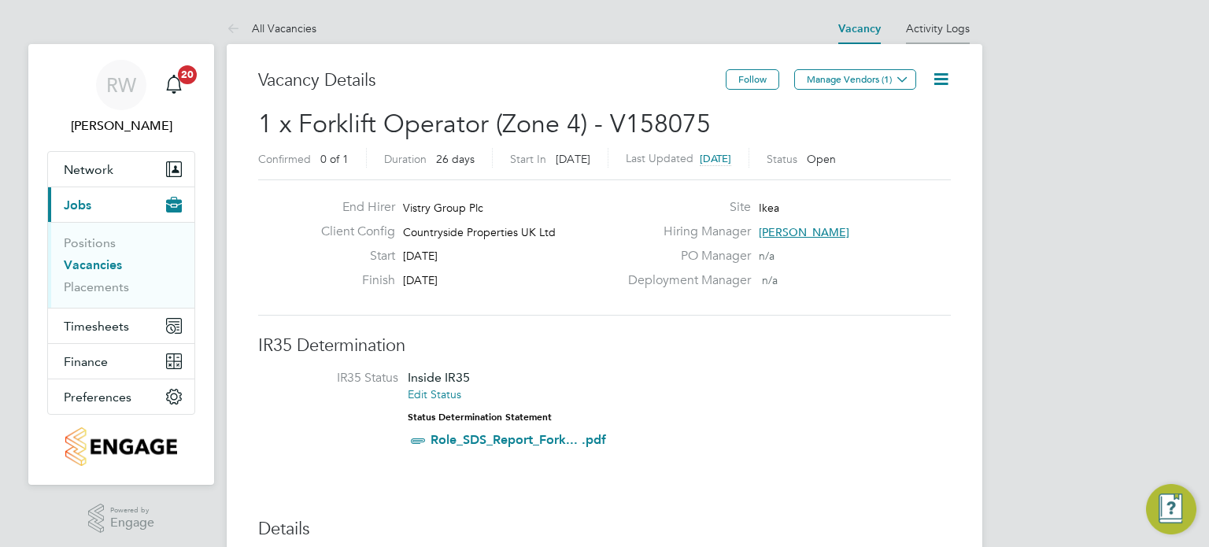
click at [945, 28] on link "Activity Logs" at bounding box center [938, 28] width 64 height 14
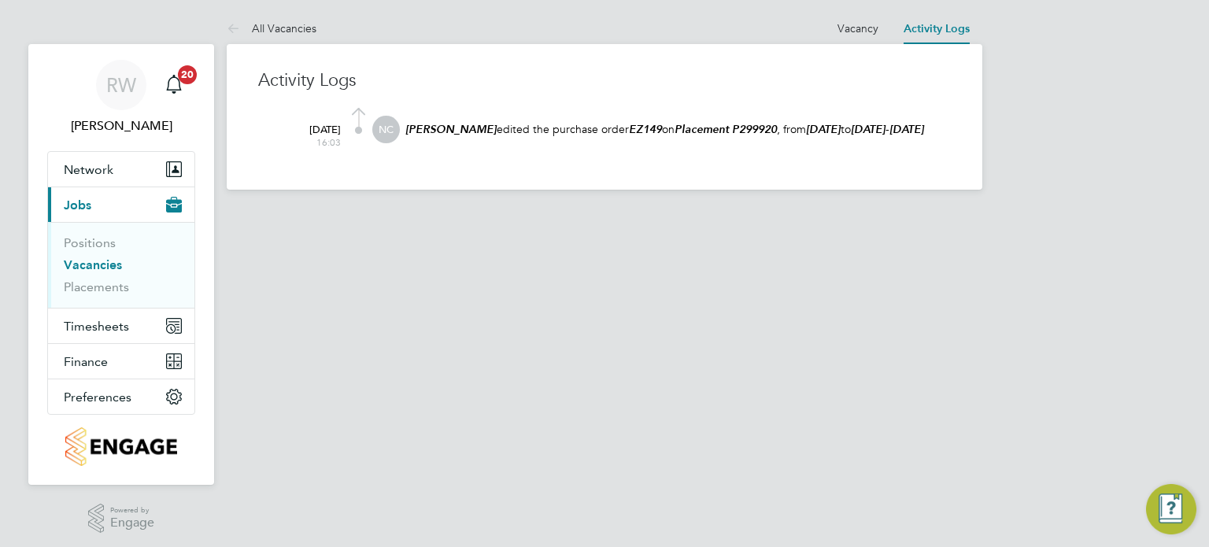
click at [832, 24] on at-navigation-tab "Vacancy" at bounding box center [858, 27] width 66 height 14
click at [859, 26] on link "Vacancy" at bounding box center [858, 28] width 41 height 14
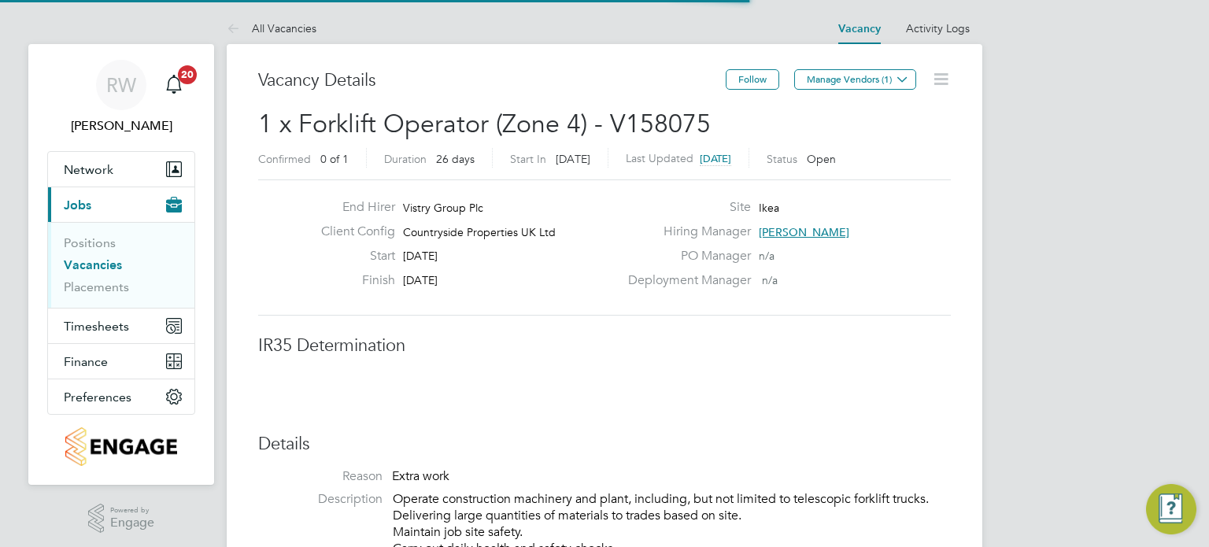
scroll to position [7, 8]
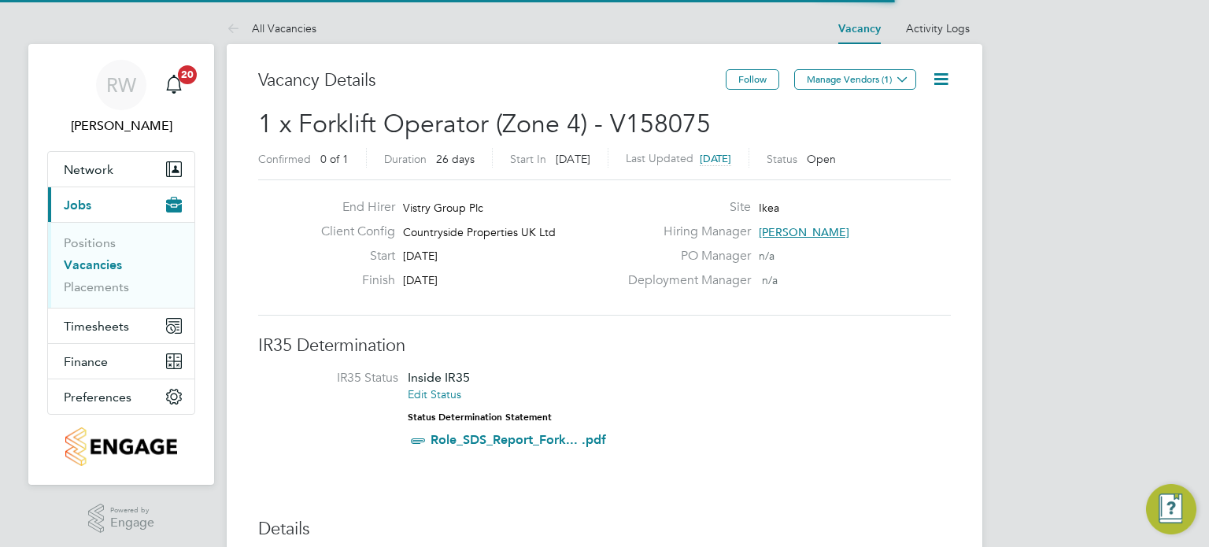
click at [945, 69] on icon at bounding box center [942, 79] width 20 height 20
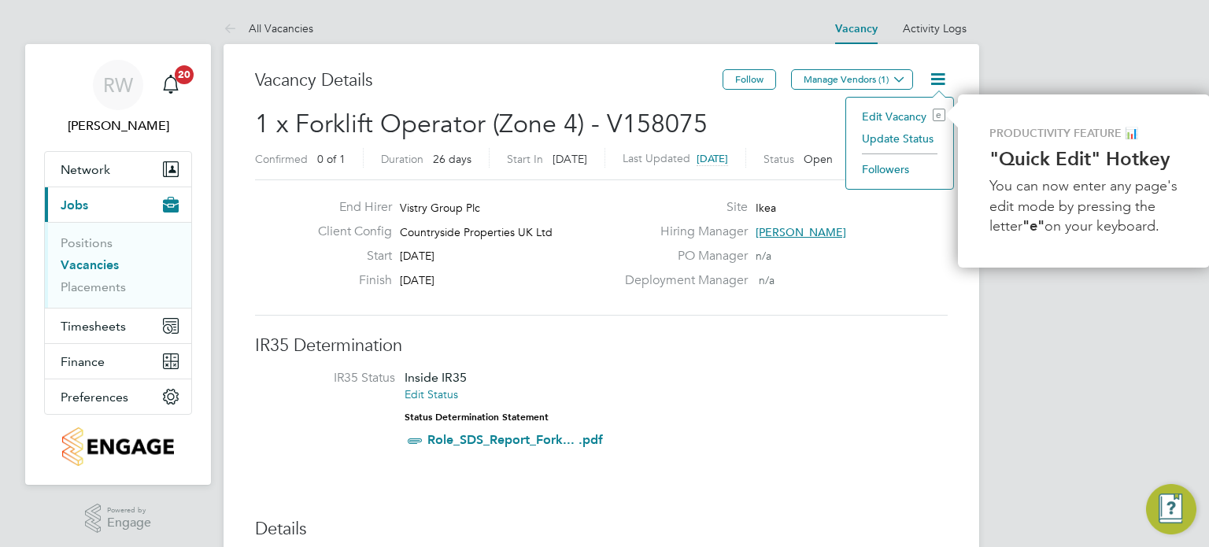
click at [920, 138] on li "Update Status" at bounding box center [899, 139] width 91 height 22
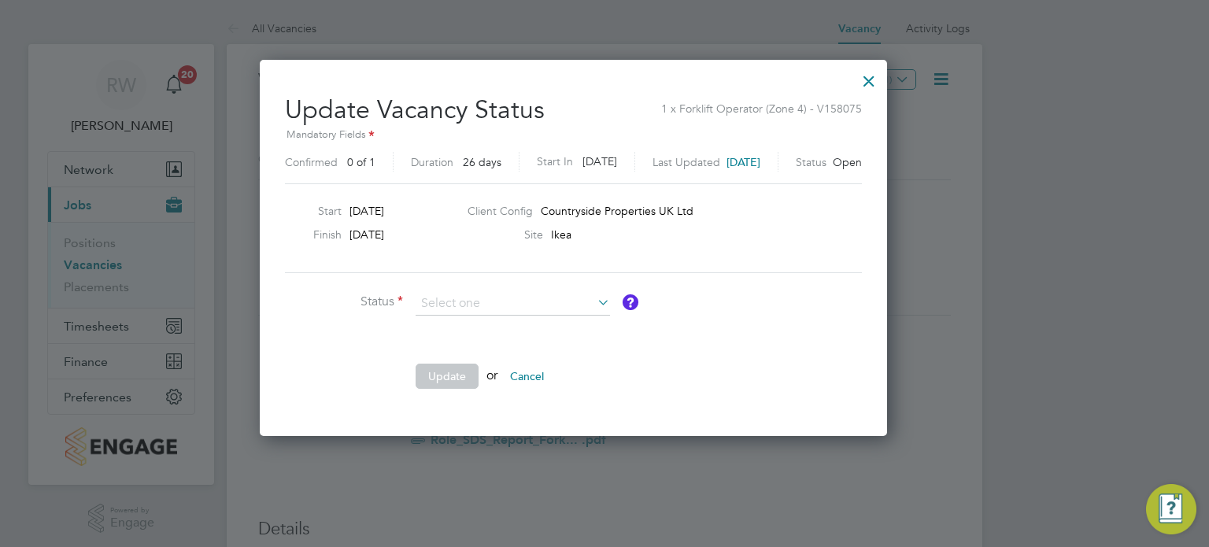
click at [509, 346] on ul "Status Comment Update or Cancel" at bounding box center [521, 348] width 472 height 113
click at [530, 287] on div "Update Vacancy Status 1 x Forklift Operator (Zone 4) - V158075 Mandatory Fields…" at bounding box center [573, 243] width 577 height 323
click at [530, 292] on input at bounding box center [513, 304] width 194 height 24
click at [488, 346] on li "Closed" at bounding box center [513, 344] width 195 height 20
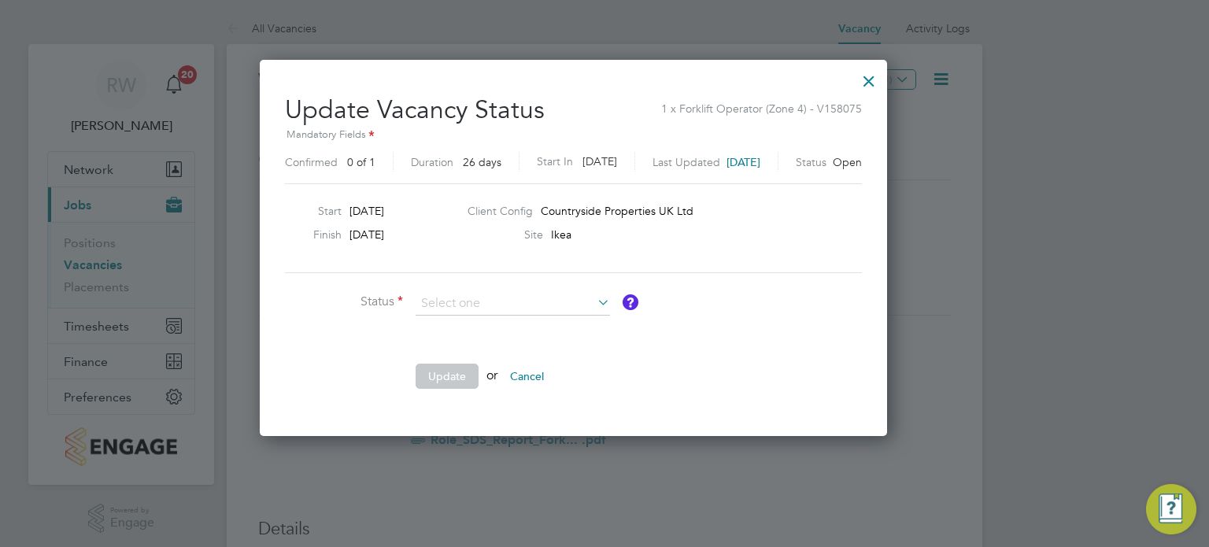
type input "Closed"
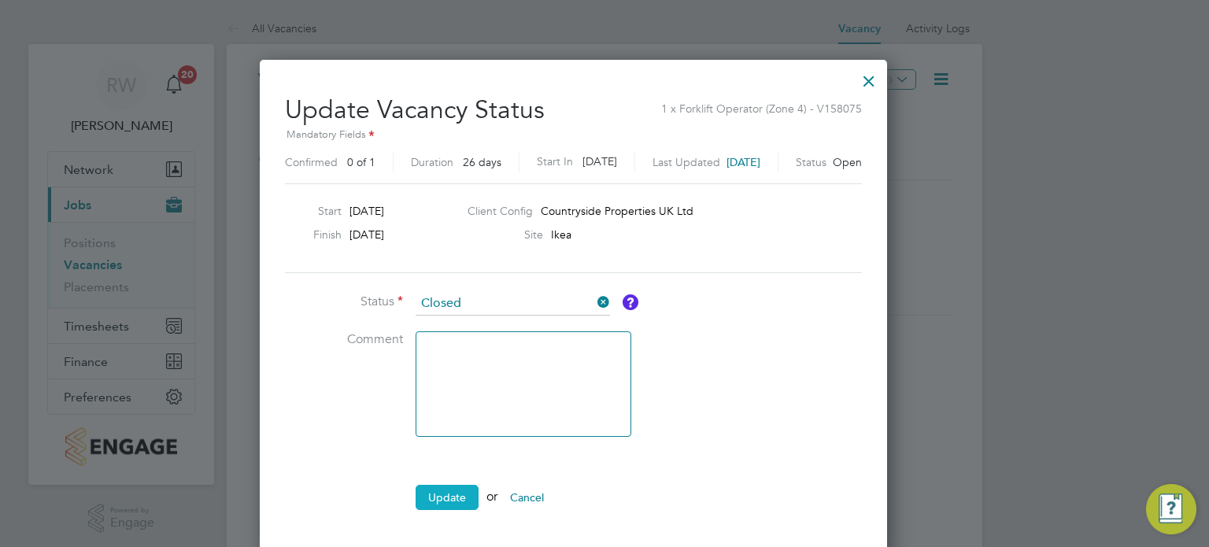
click at [447, 485] on button "Update" at bounding box center [447, 497] width 63 height 25
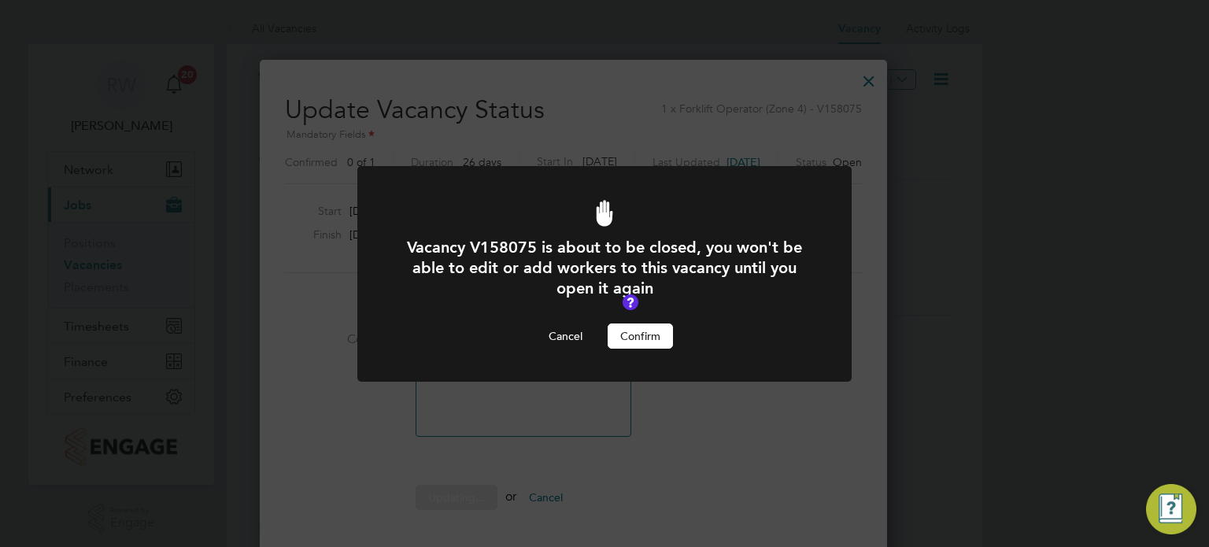
click at [639, 331] on button "Confirm" at bounding box center [640, 336] width 65 height 25
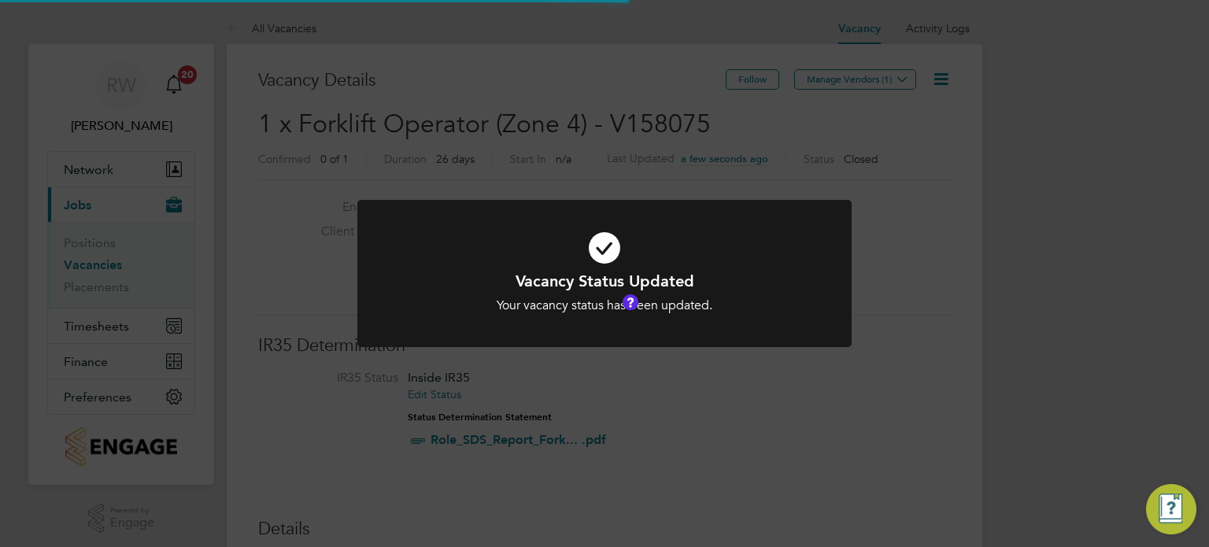
click at [731, 83] on div "Vacancy Status Updated Your vacancy status has been updated. Cancel Okay" at bounding box center [604, 273] width 1209 height 547
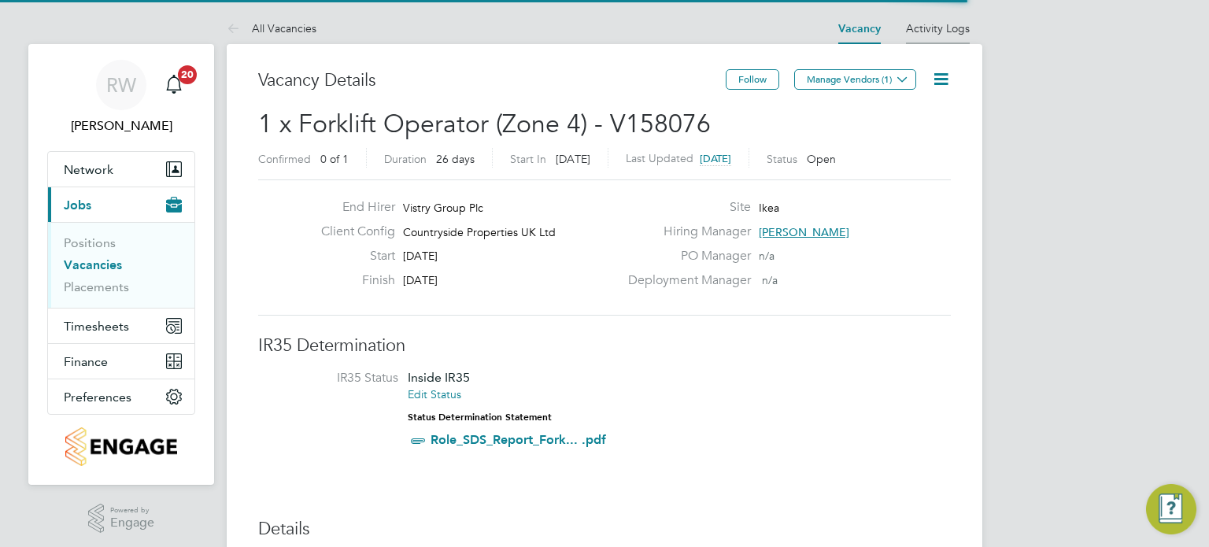
click at [910, 26] on link "Activity Logs" at bounding box center [938, 28] width 64 height 14
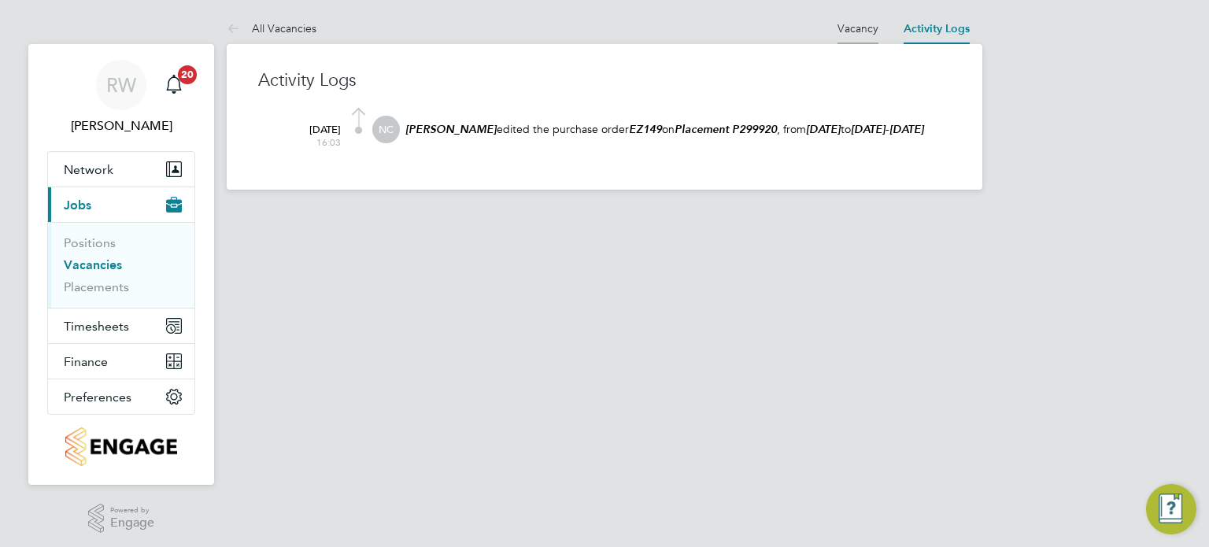
click at [872, 27] on link "Vacancy" at bounding box center [858, 28] width 41 height 14
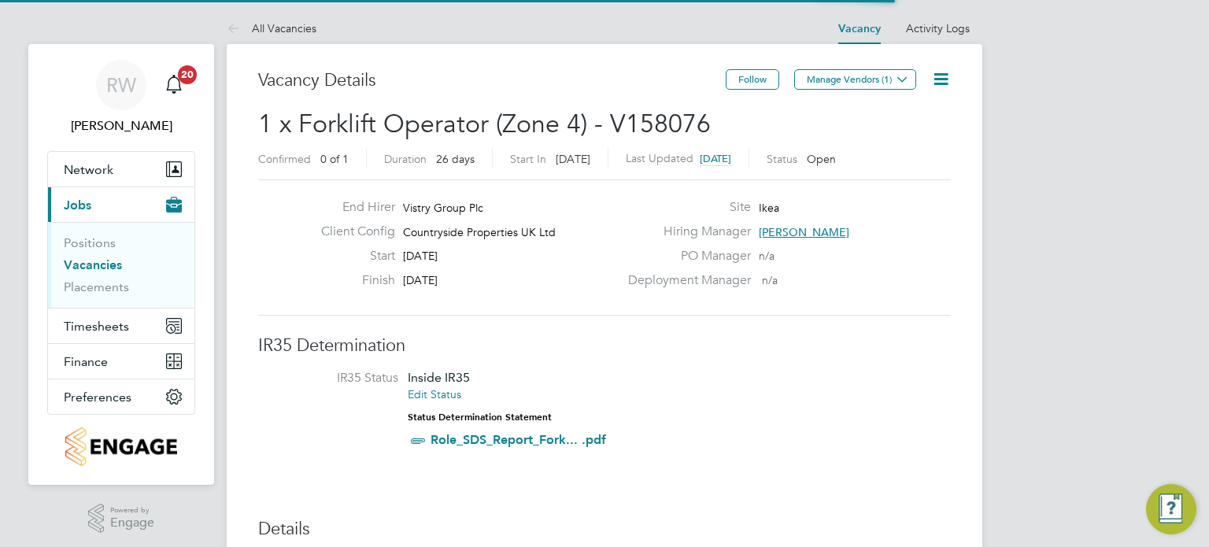
scroll to position [27, 148]
click at [932, 28] on link "Activity Logs" at bounding box center [938, 28] width 64 height 14
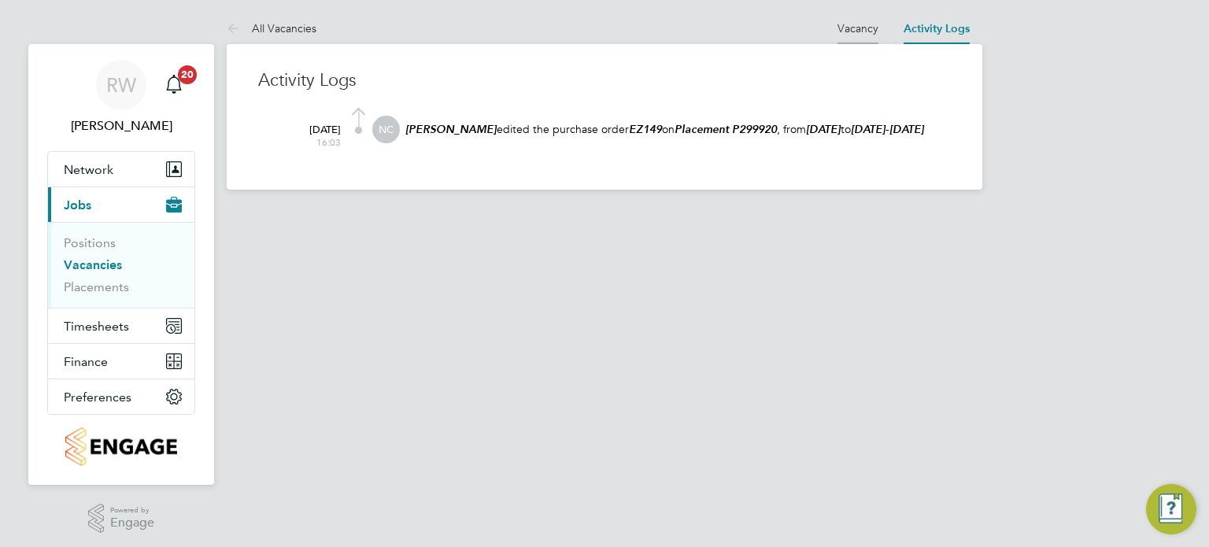
click at [853, 27] on link "Vacancy" at bounding box center [858, 28] width 41 height 14
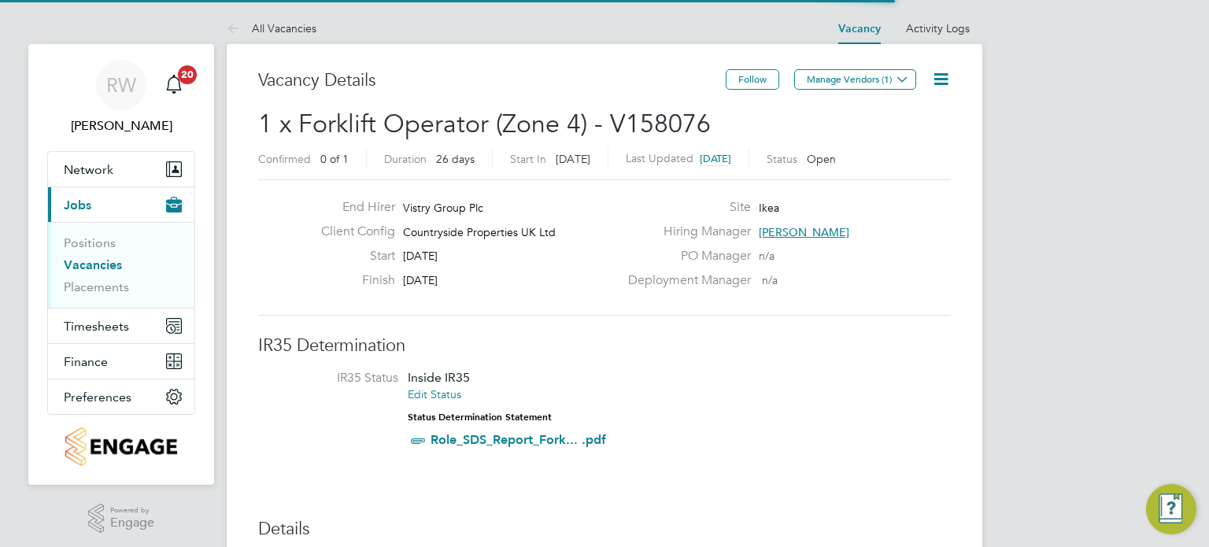
scroll to position [8, 8]
click at [939, 84] on icon at bounding box center [942, 79] width 20 height 20
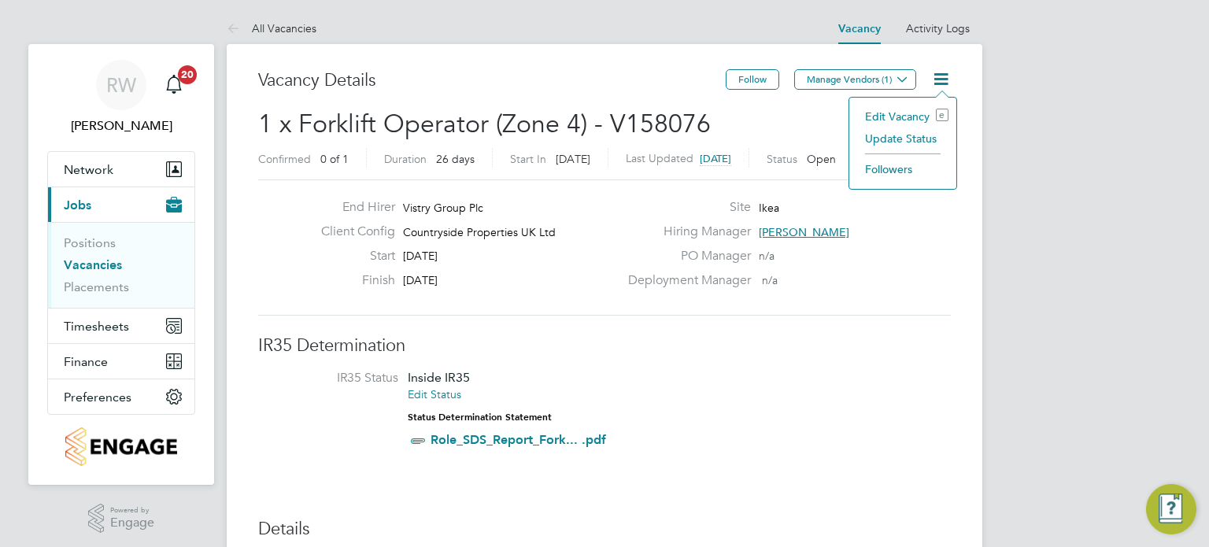
click at [920, 159] on li "Followers" at bounding box center [902, 169] width 91 height 22
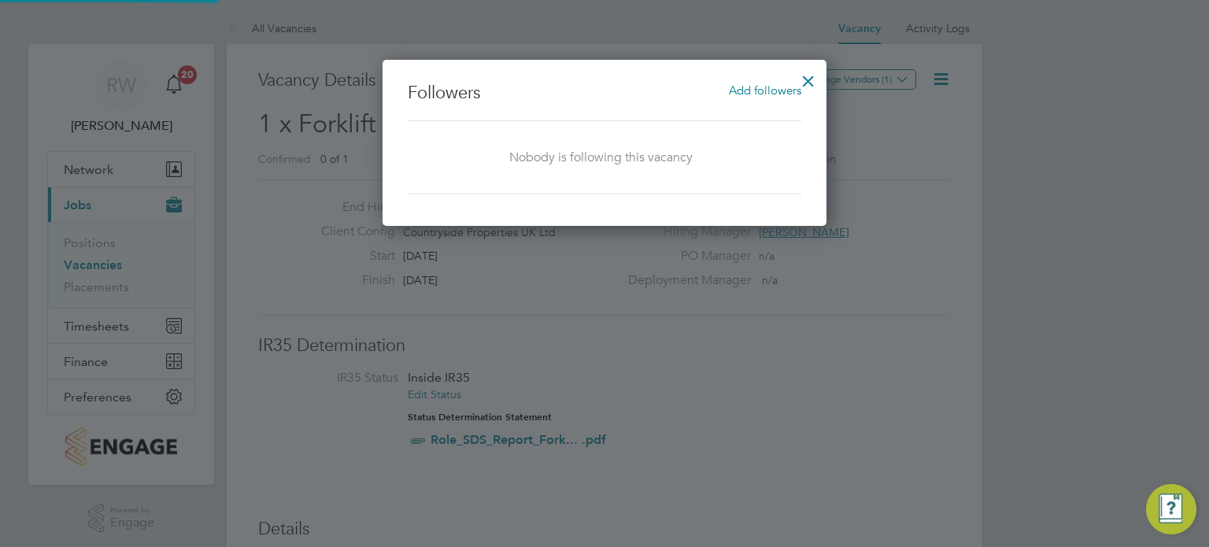
click at [942, 75] on div at bounding box center [604, 273] width 1209 height 547
click at [807, 74] on div at bounding box center [809, 77] width 28 height 28
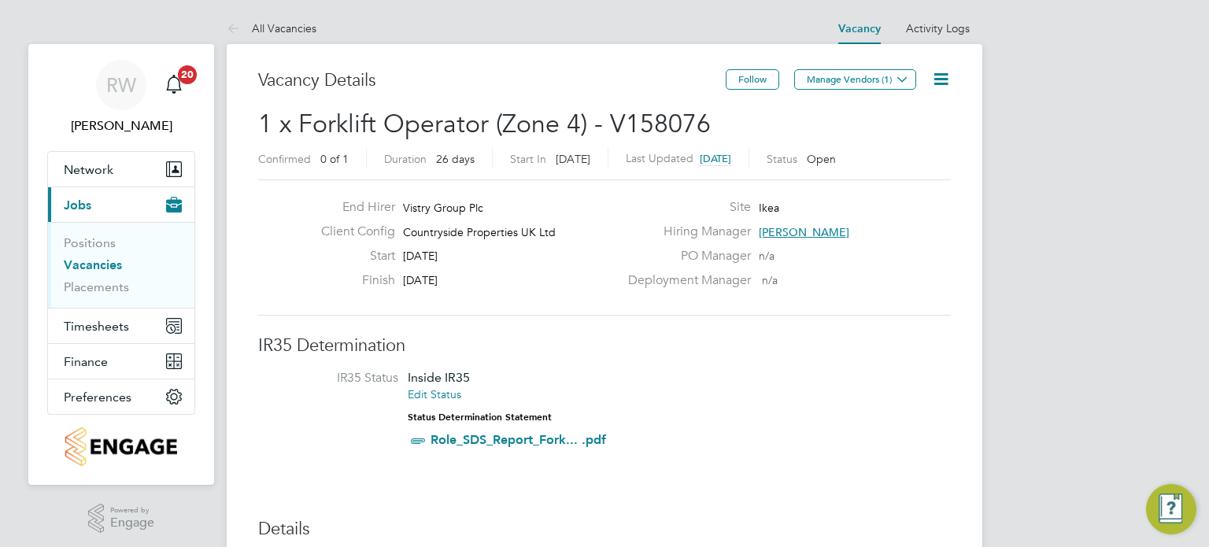
click at [948, 72] on icon at bounding box center [942, 79] width 20 height 20
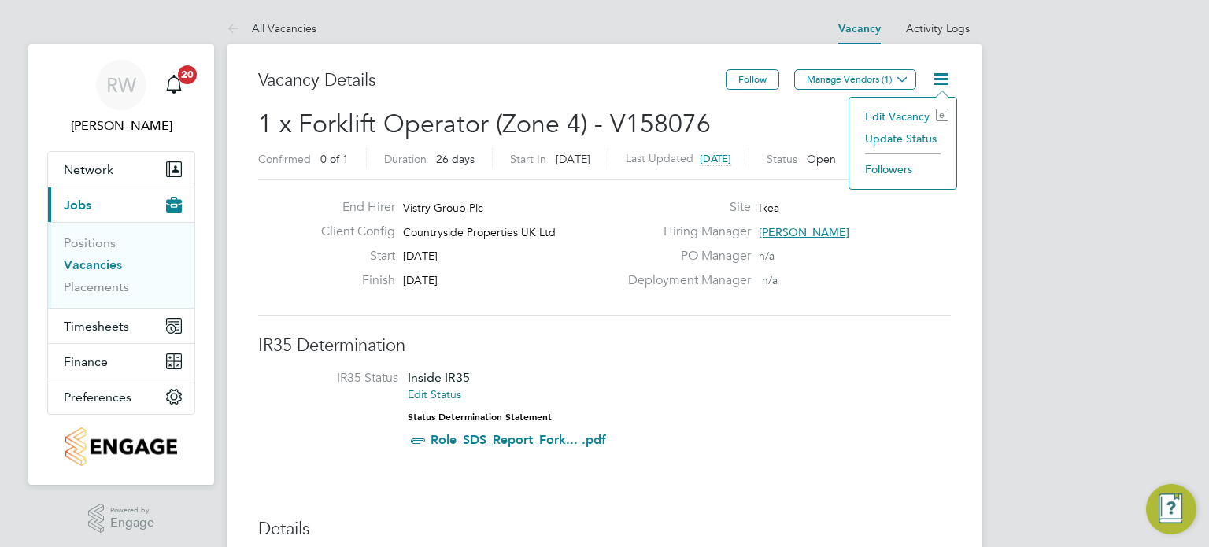
click at [901, 139] on li "Update Status" at bounding box center [902, 139] width 91 height 22
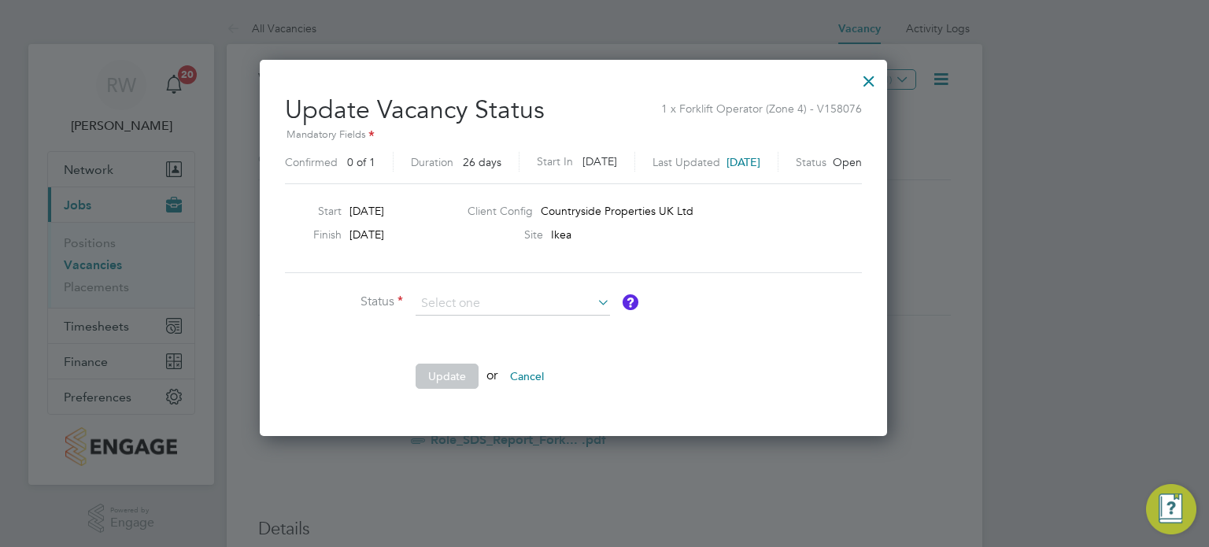
click at [524, 346] on li "Closed" at bounding box center [513, 344] width 195 height 20
type input "Closed"
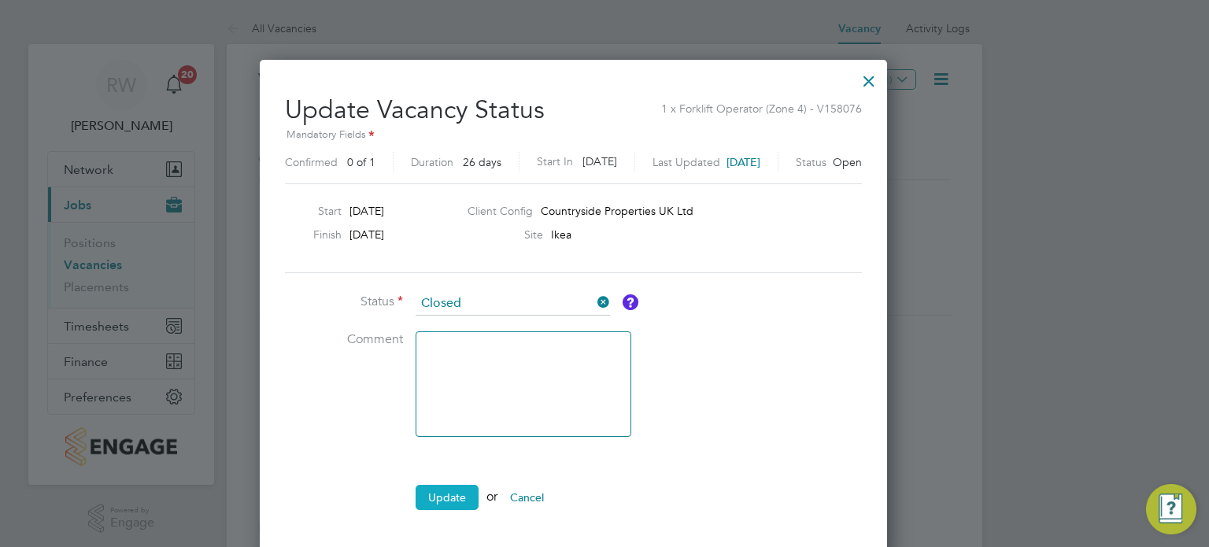
click at [434, 498] on button "Update" at bounding box center [447, 497] width 63 height 25
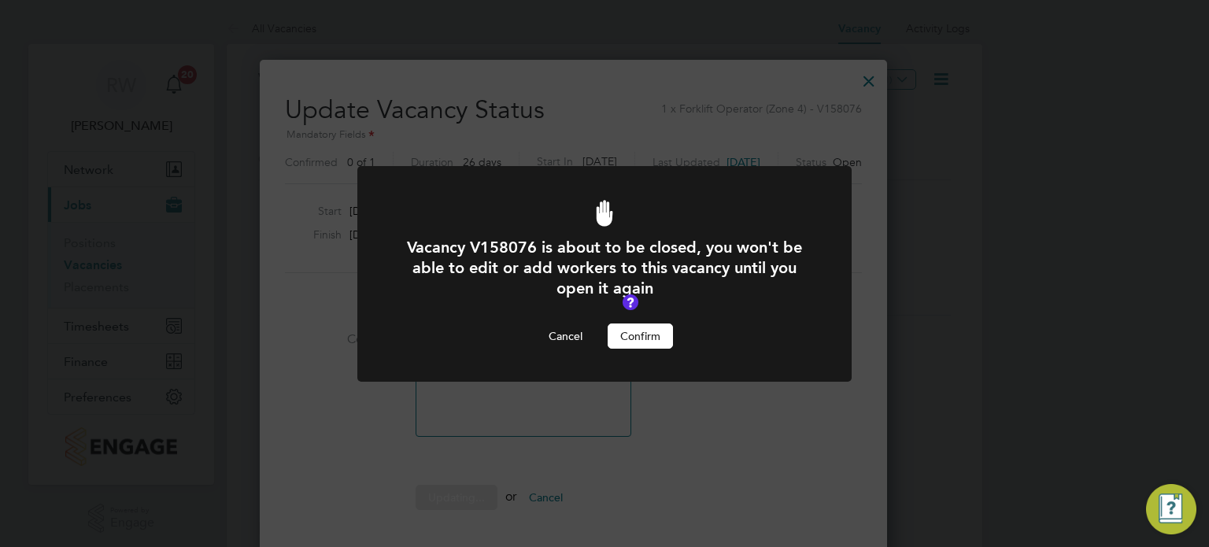
click at [634, 336] on button "Confirm" at bounding box center [640, 336] width 65 height 25
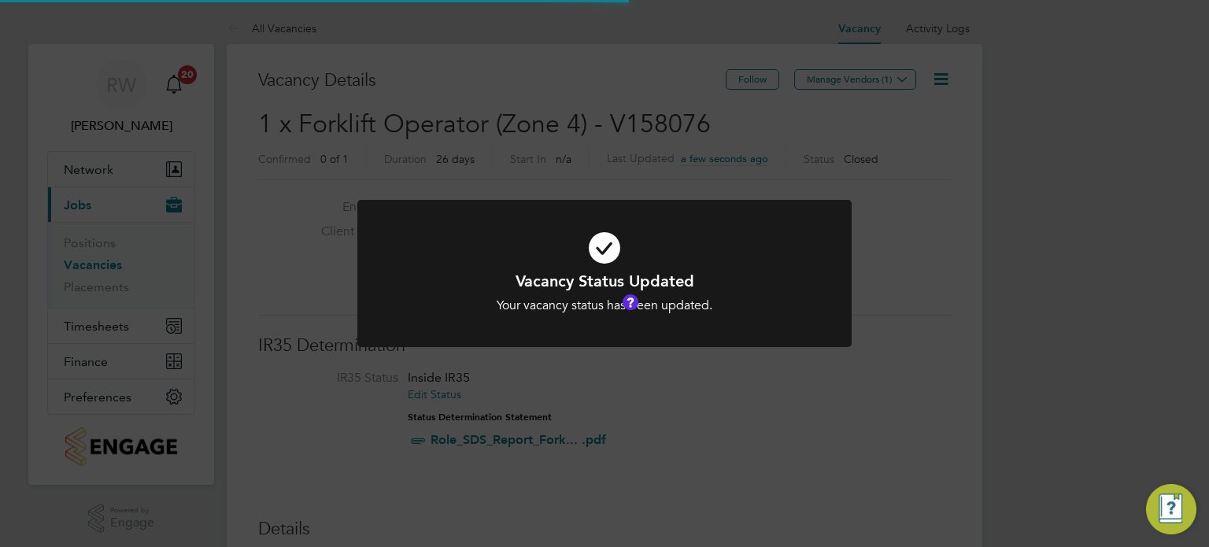
click at [571, 81] on div "Vacancy Status Updated Your vacancy status has been updated. Cancel Okay" at bounding box center [604, 273] width 1209 height 547
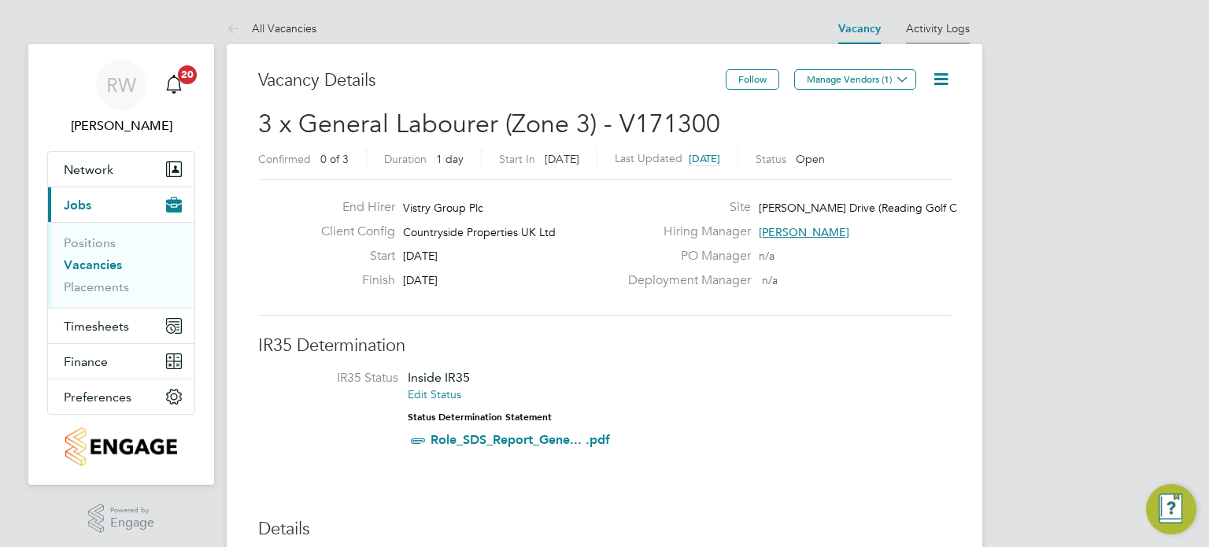
click at [932, 24] on link "Activity Logs" at bounding box center [938, 28] width 64 height 14
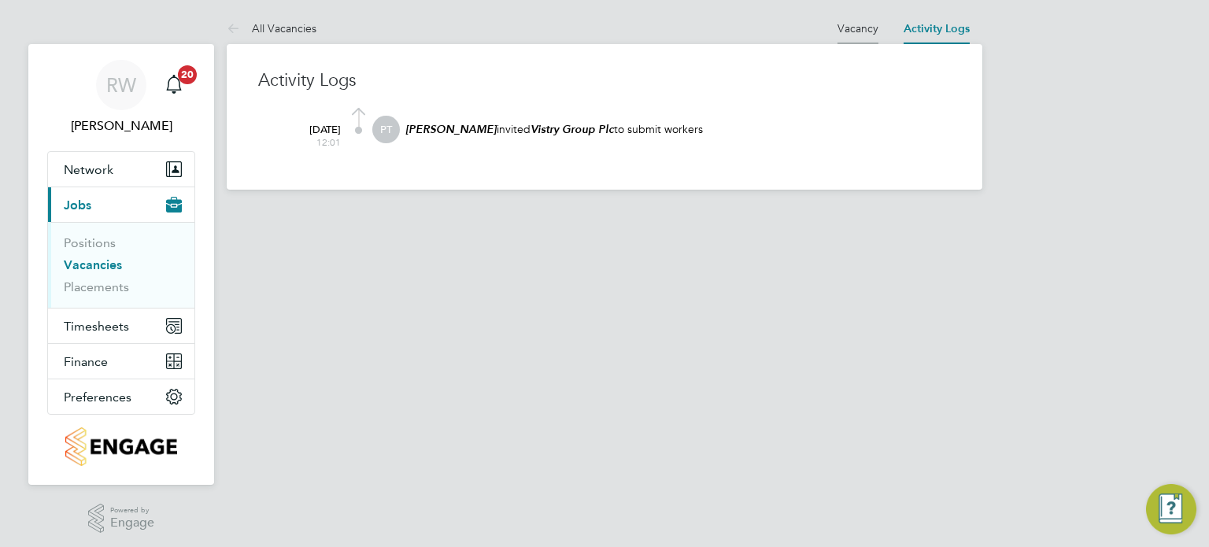
click at [853, 27] on link "Vacancy" at bounding box center [858, 28] width 41 height 14
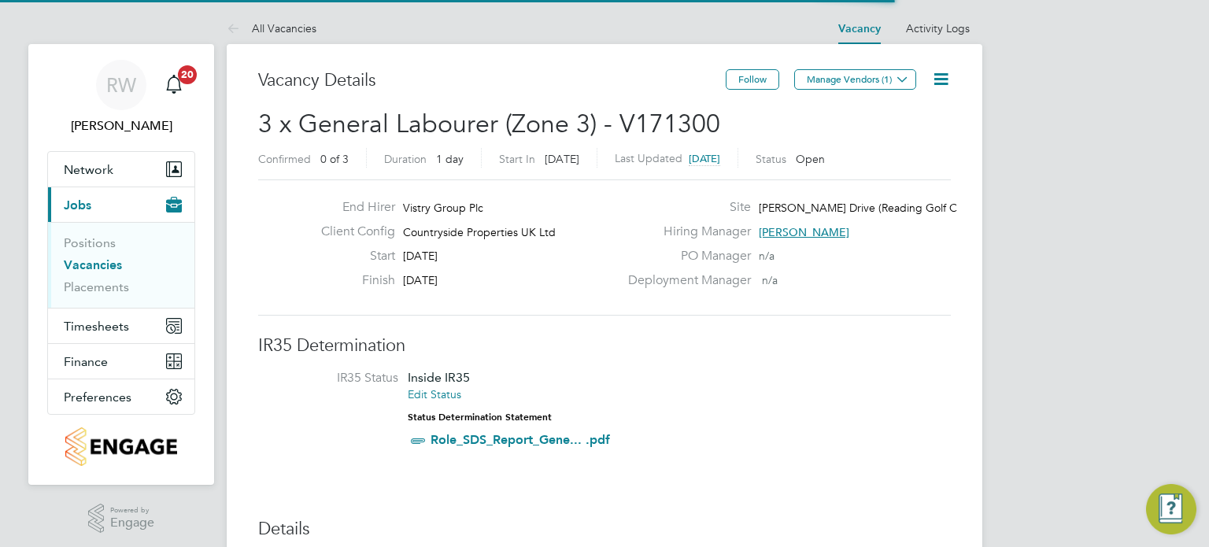
scroll to position [27, 148]
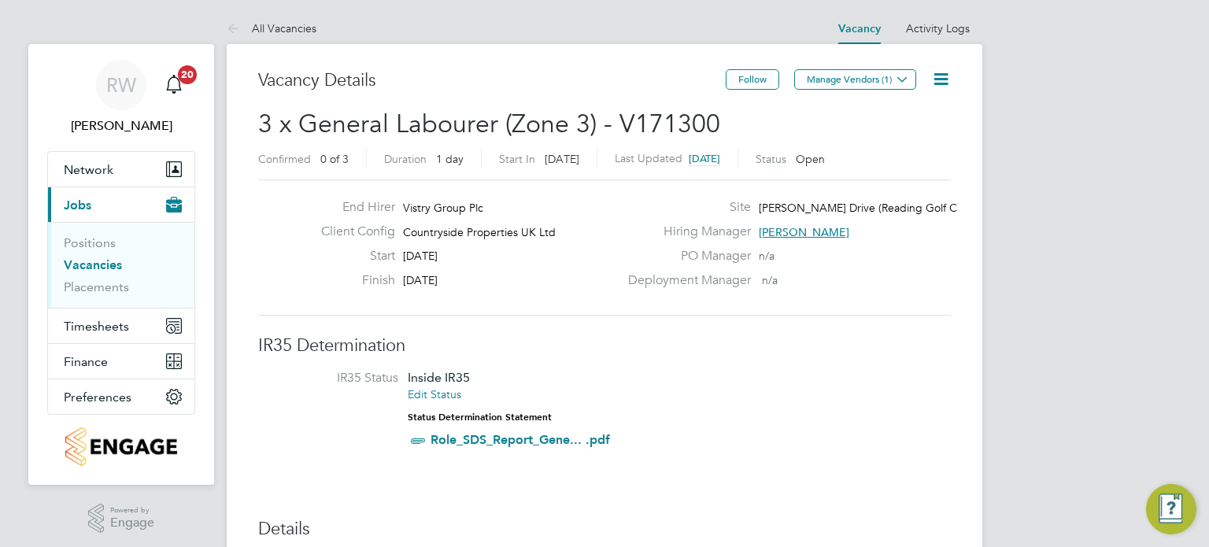
click at [942, 69] on icon at bounding box center [942, 79] width 20 height 20
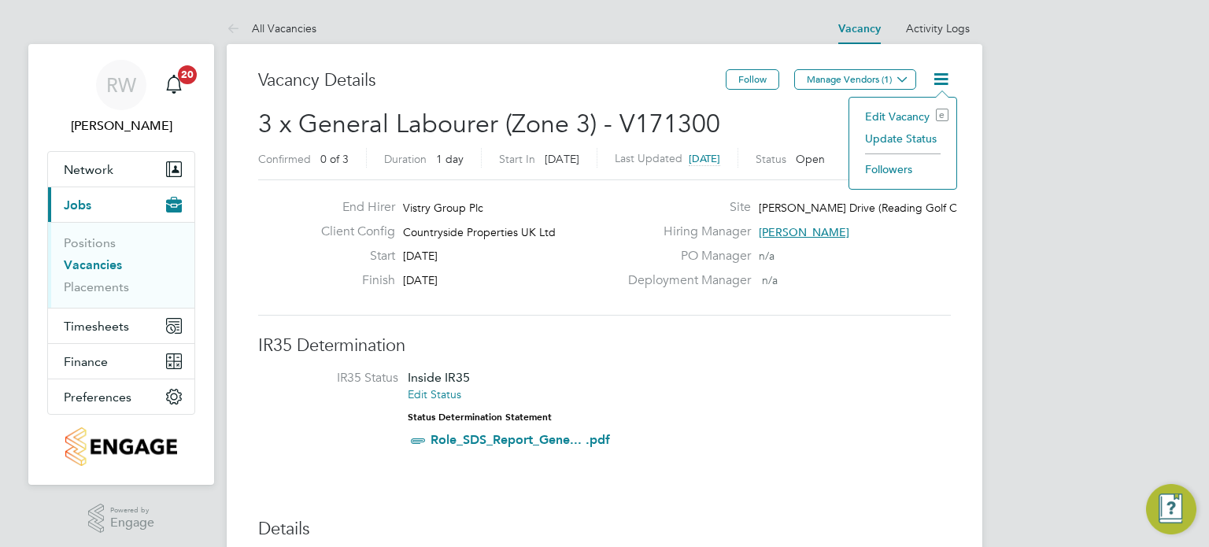
click at [924, 131] on li "Update Status" at bounding box center [902, 139] width 91 height 22
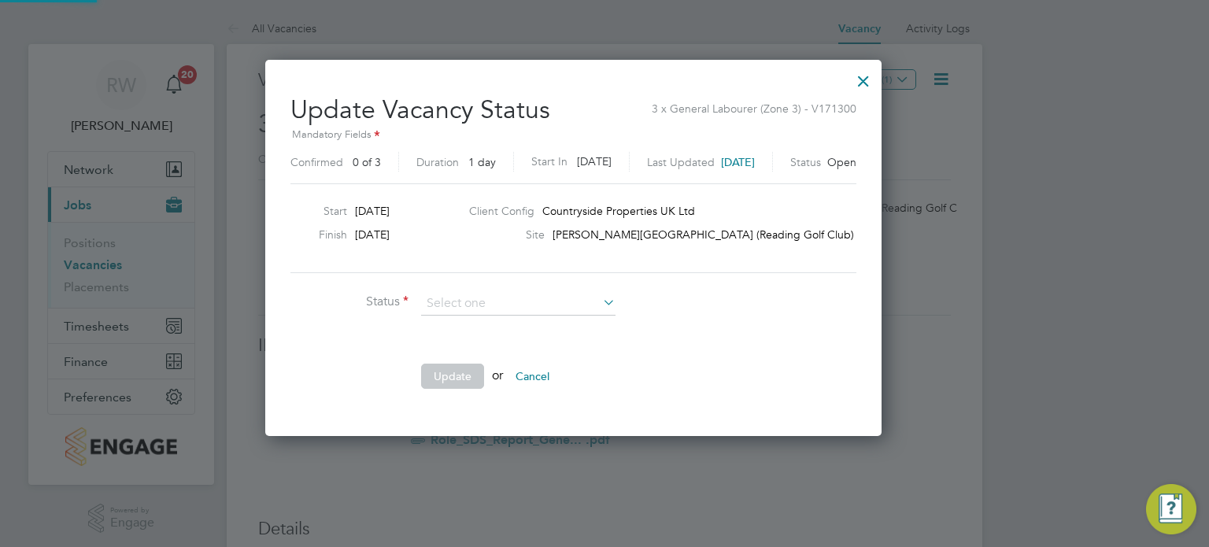
scroll to position [23, 435]
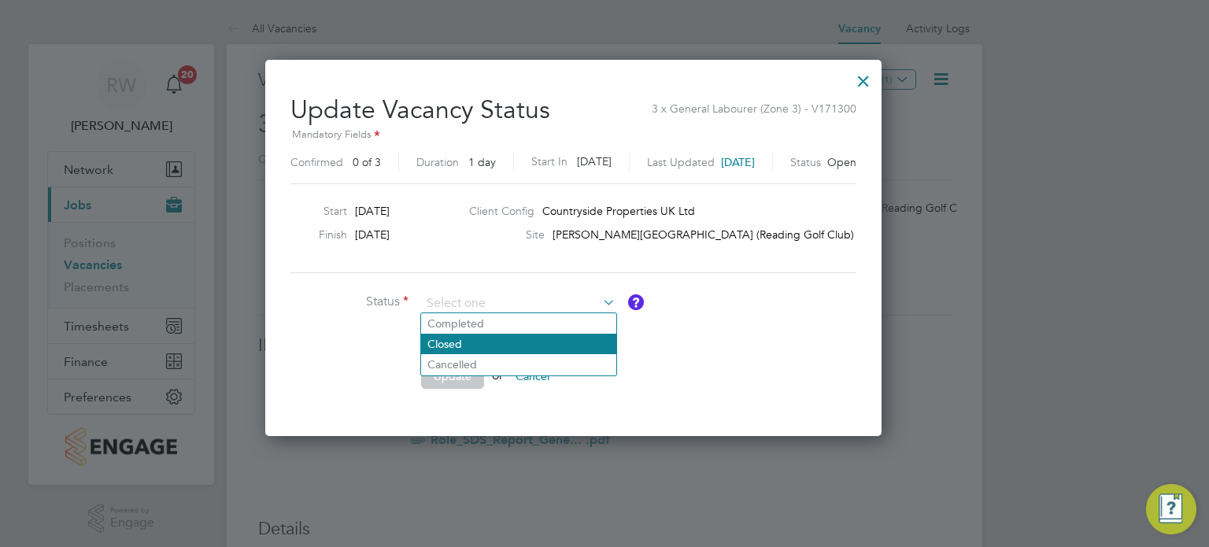
click at [546, 350] on li "Closed" at bounding box center [518, 344] width 195 height 20
type input "Closed"
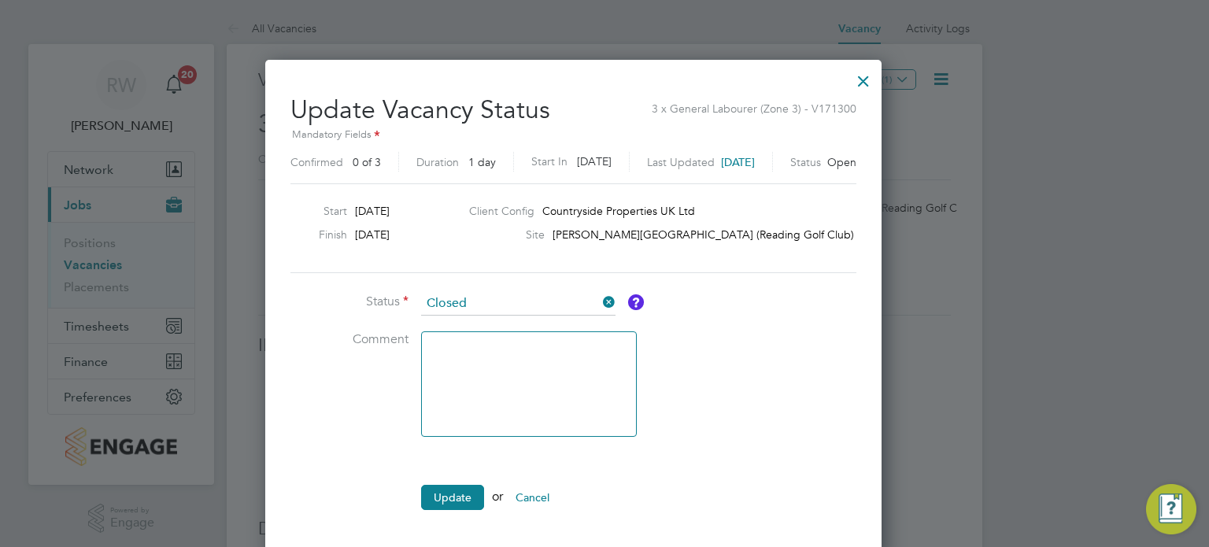
scroll to position [7, 8]
click at [427, 504] on button "Update" at bounding box center [452, 497] width 63 height 25
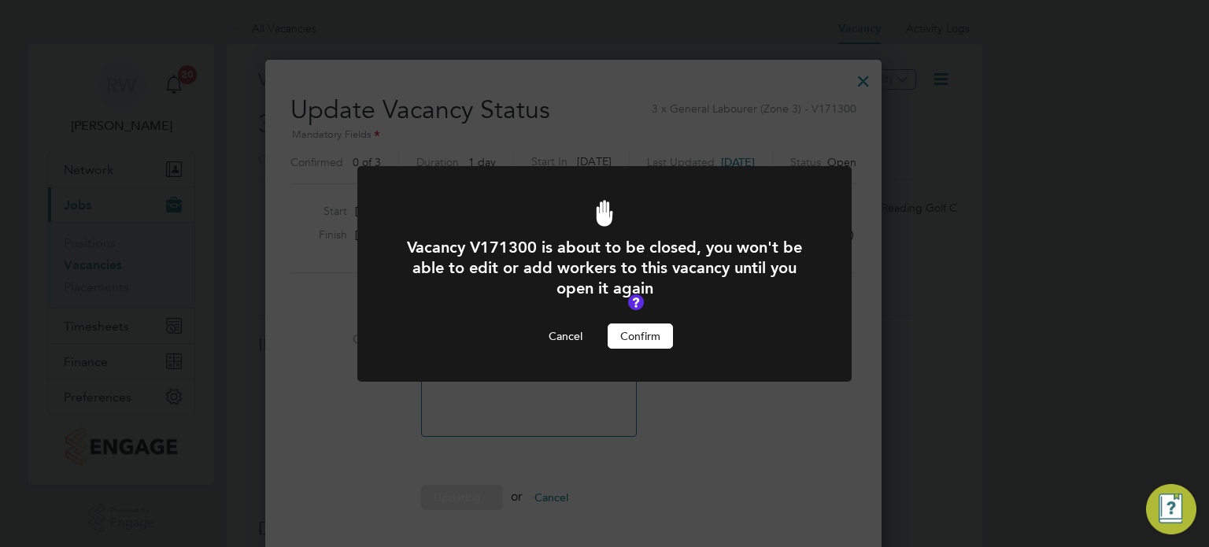
click at [614, 341] on button "Confirm" at bounding box center [640, 336] width 65 height 25
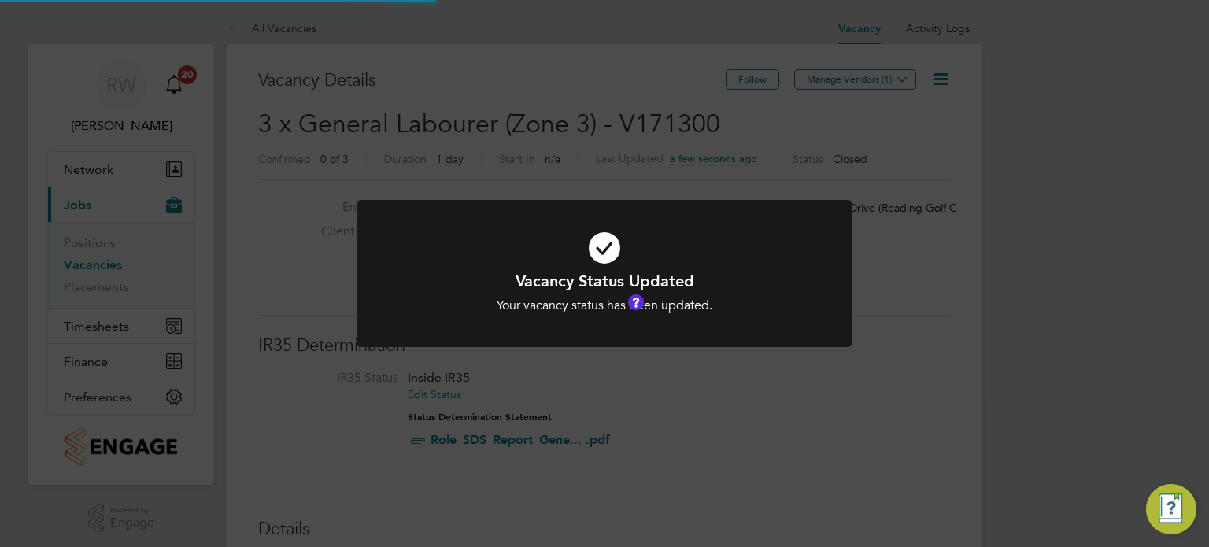
click at [651, 113] on div "Vacancy Status Updated Your vacancy status has been updated. Cancel Okay" at bounding box center [604, 273] width 1209 height 547
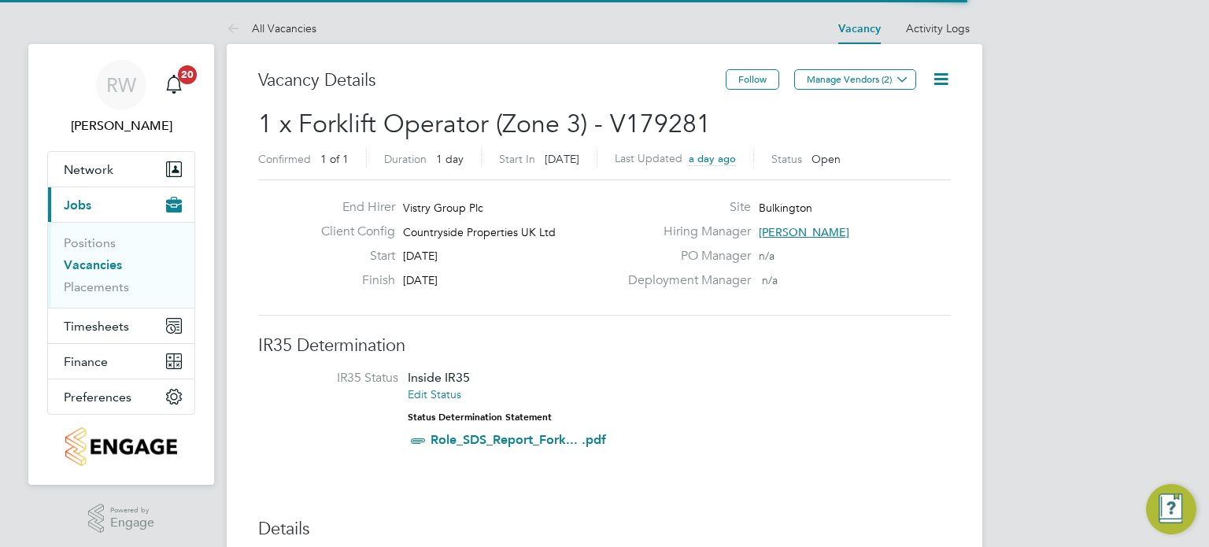
click at [945, 81] on icon at bounding box center [942, 79] width 20 height 20
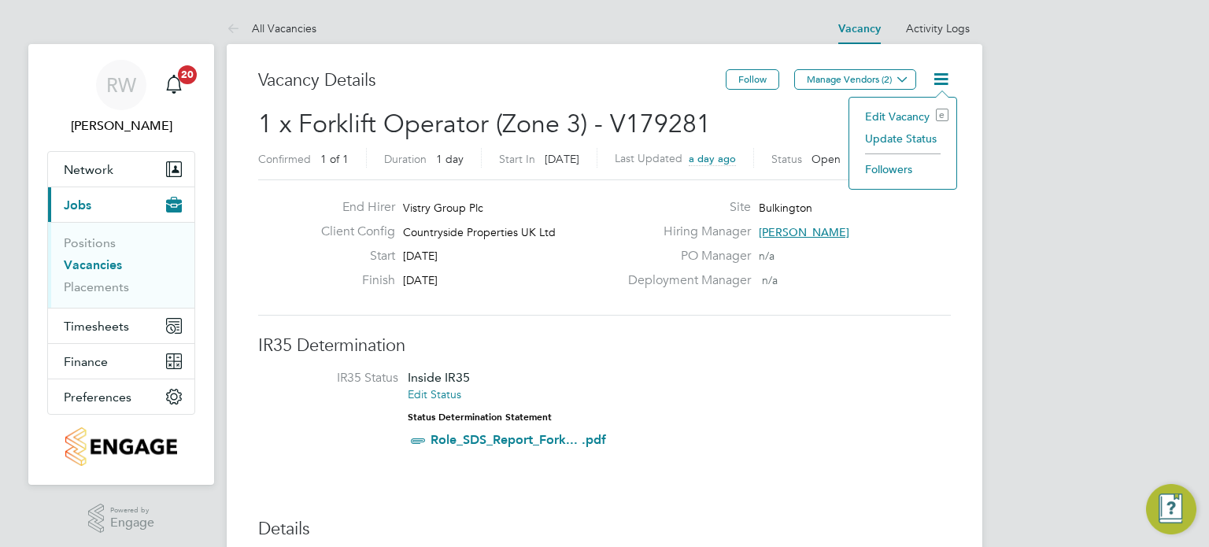
click at [913, 143] on li "Update Status" at bounding box center [902, 139] width 91 height 22
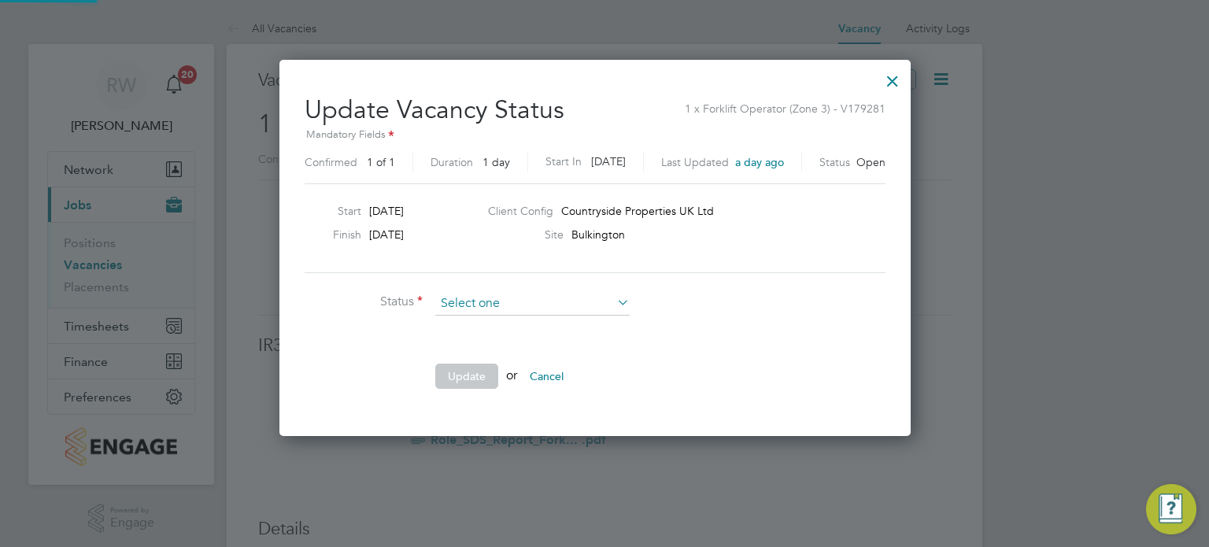
scroll to position [374, 651]
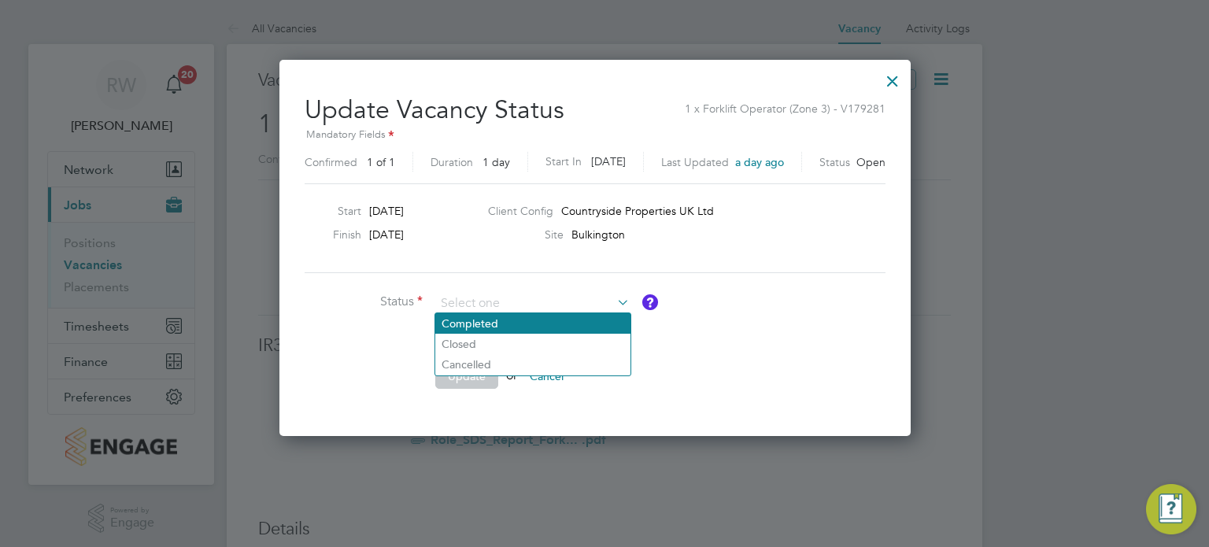
click at [517, 331] on li "Completed" at bounding box center [532, 323] width 195 height 20
type input "Completed"
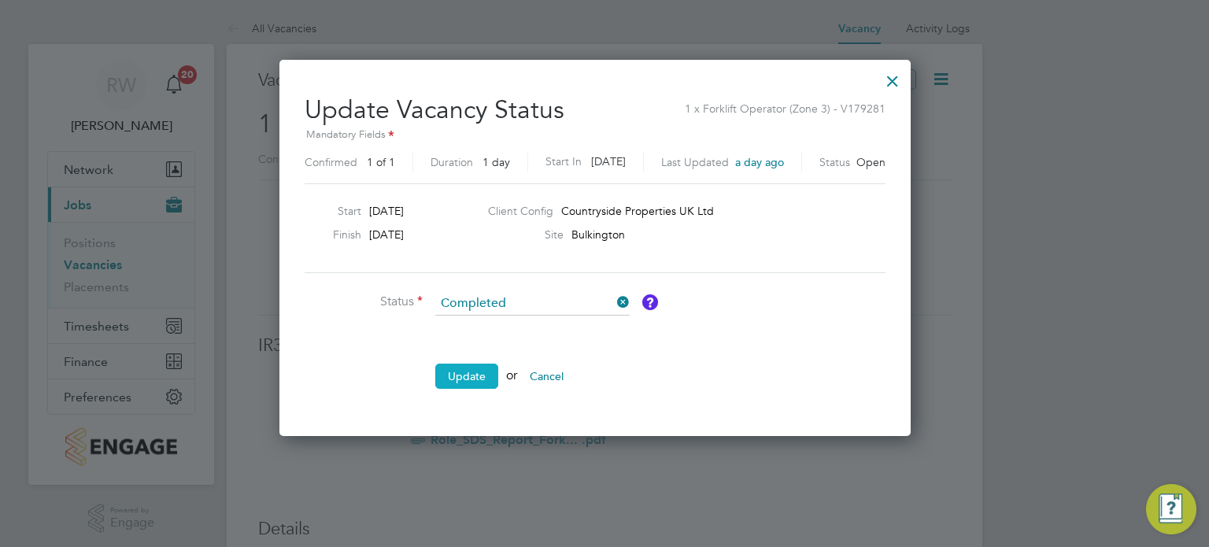
click at [464, 372] on button "Update" at bounding box center [466, 376] width 63 height 25
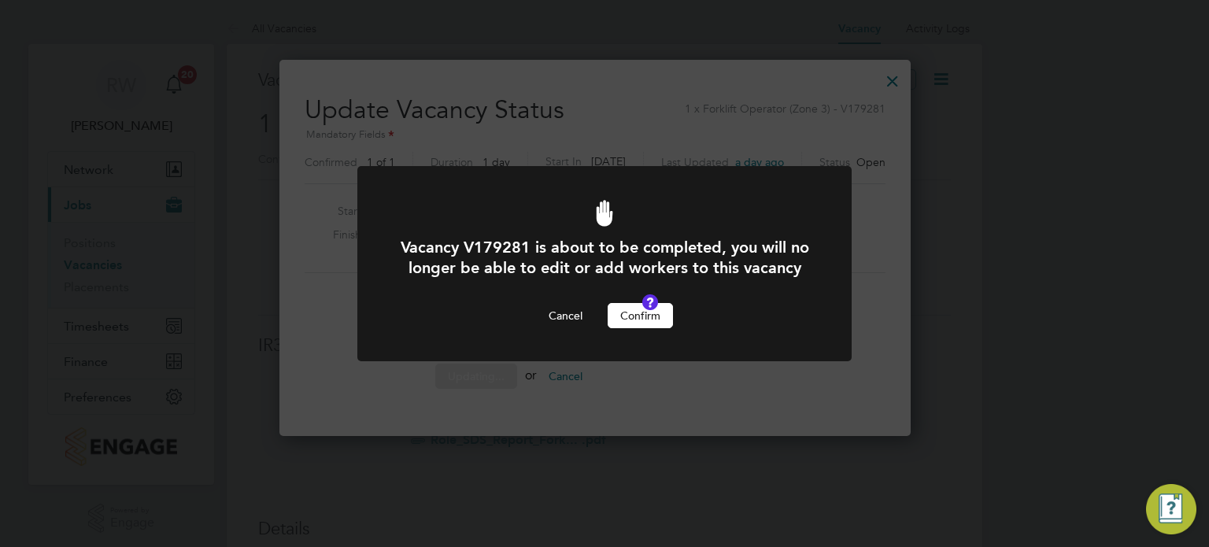
click at [636, 328] on button "Confirm" at bounding box center [640, 315] width 65 height 25
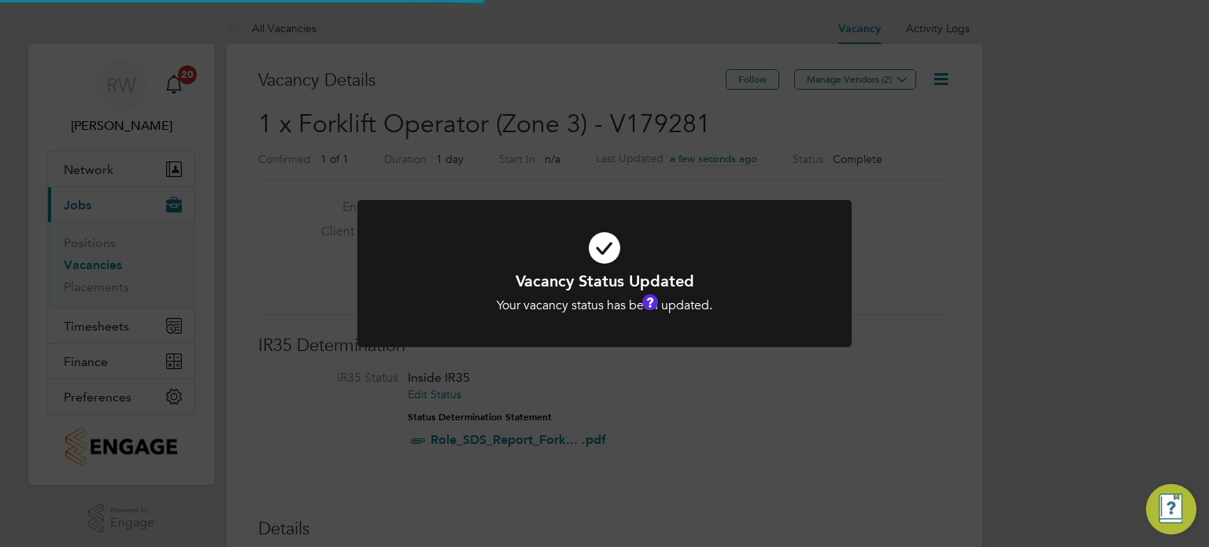
scroll to position [46, 110]
click at [633, 87] on div "Vacancy Status Updated Your vacancy status has been updated. Cancel Okay" at bounding box center [604, 273] width 1209 height 547
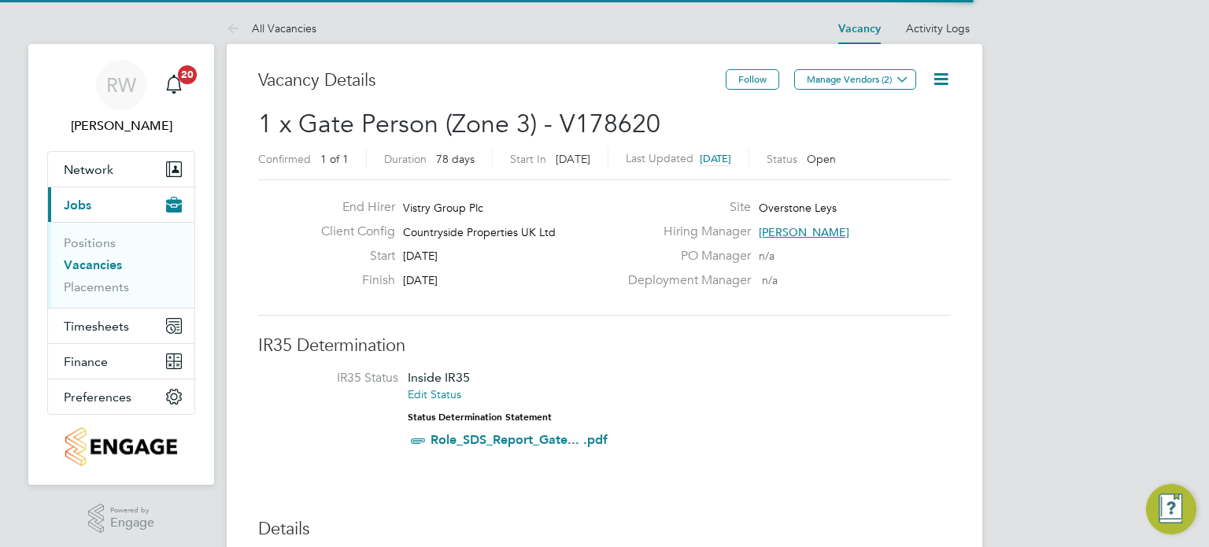
click at [941, 73] on icon at bounding box center [942, 79] width 20 height 20
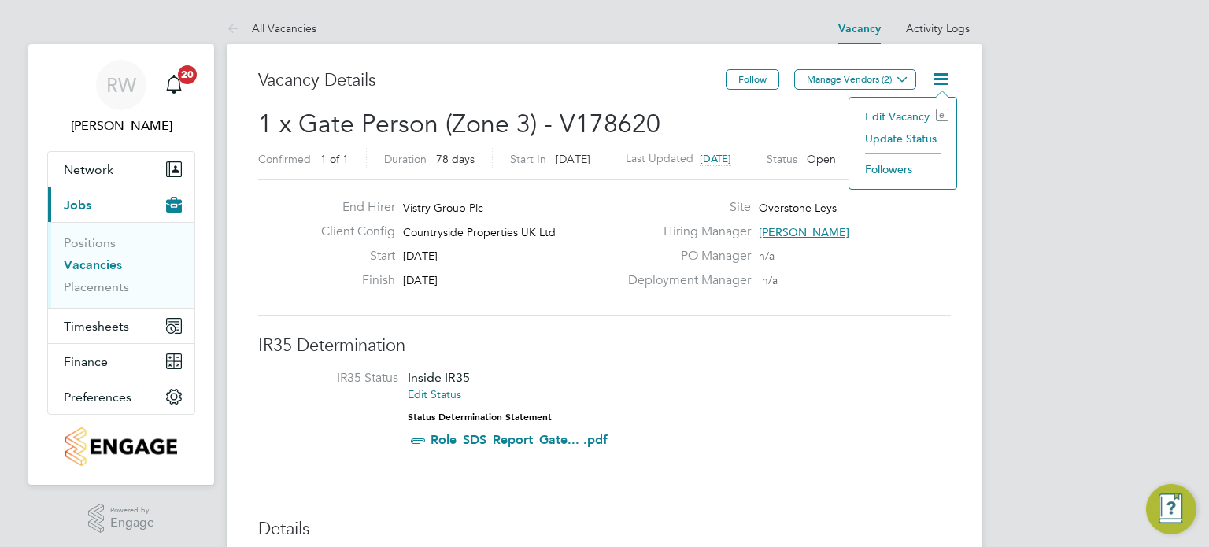
click at [911, 141] on li "Update Status" at bounding box center [902, 139] width 91 height 22
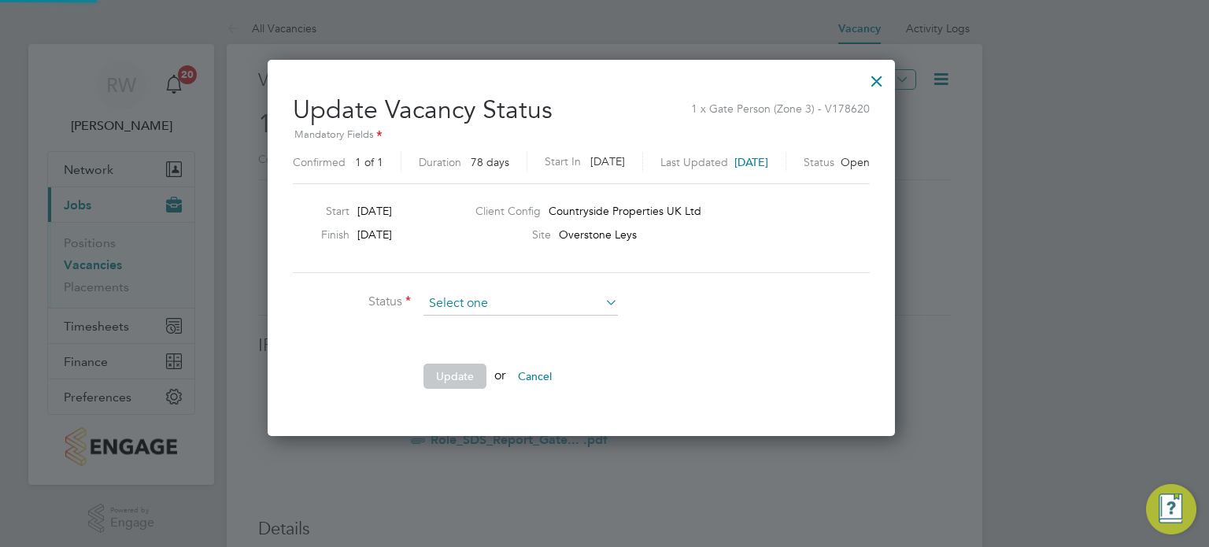
scroll to position [374, 673]
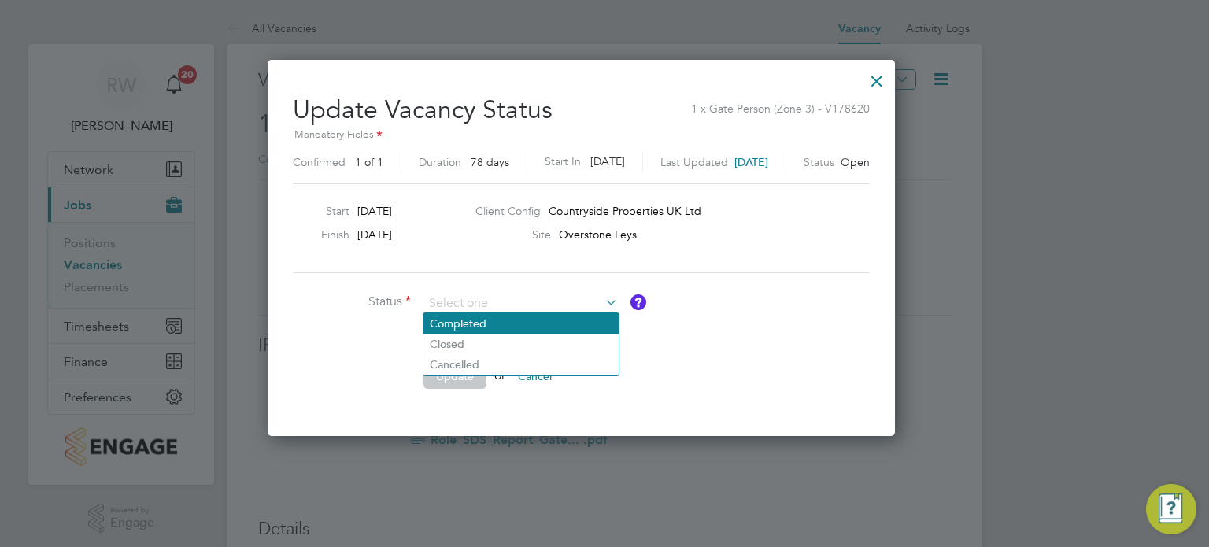
click at [501, 324] on li "Completed" at bounding box center [521, 323] width 195 height 20
type input "Completed"
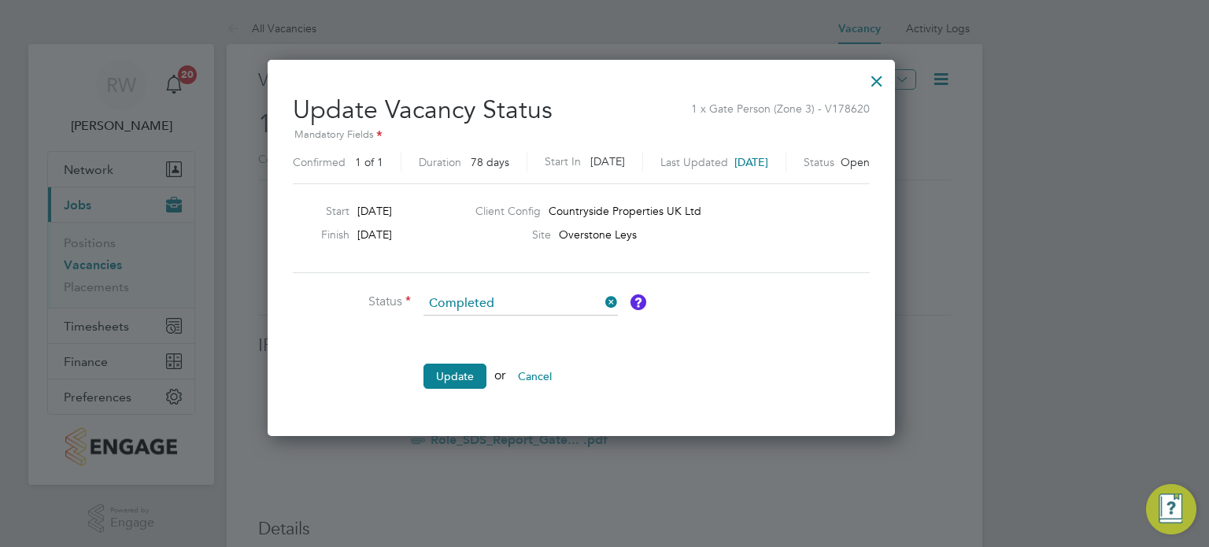
click at [429, 391] on li "Update or Cancel" at bounding box center [529, 384] width 472 height 41
click at [460, 365] on button "Update" at bounding box center [455, 376] width 63 height 25
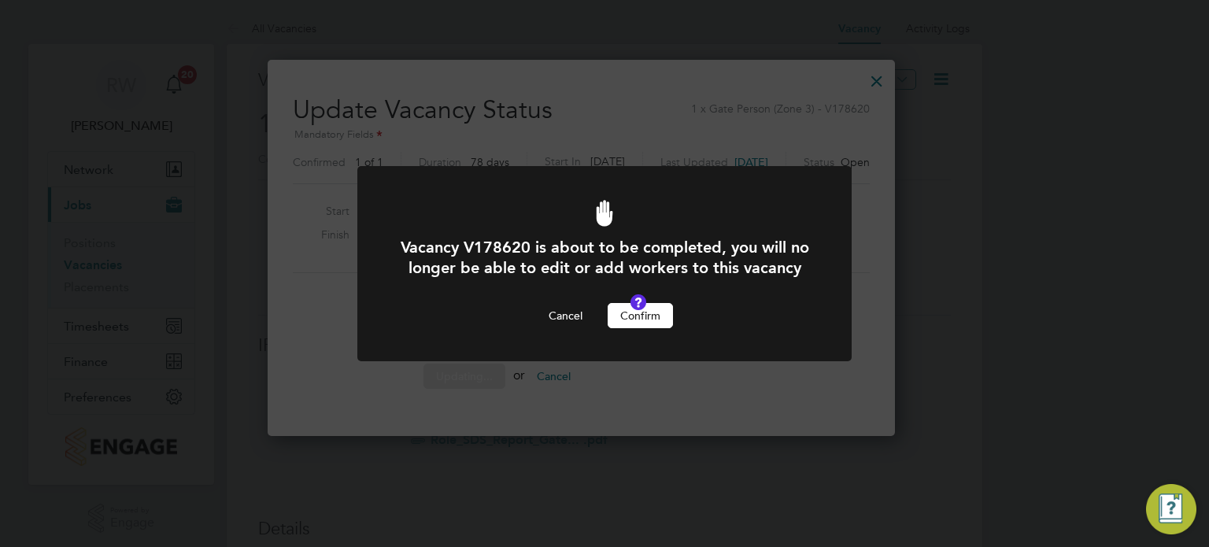
click at [644, 324] on button "Confirm" at bounding box center [640, 315] width 65 height 25
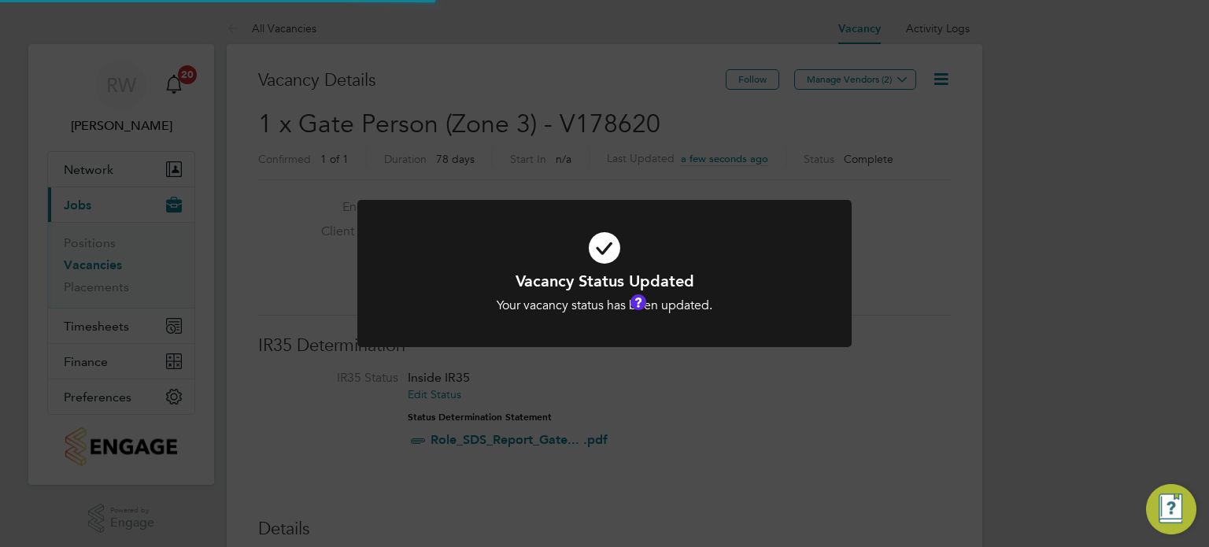
scroll to position [46, 110]
click at [732, 87] on div "Vacancy Status Updated Your vacancy status has been updated. Cancel Okay" at bounding box center [604, 273] width 1209 height 547
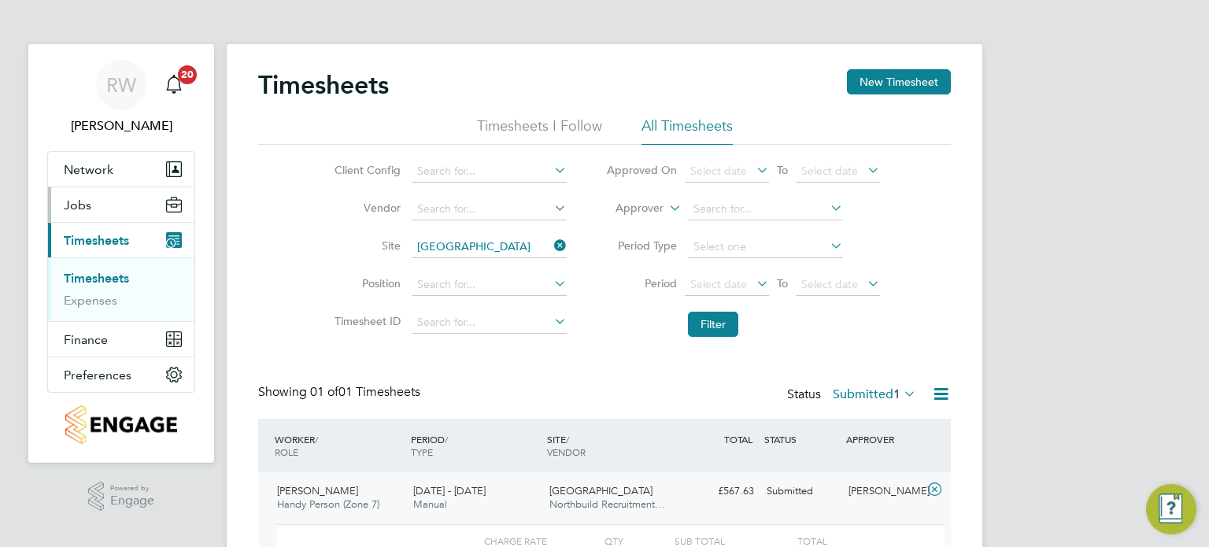
click at [79, 200] on span "Jobs" at bounding box center [78, 205] width 28 height 15
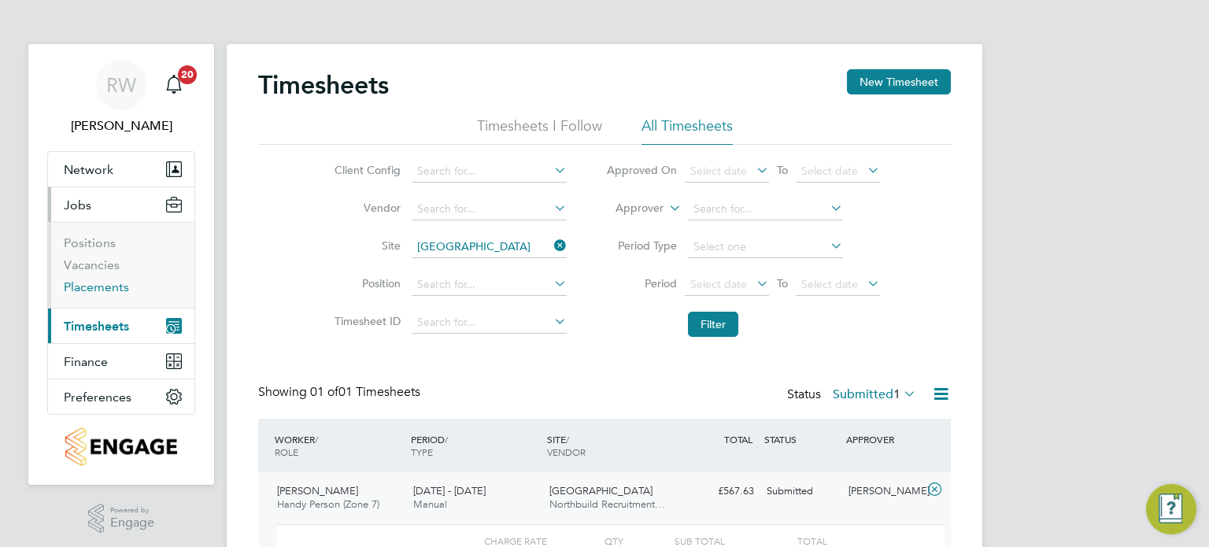
click at [92, 285] on link "Placements" at bounding box center [96, 287] width 65 height 15
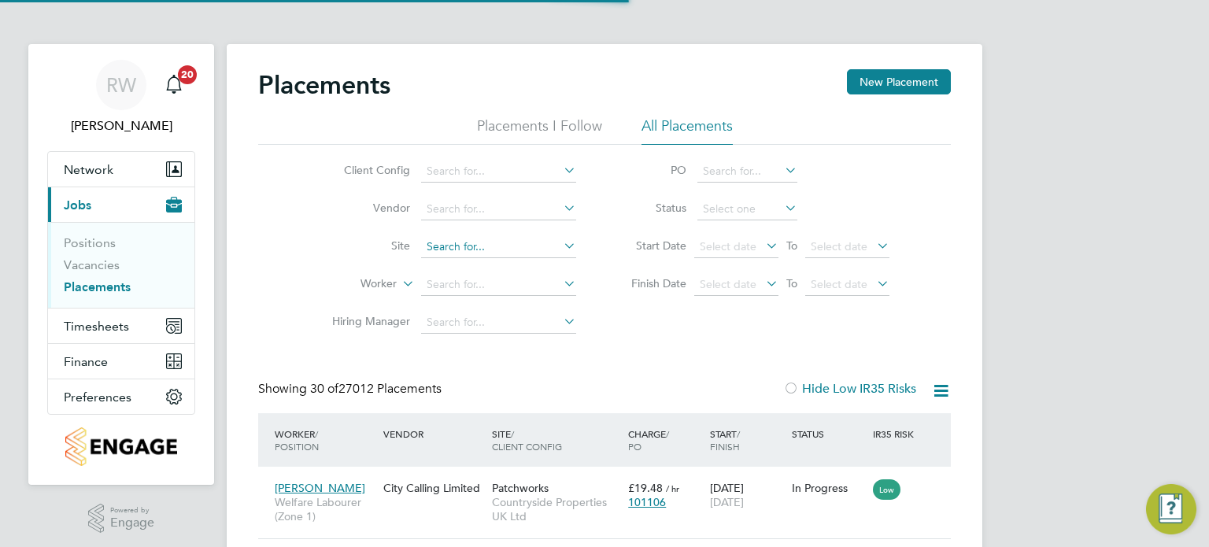
click at [454, 245] on input at bounding box center [498, 247] width 155 height 22
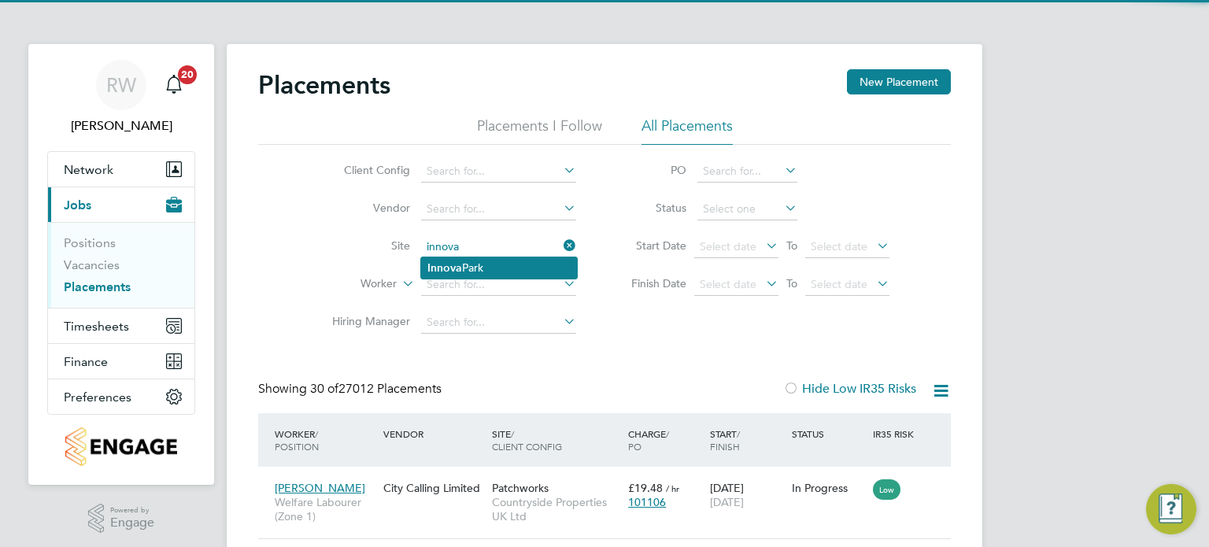
click at [457, 267] on b "Innova" at bounding box center [445, 267] width 35 height 13
type input "Innova Park"
